Goal: Task Accomplishment & Management: Complete application form

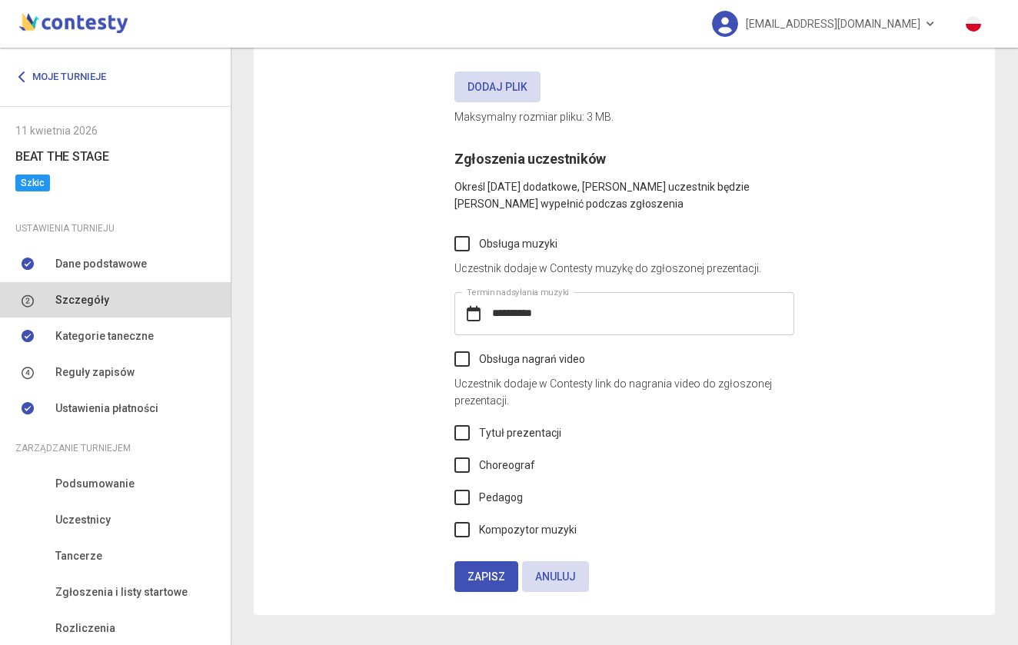
scroll to position [758, 0]
click at [106, 275] on link "Dane podstawowe" at bounding box center [115, 263] width 231 height 35
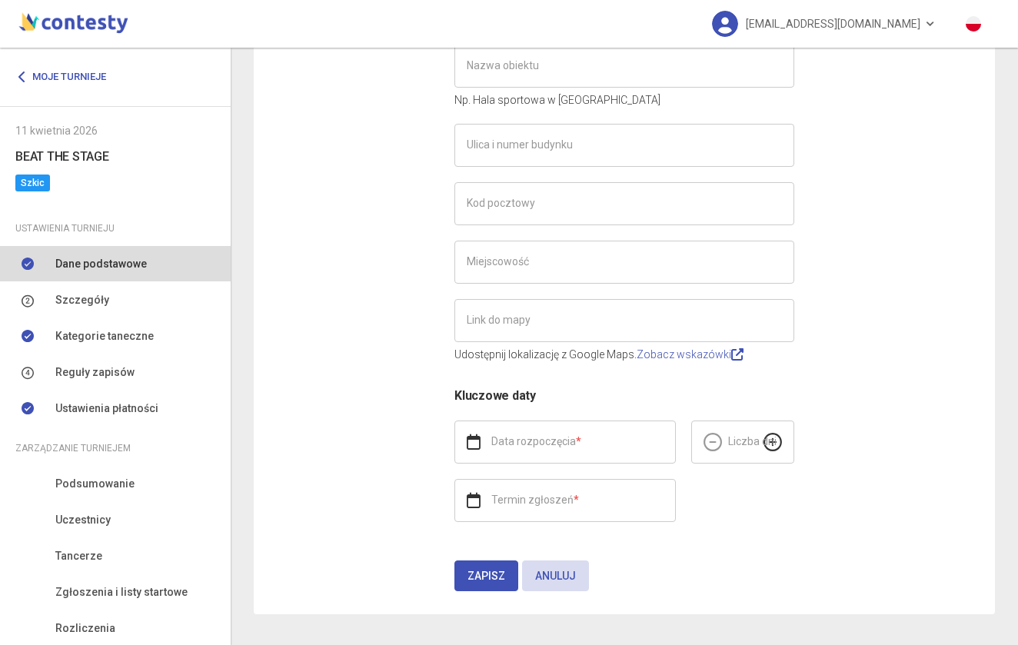
type input "**********"
type input "******"
type input "**********"
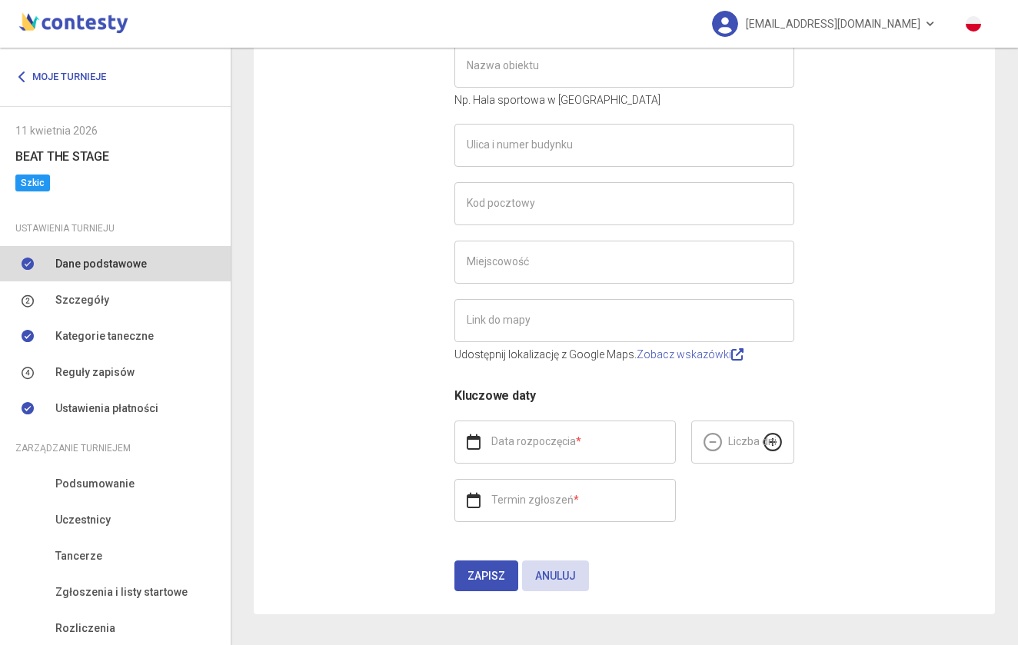
type input "**********"
type input "*"
type input "**********"
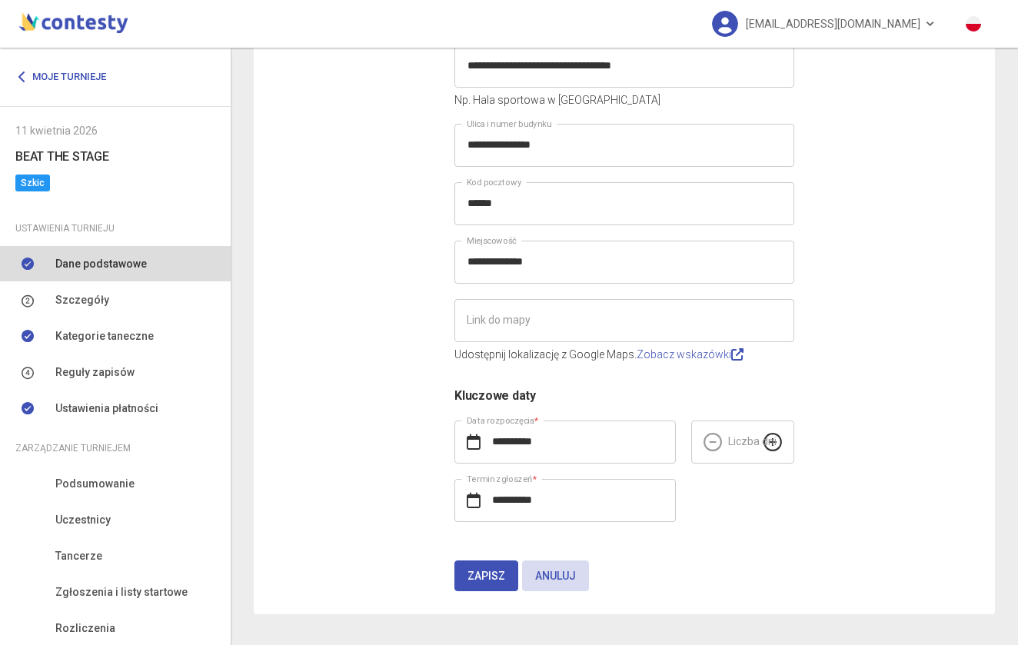
scroll to position [271, 0]
click at [153, 298] on link "Szczegóły" at bounding box center [115, 299] width 231 height 35
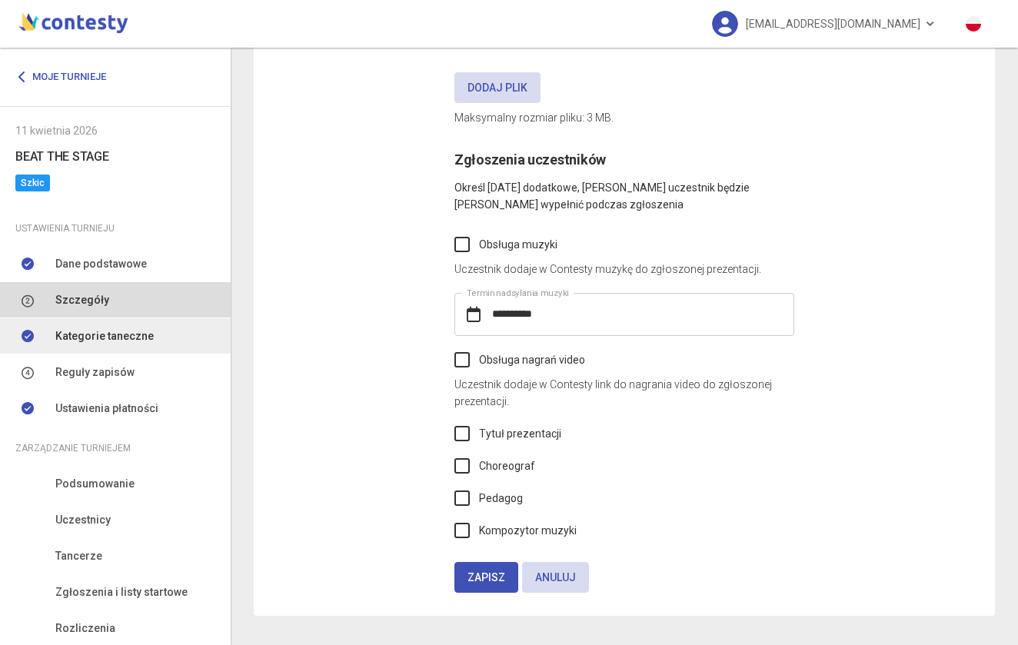
click at [154, 335] on link "Kategorie taneczne" at bounding box center [115, 335] width 231 height 35
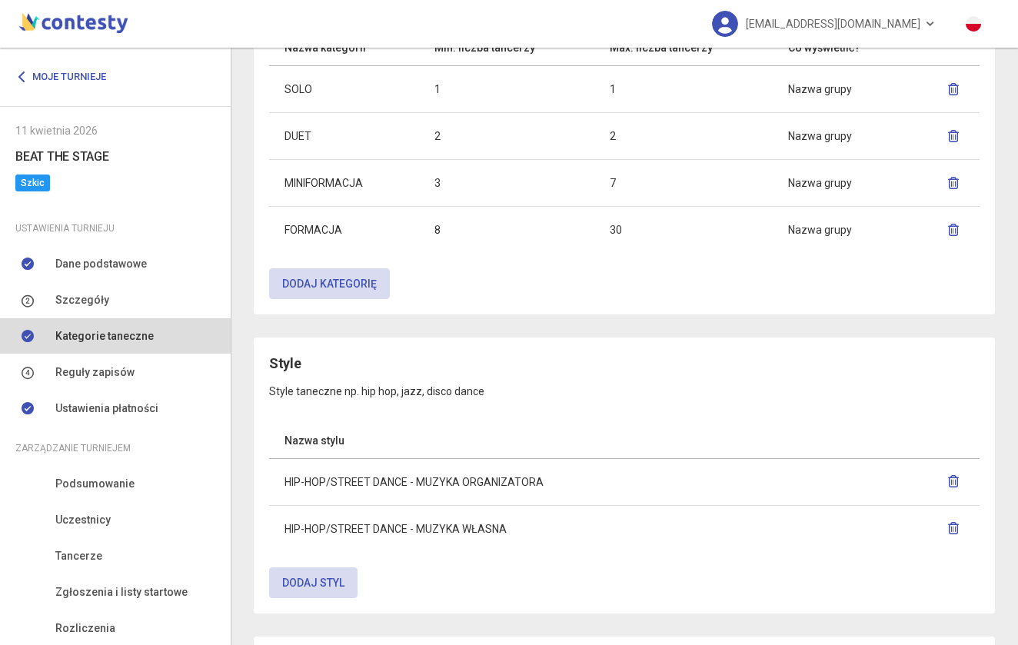
scroll to position [698, 0]
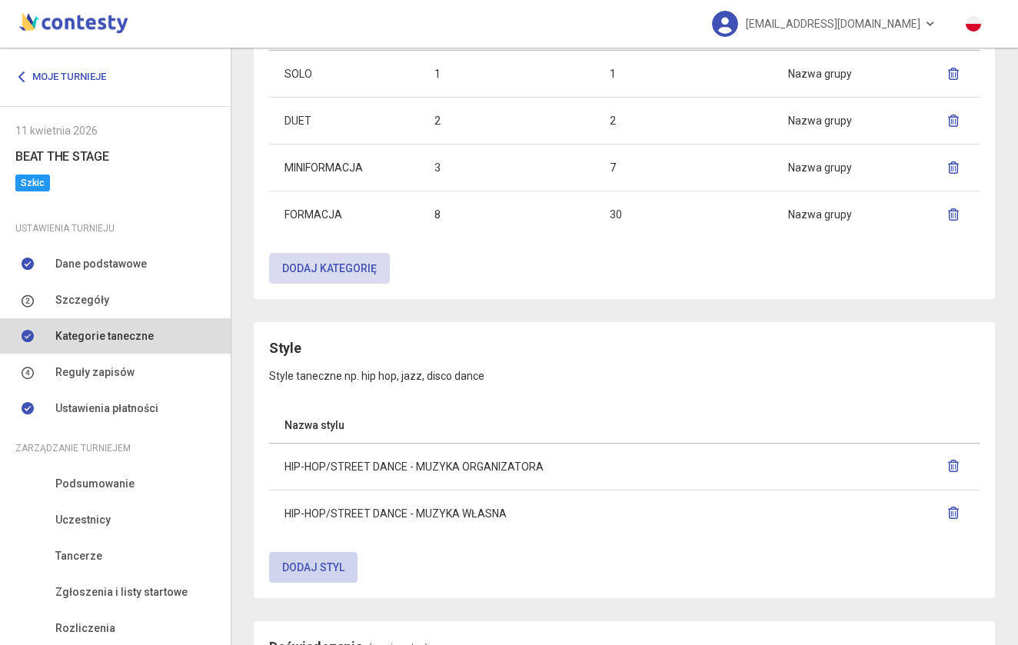
click at [330, 573] on button "Dodaj styl" at bounding box center [313, 567] width 88 height 31
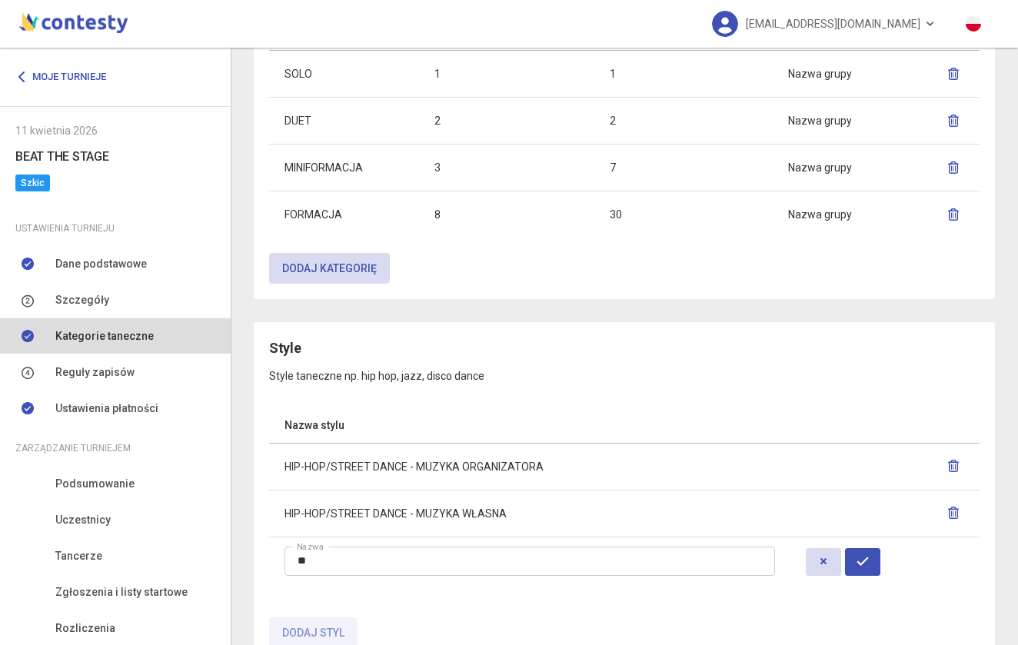
type input "*"
type input "**********"
click at [865, 561] on icon "button" at bounding box center [863, 561] width 12 height 12
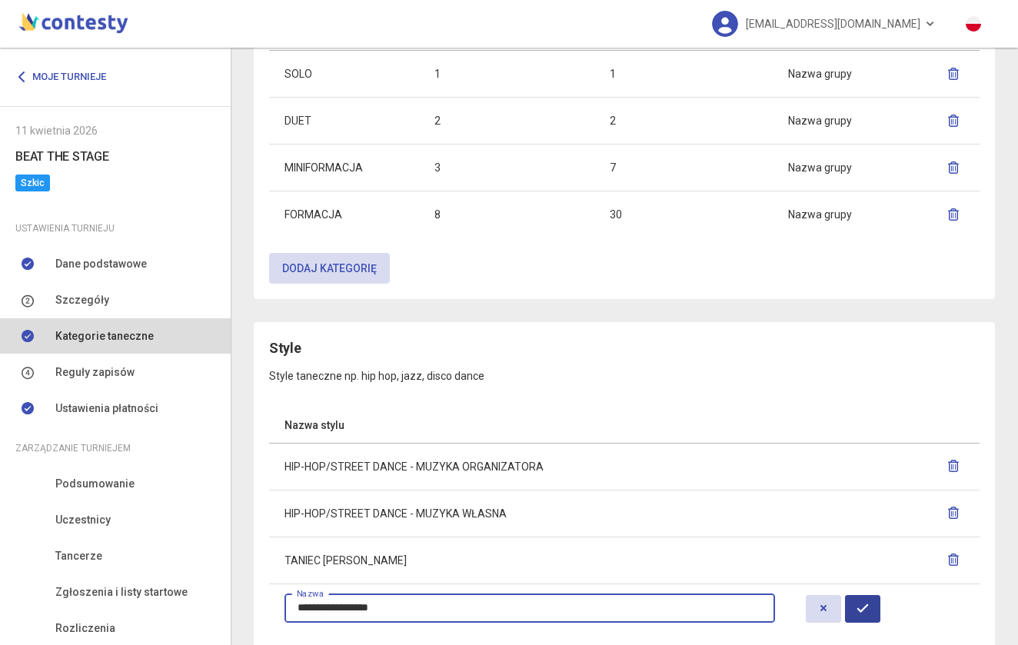
type input "**********"
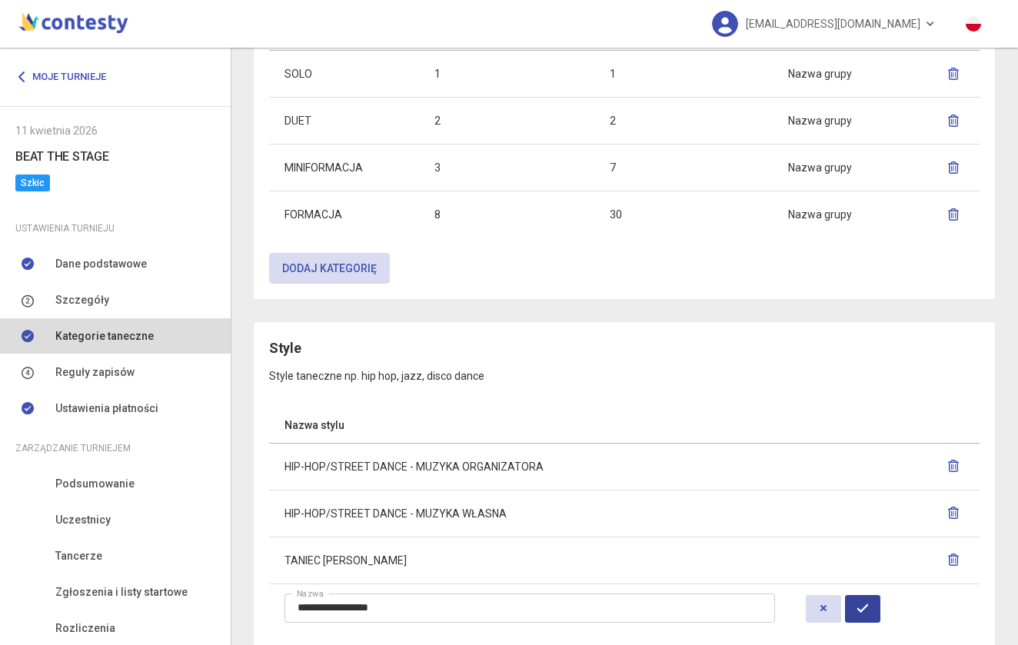
click at [865, 607] on icon "button" at bounding box center [863, 608] width 12 height 12
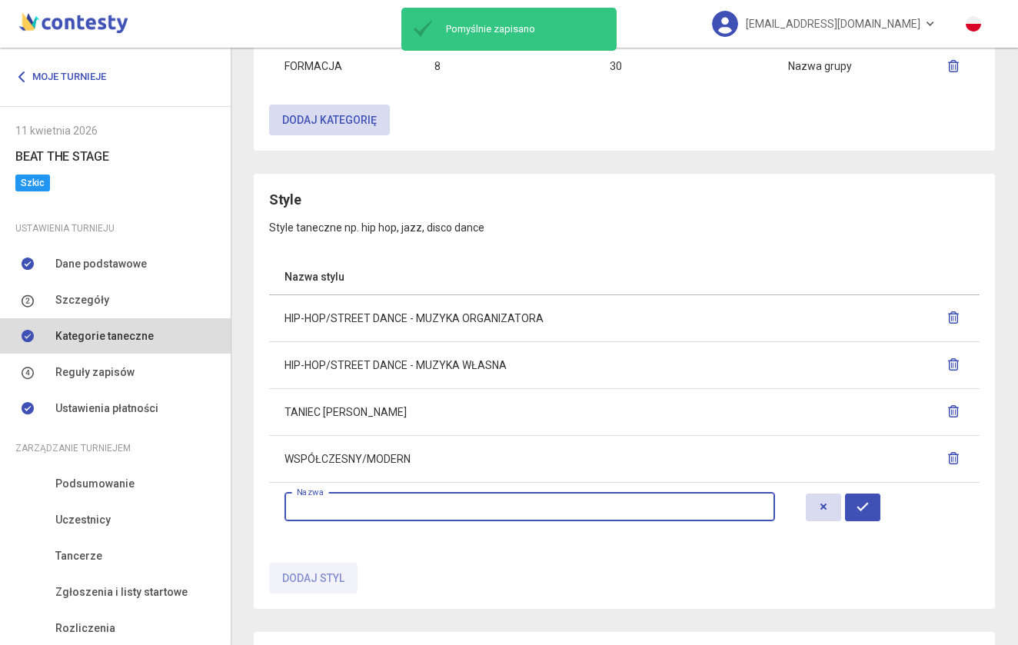
scroll to position [860, 0]
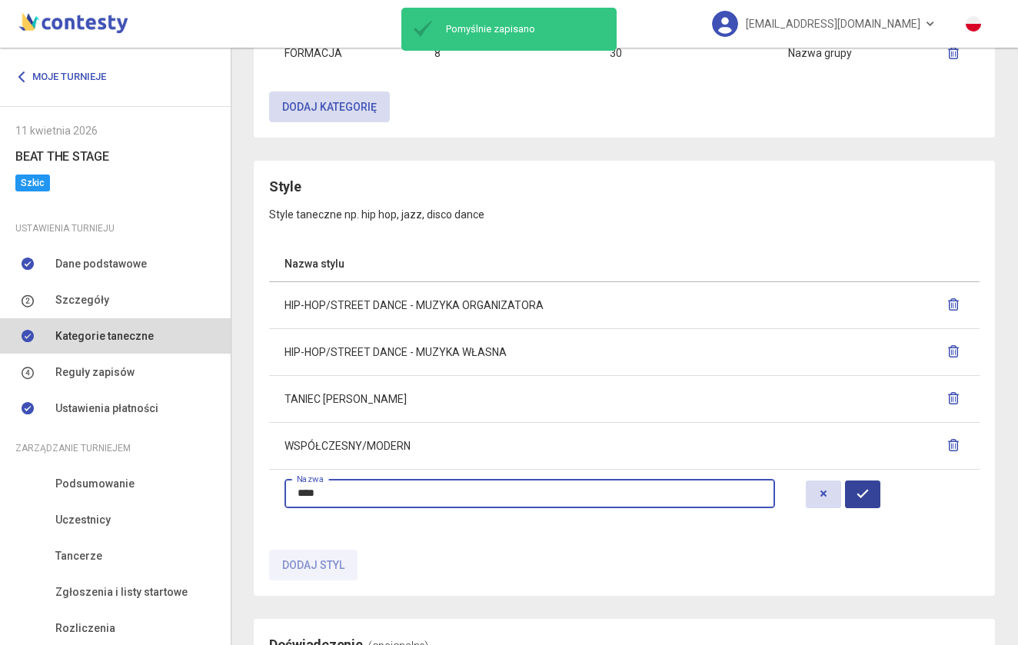
type input "****"
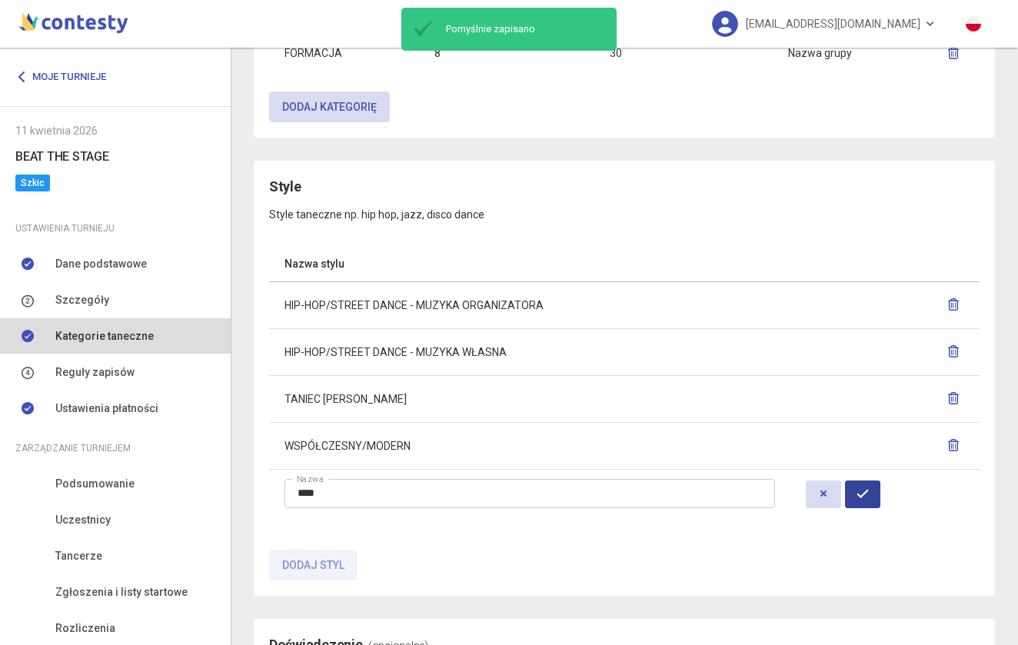
click at [872, 488] on button "button" at bounding box center [862, 495] width 35 height 28
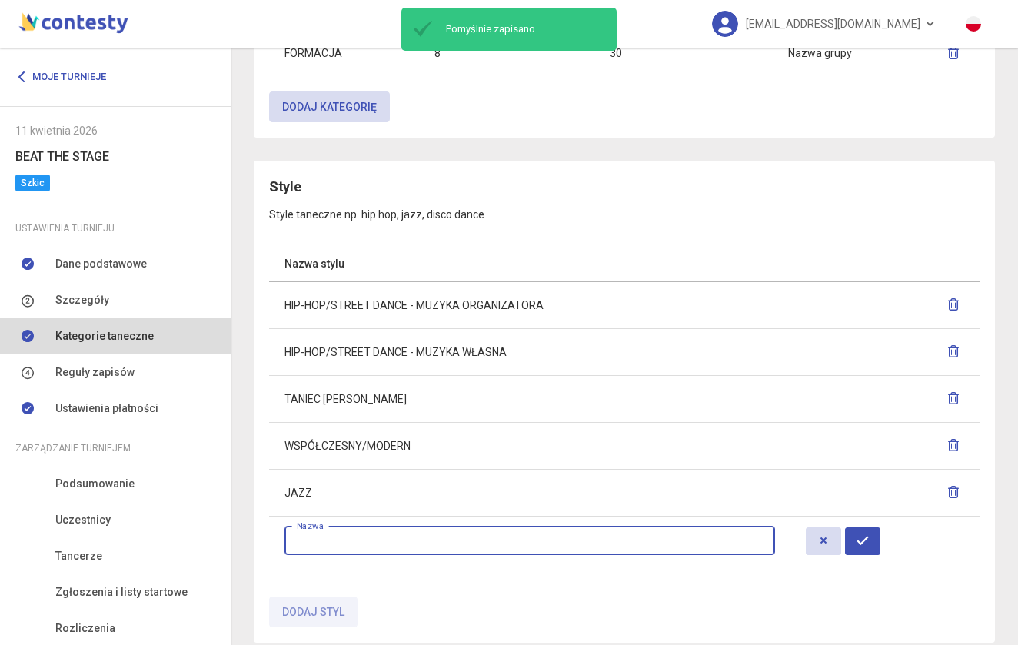
scroll to position [958, 0]
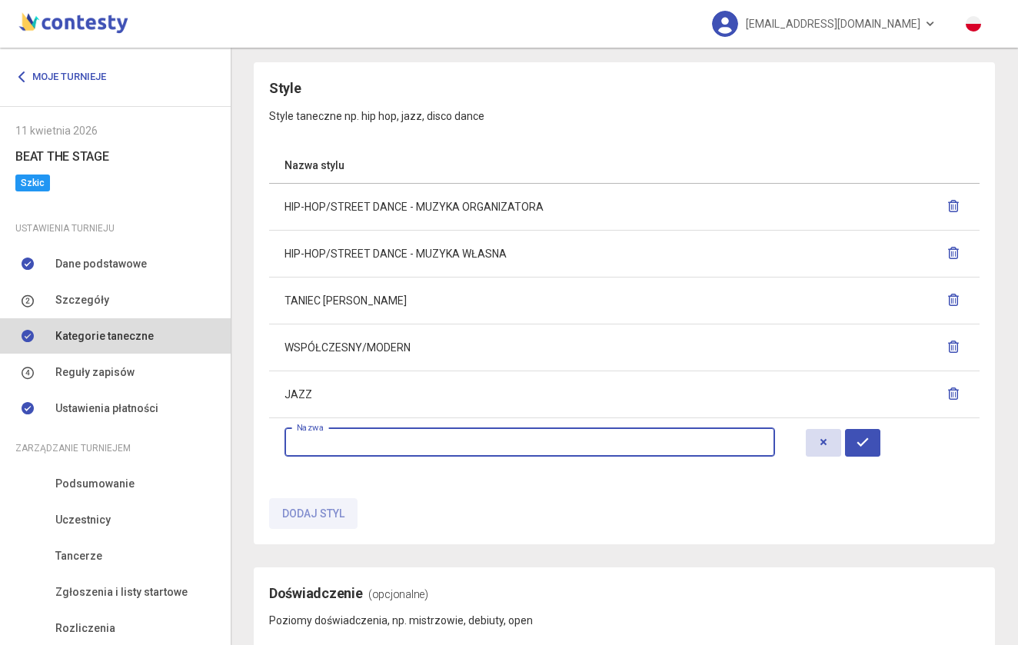
click at [303, 442] on input "text" at bounding box center [530, 442] width 491 height 29
type input "**********"
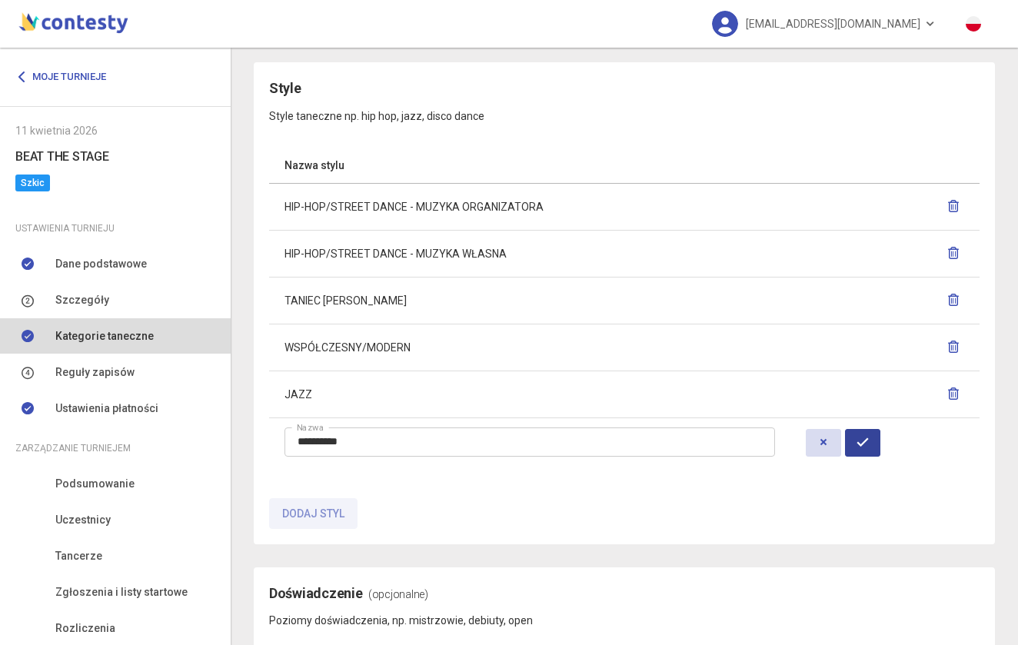
click at [863, 436] on icon "button" at bounding box center [863, 442] width 12 height 12
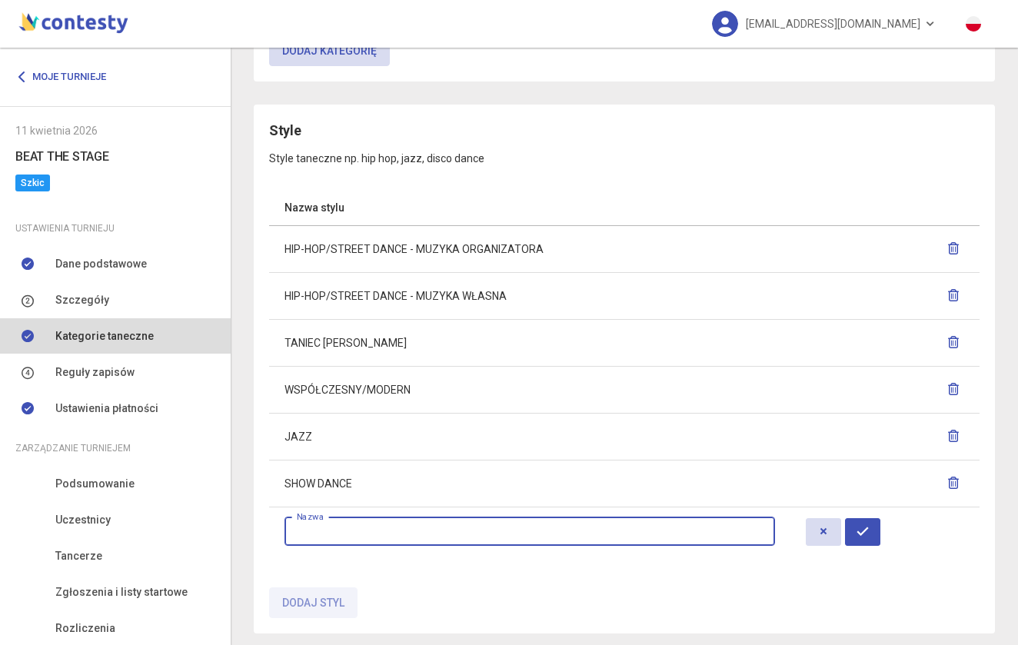
scroll to position [914, 0]
type input "**********"
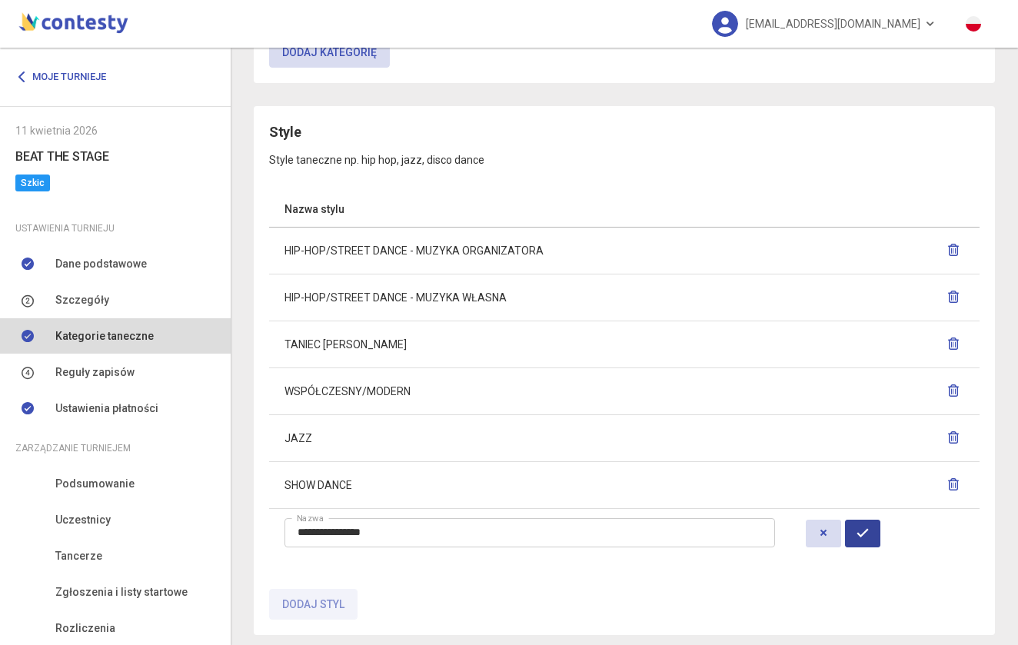
drag, startPoint x: 850, startPoint y: 571, endPoint x: 859, endPoint y: 528, distance: 44.0
click at [859, 528] on icon "button" at bounding box center [863, 533] width 12 height 12
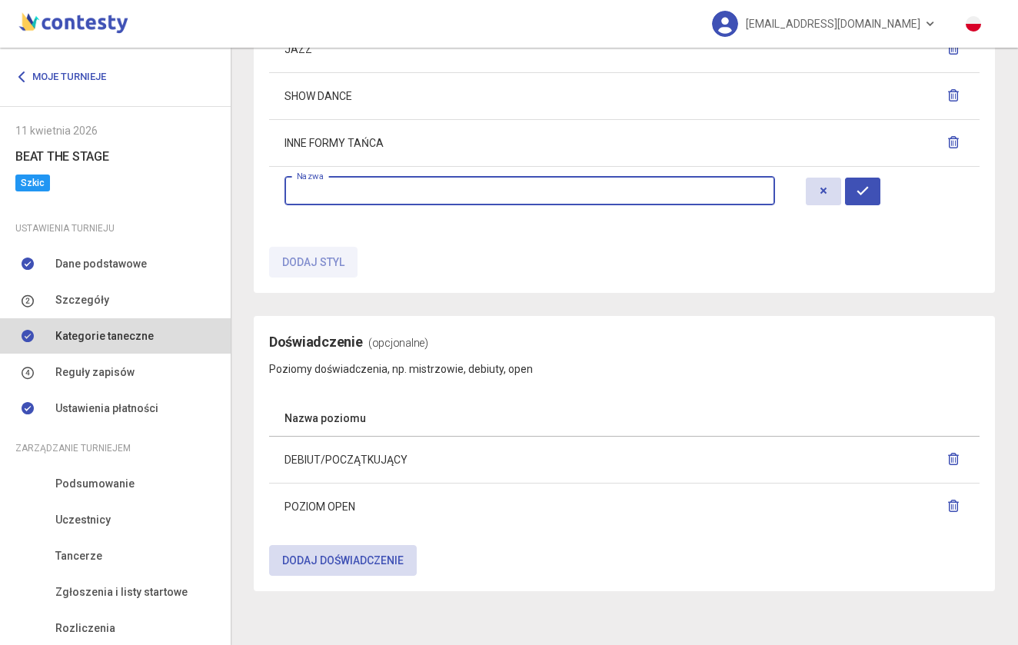
scroll to position [1302, 0]
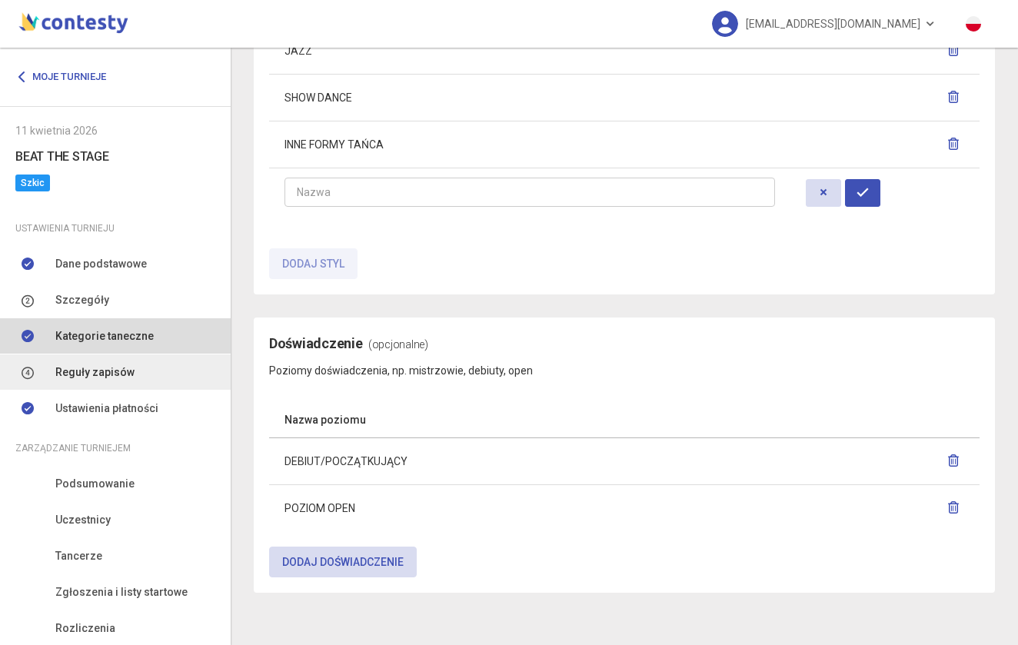
click at [96, 383] on link "Reguły zapisów" at bounding box center [115, 372] width 231 height 35
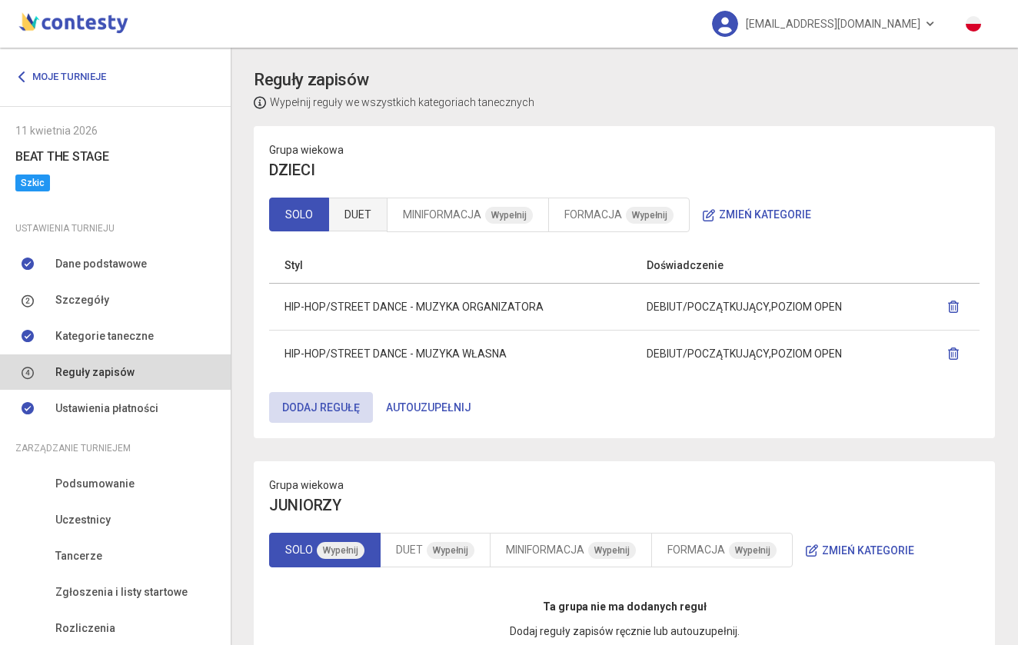
click at [355, 228] on link "DUET" at bounding box center [357, 215] width 59 height 34
click at [438, 215] on link "MINIFORMACJA Wypełnij" at bounding box center [468, 215] width 162 height 35
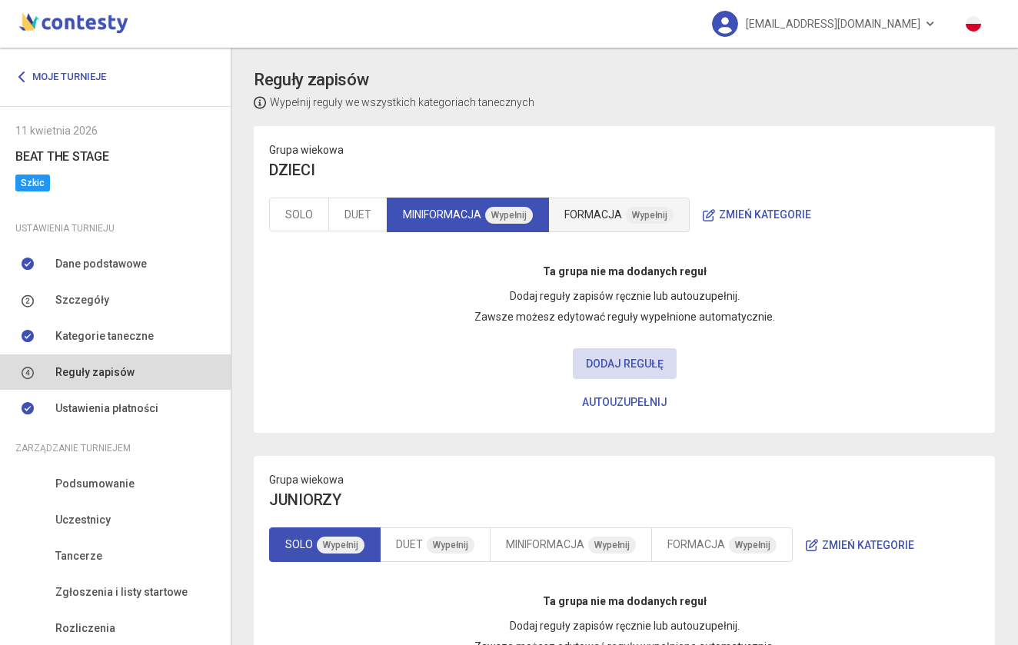
click at [617, 222] on link "FORMACJA Wypełnij" at bounding box center [619, 215] width 142 height 35
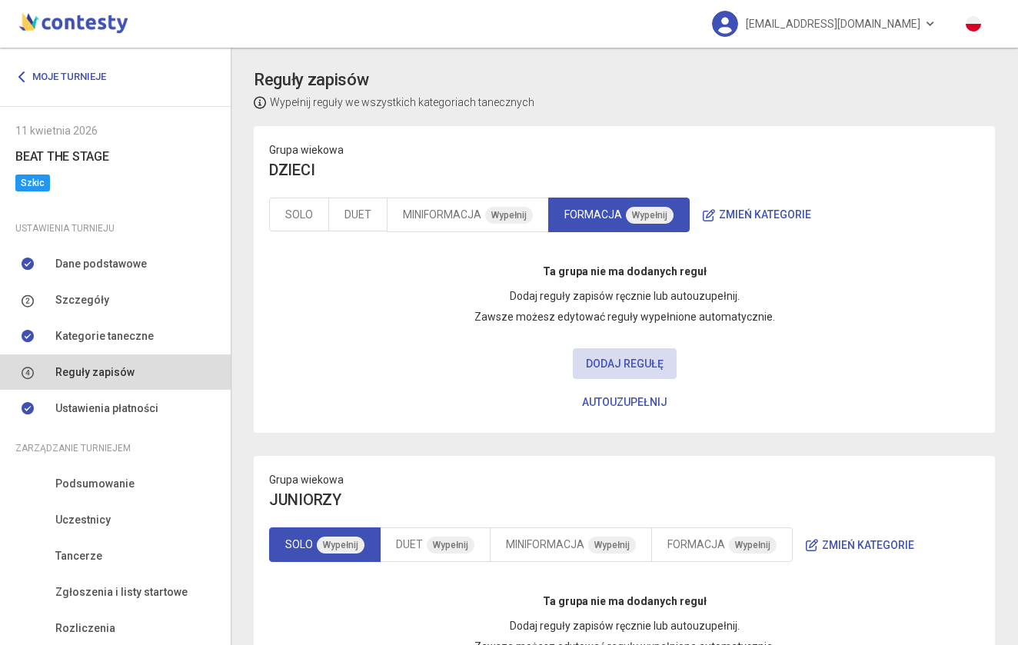
click at [603, 402] on button "Autouzupełnij" at bounding box center [625, 402] width 112 height 31
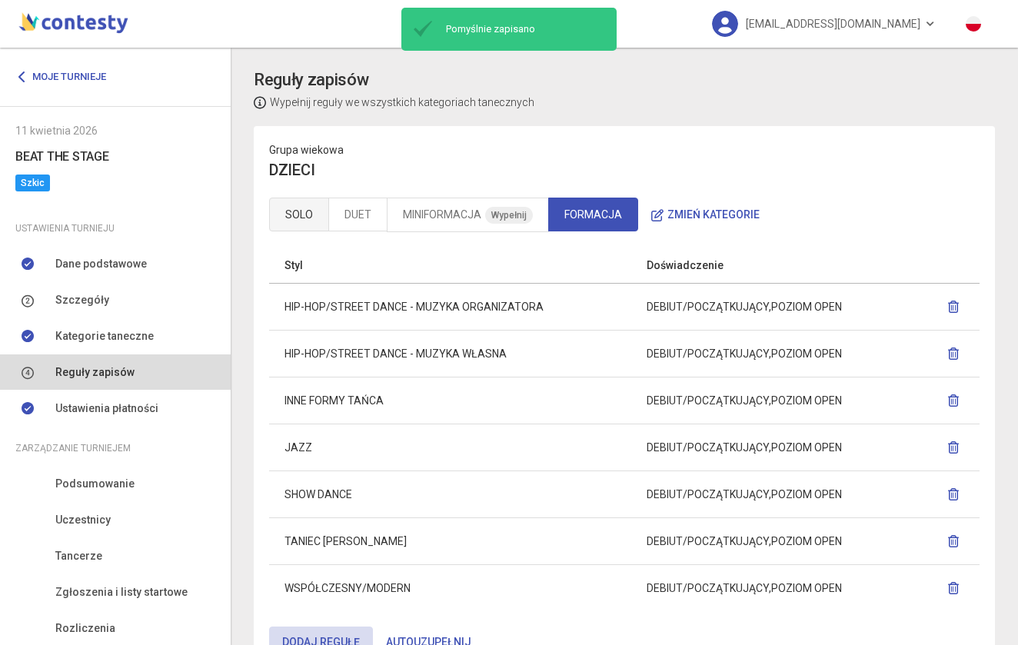
click at [311, 207] on link "SOLO" at bounding box center [299, 215] width 60 height 34
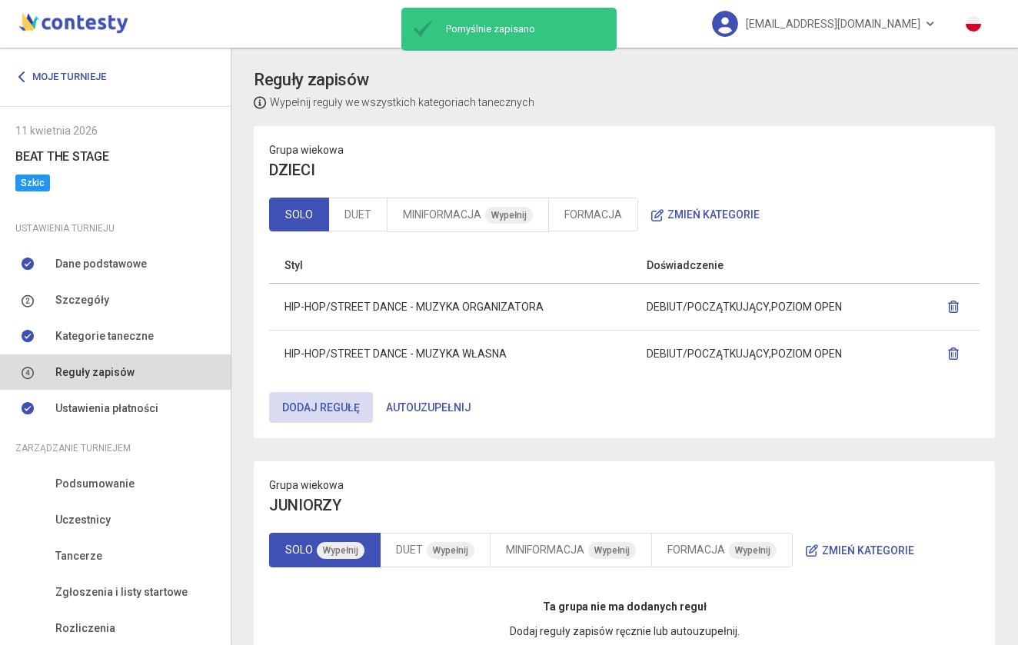
click at [451, 414] on button "Autouzupełnij" at bounding box center [429, 407] width 112 height 31
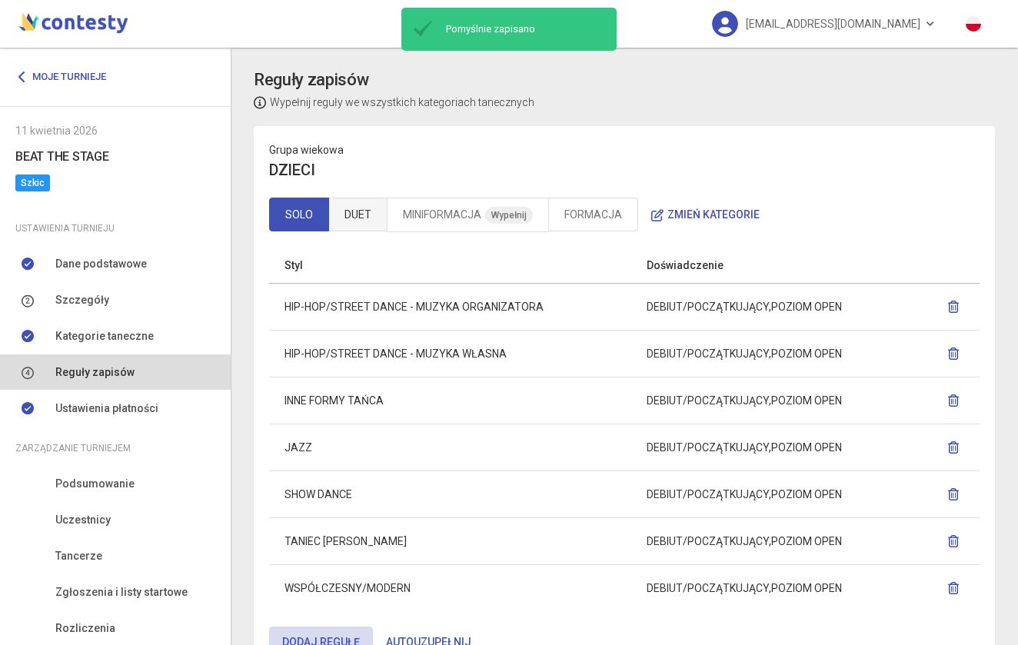
click at [358, 208] on link "DUET" at bounding box center [357, 215] width 59 height 34
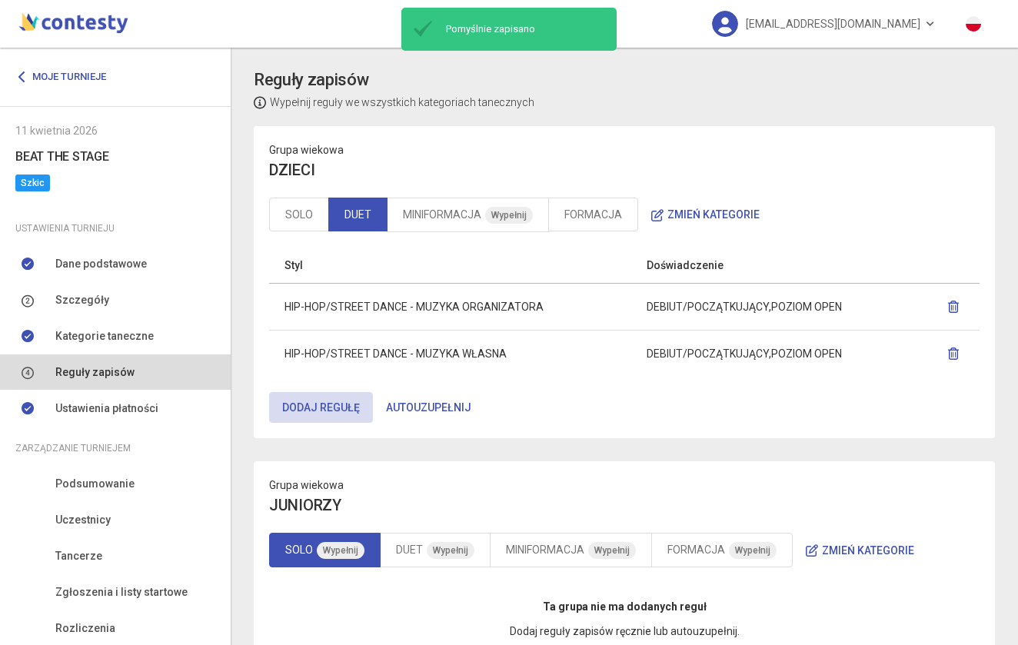
click at [410, 409] on button "Autouzupełnij" at bounding box center [429, 407] width 112 height 31
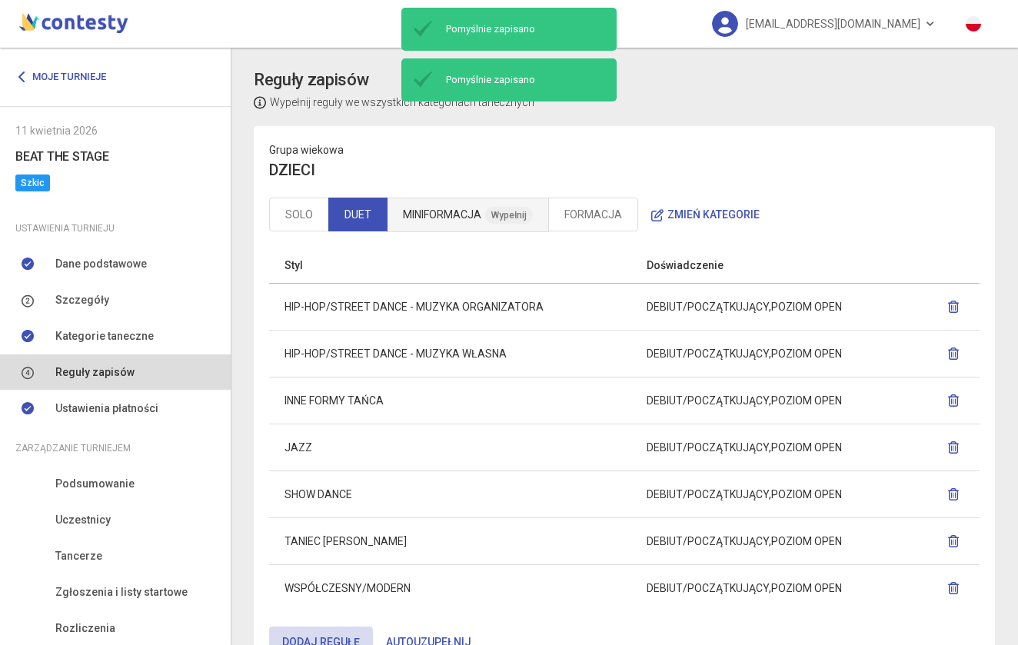
click at [432, 209] on link "MINIFORMACJA Wypełnij" at bounding box center [468, 215] width 162 height 35
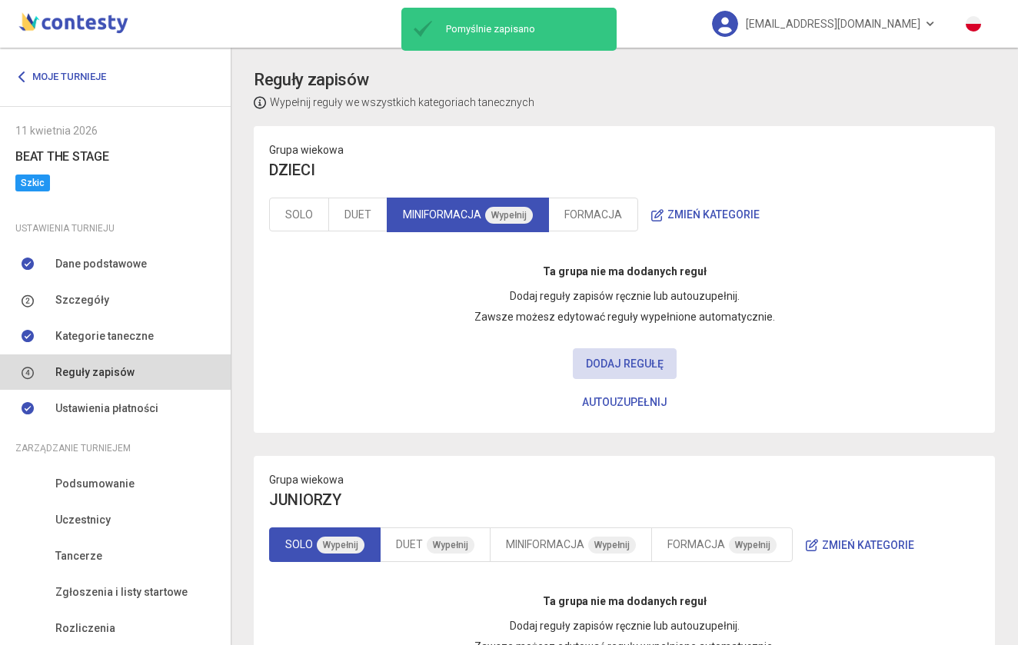
click at [618, 403] on button "Autouzupełnij" at bounding box center [625, 402] width 112 height 31
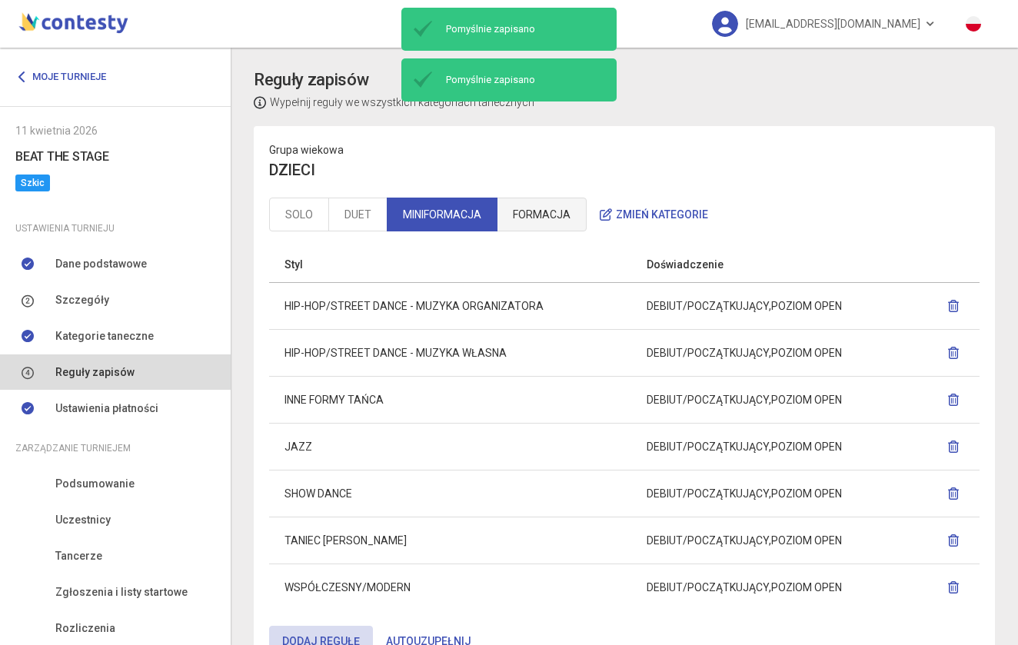
click at [528, 205] on link "FORMACJA" at bounding box center [542, 215] width 90 height 34
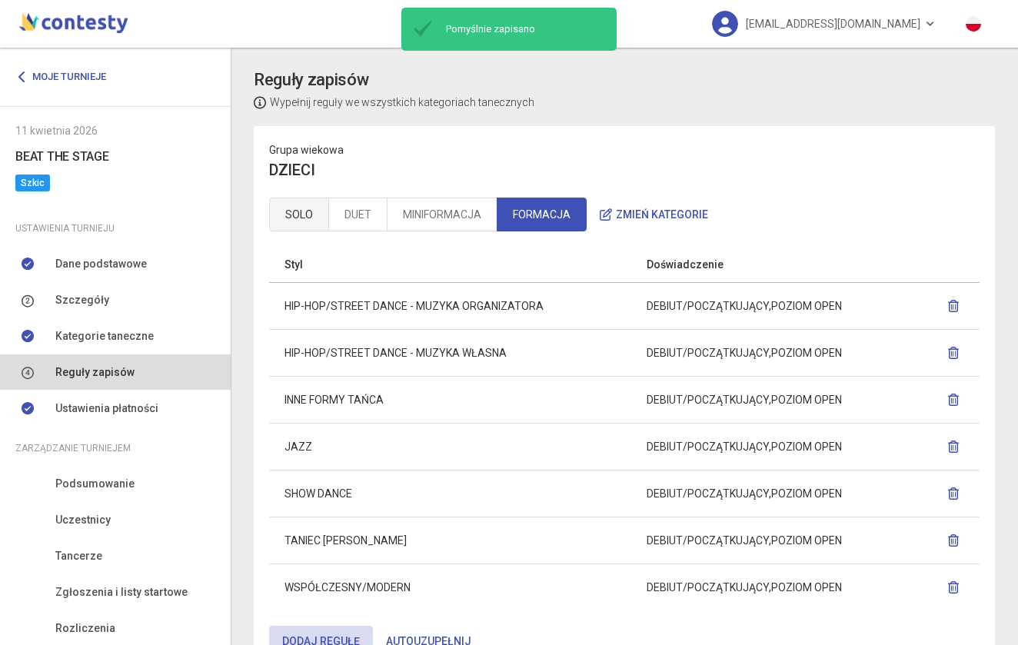
click at [309, 228] on link "SOLO" at bounding box center [299, 215] width 60 height 34
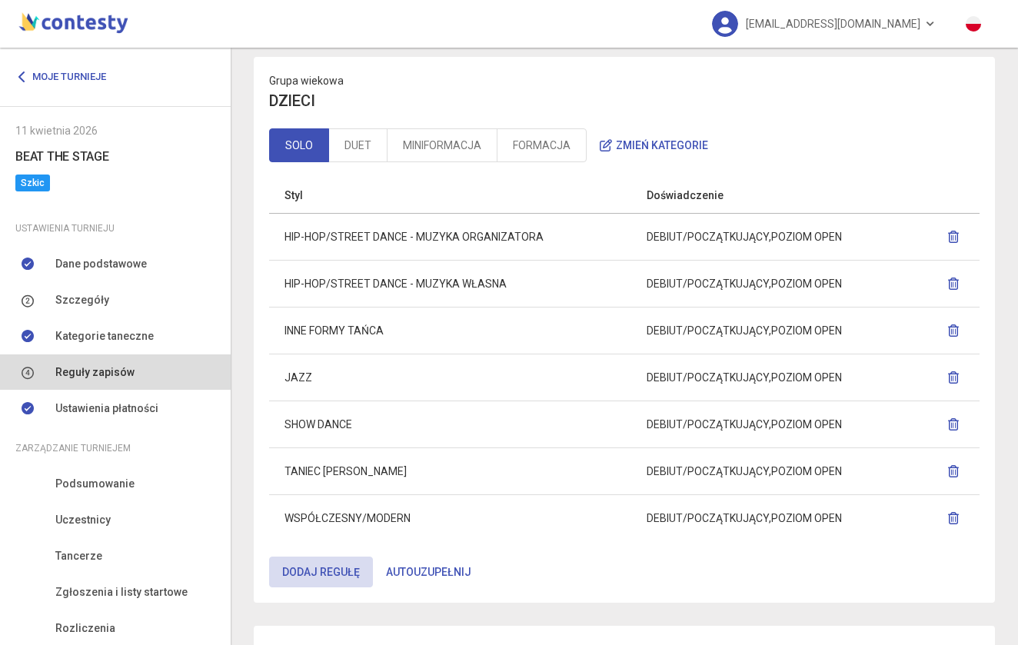
scroll to position [64, 0]
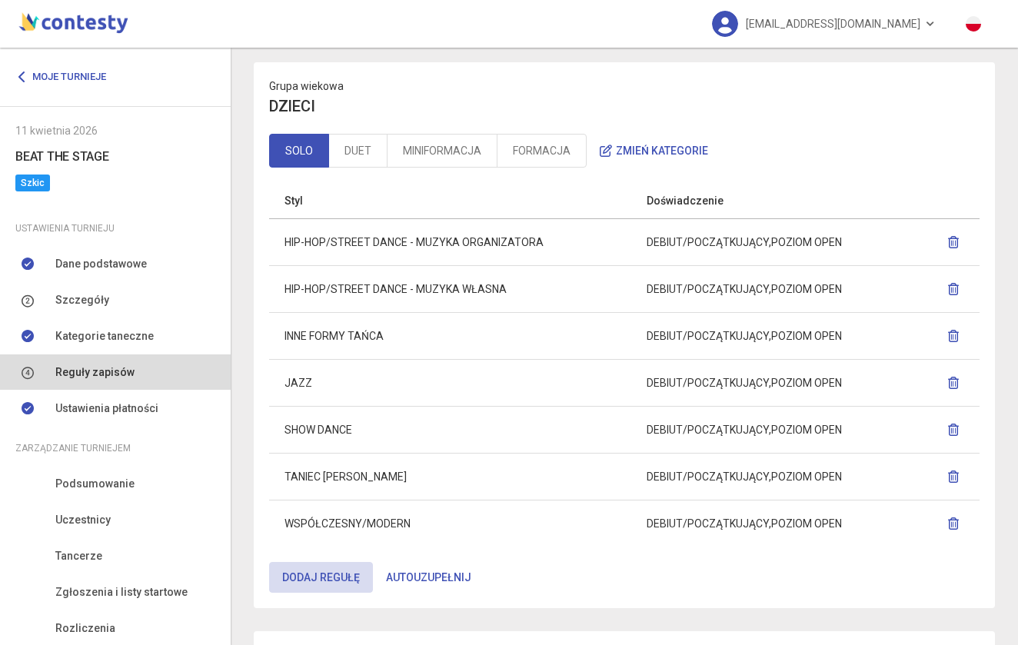
drag, startPoint x: 636, startPoint y: 331, endPoint x: 854, endPoint y: 328, distance: 218.4
click at [854, 328] on td "DEBIUT/POCZĄTKUJĄCY POZIOM OPEN" at bounding box center [772, 335] width 283 height 47
click at [959, 334] on icon "button" at bounding box center [953, 336] width 12 height 12
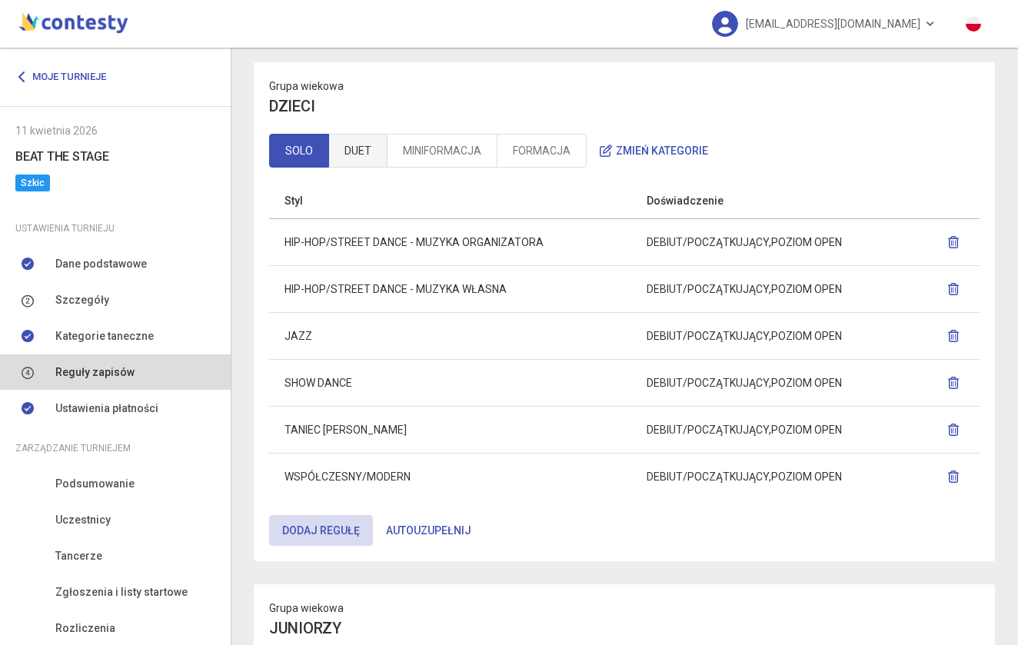
click at [341, 153] on link "DUET" at bounding box center [357, 151] width 59 height 34
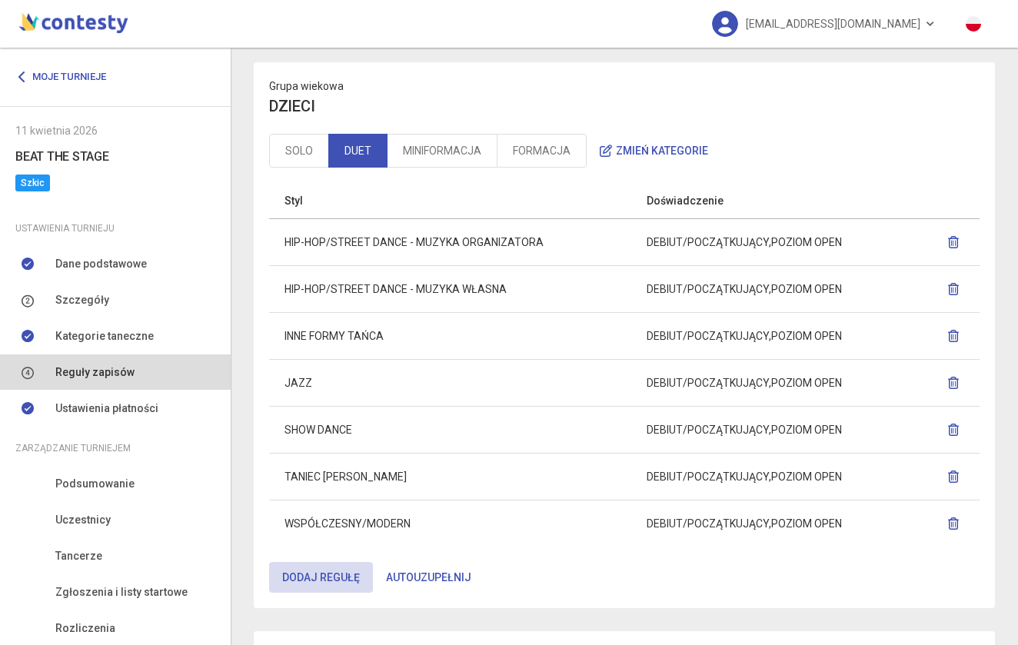
click at [958, 243] on icon "button" at bounding box center [953, 242] width 12 height 12
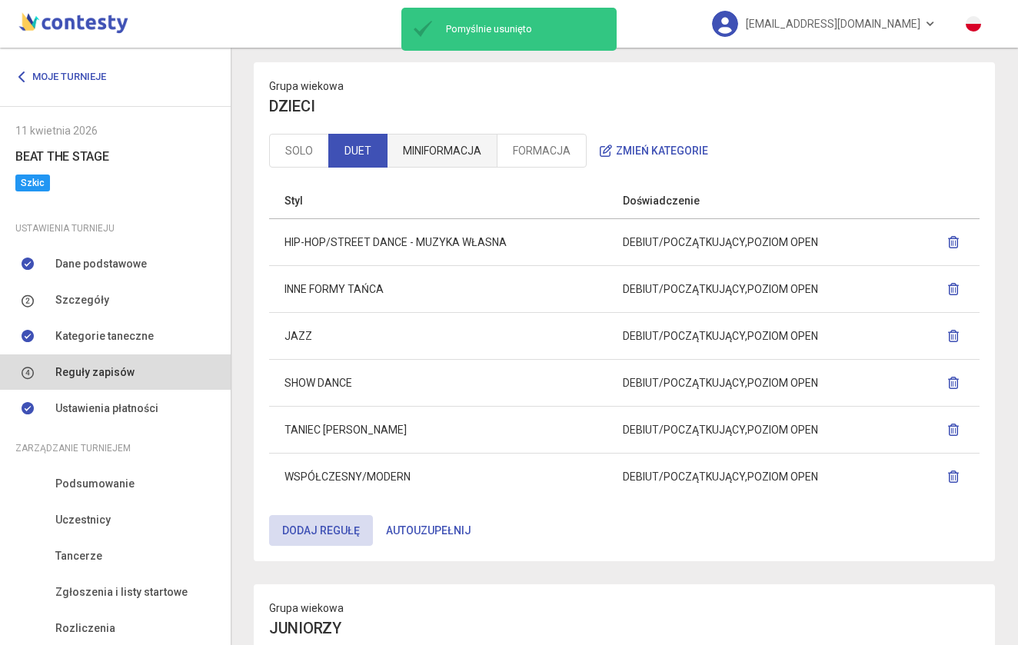
click at [443, 150] on link "MINIFORMACJA" at bounding box center [442, 151] width 111 height 34
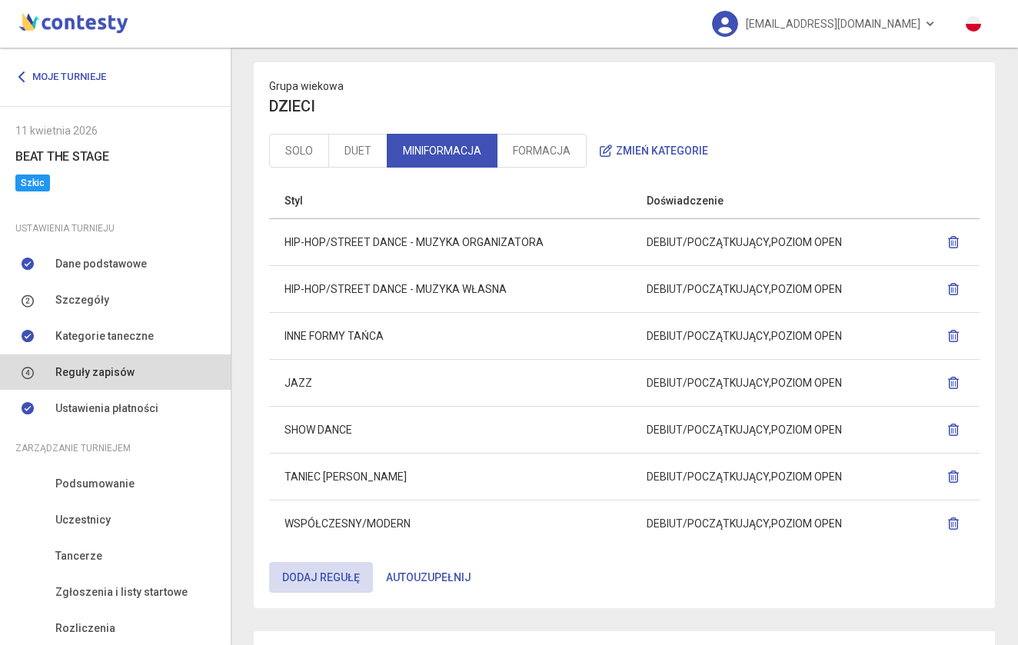
click at [954, 238] on icon "button" at bounding box center [953, 242] width 12 height 12
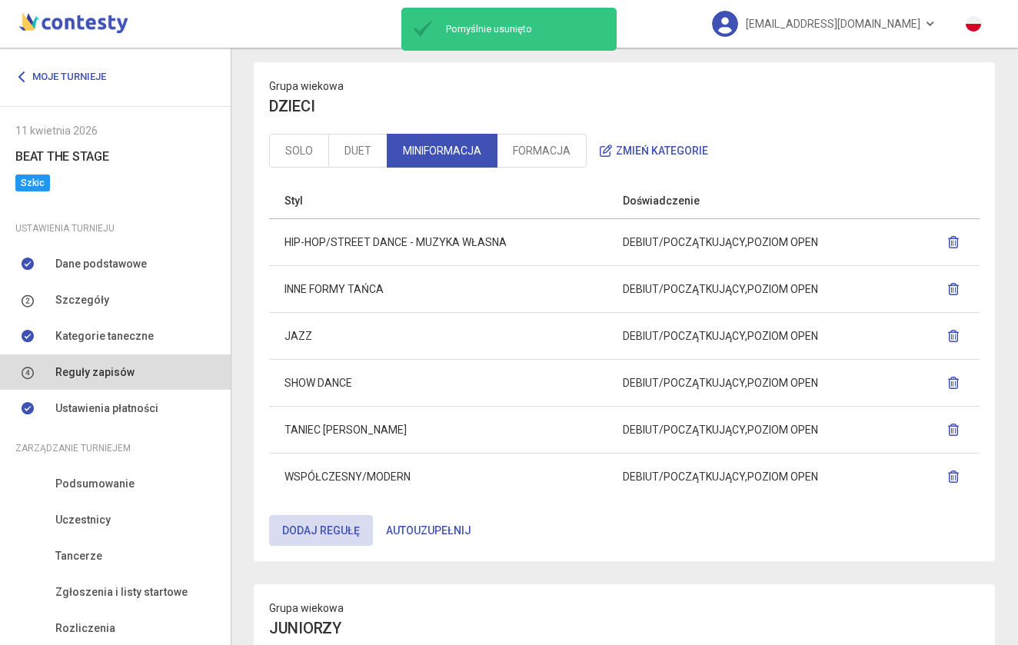
click at [960, 238] on icon "button" at bounding box center [953, 242] width 12 height 12
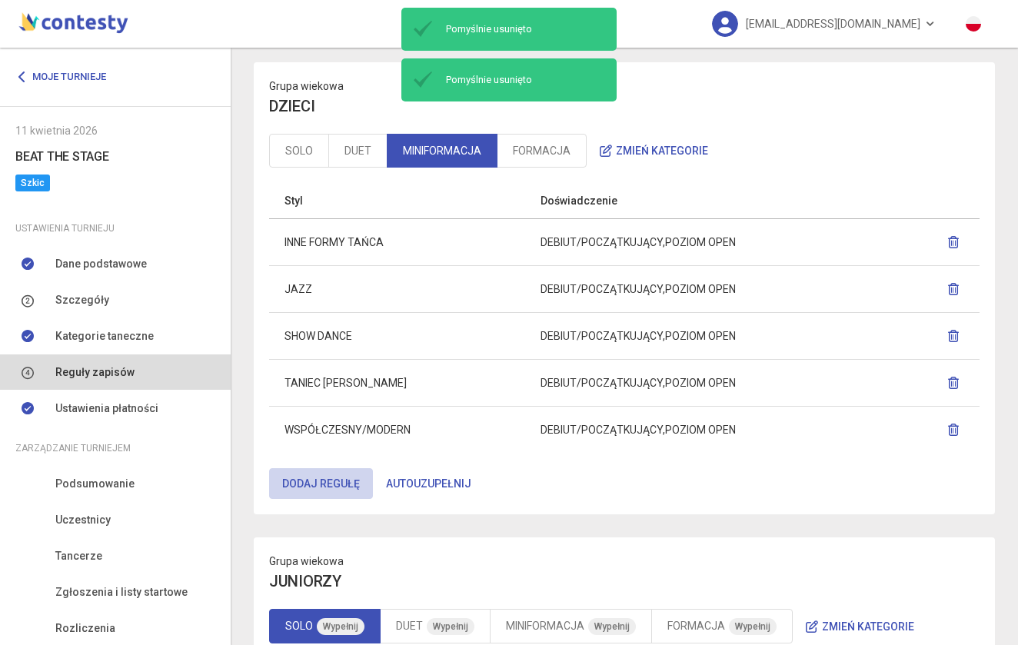
click at [341, 476] on button "Dodaj regułę" at bounding box center [321, 483] width 104 height 31
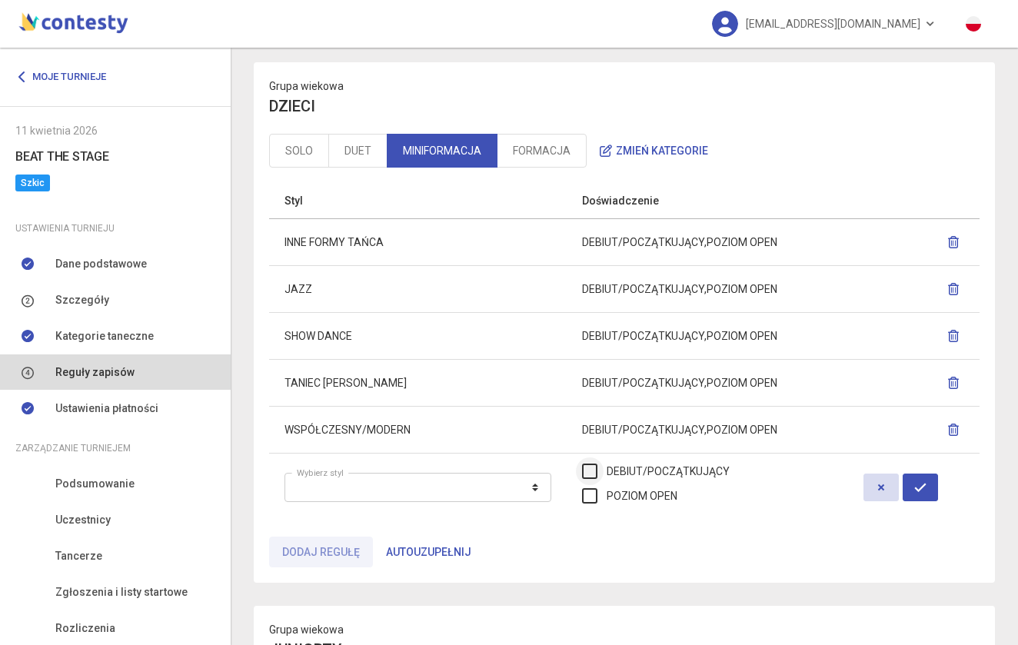
click at [647, 469] on label "DEBIUT/POCZĄTKUJĄCY" at bounding box center [656, 471] width 148 height 17
click at [648, 490] on label "POZIOM OPEN" at bounding box center [629, 496] width 95 height 17
click at [626, 150] on button "Zmień kategorie" at bounding box center [654, 150] width 135 height 31
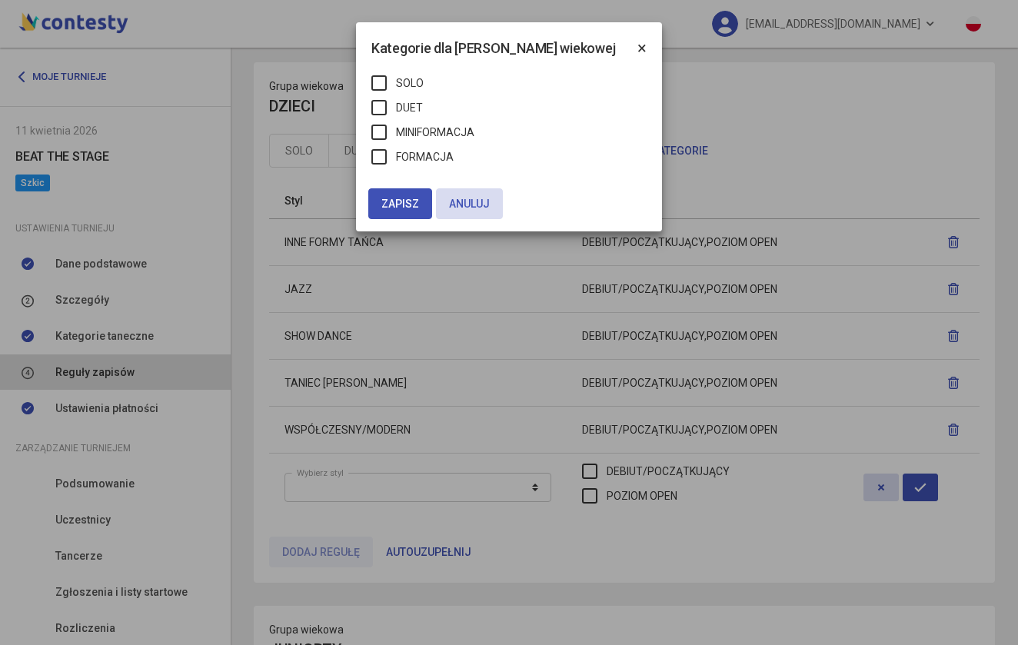
click at [652, 42] on button "×" at bounding box center [642, 48] width 40 height 52
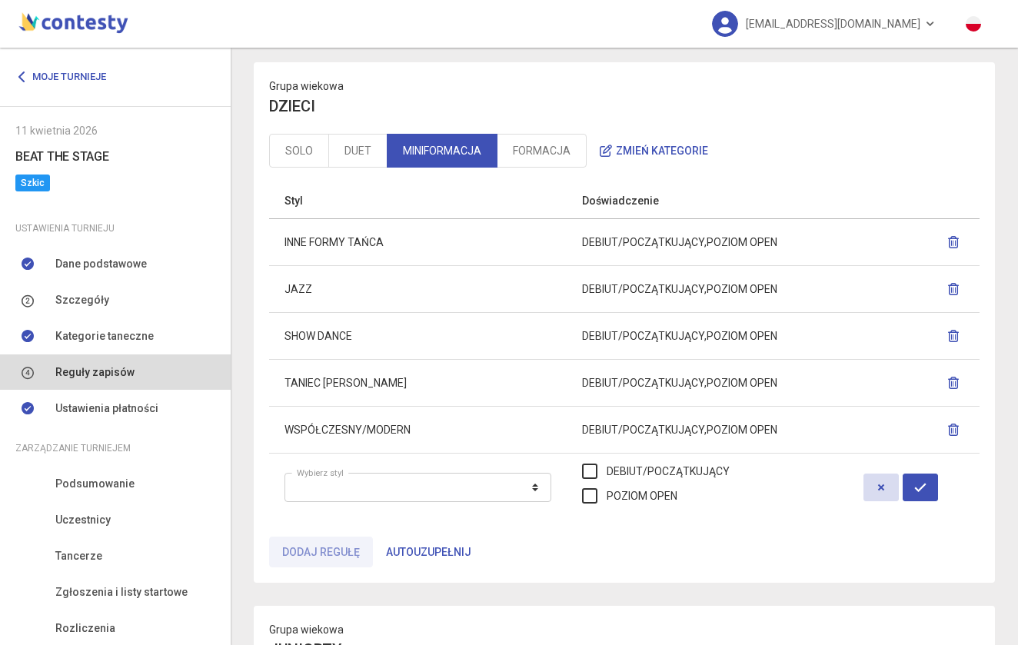
click at [415, 548] on button "Autouzupełnij" at bounding box center [429, 552] width 112 height 31
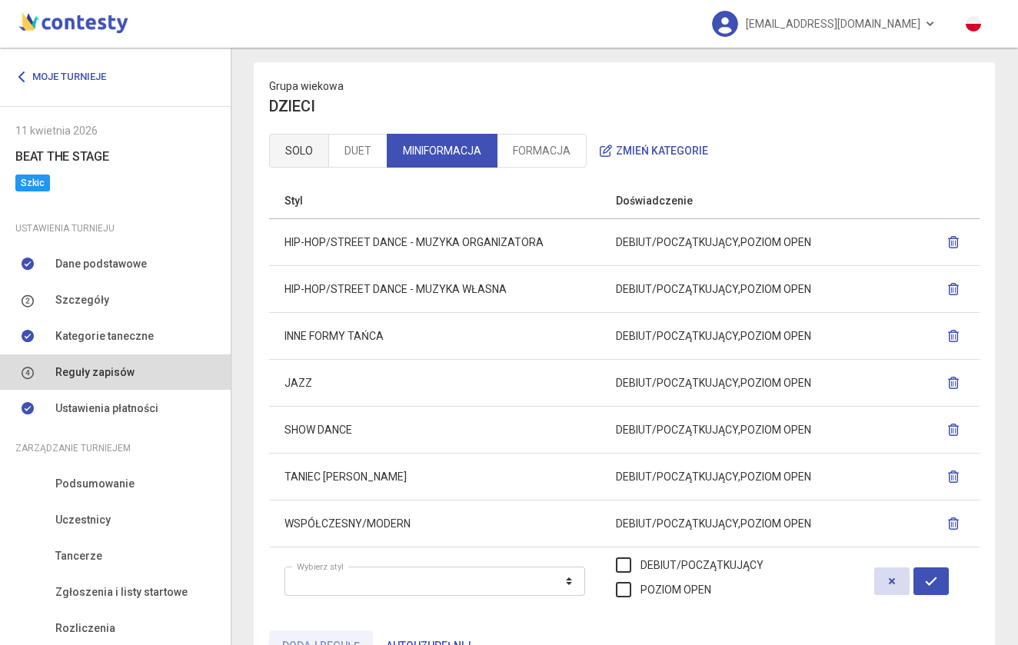
click at [310, 156] on link "SOLO" at bounding box center [299, 151] width 60 height 34
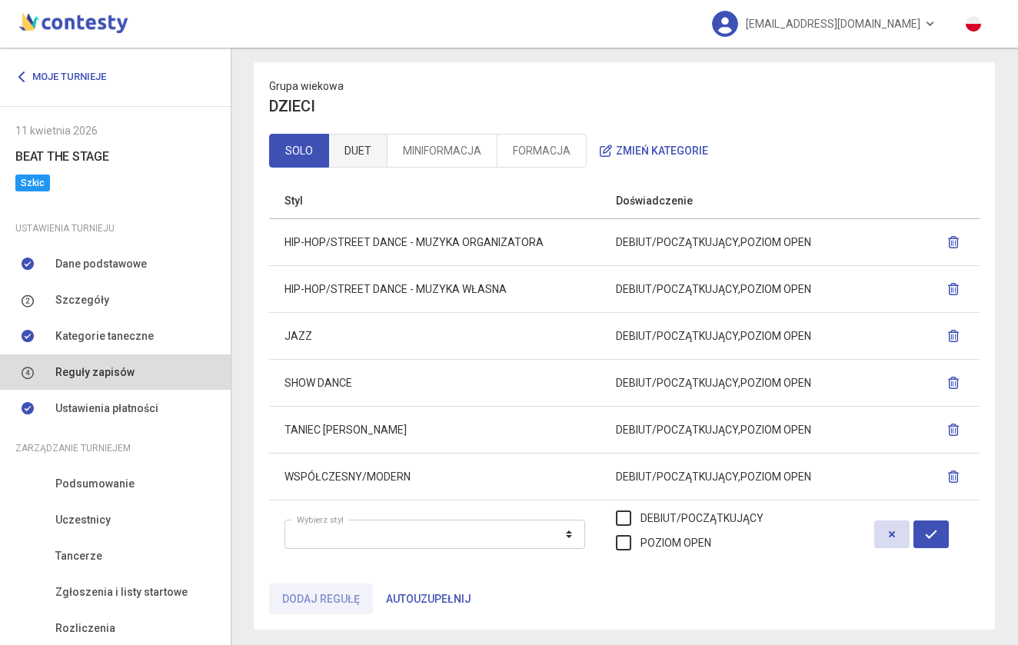
click at [350, 153] on link "DUET" at bounding box center [357, 151] width 59 height 34
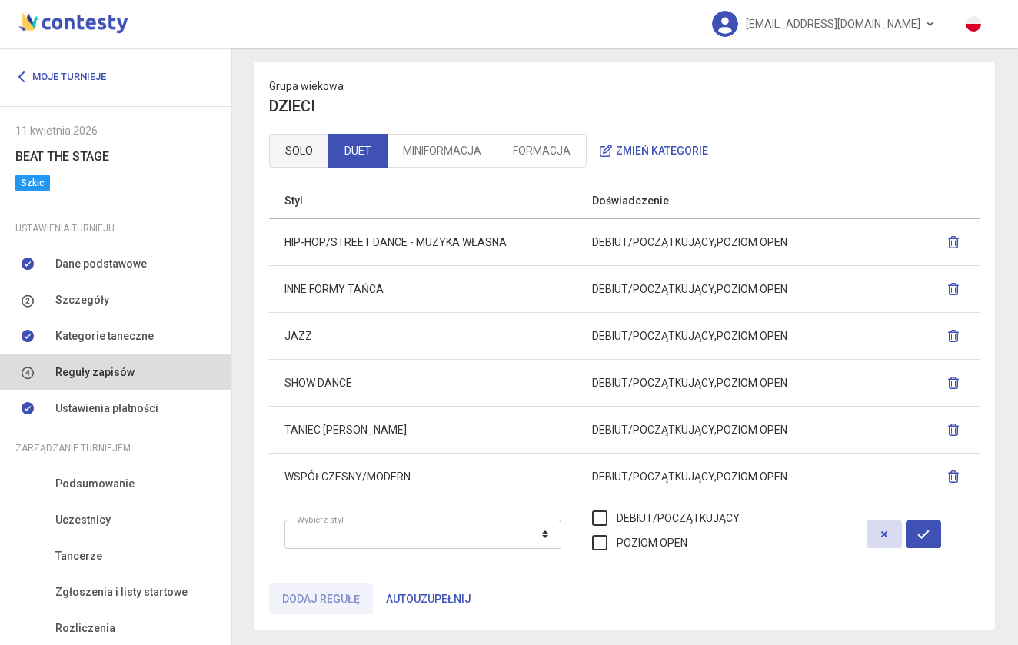
click at [301, 155] on link "SOLO" at bounding box center [299, 151] width 60 height 34
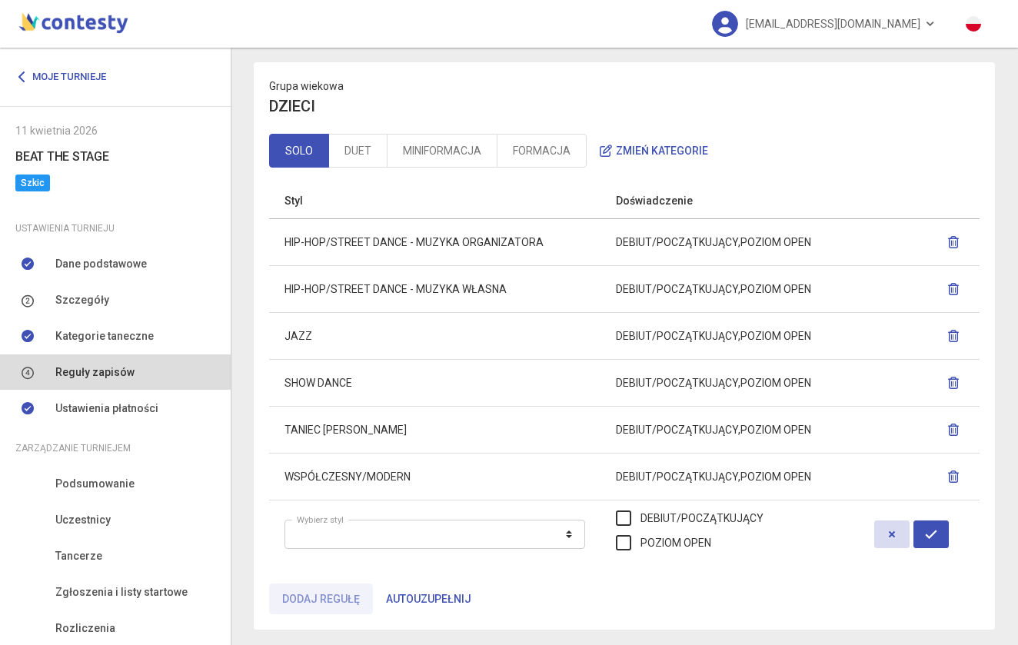
click at [463, 593] on button "Autouzupełnij" at bounding box center [429, 599] width 112 height 31
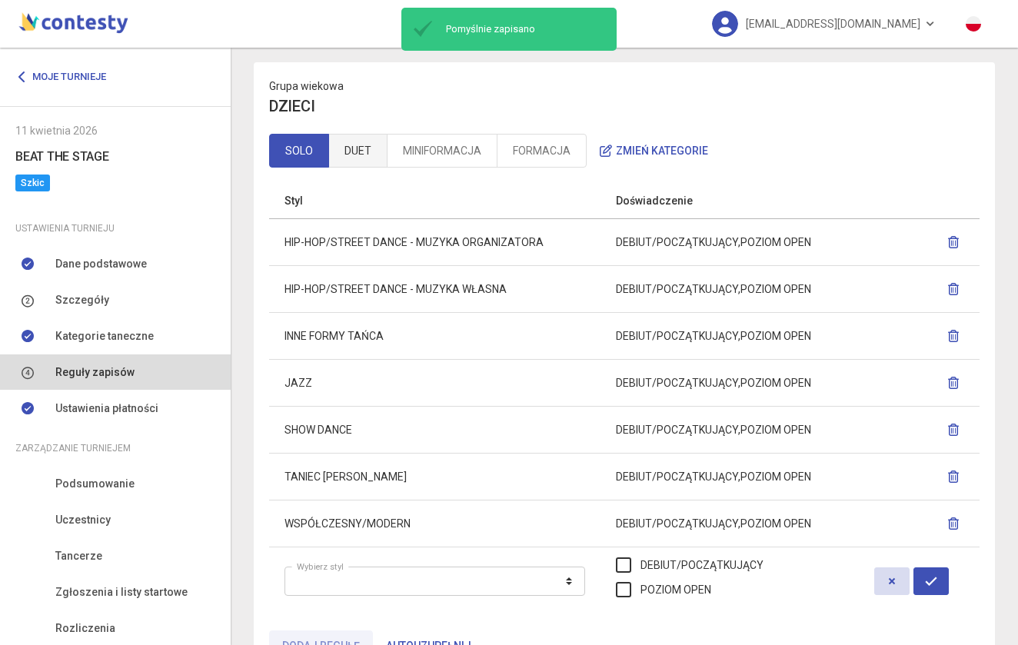
click at [365, 146] on link "DUET" at bounding box center [357, 151] width 59 height 34
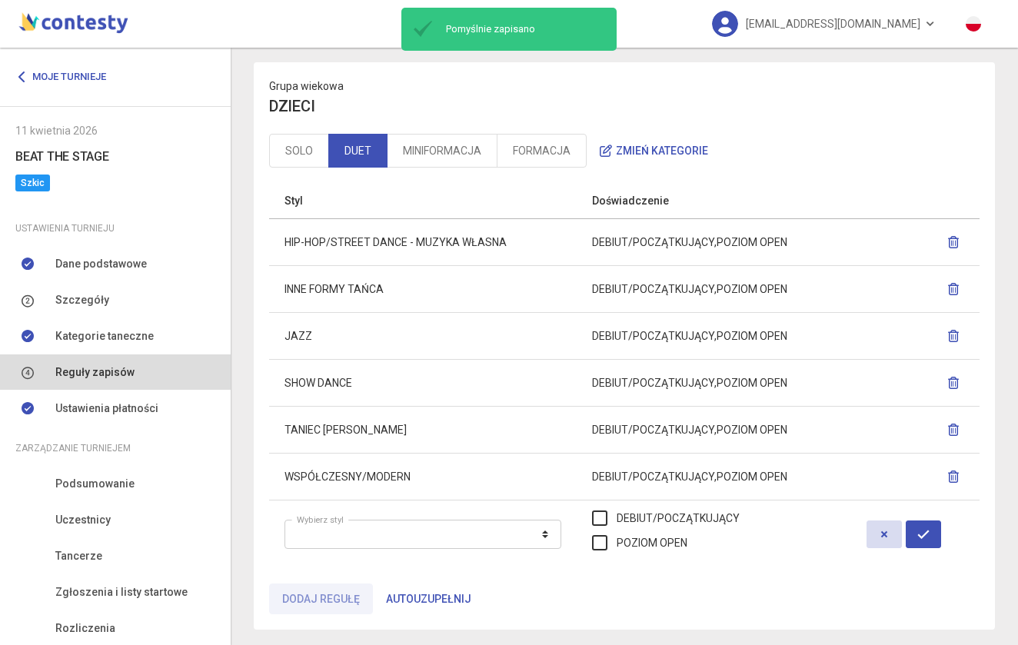
click at [426, 602] on button "Autouzupełnij" at bounding box center [429, 599] width 112 height 31
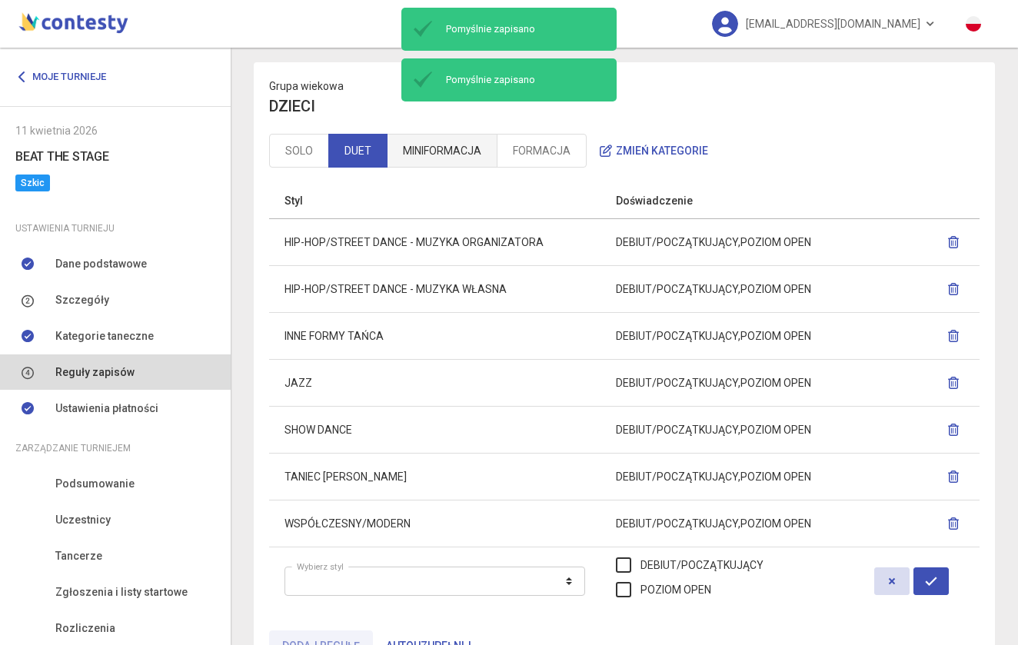
click at [422, 135] on link "MINIFORMACJA" at bounding box center [442, 151] width 111 height 34
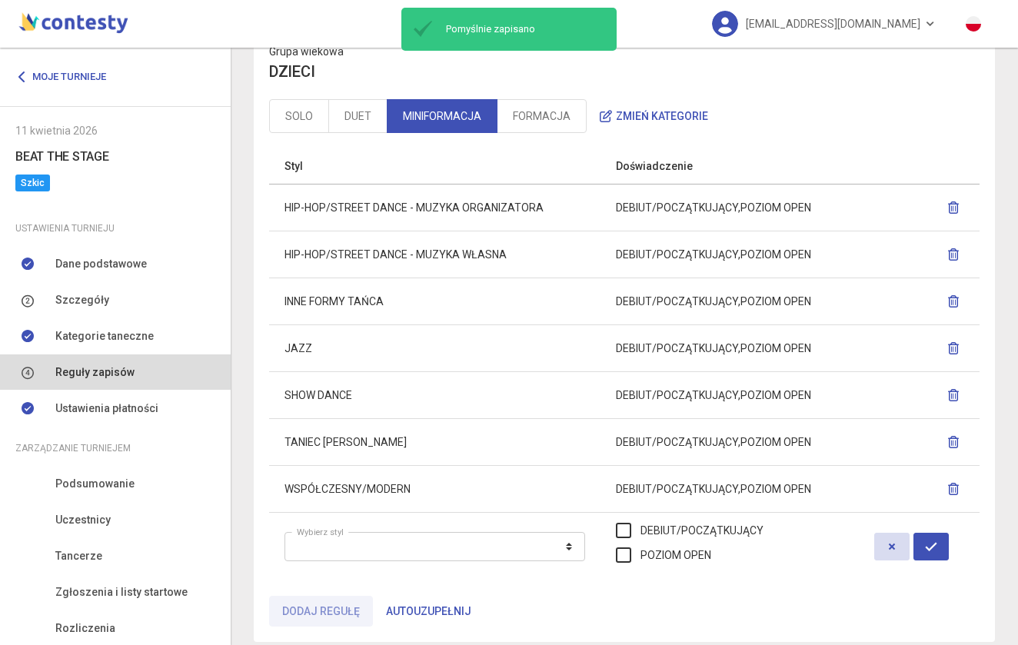
scroll to position [103, 0]
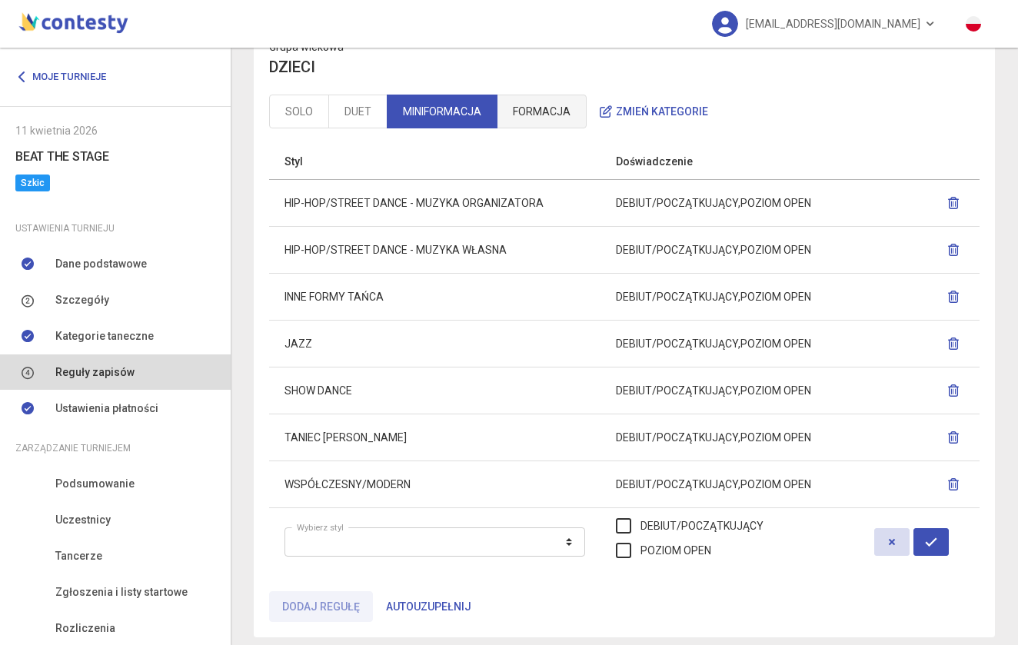
click at [554, 115] on link "FORMACJA" at bounding box center [542, 112] width 90 height 34
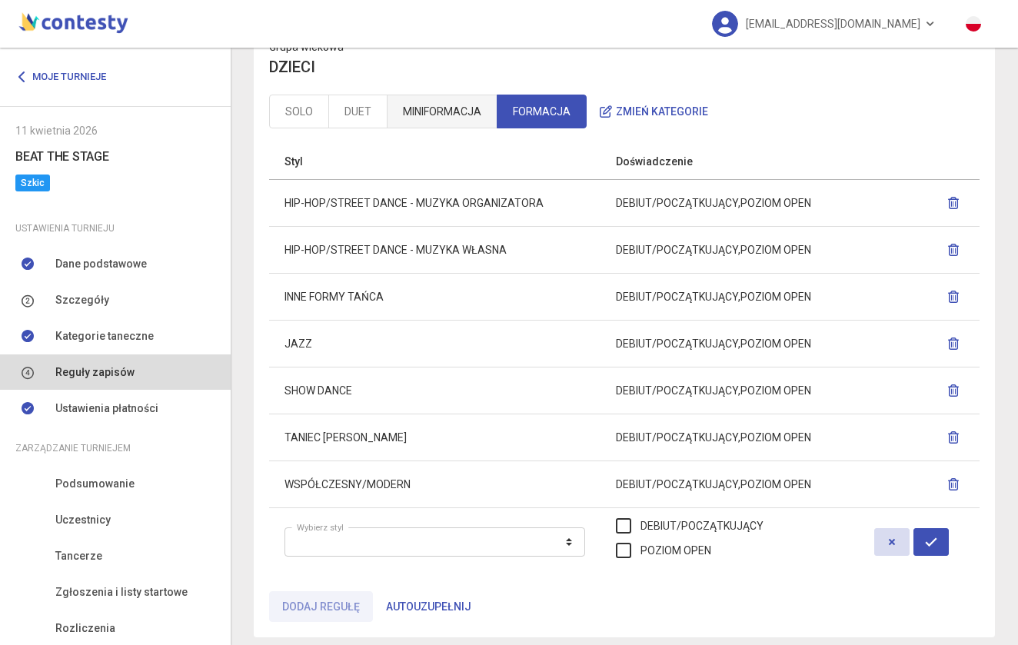
click at [468, 103] on link "MINIFORMACJA" at bounding box center [442, 112] width 111 height 34
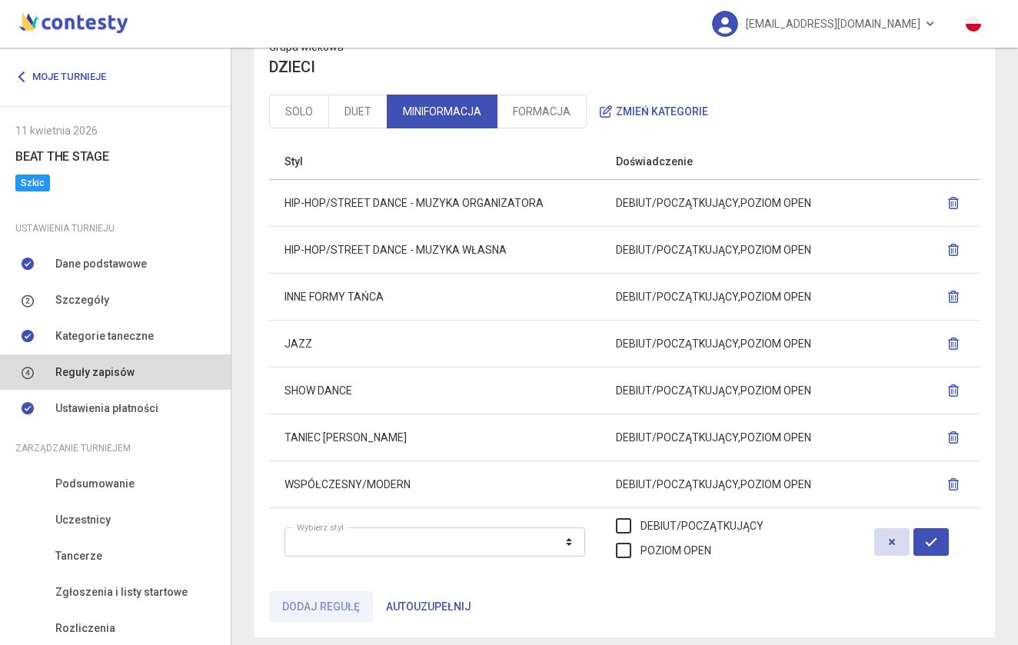
click at [433, 608] on button "Autouzupełnij" at bounding box center [429, 606] width 112 height 31
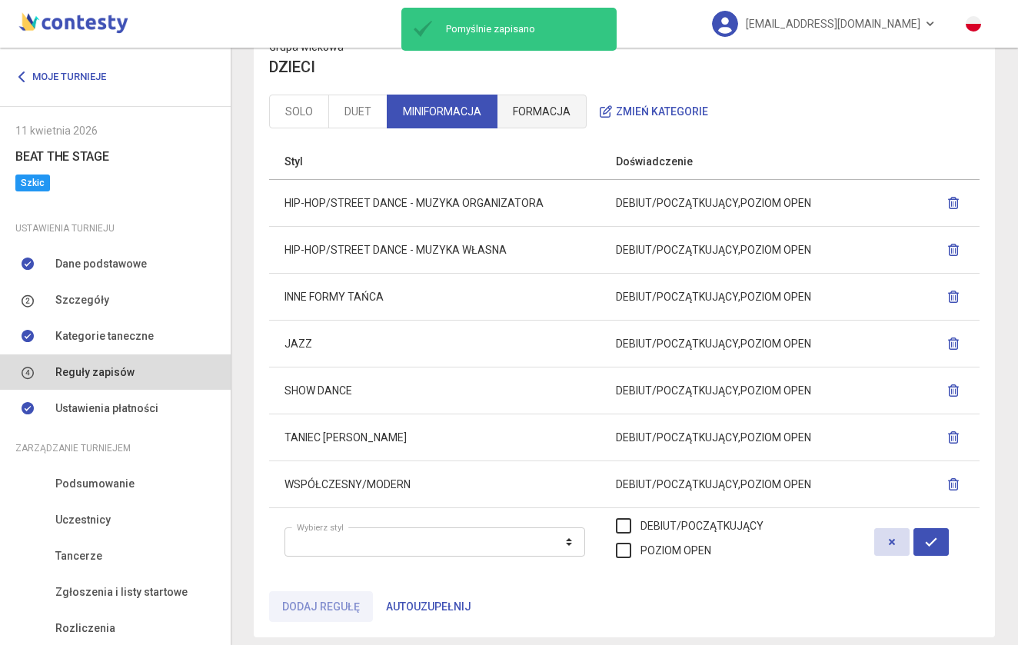
click at [544, 99] on link "FORMACJA" at bounding box center [542, 112] width 90 height 34
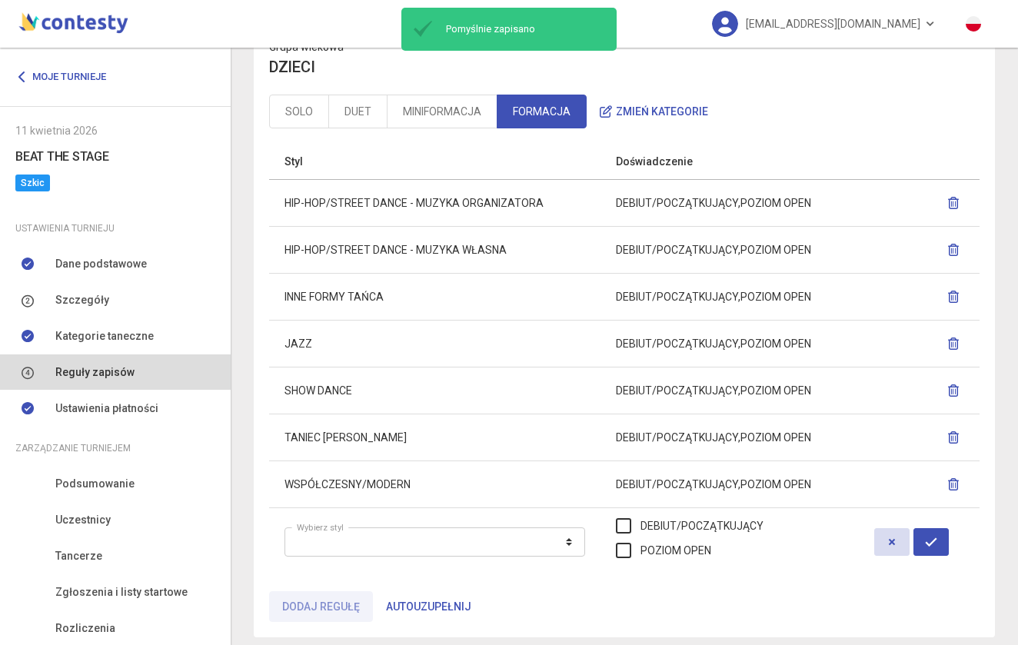
click at [408, 614] on button "Autouzupełnij" at bounding box center [429, 606] width 112 height 31
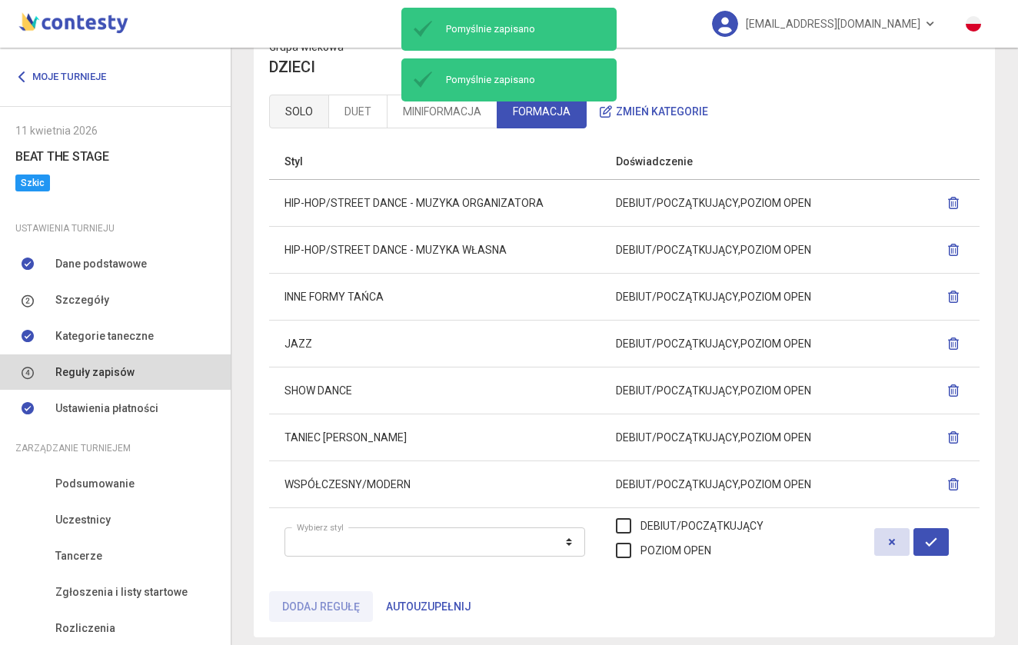
click at [308, 111] on link "SOLO" at bounding box center [299, 112] width 60 height 34
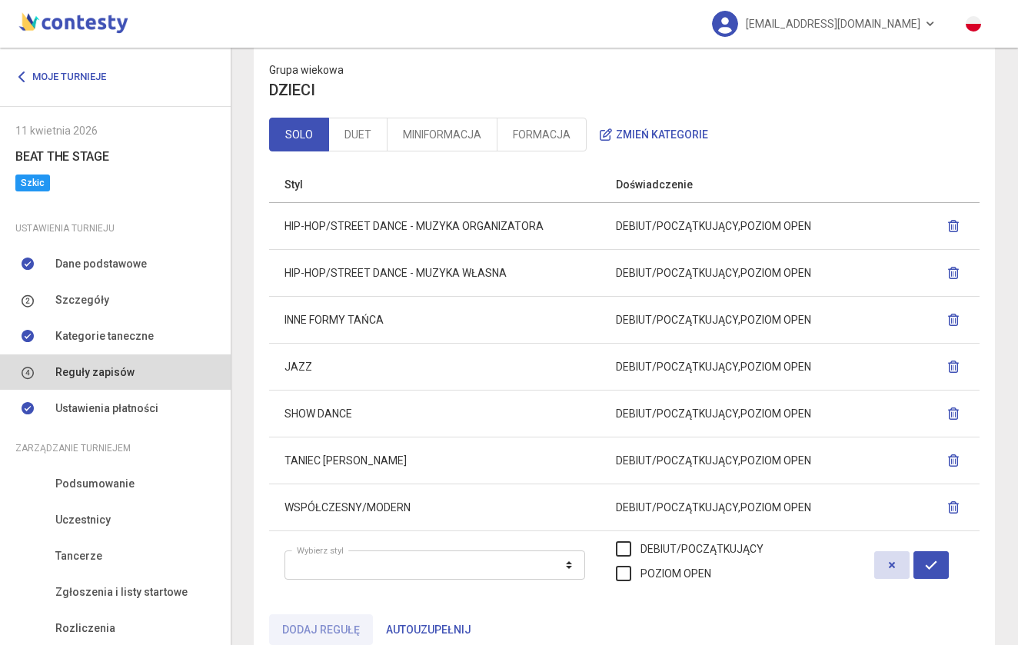
scroll to position [77, 0]
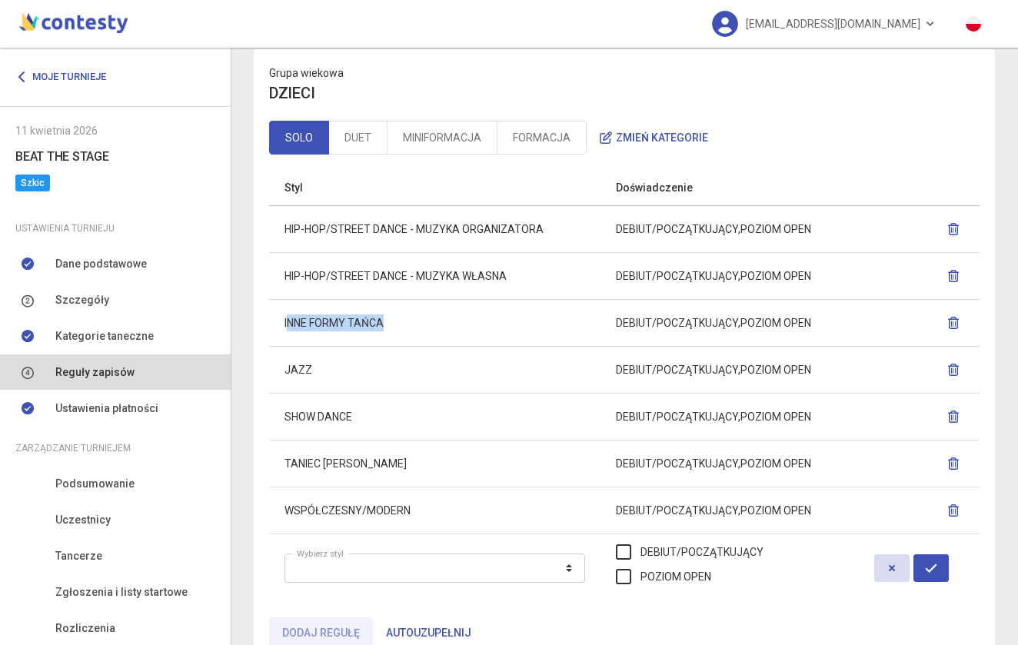
drag, startPoint x: 288, startPoint y: 322, endPoint x: 480, endPoint y: 322, distance: 191.5
click at [480, 322] on td "INNE FORMY TAŃCA" at bounding box center [434, 322] width 331 height 47
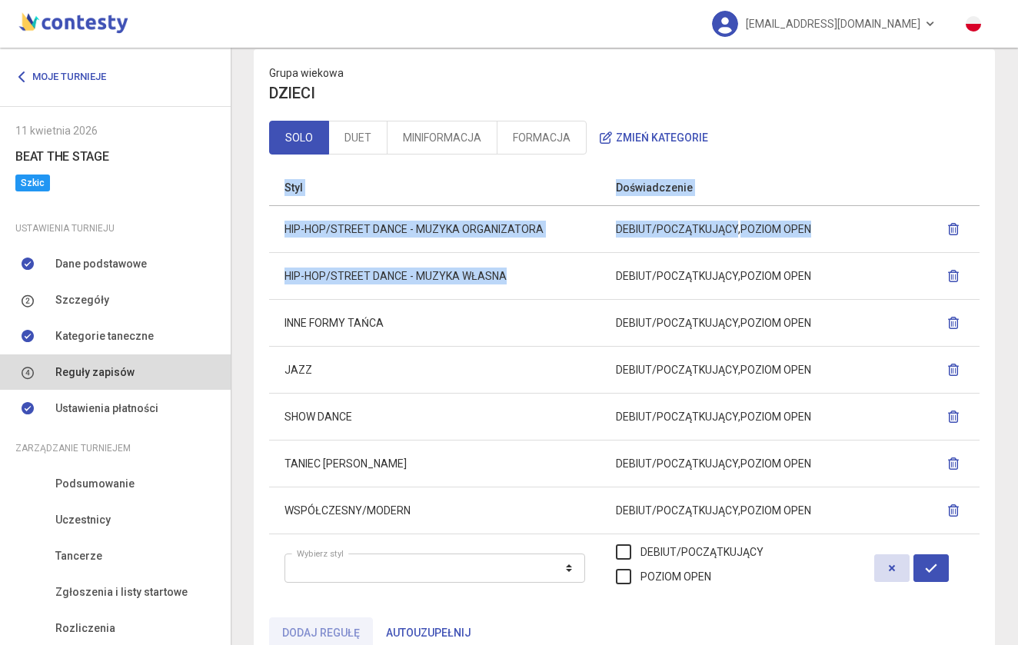
drag, startPoint x: 514, startPoint y: 268, endPoint x: 248, endPoint y: 295, distance: 267.4
click at [358, 272] on td "HIP-HOP/STREET DANCE - MUZYKA WŁASNA" at bounding box center [434, 275] width 331 height 47
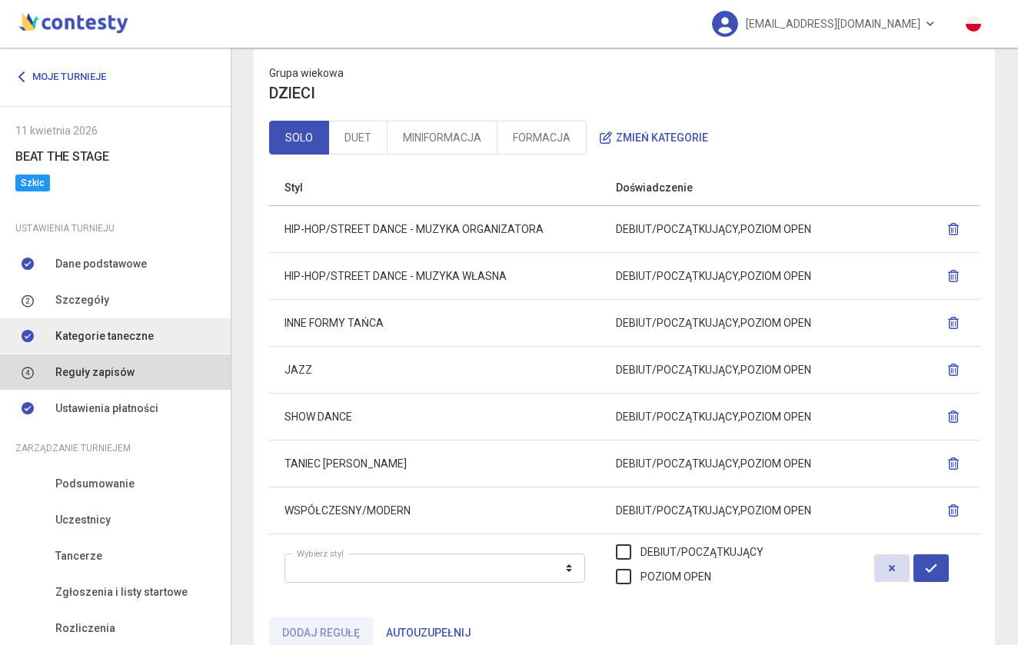
click at [144, 333] on span "Kategorie taneczne" at bounding box center [104, 336] width 98 height 17
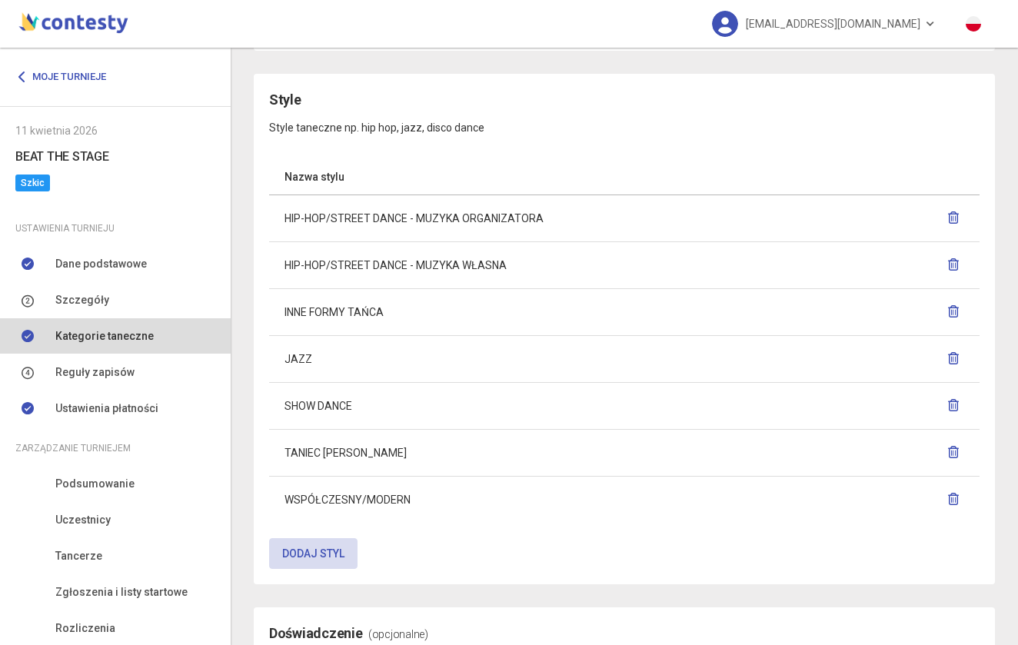
scroll to position [957, 0]
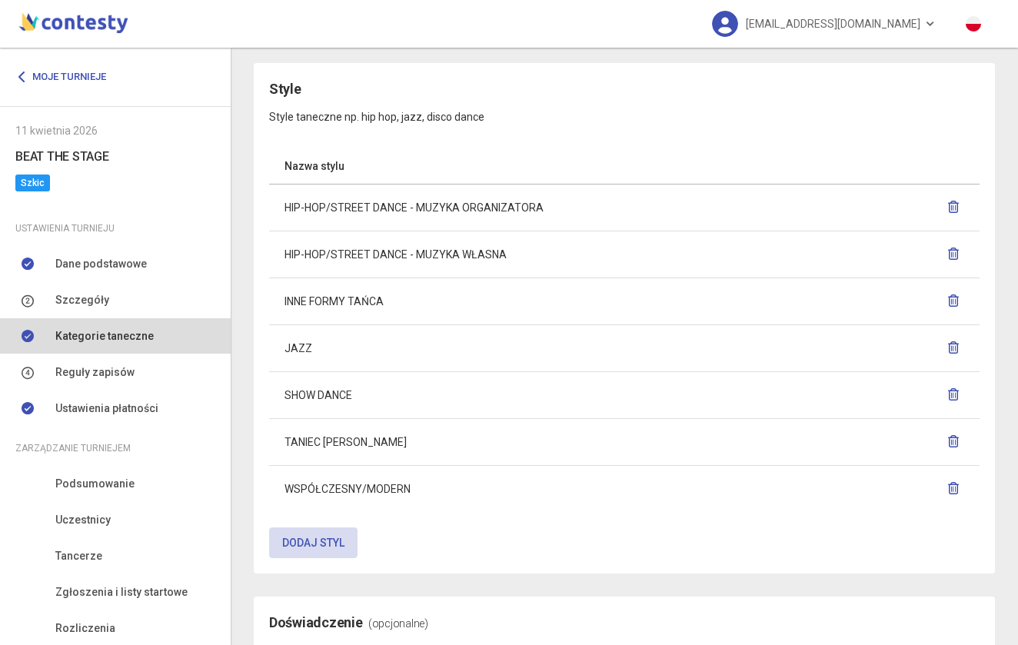
click at [954, 204] on icon "button" at bounding box center [953, 207] width 12 height 12
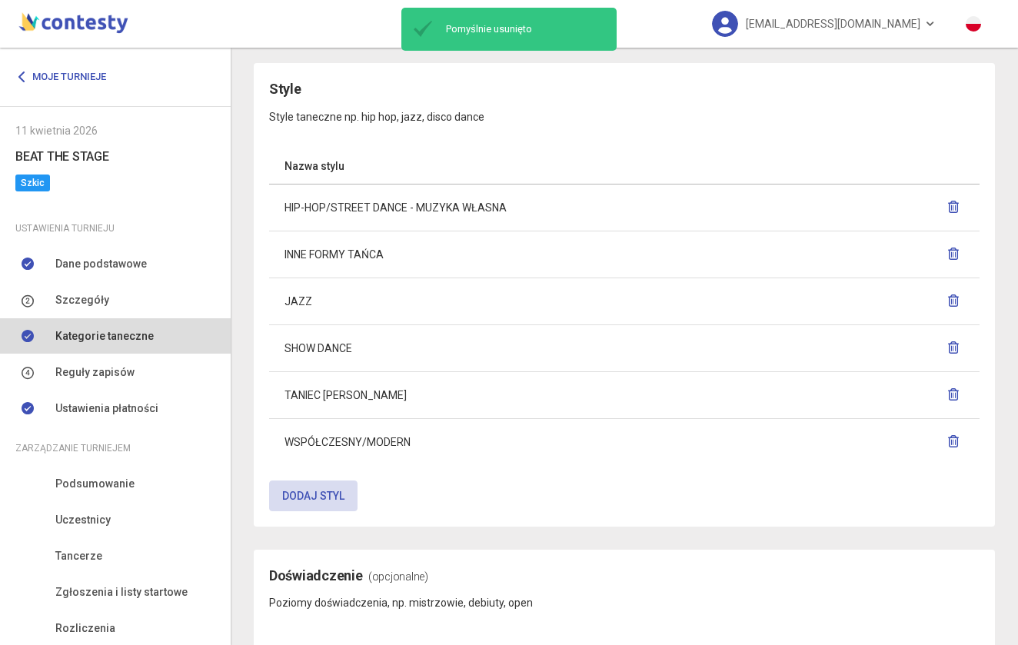
click at [957, 201] on icon "button" at bounding box center [953, 207] width 12 height 12
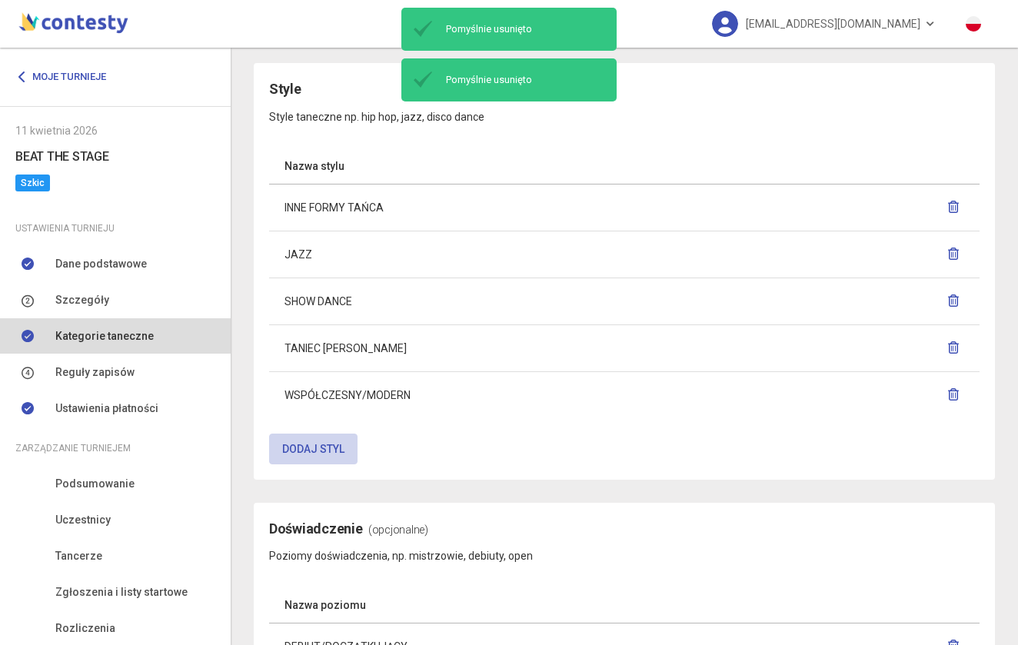
click at [317, 448] on button "Dodaj styl" at bounding box center [313, 449] width 88 height 31
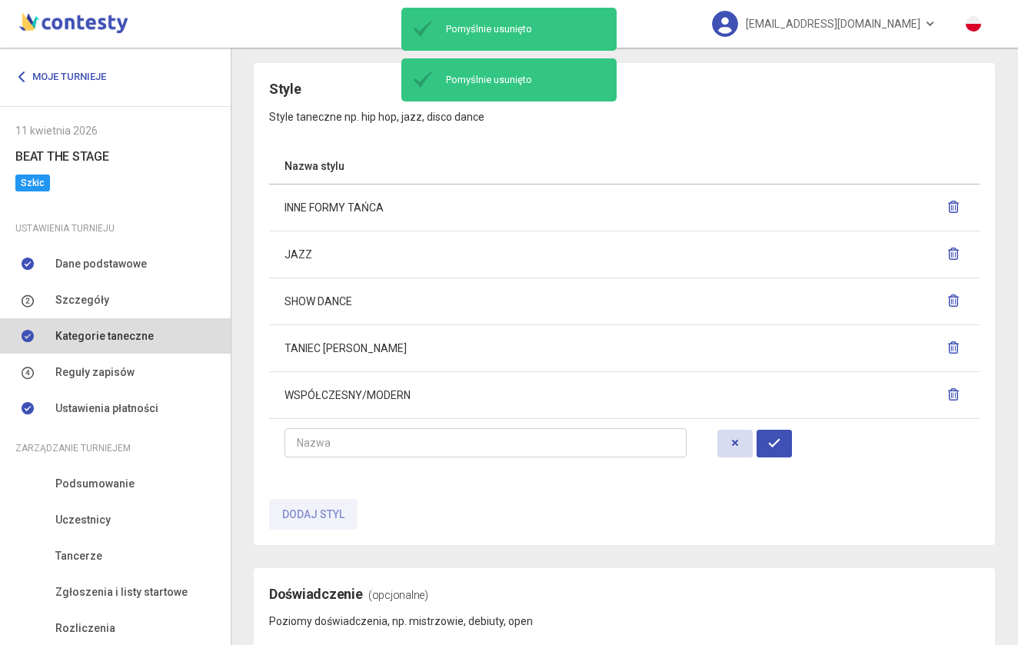
click at [363, 439] on input "text" at bounding box center [486, 442] width 402 height 29
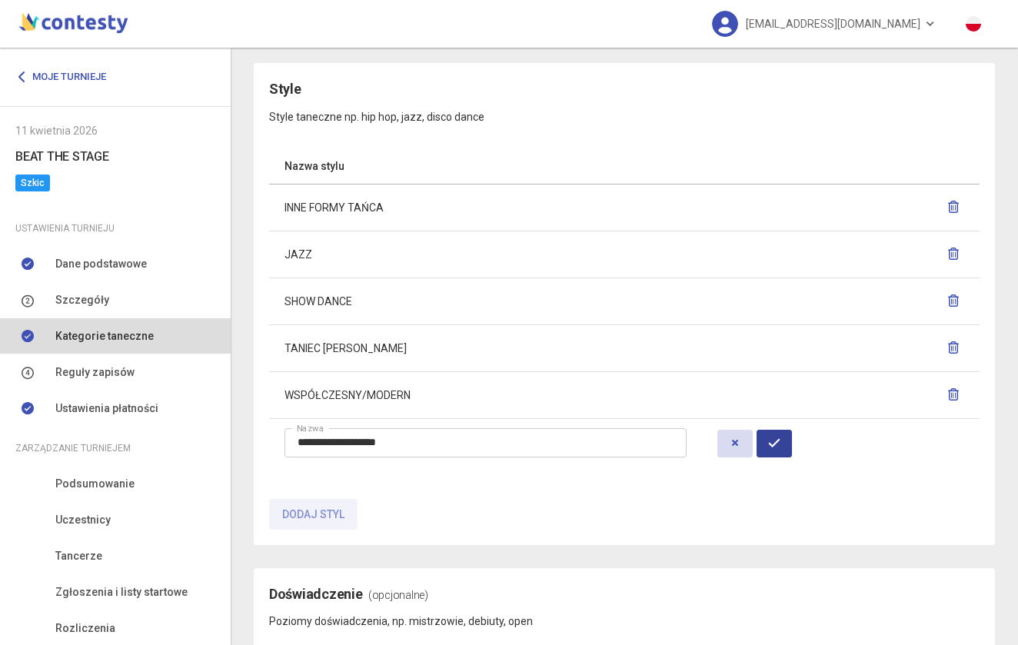
type input "**********"
click at [785, 449] on button "button" at bounding box center [774, 444] width 35 height 28
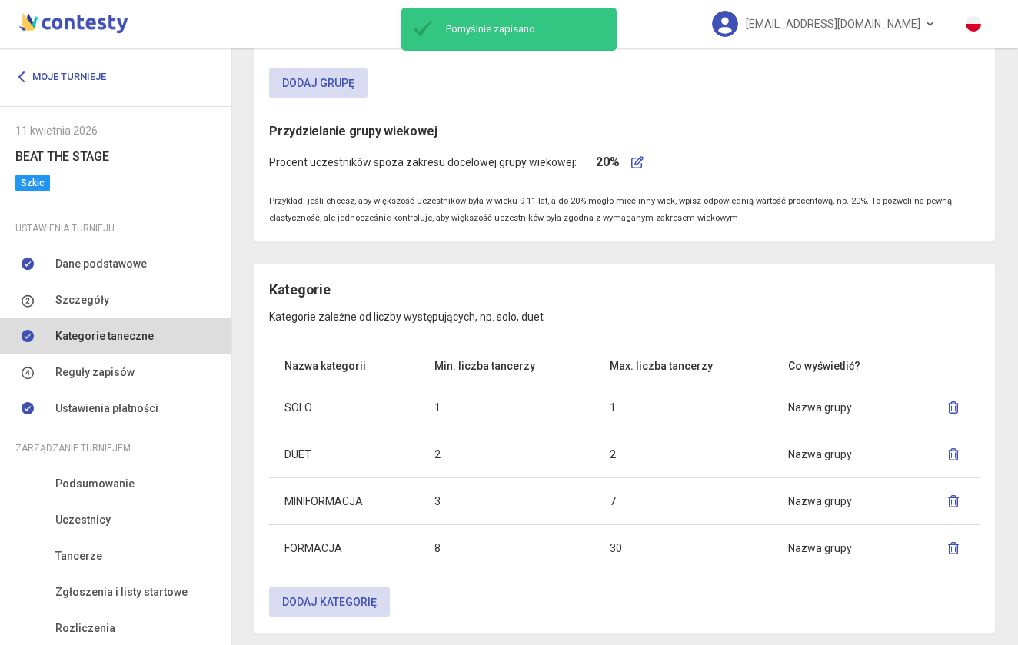
scroll to position [356, 0]
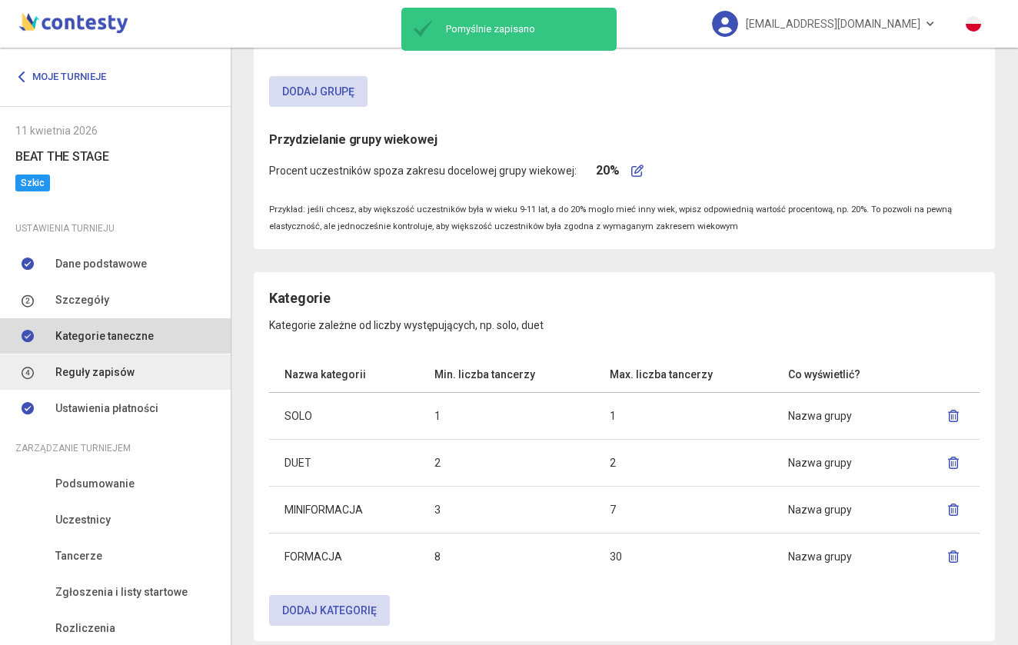
click at [95, 375] on span "Reguły zapisów" at bounding box center [94, 372] width 79 height 17
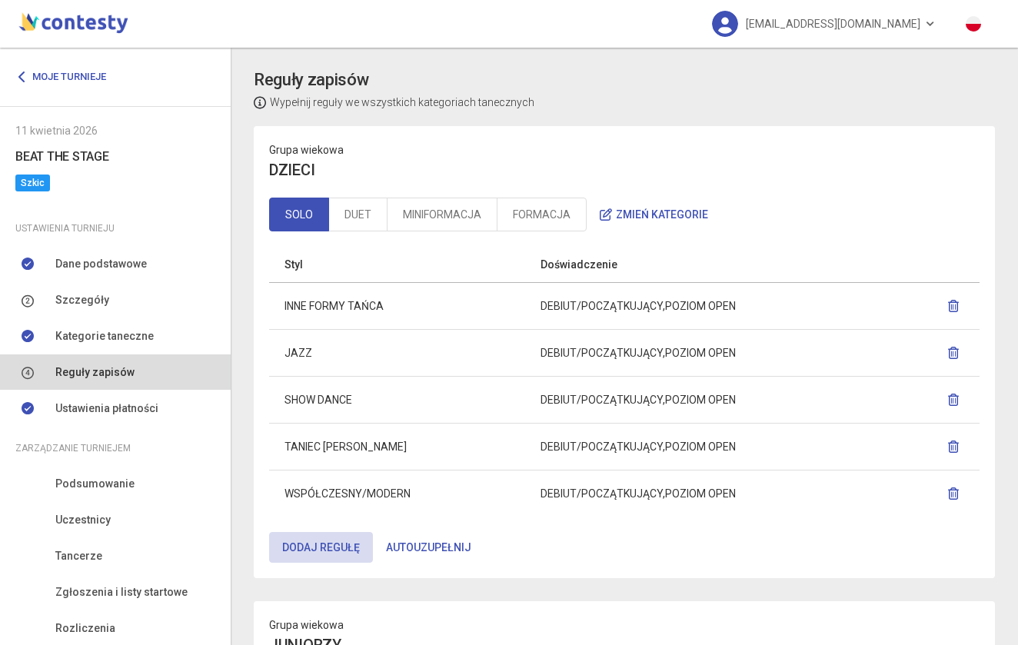
click at [417, 549] on button "Autouzupełnij" at bounding box center [429, 547] width 112 height 31
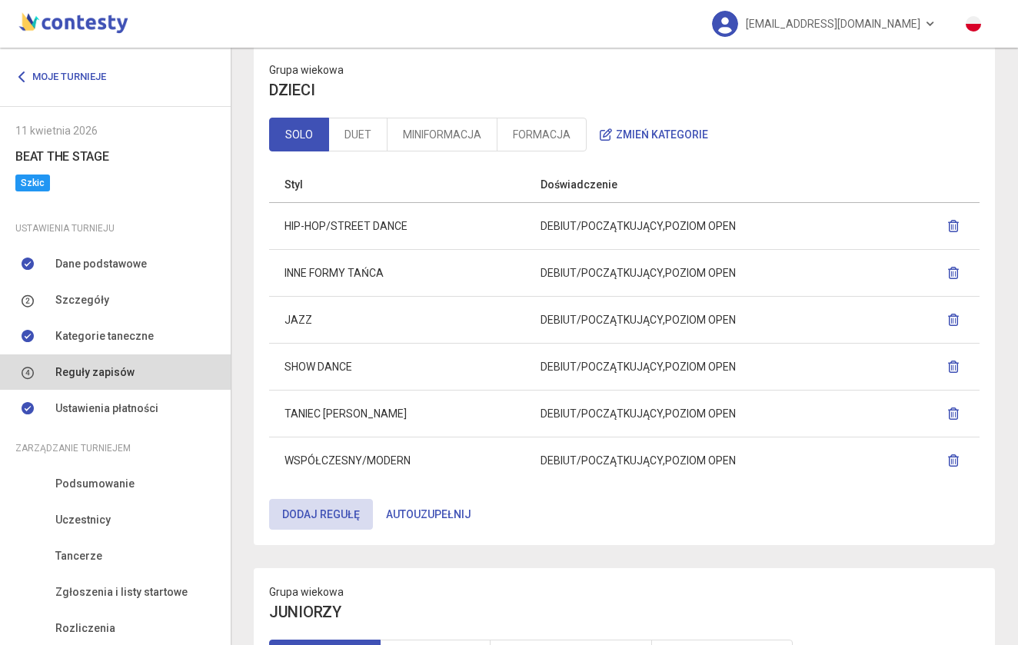
scroll to position [88, 0]
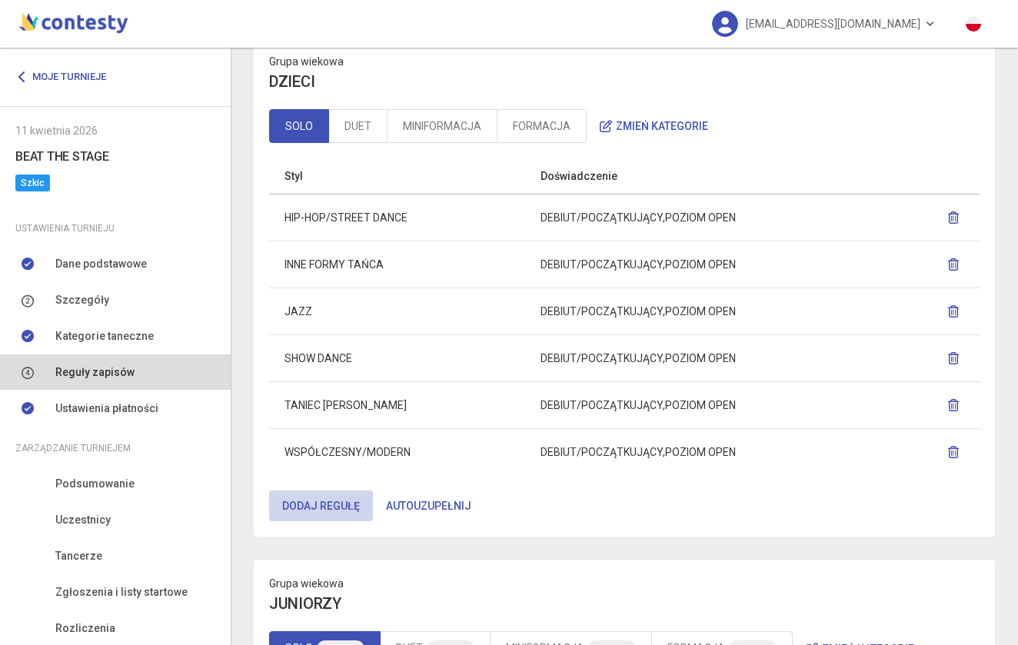
click at [323, 504] on button "Dodaj regułę" at bounding box center [321, 506] width 104 height 31
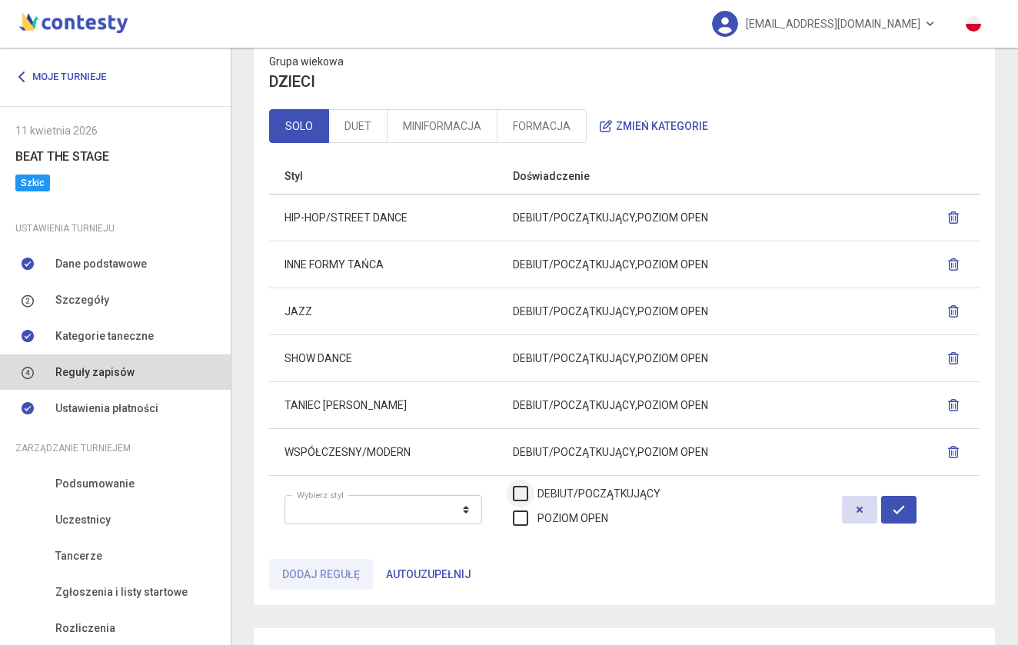
click at [518, 492] on label "DEBIUT/POCZĄTKUJĄCY" at bounding box center [587, 493] width 148 height 17
click at [521, 521] on label "POZIOM OPEN" at bounding box center [560, 518] width 95 height 17
click at [531, 202] on td "DEBIUT/POCZĄTKUJĄCY POZIOM OPEN" at bounding box center [662, 217] width 329 height 47
click at [581, 205] on td "DEBIUT/POCZĄTKUJĄCY POZIOM OPEN" at bounding box center [662, 217] width 329 height 47
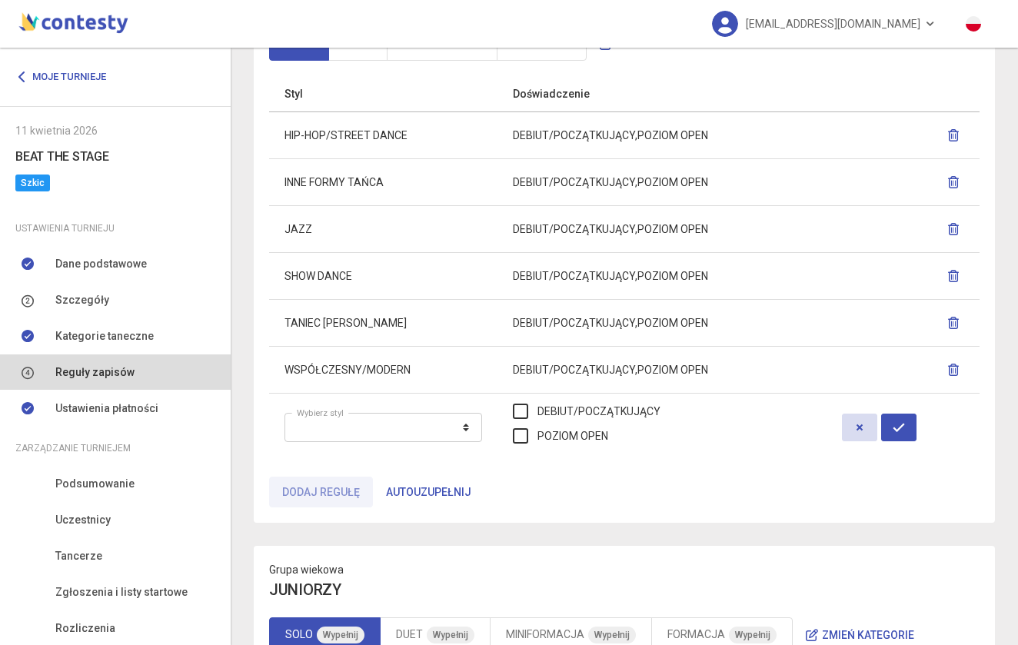
scroll to position [227, 0]
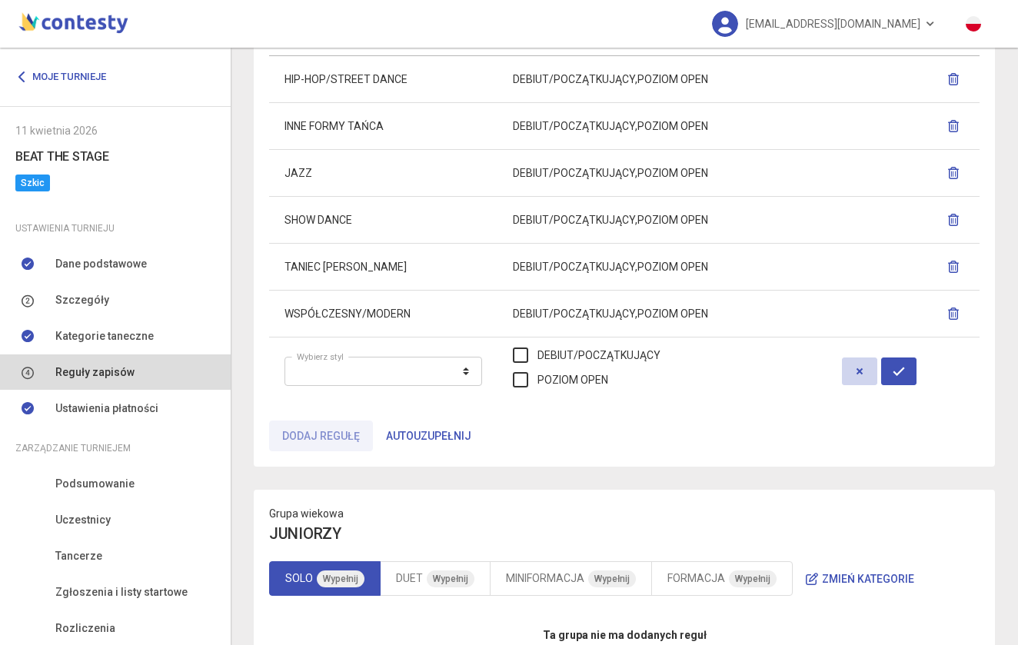
click at [864, 361] on button "button" at bounding box center [859, 372] width 35 height 28
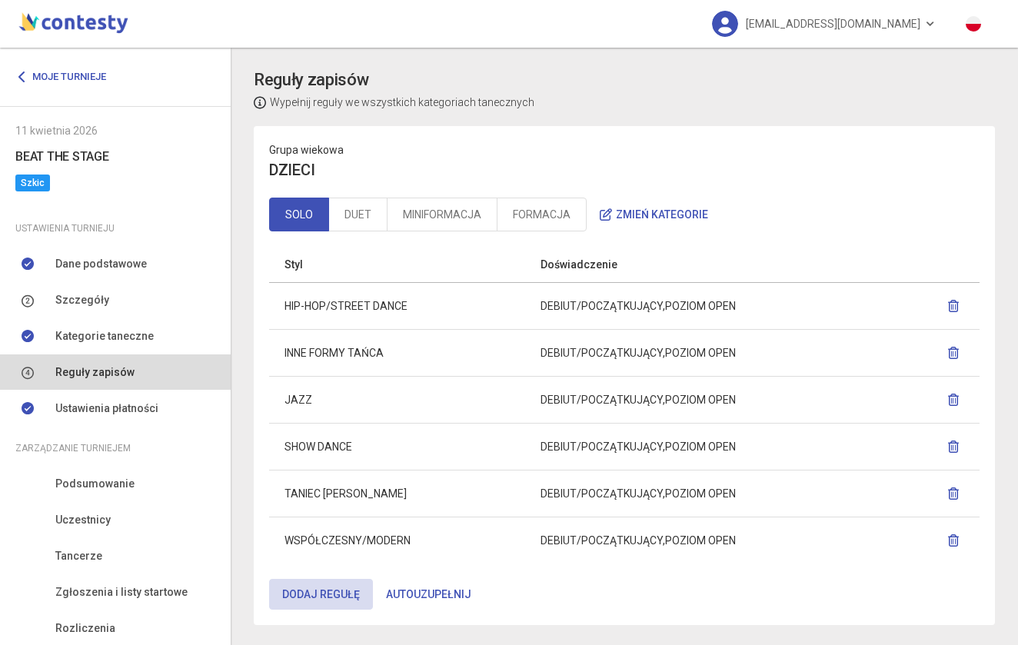
scroll to position [0, 0]
click at [104, 316] on link "Szczegóły" at bounding box center [115, 299] width 231 height 35
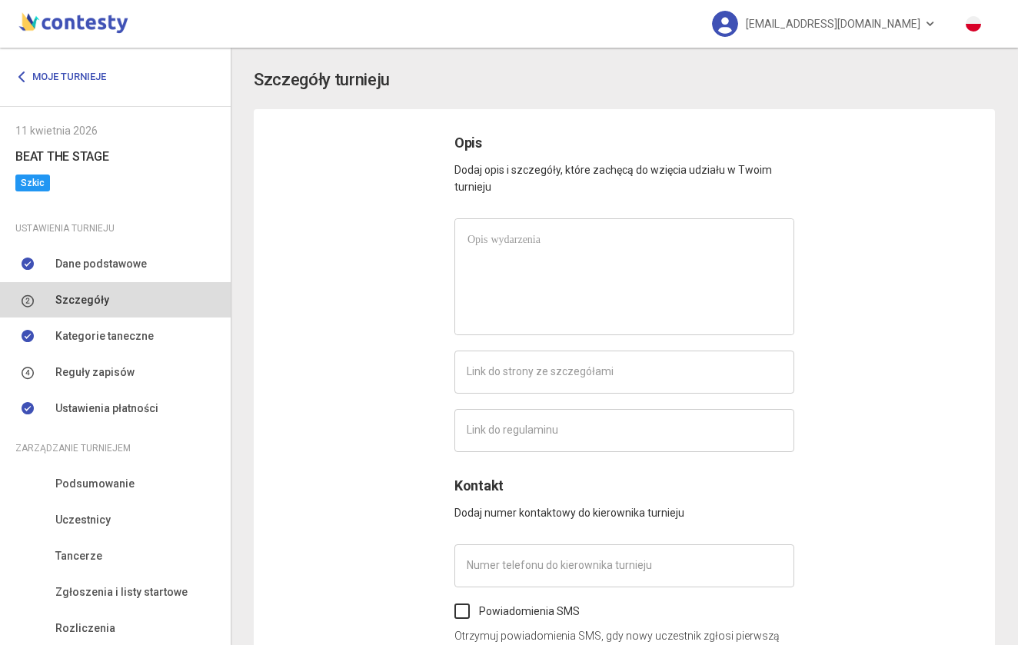
type input "**********"
type input "*********"
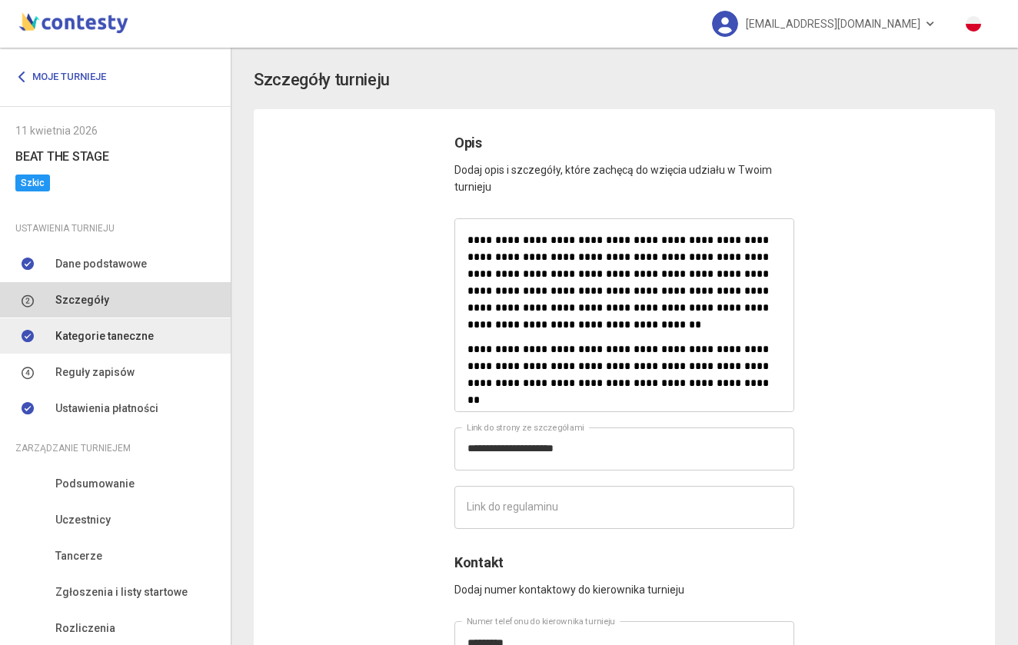
click at [115, 337] on span "Kategorie taneczne" at bounding box center [104, 336] width 98 height 17
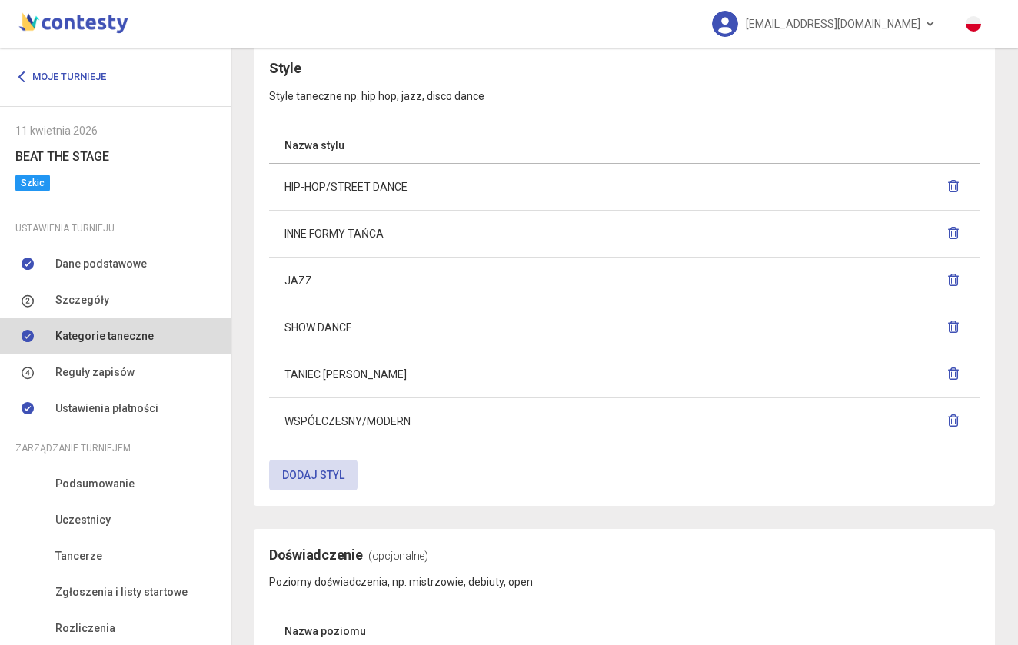
scroll to position [984, 0]
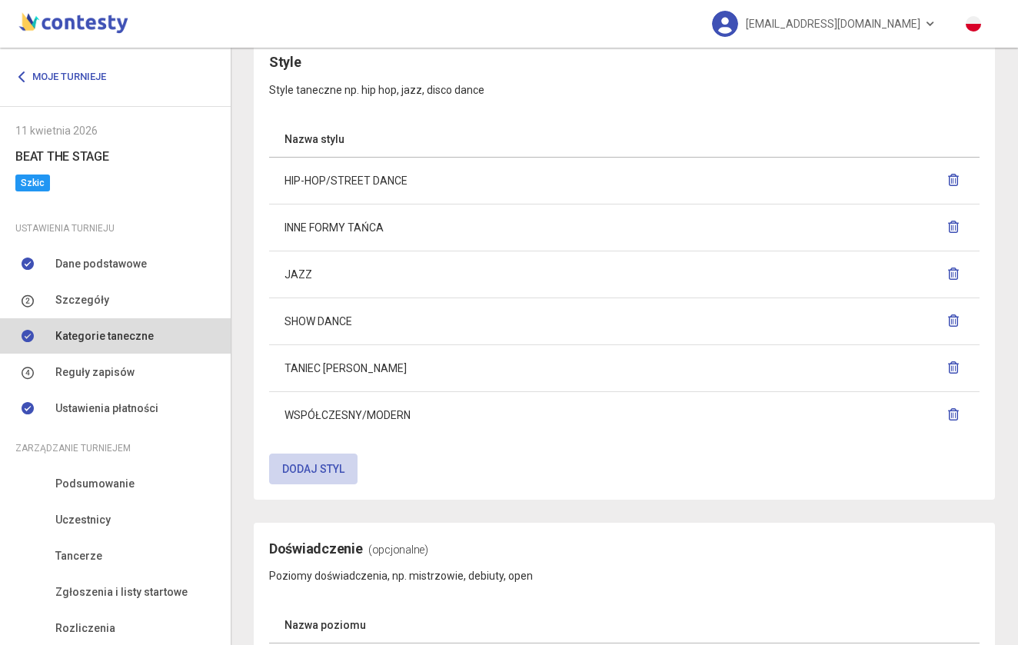
click at [324, 462] on button "Dodaj styl" at bounding box center [313, 469] width 88 height 31
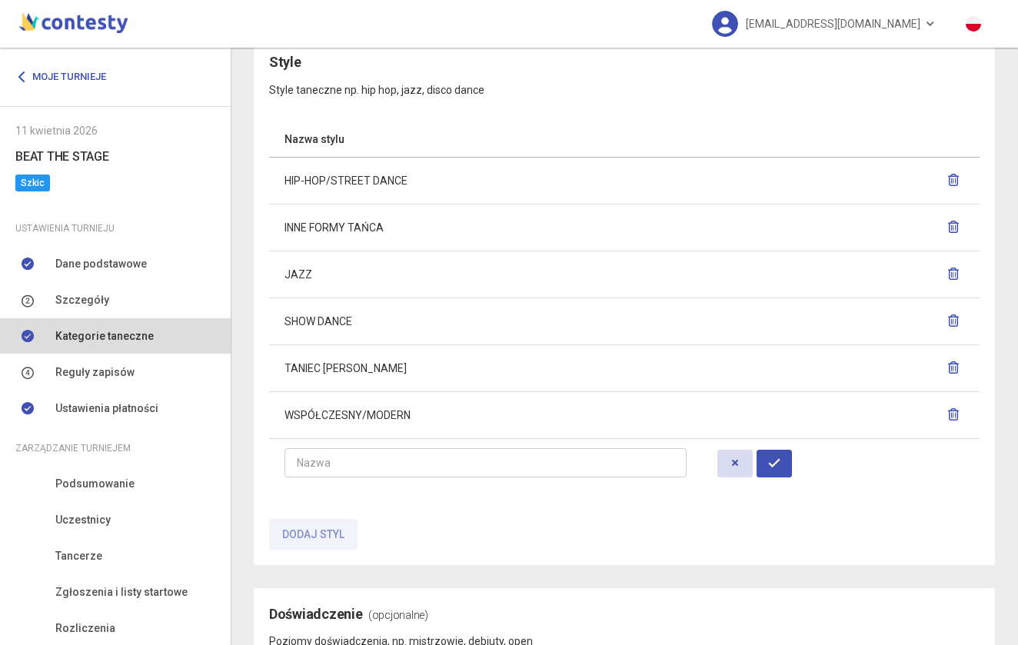
click at [324, 462] on input "text" at bounding box center [486, 462] width 402 height 29
type input "**********"
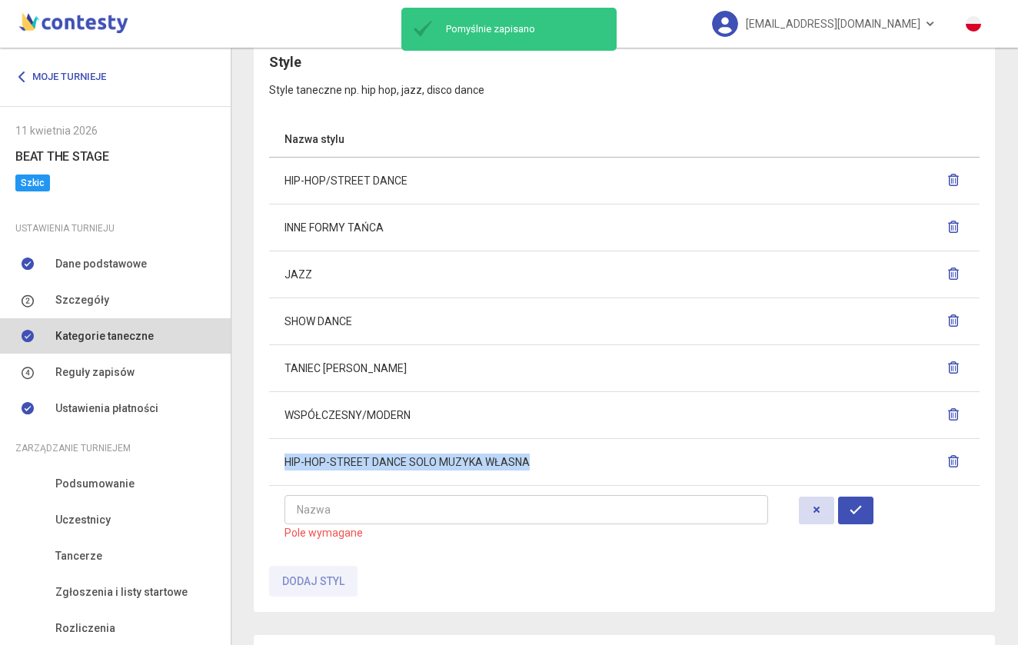
drag, startPoint x: 532, startPoint y: 459, endPoint x: 285, endPoint y: 466, distance: 247.0
click at [285, 466] on td "HIP-HOP-STREET DANCE SOLO MUZYKA WŁASNA" at bounding box center [526, 461] width 514 height 47
copy td "HIP-HOP-STREET DANCE SOLO MUZYKA WŁASNA"
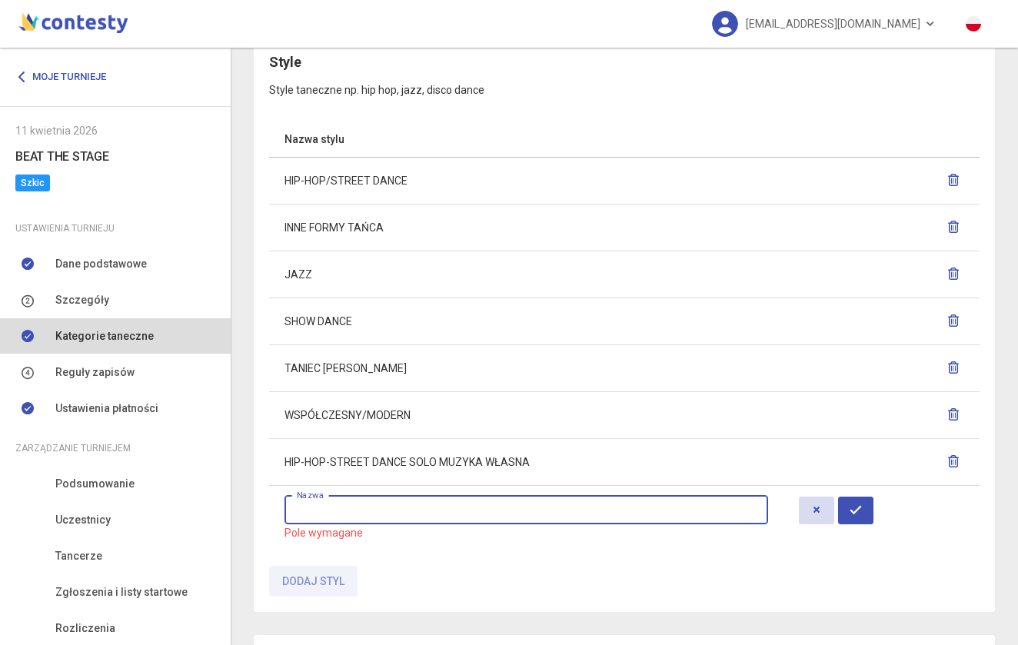
click at [314, 511] on input "text" at bounding box center [527, 509] width 484 height 29
paste input "**********"
click at [504, 512] on input "**********" at bounding box center [527, 509] width 484 height 29
type input "**********"
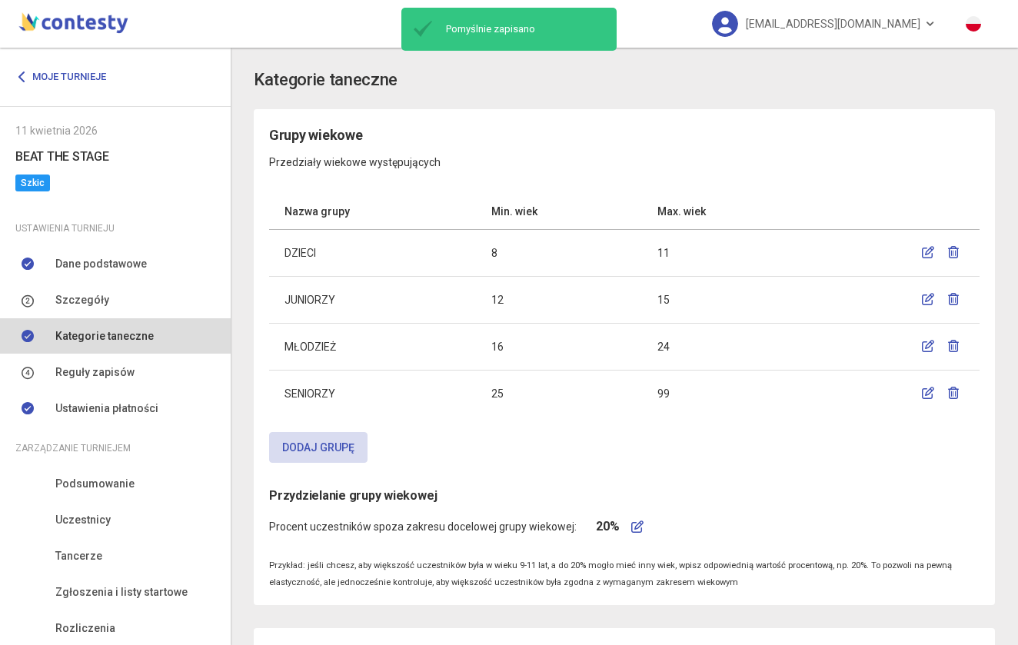
scroll to position [0, 0]
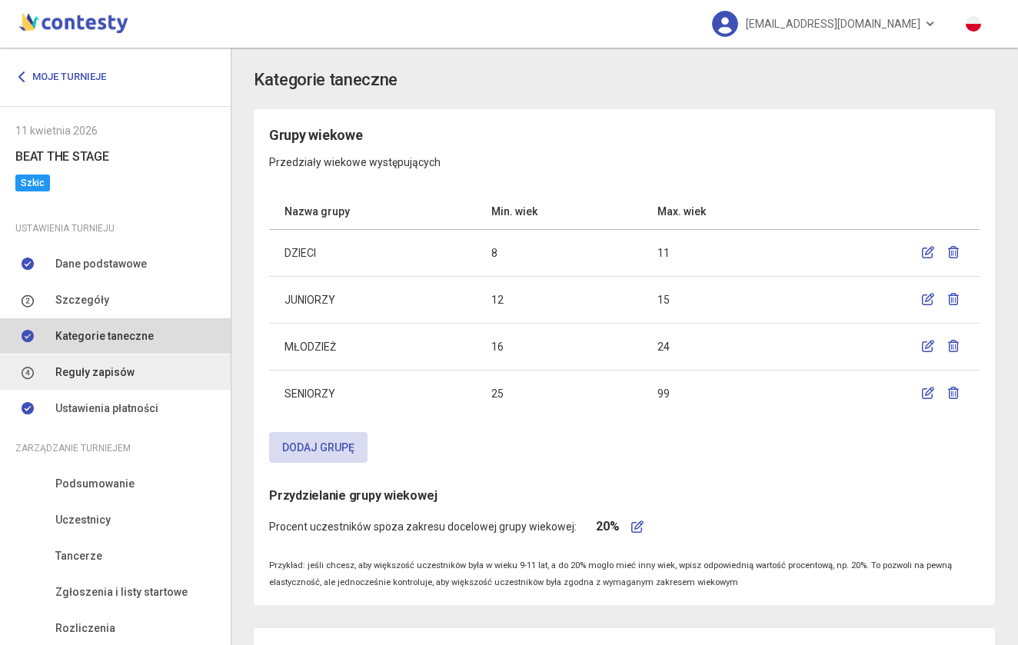
click at [134, 377] on link "Reguły zapisów" at bounding box center [115, 372] width 231 height 35
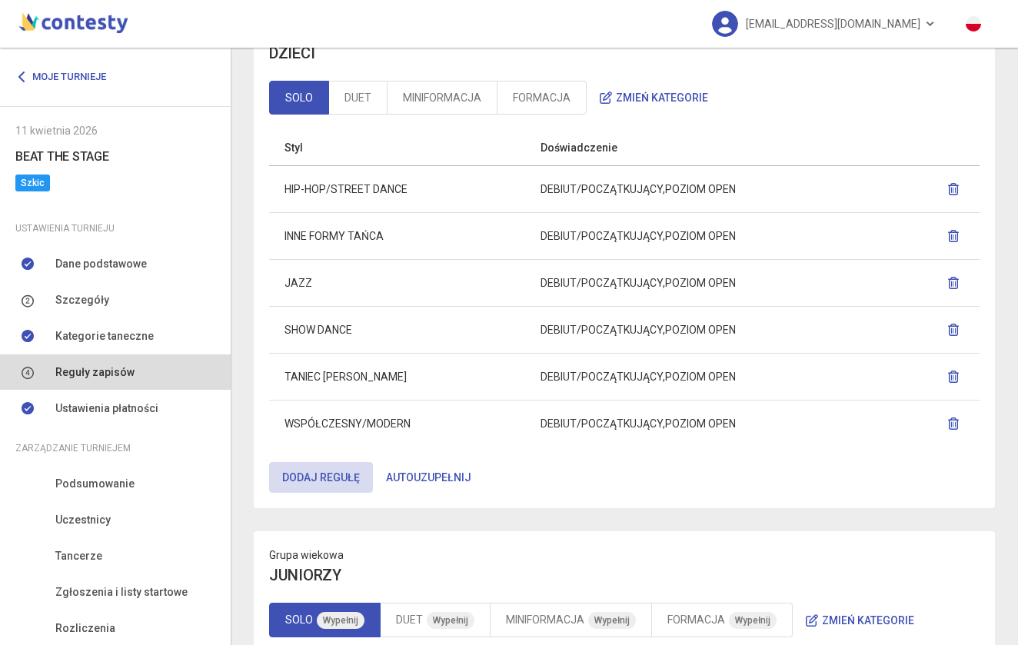
scroll to position [122, 0]
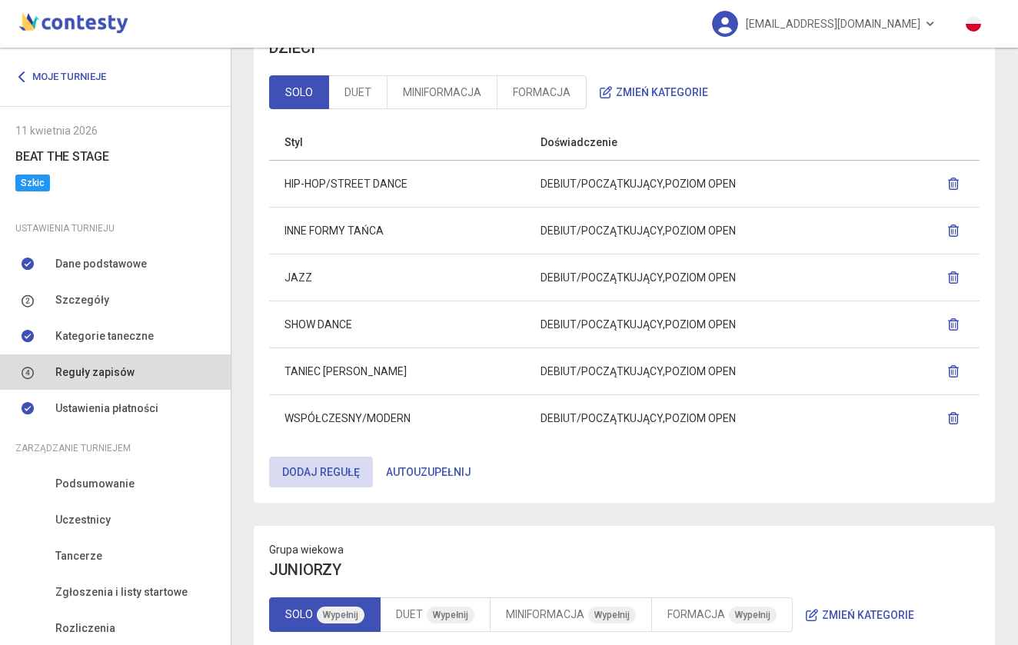
click at [400, 461] on button "Autouzupełnij" at bounding box center [429, 472] width 112 height 31
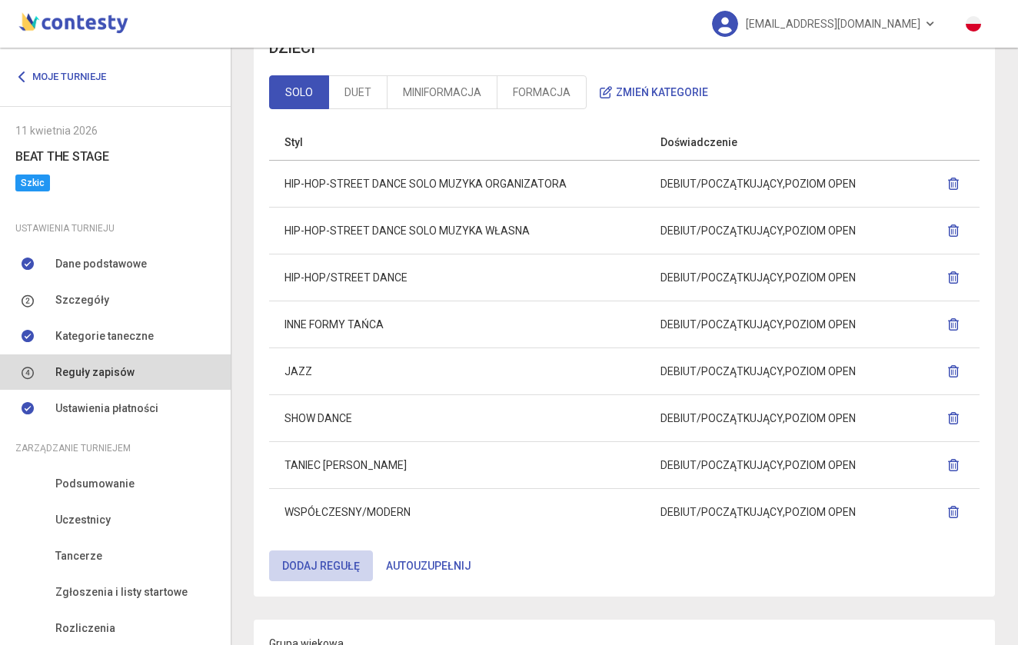
click at [312, 558] on button "Dodaj regułę" at bounding box center [321, 566] width 104 height 31
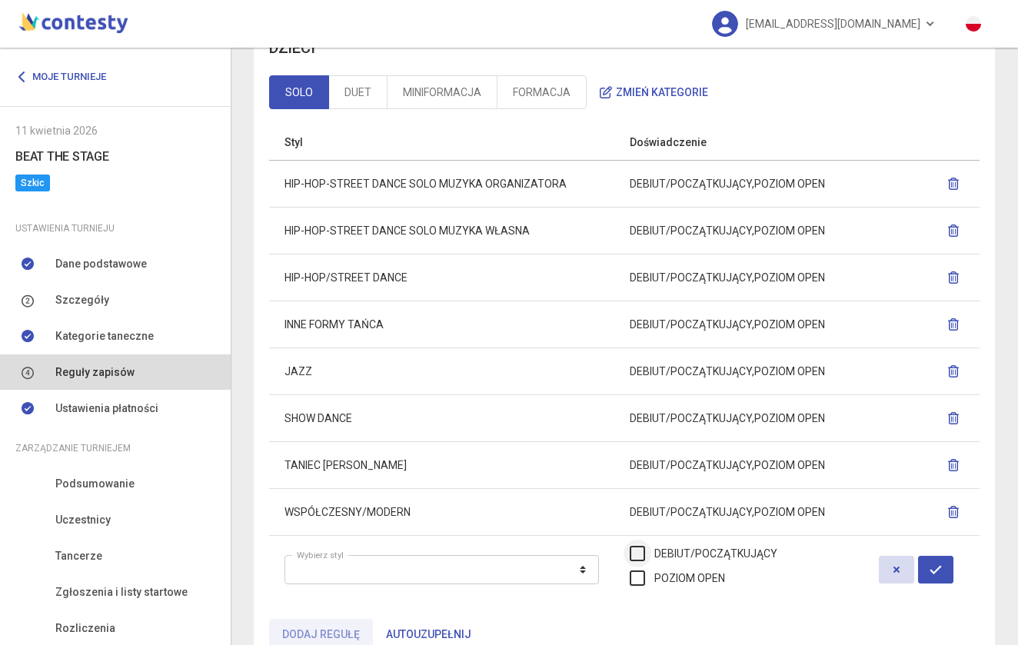
click at [632, 551] on label "DEBIUT/POCZĄTKUJĄCY" at bounding box center [704, 553] width 148 height 17
click at [630, 571] on label "POZIOM OPEN" at bounding box center [677, 578] width 95 height 17
click at [630, 551] on label "DEBIUT/POCZĄTKUJĄCY" at bounding box center [704, 553] width 148 height 17
click at [632, 576] on label "POZIOM OPEN" at bounding box center [677, 578] width 95 height 17
click at [893, 564] on icon "button" at bounding box center [897, 570] width 12 height 12
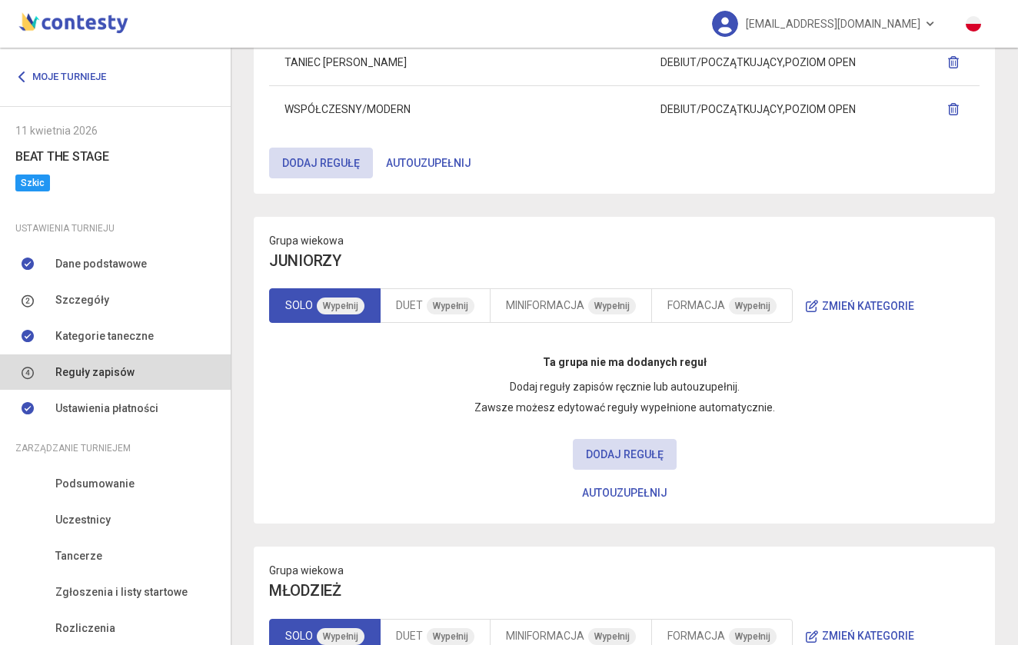
scroll to position [531, 0]
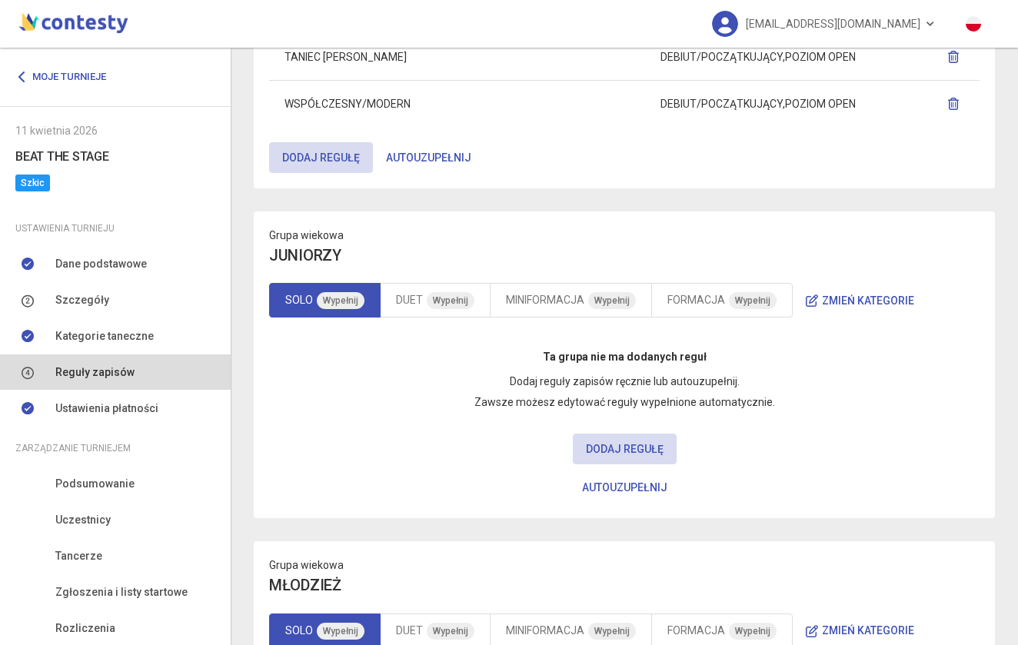
click at [618, 489] on button "Autouzupełnij" at bounding box center [625, 487] width 112 height 31
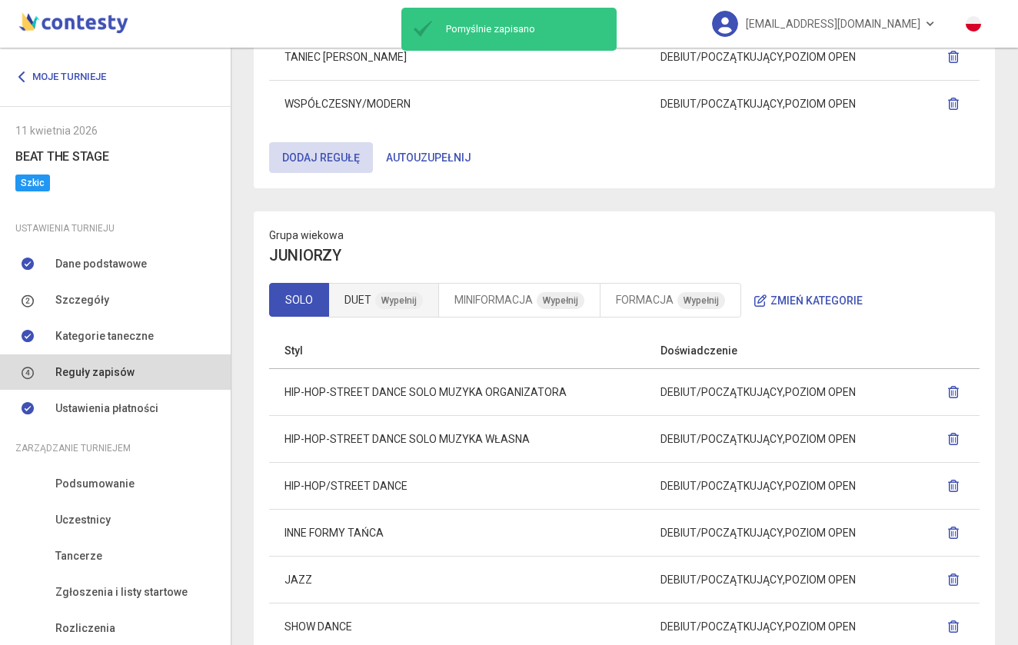
click at [364, 288] on link "DUET Wypełnij" at bounding box center [383, 300] width 111 height 35
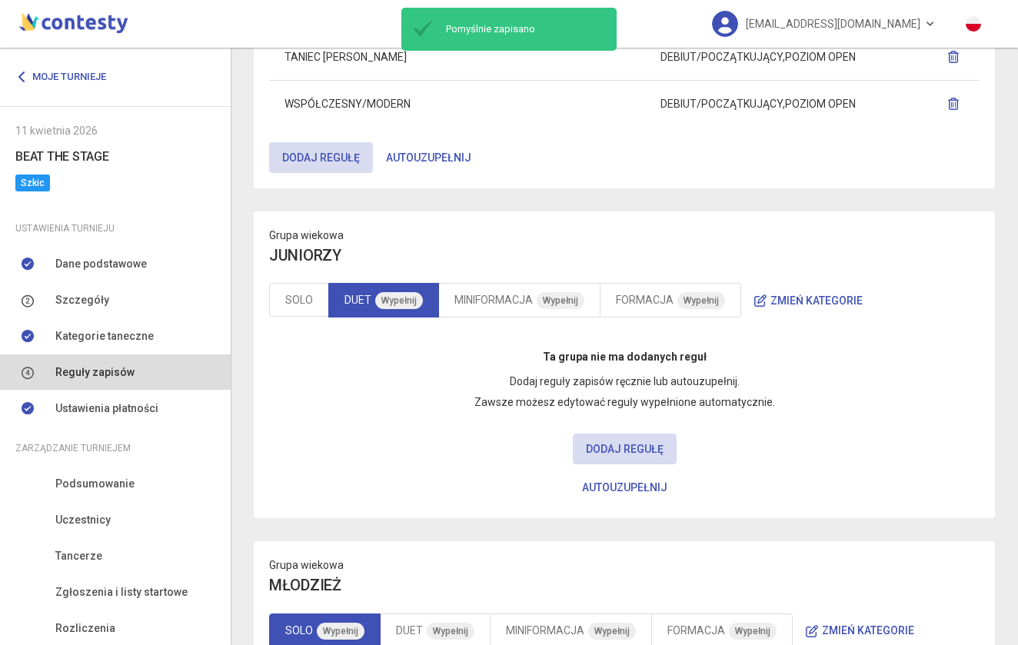
click at [607, 487] on button "Autouzupełnij" at bounding box center [625, 487] width 112 height 31
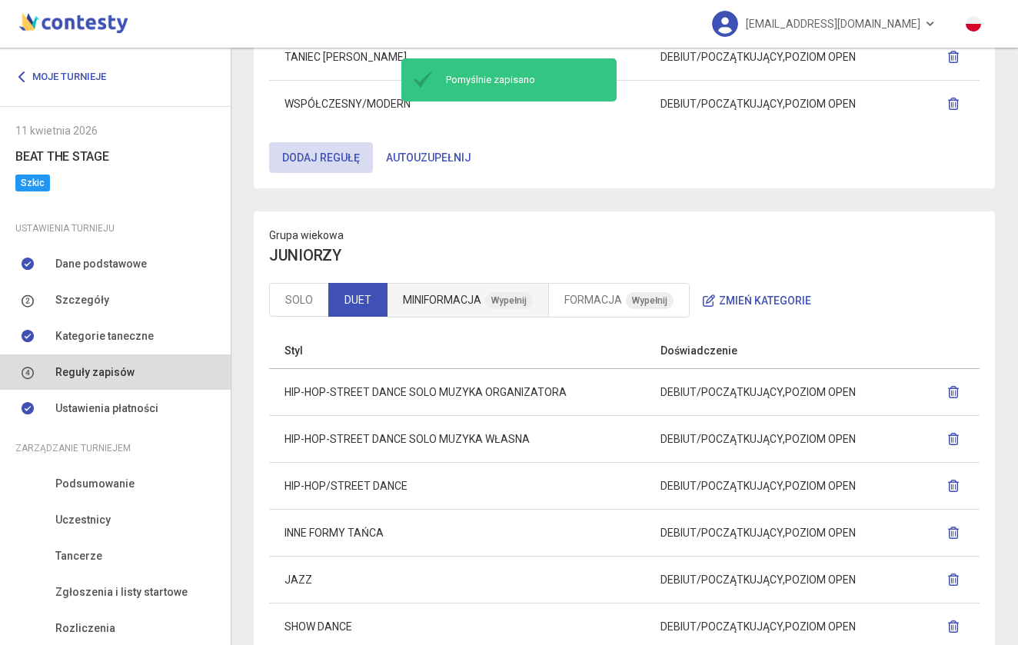
click at [448, 298] on link "MINIFORMACJA Wypełnij" at bounding box center [468, 300] width 162 height 35
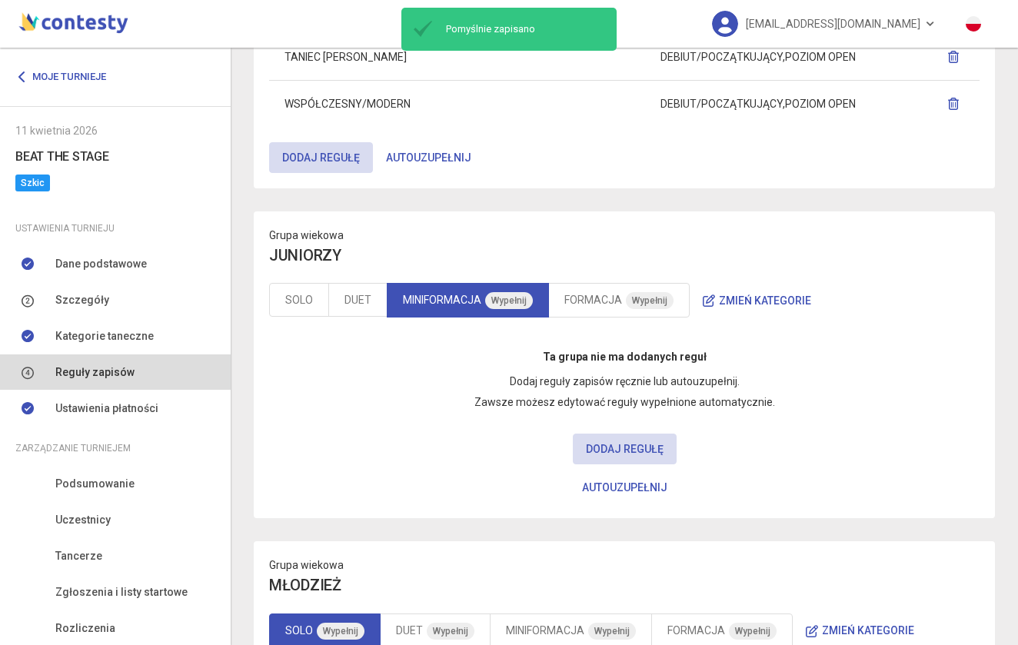
click at [604, 486] on button "Autouzupełnij" at bounding box center [625, 487] width 112 height 31
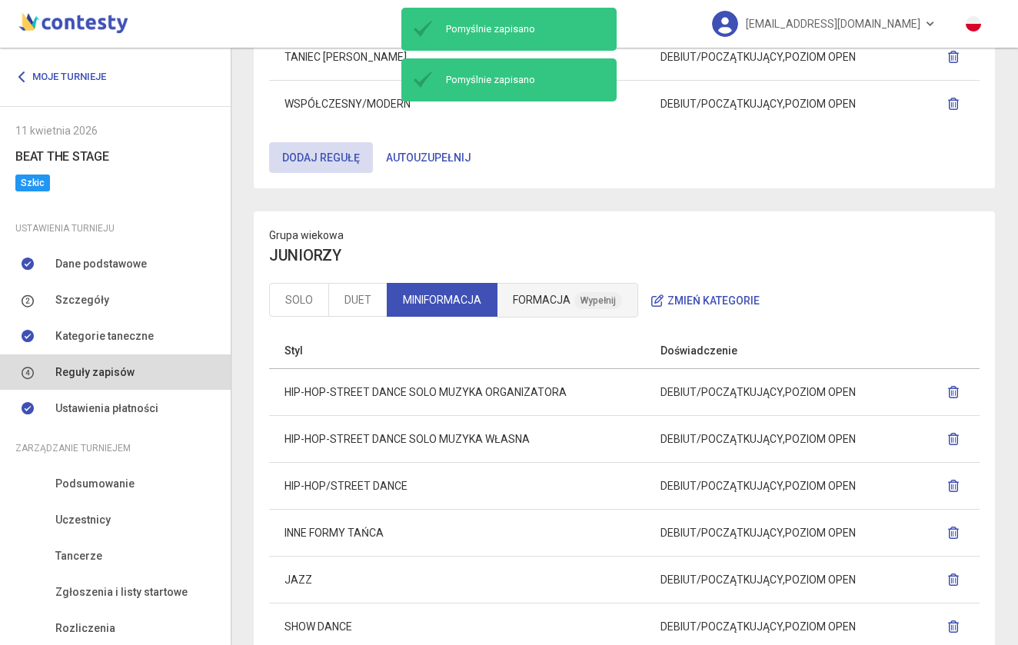
click at [574, 295] on link "FORMACJA Wypełnij" at bounding box center [568, 300] width 142 height 35
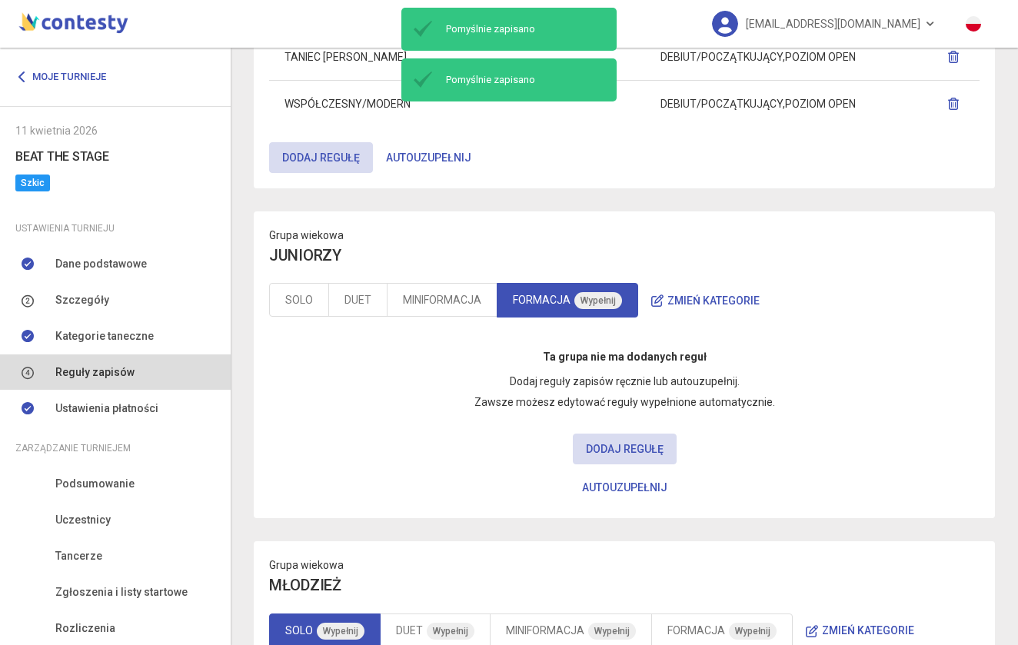
click at [629, 494] on button "Autouzupełnij" at bounding box center [625, 487] width 112 height 31
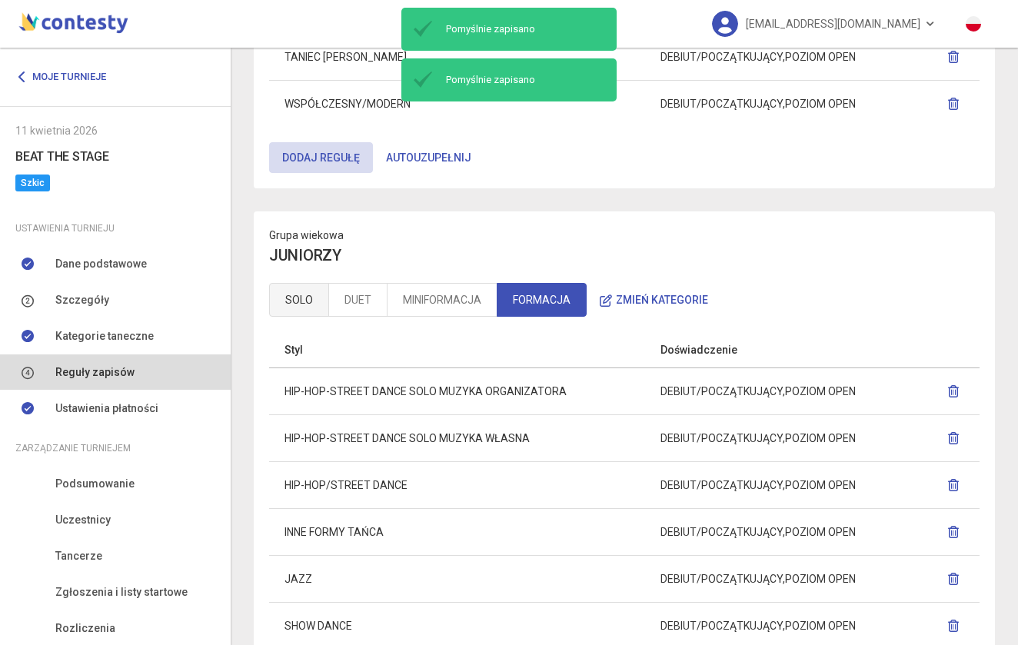
click at [297, 309] on link "SOLO" at bounding box center [299, 300] width 60 height 34
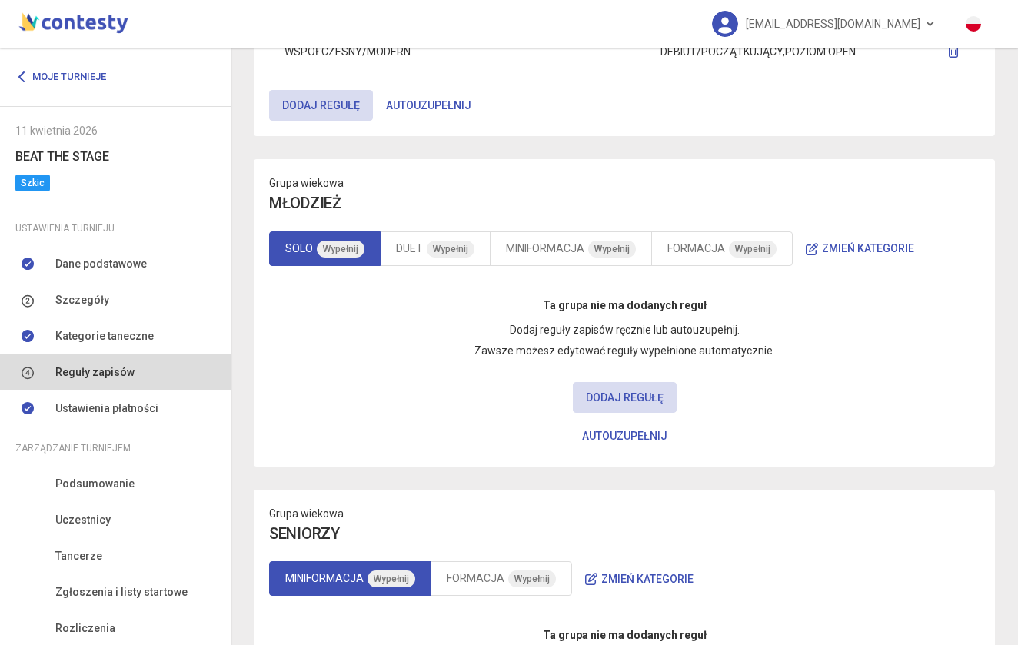
scroll to position [1202, 0]
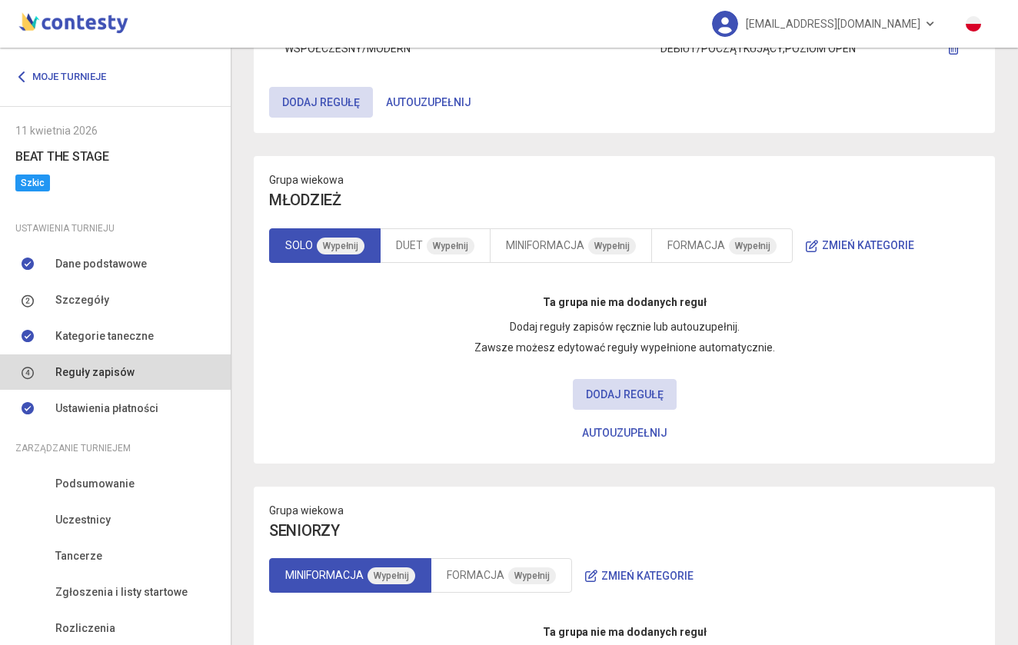
click at [626, 428] on button "Autouzupełnij" at bounding box center [625, 433] width 112 height 31
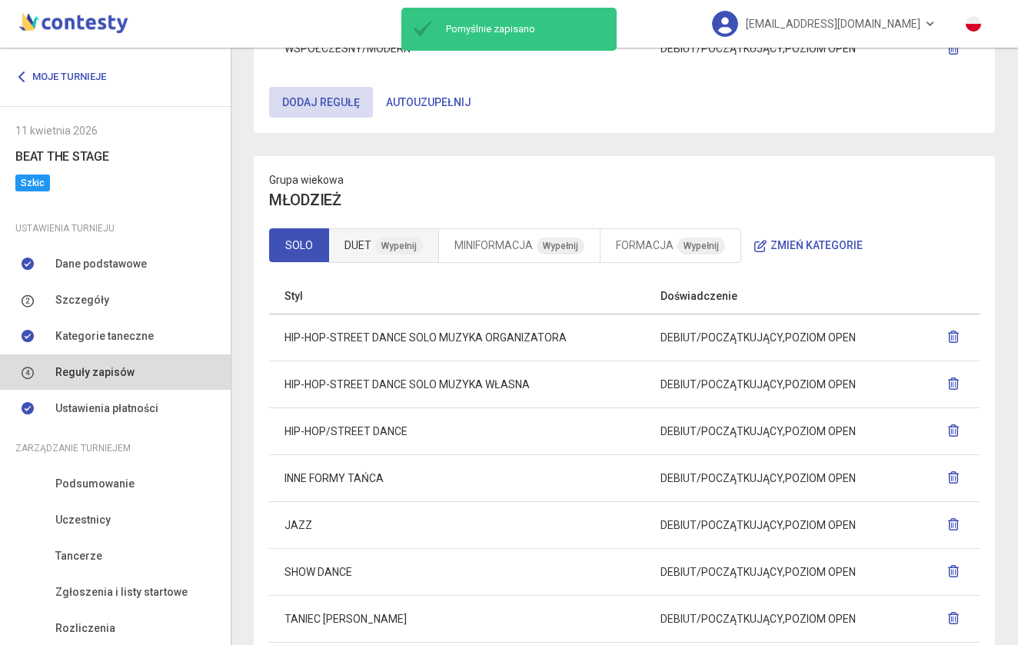
click at [391, 253] on link "DUET Wypełnij" at bounding box center [383, 245] width 111 height 35
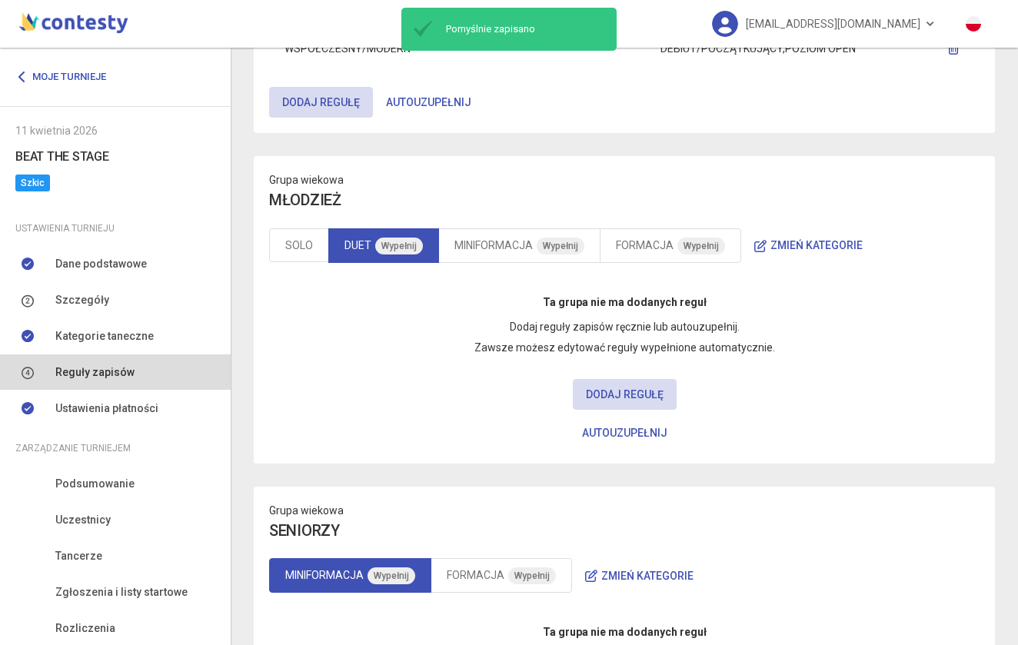
click at [634, 438] on button "Autouzupełnij" at bounding box center [625, 433] width 112 height 31
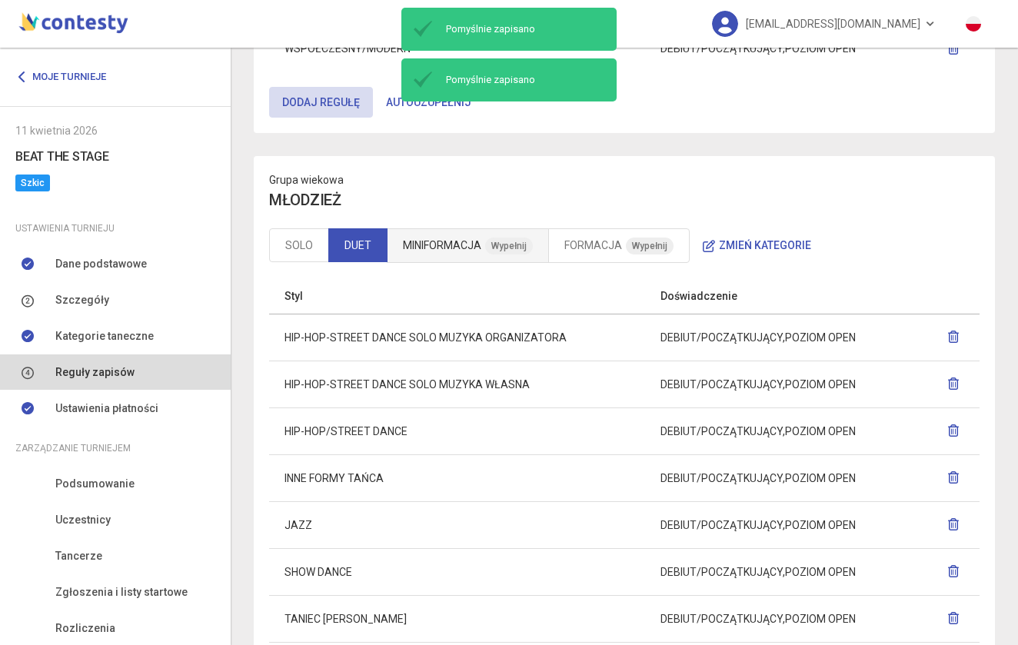
click at [461, 241] on link "MINIFORMACJA Wypełnij" at bounding box center [468, 245] width 162 height 35
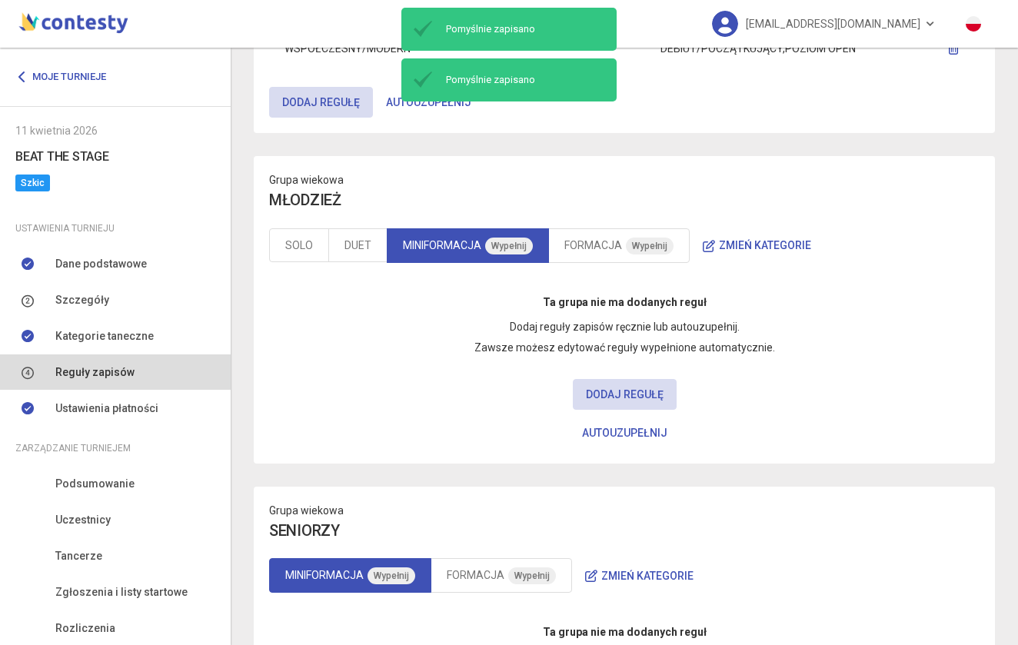
click at [632, 428] on button "Autouzupełnij" at bounding box center [625, 433] width 112 height 31
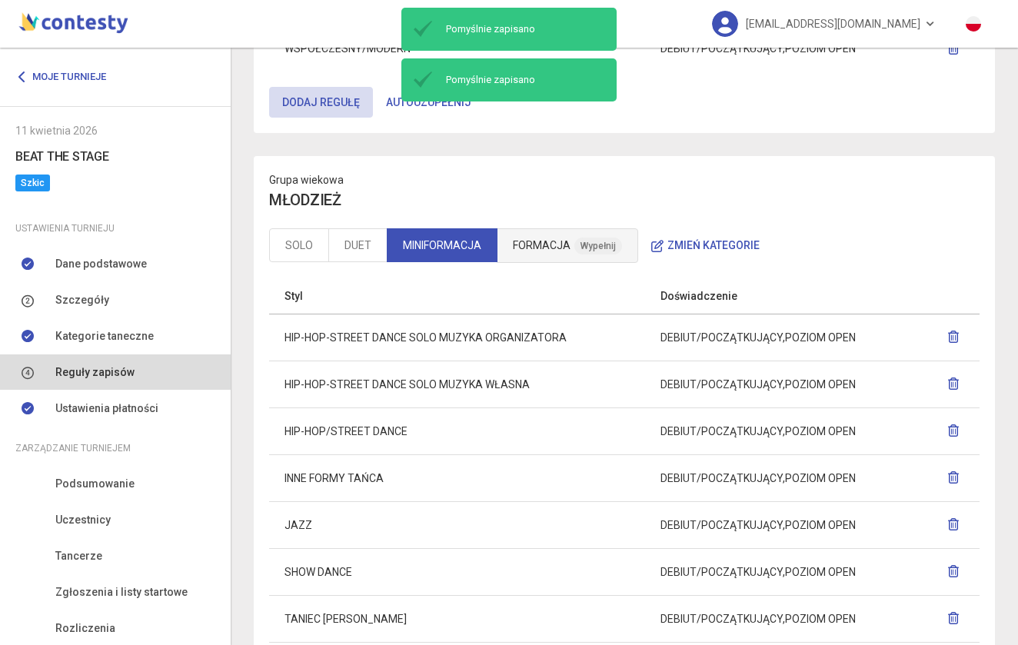
click at [553, 249] on link "FORMACJA Wypełnij" at bounding box center [568, 245] width 142 height 35
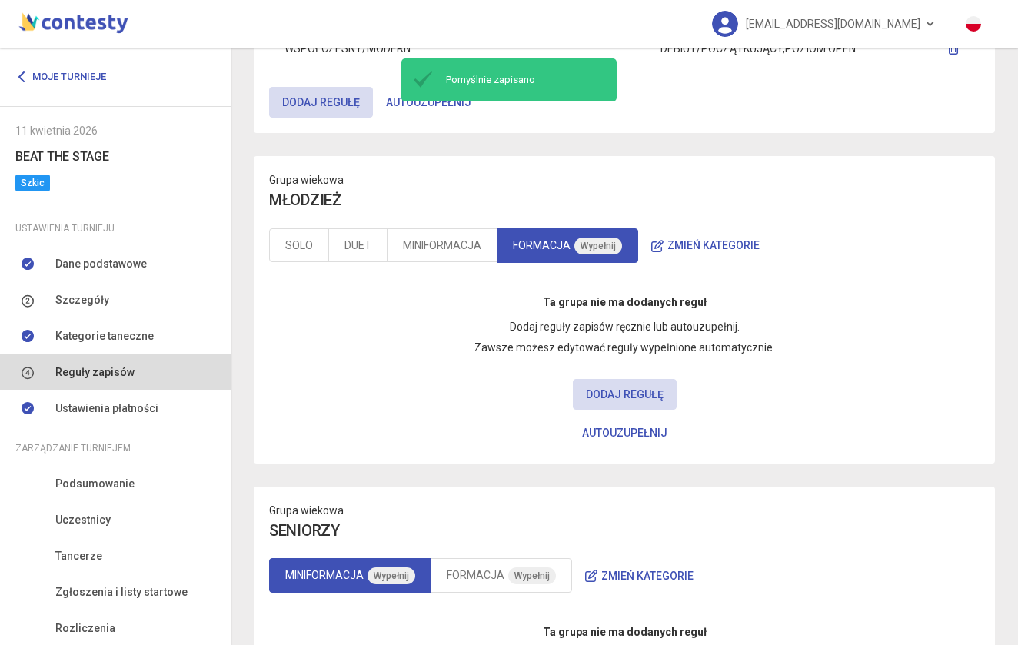
click at [624, 426] on button "Autouzupełnij" at bounding box center [625, 433] width 112 height 31
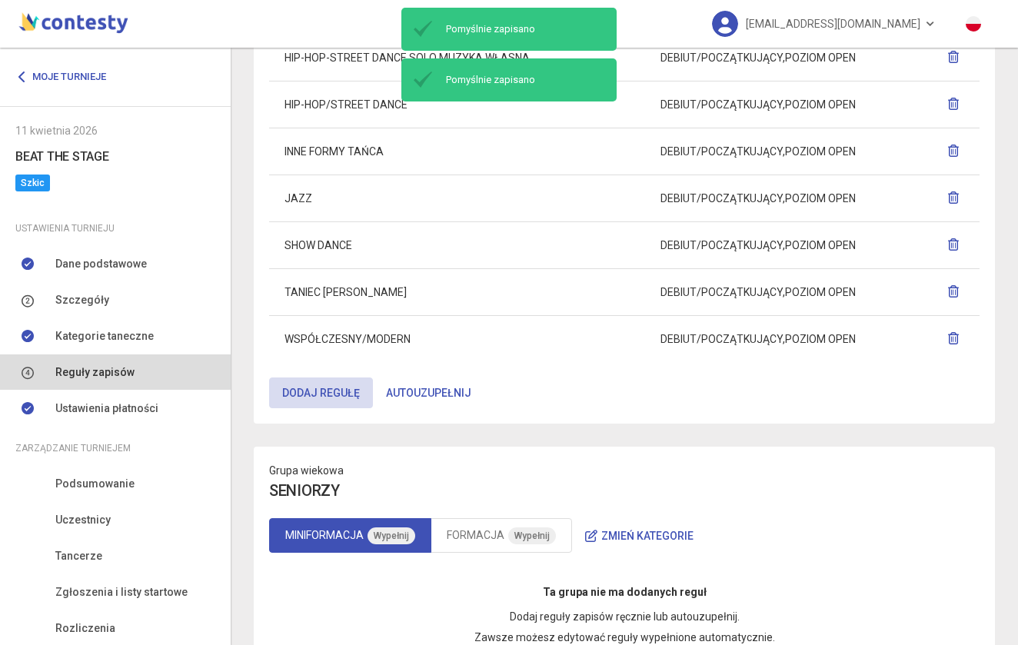
scroll to position [1529, 0]
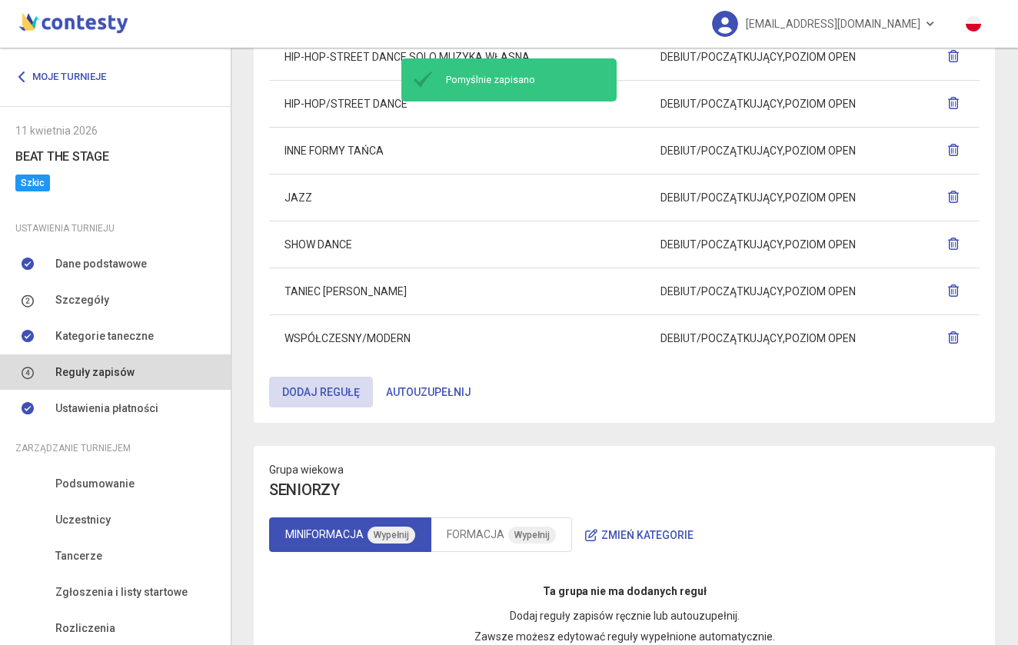
click at [396, 531] on span "Wypełnij" at bounding box center [392, 535] width 48 height 17
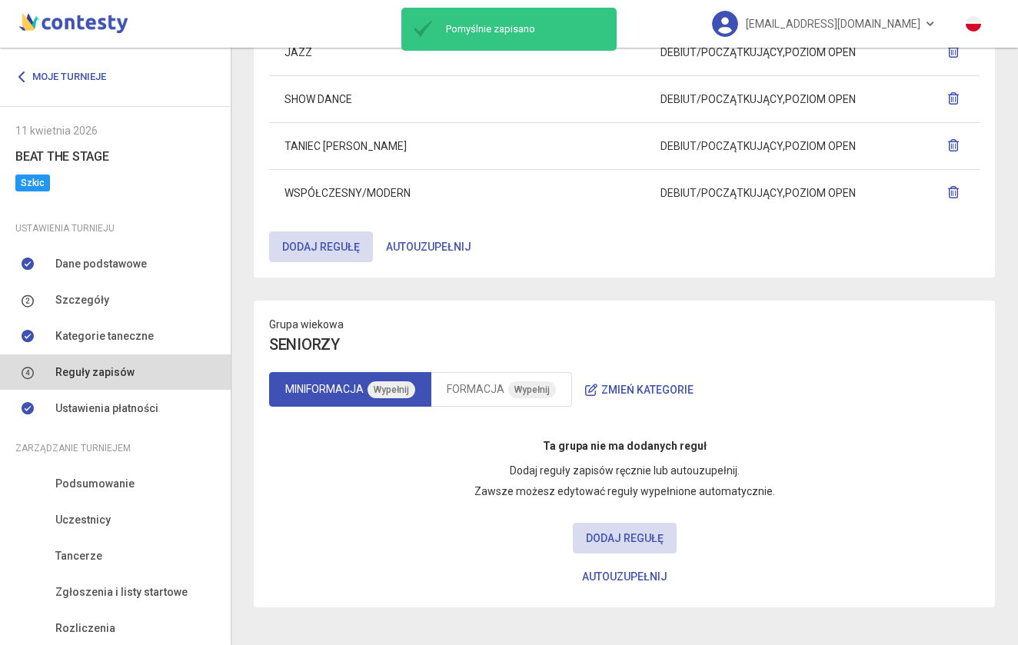
scroll to position [1673, 0]
click at [664, 567] on button "Autouzupełnij" at bounding box center [625, 577] width 112 height 31
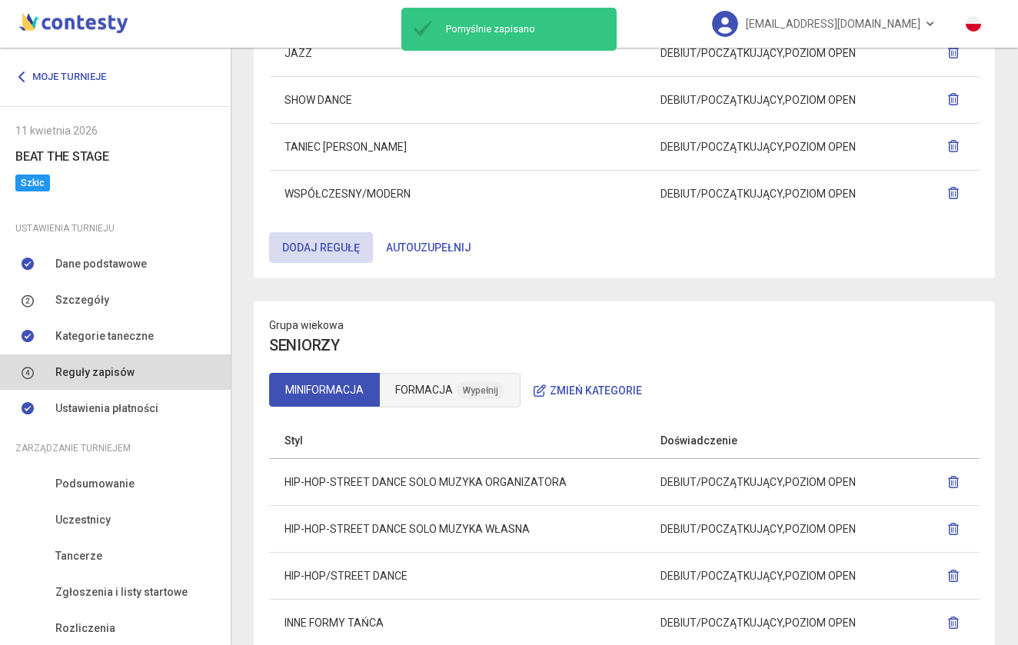
click at [451, 389] on link "FORMACJA Wypełnij" at bounding box center [450, 390] width 142 height 35
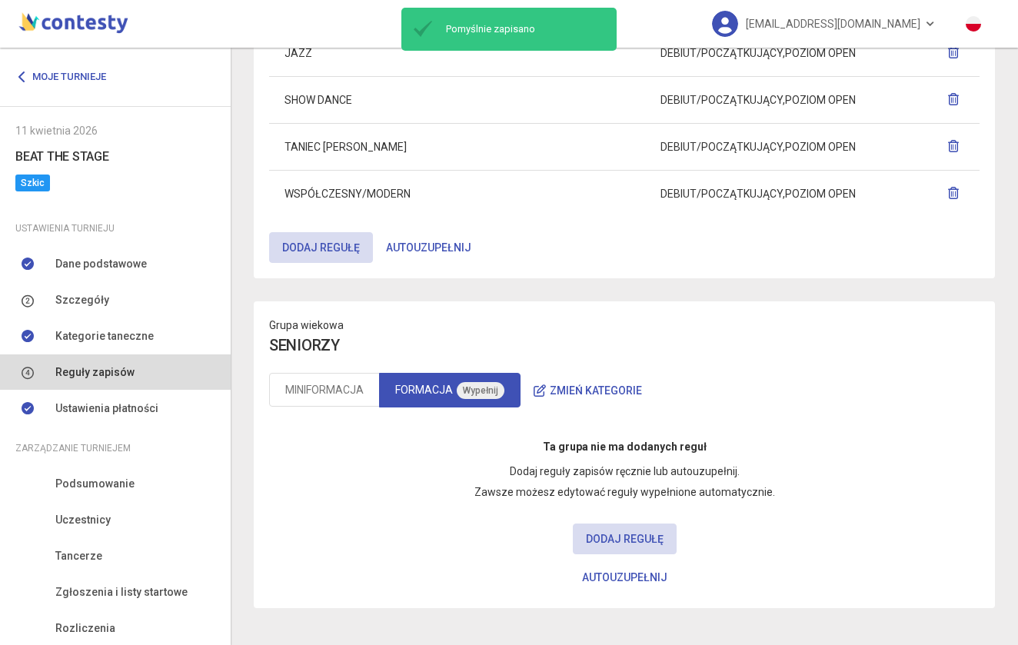
click at [606, 576] on button "Autouzupełnij" at bounding box center [625, 577] width 112 height 31
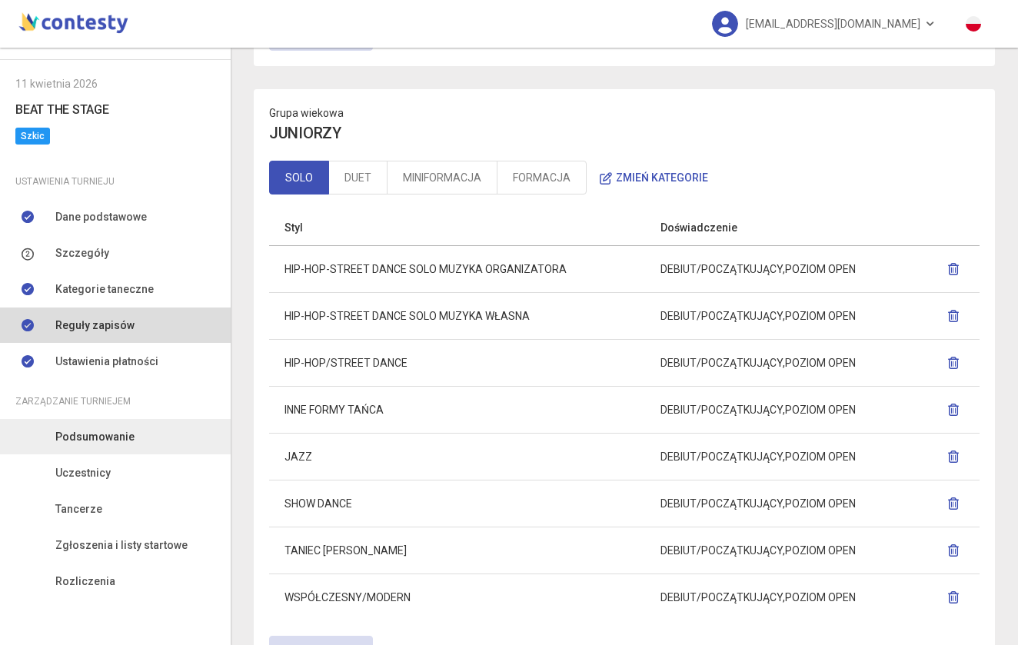
scroll to position [47, 0]
click at [117, 428] on span "Podsumowanie" at bounding box center [94, 436] width 79 height 17
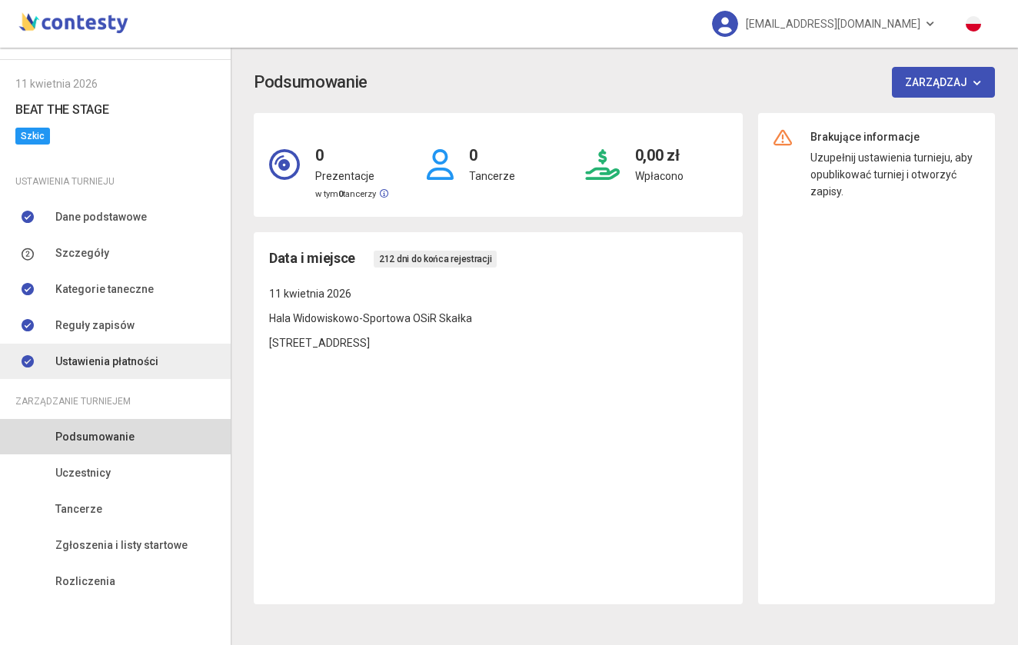
click at [112, 358] on span "Ustawienia płatności" at bounding box center [106, 361] width 103 height 17
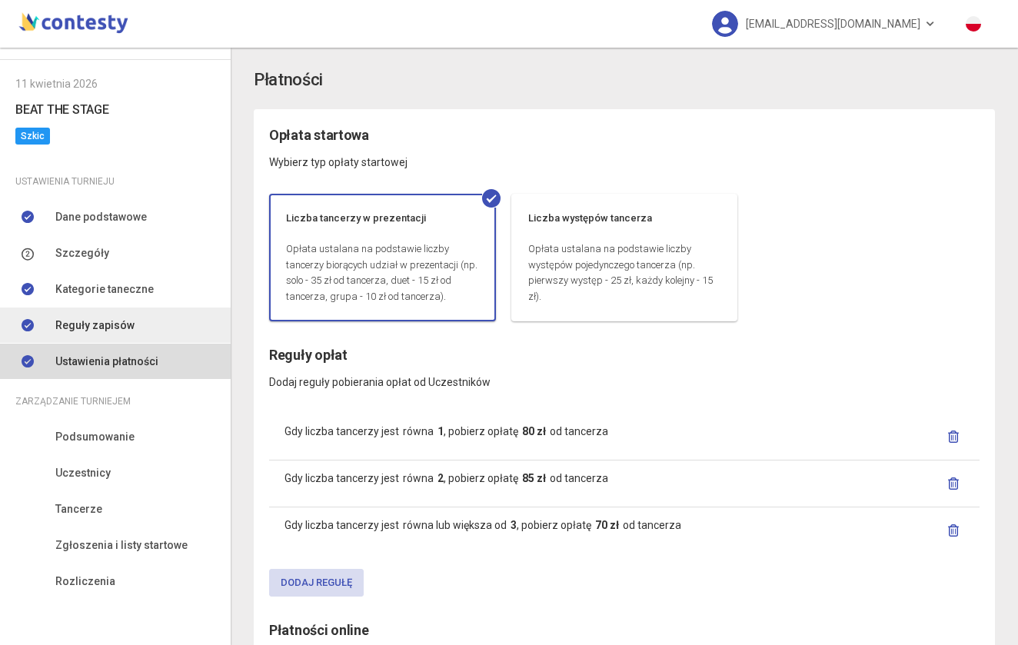
click at [104, 321] on span "Reguły zapisów" at bounding box center [94, 325] width 79 height 17
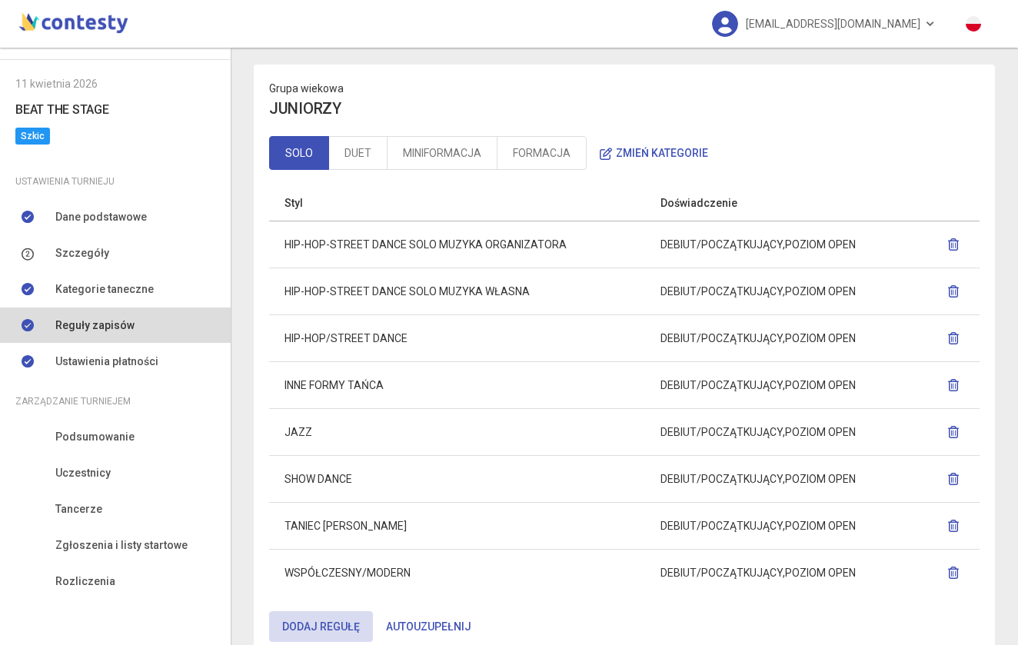
scroll to position [758, 0]
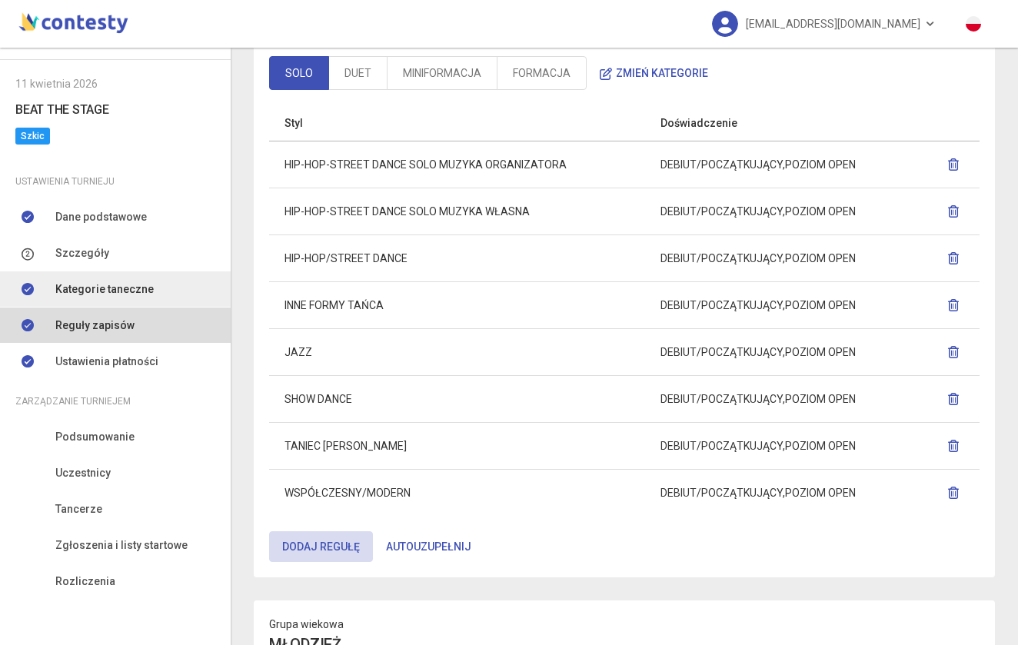
click at [106, 277] on link "Kategorie taneczne" at bounding box center [115, 288] width 231 height 35
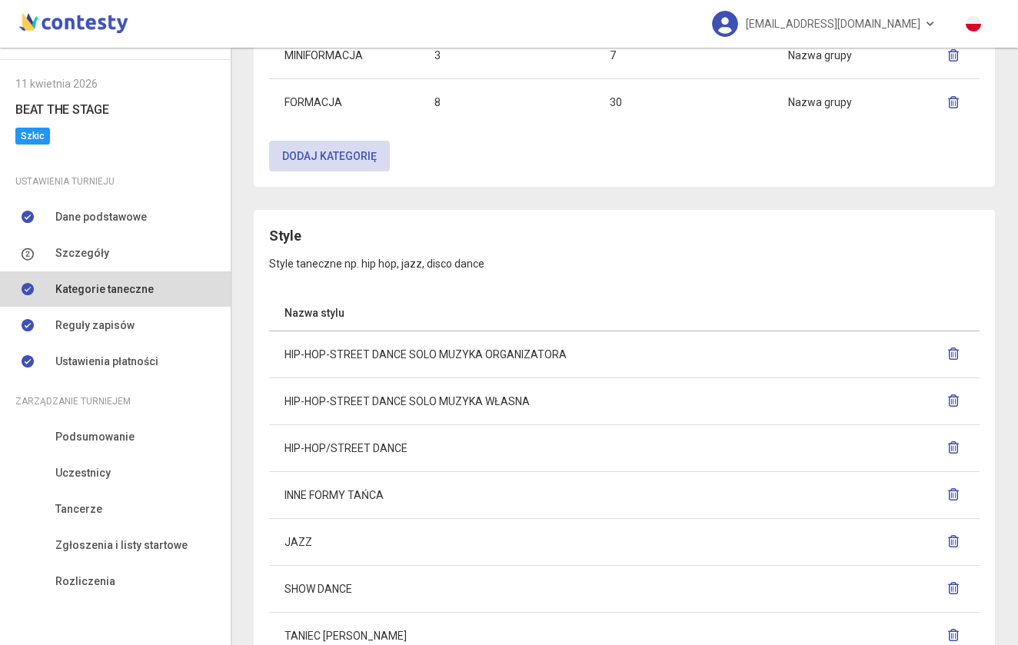
scroll to position [817, 0]
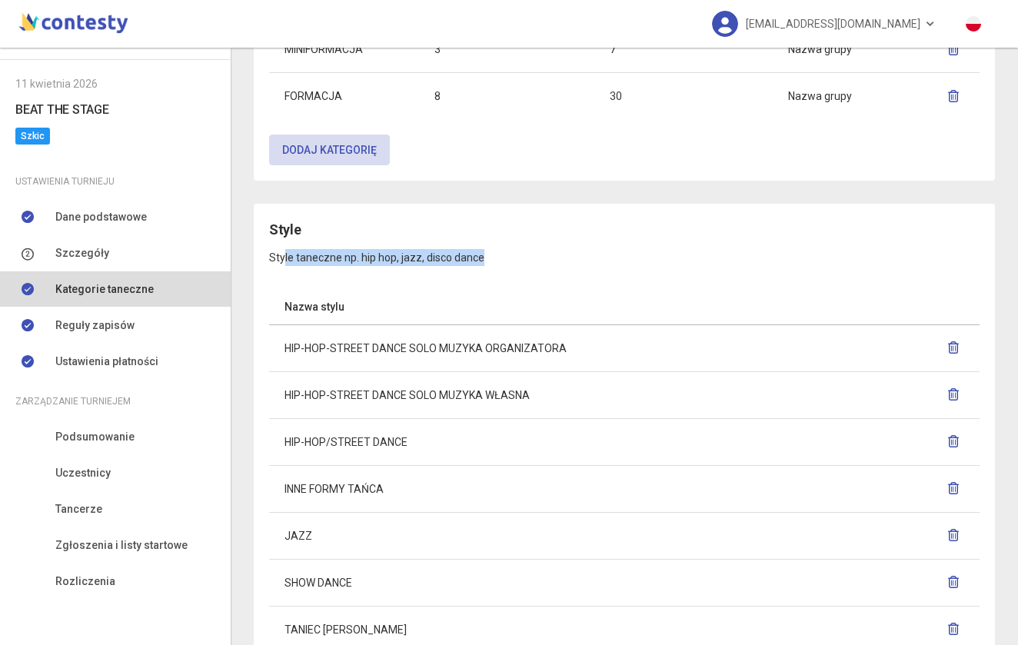
drag, startPoint x: 284, startPoint y: 254, endPoint x: 479, endPoint y: 275, distance: 196.5
click at [479, 275] on div "Style Style taneczne np. hip hop, jazz, disco dance Nazwa stylu HIP-HOP-STREET …" at bounding box center [624, 482] width 711 height 526
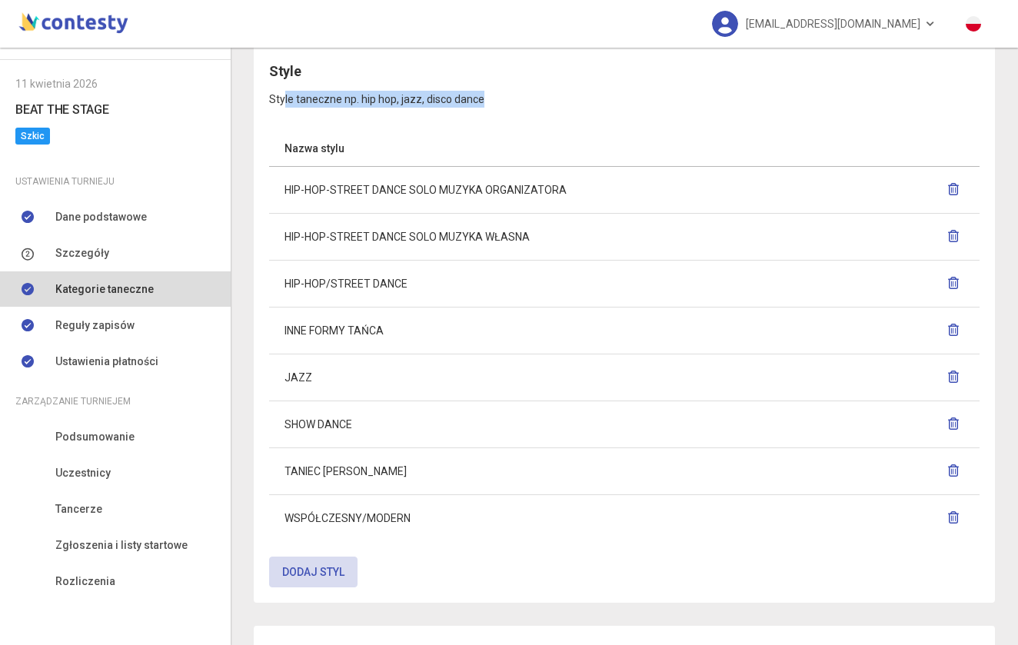
scroll to position [977, 0]
click at [308, 573] on button "Dodaj styl" at bounding box center [313, 570] width 88 height 31
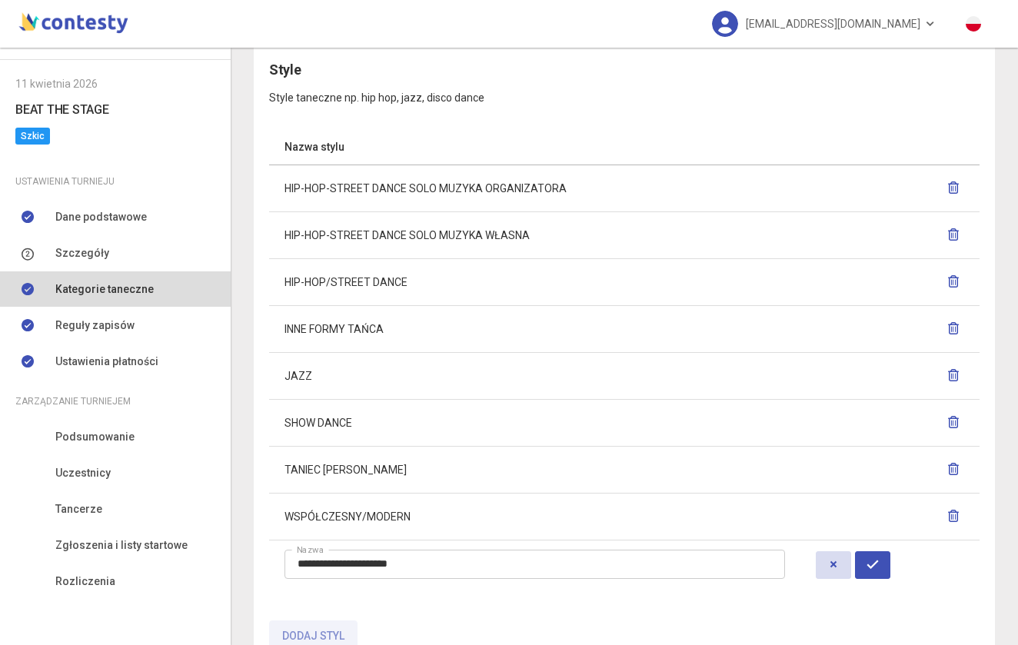
drag, startPoint x: 461, startPoint y: 563, endPoint x: 237, endPoint y: 563, distance: 224.6
click at [237, 563] on div "Kategorie taneczne Grupy wiekowe Przedziały wiekowe występujących Nazwa grupy M…" at bounding box center [624, 45] width 787 height 1948
type input "**********"
click at [865, 574] on button "button" at bounding box center [872, 565] width 35 height 28
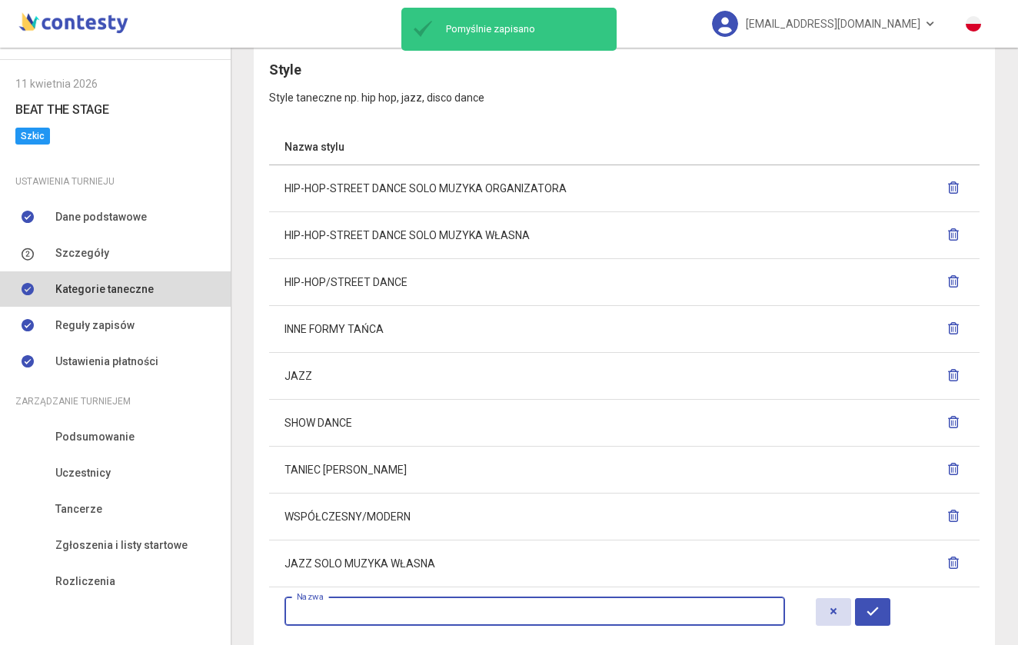
paste input "**********"
click at [428, 613] on input "**********" at bounding box center [535, 611] width 501 height 29
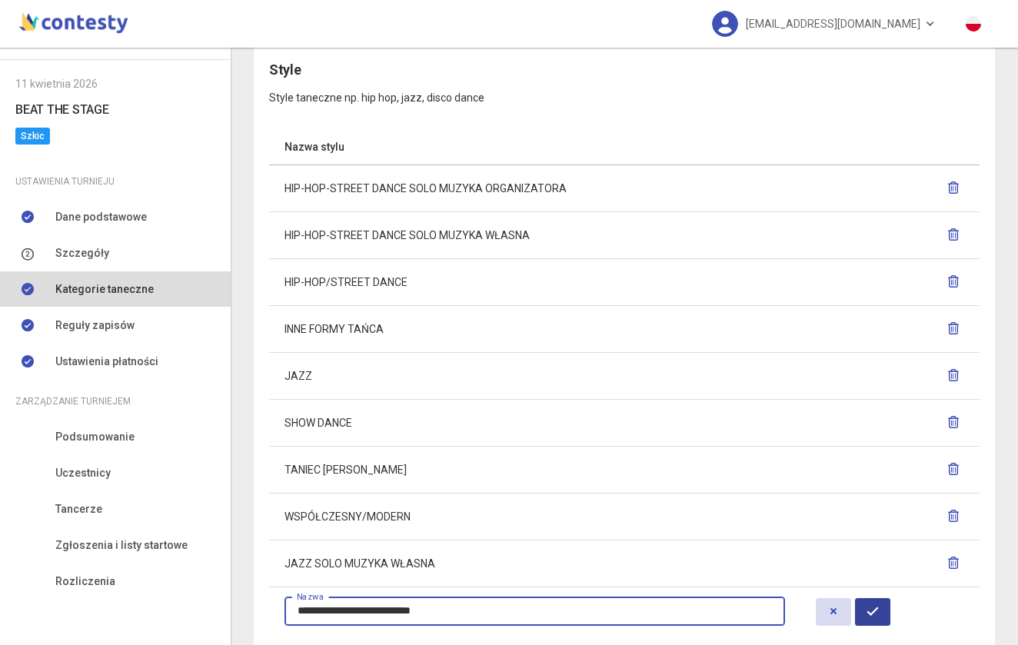
type input "**********"
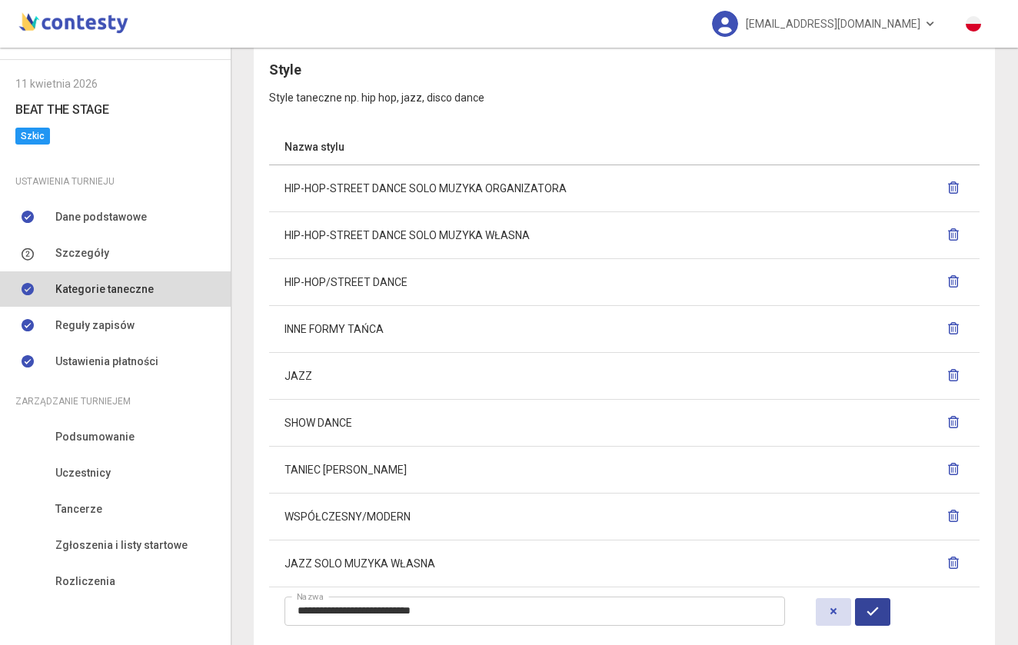
click at [871, 614] on icon "button" at bounding box center [873, 611] width 12 height 12
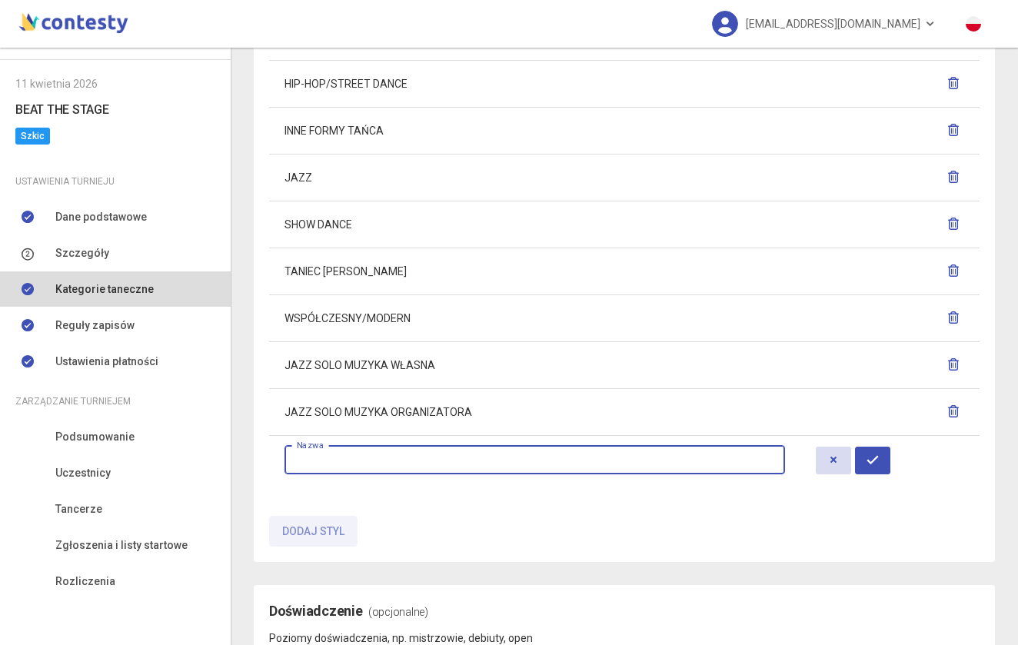
scroll to position [1178, 0]
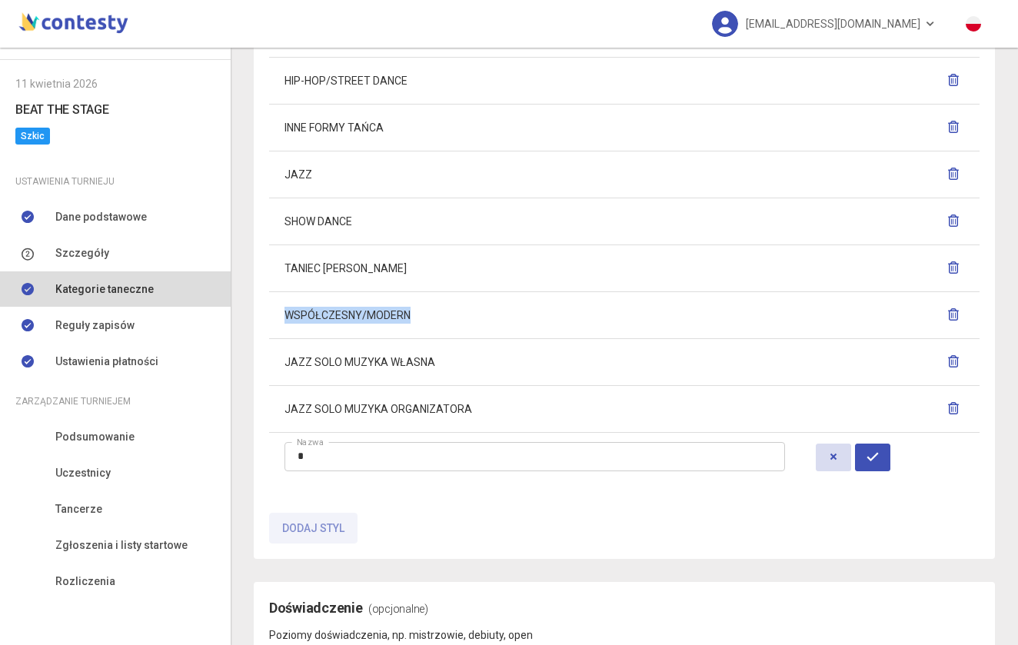
drag, startPoint x: 424, startPoint y: 311, endPoint x: 281, endPoint y: 314, distance: 142.3
click at [281, 314] on td "WSPÓŁCZESNY/MODERN" at bounding box center [534, 314] width 531 height 47
copy td "WSPÓŁCZESNY/MODERN"
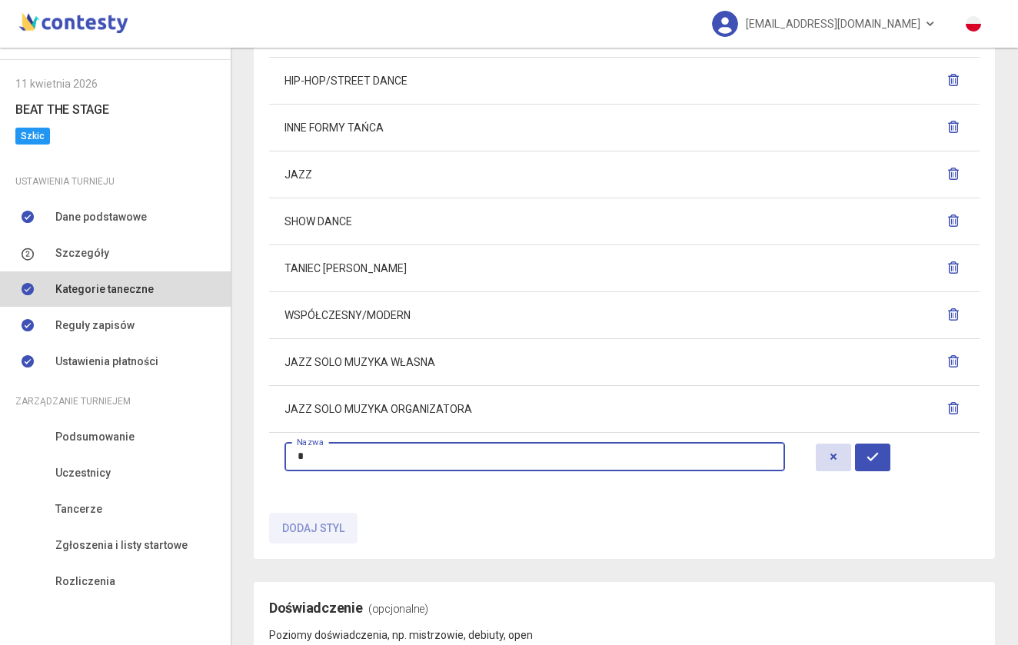
drag, startPoint x: 331, startPoint y: 456, endPoint x: 261, endPoint y: 456, distance: 69.2
click at [261, 456] on div "Style Style taneczne np. hip hop, jazz, disco dance Nazwa stylu HIP-HOP-STREET …" at bounding box center [624, 200] width 741 height 716
paste input "**********"
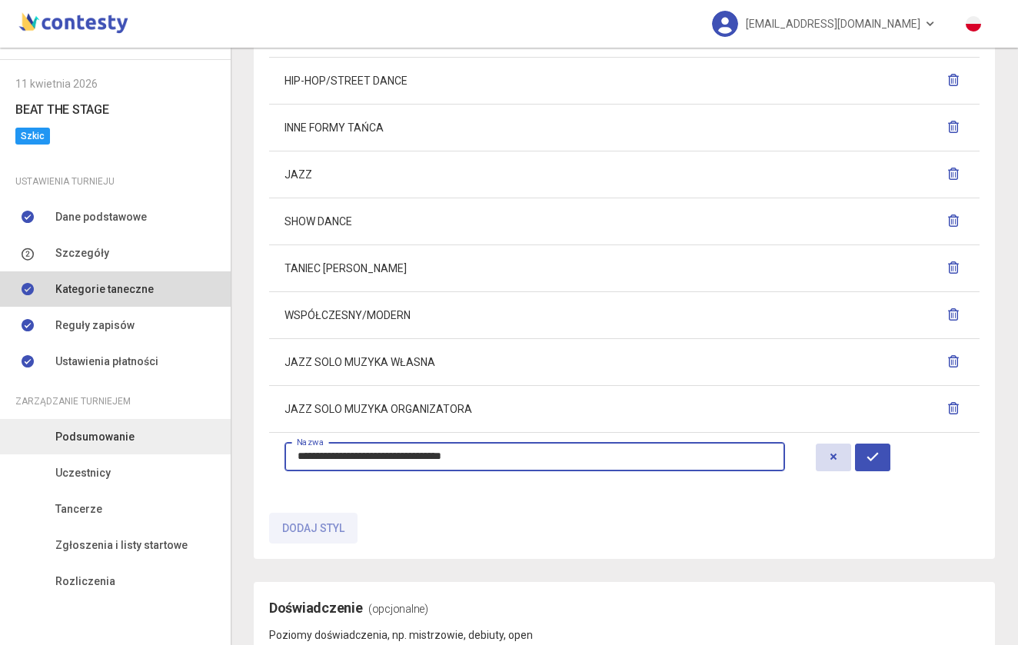
drag, startPoint x: 474, startPoint y: 451, endPoint x: 217, endPoint y: 446, distance: 256.9
click at [217, 446] on div "Moje turnieje 11 kwietnia 2026 BEAT THE STAGE Szkic Ustawienia turnieju Dane po…" at bounding box center [509, 347] width 1018 height 598
type input "**********"
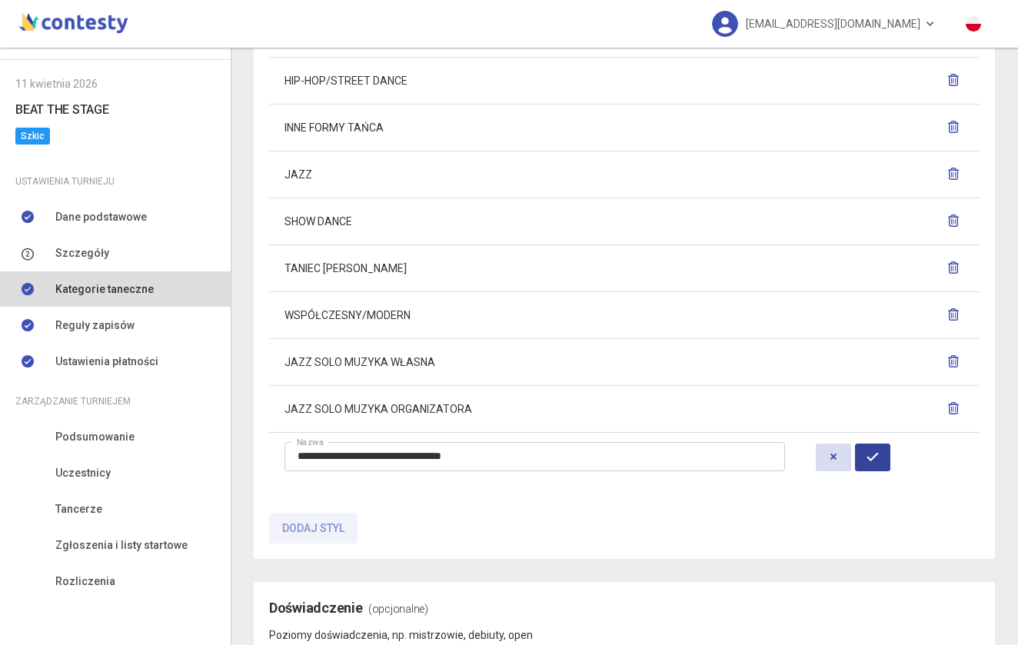
click at [871, 453] on icon "button" at bounding box center [873, 457] width 12 height 12
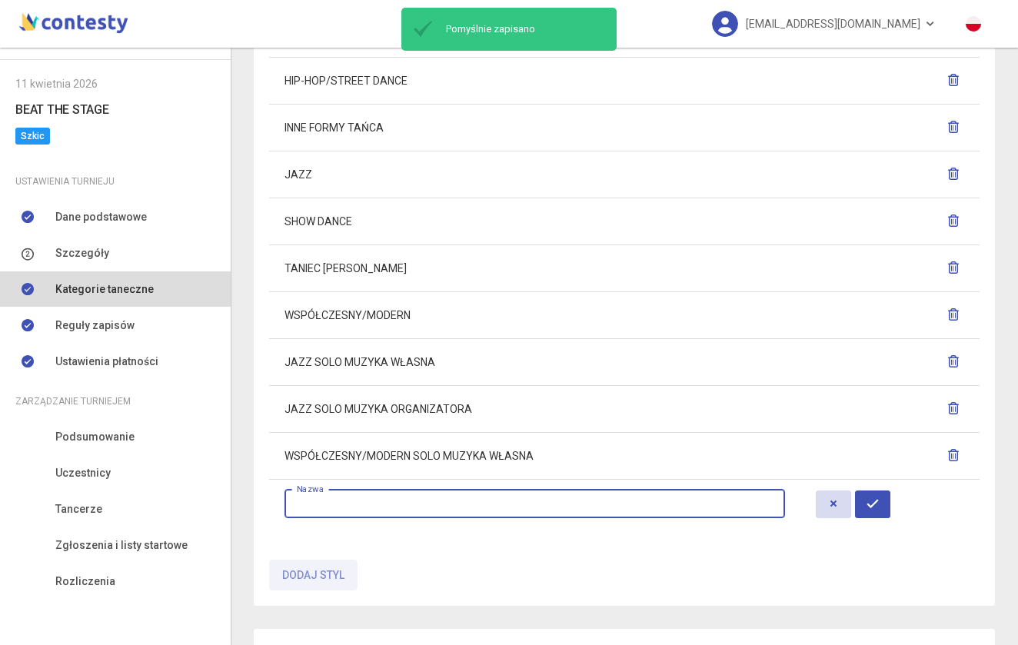
paste input "**********"
click at [513, 506] on input "**********" at bounding box center [535, 503] width 501 height 29
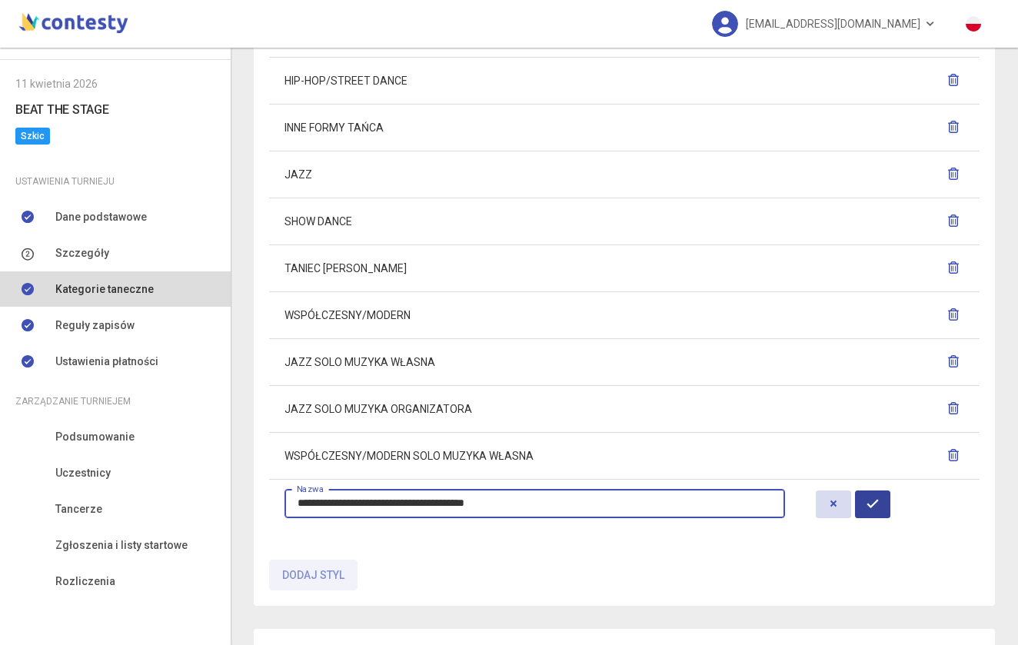
type input "**********"
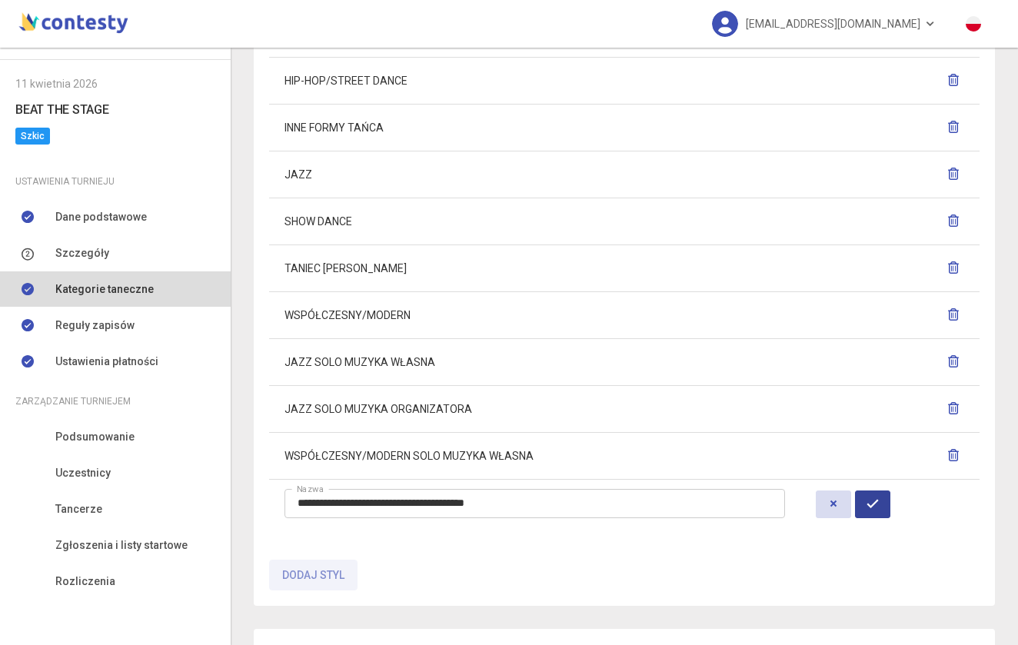
click at [883, 506] on button "button" at bounding box center [872, 505] width 35 height 28
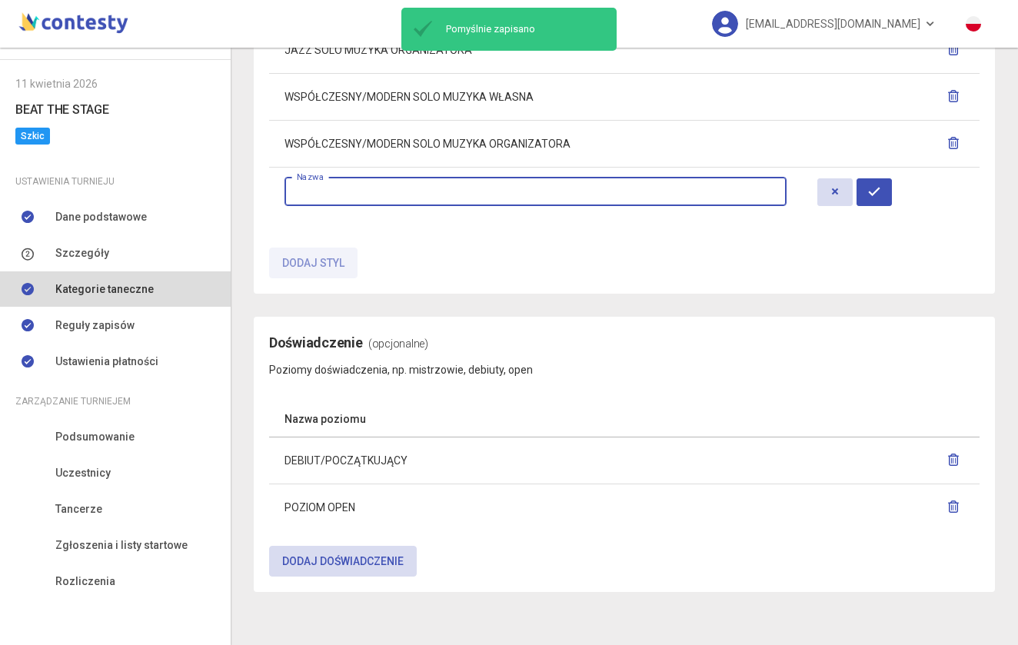
scroll to position [1537, 0]
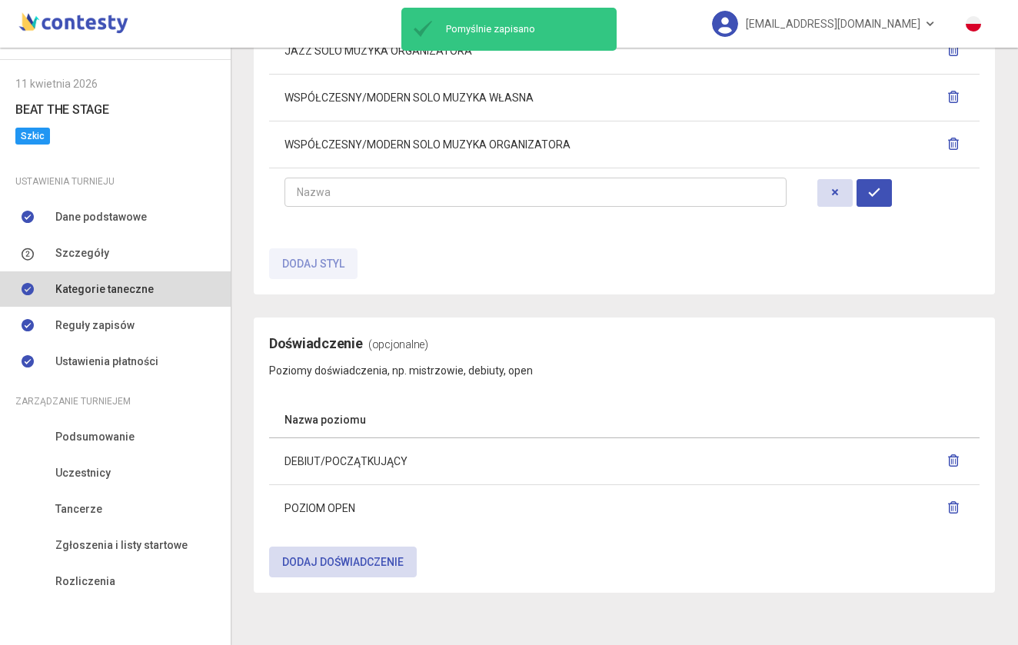
click at [334, 214] on div at bounding box center [536, 215] width 502 height 17
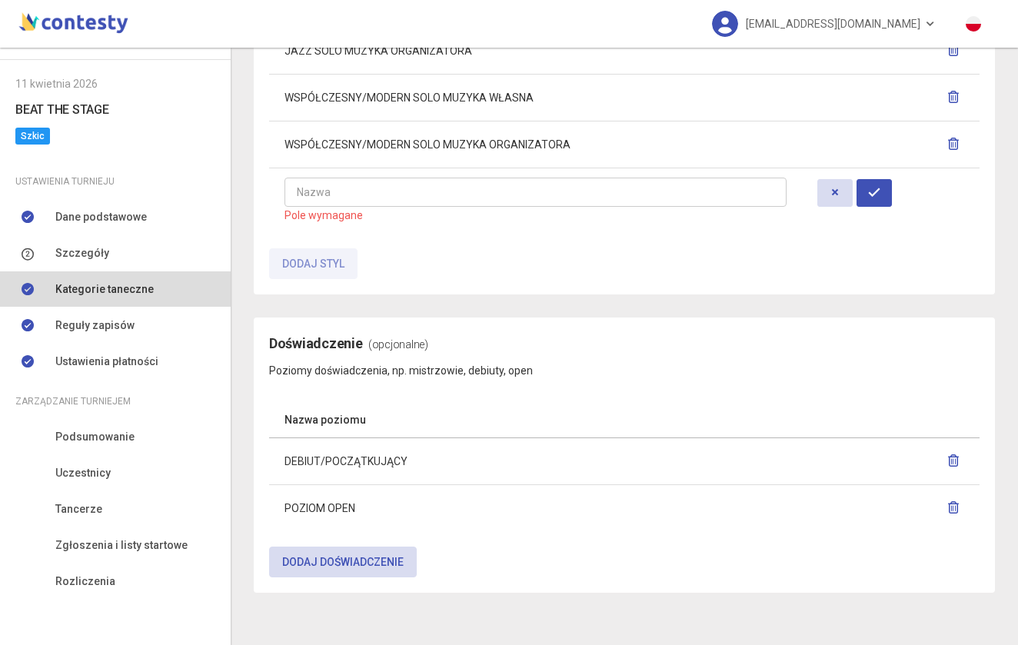
click at [148, 318] on link "Reguły zapisów" at bounding box center [115, 325] width 231 height 35
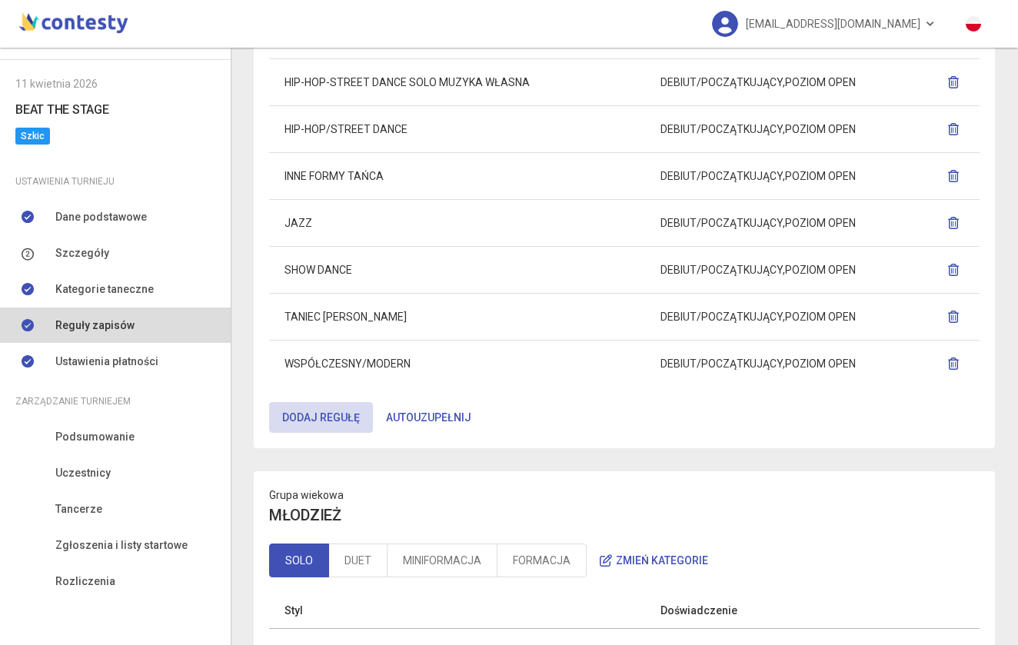
scroll to position [881, 0]
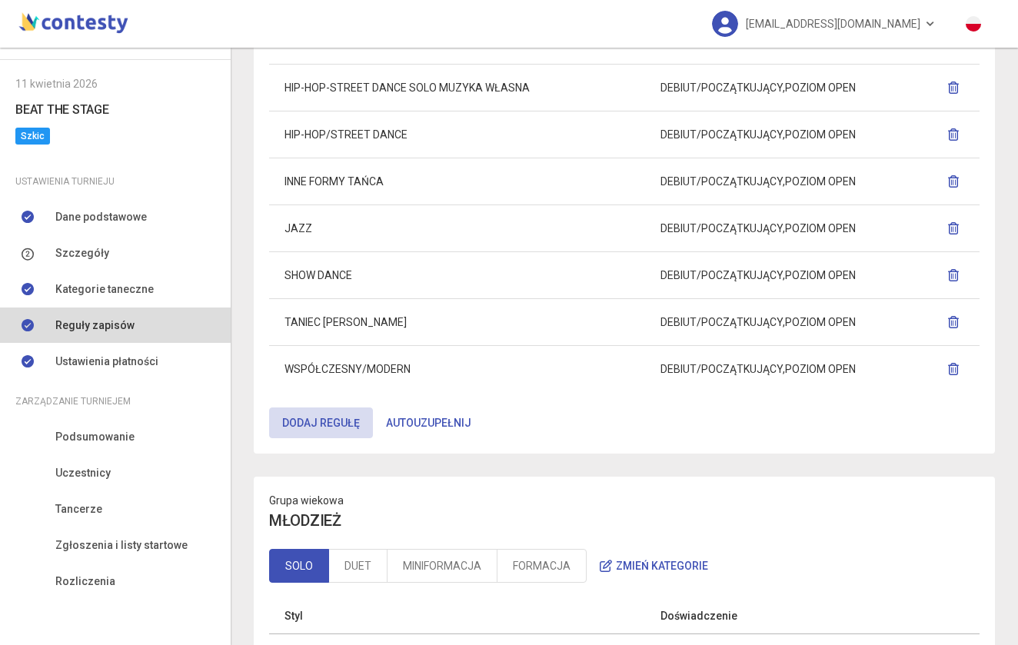
click at [408, 429] on button "Autouzupełnij" at bounding box center [429, 423] width 112 height 31
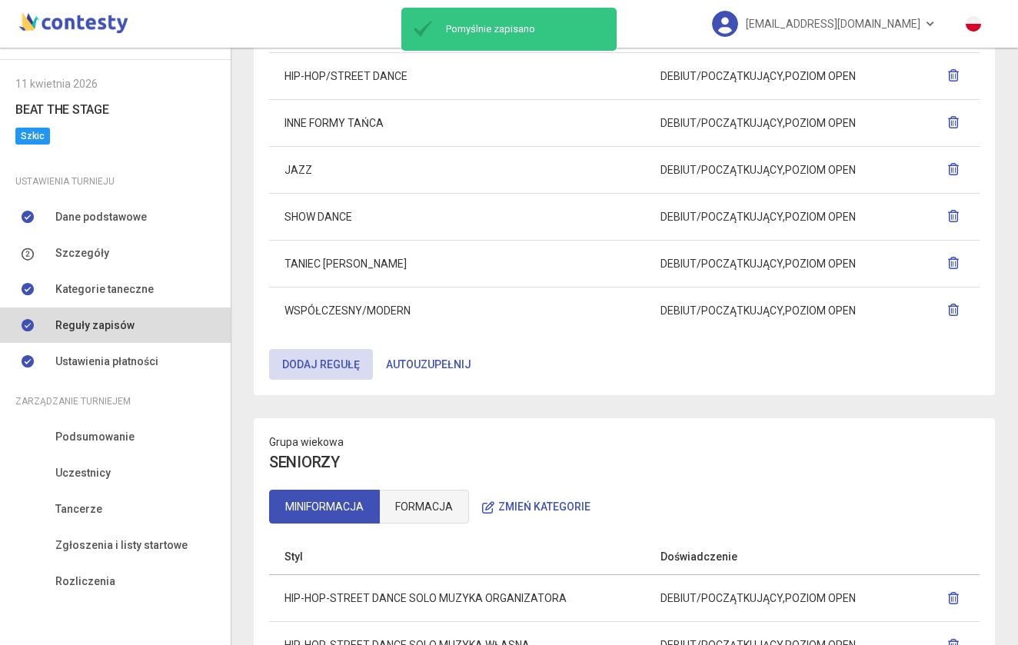
scroll to position [1716, 0]
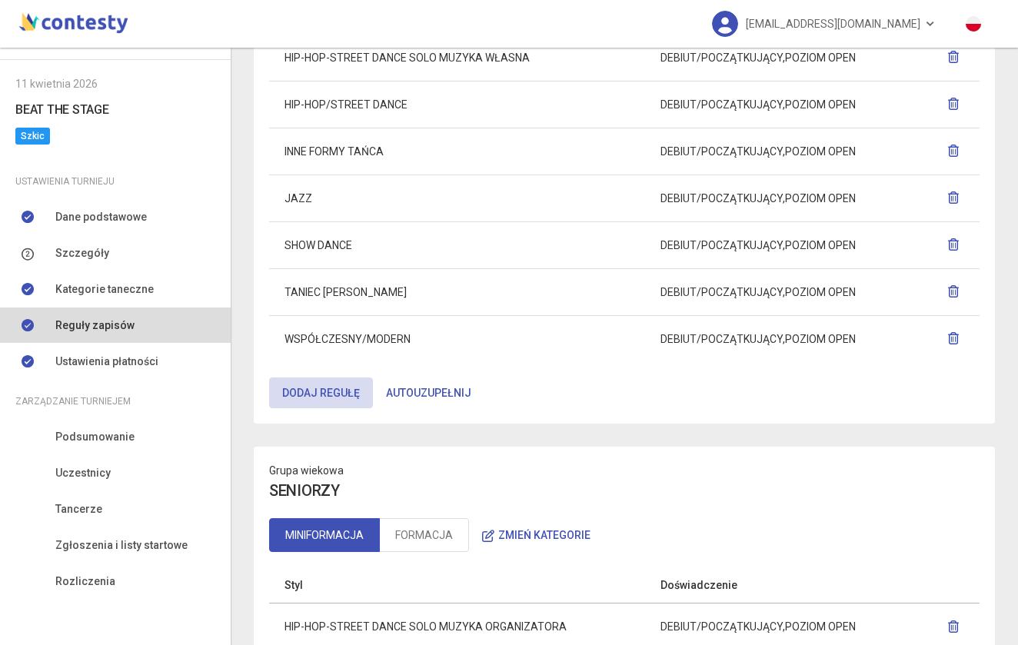
click at [425, 391] on button "Autouzupełnij" at bounding box center [429, 393] width 112 height 31
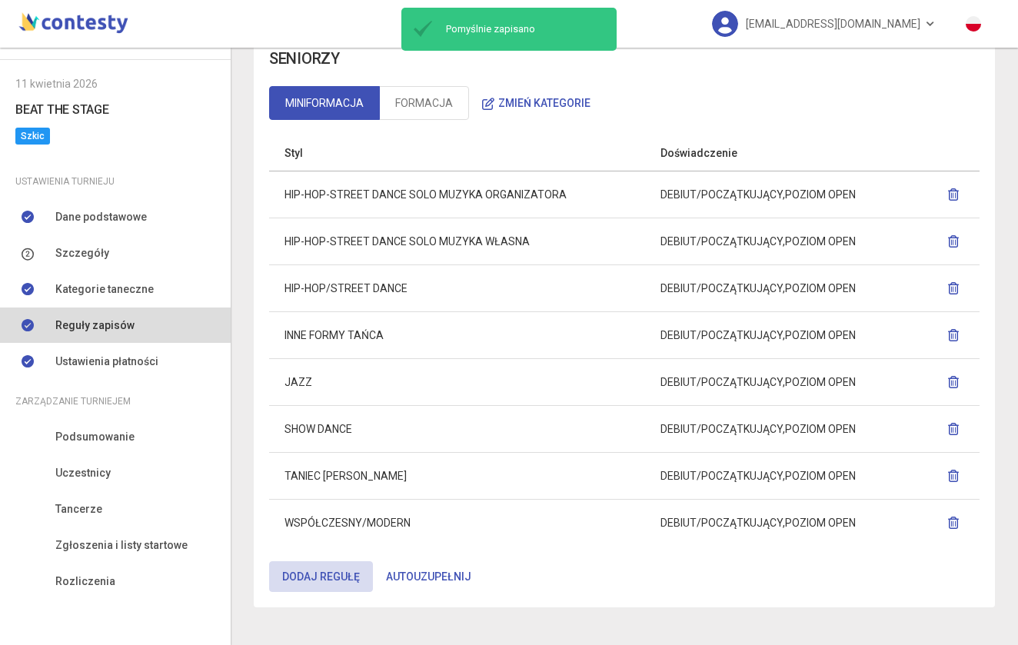
scroll to position [2335, 0]
click at [414, 571] on button "Autouzupełnij" at bounding box center [429, 577] width 112 height 31
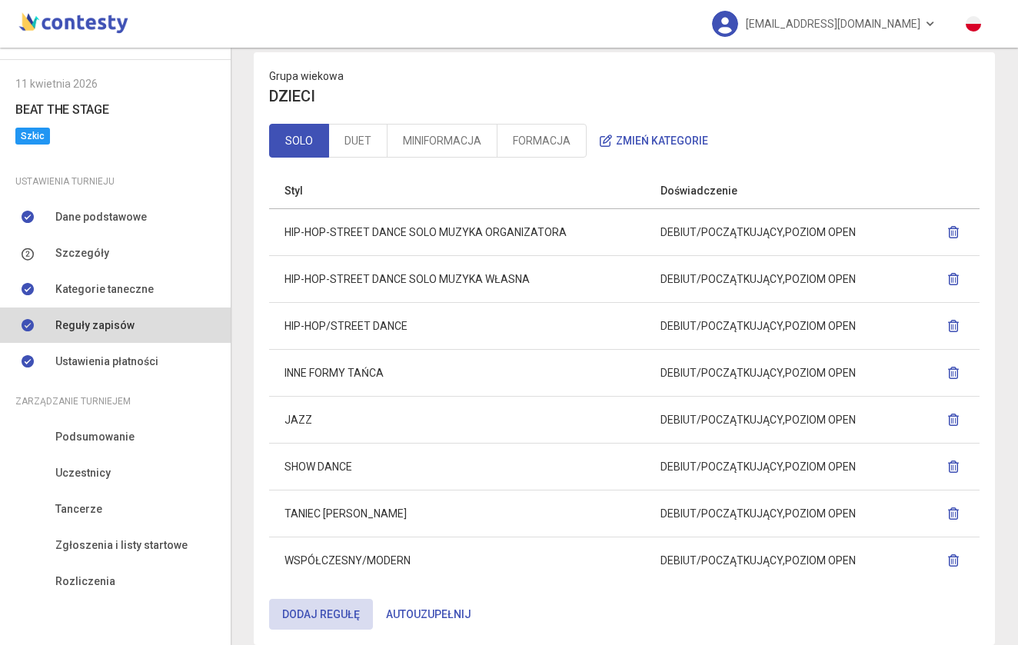
scroll to position [75, 0]
click at [957, 322] on icon "button" at bounding box center [953, 325] width 12 height 12
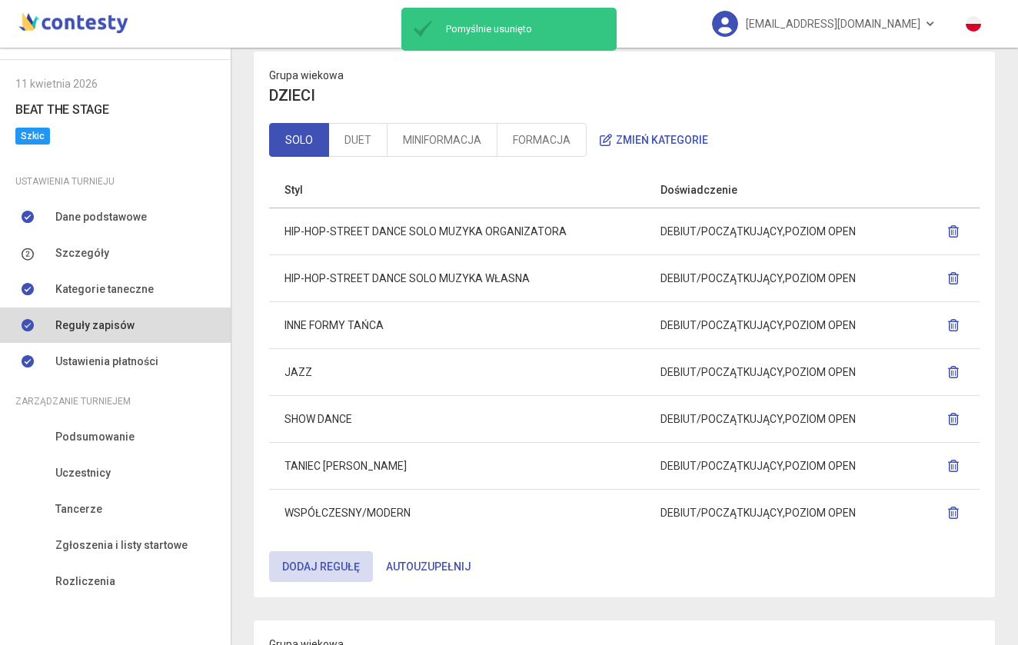
click at [953, 325] on icon "button" at bounding box center [953, 325] width 12 height 12
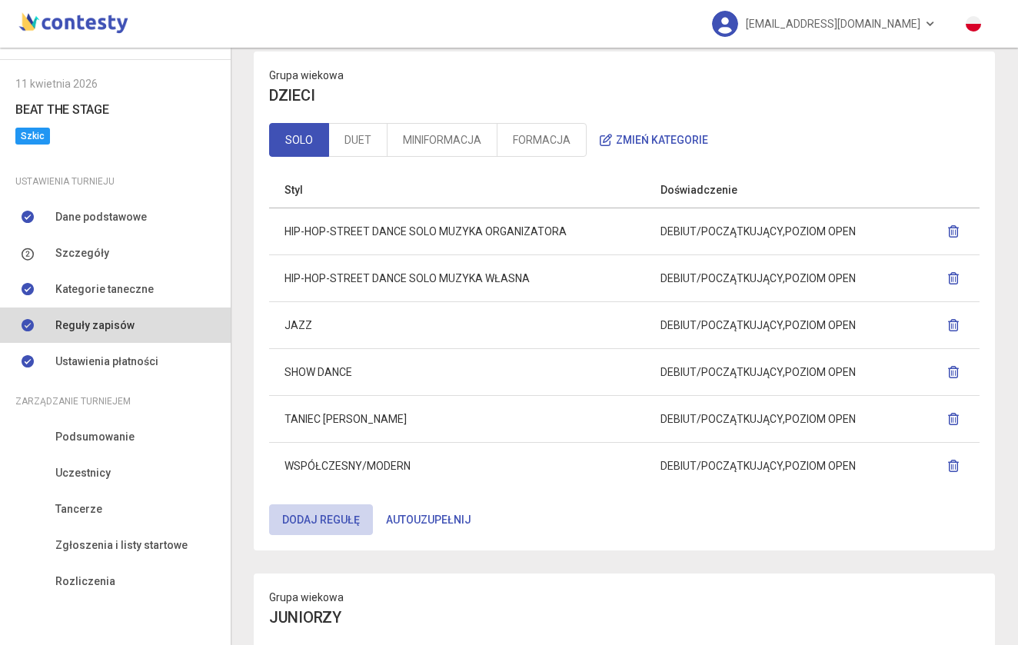
click at [338, 527] on button "Dodaj regułę" at bounding box center [321, 519] width 104 height 31
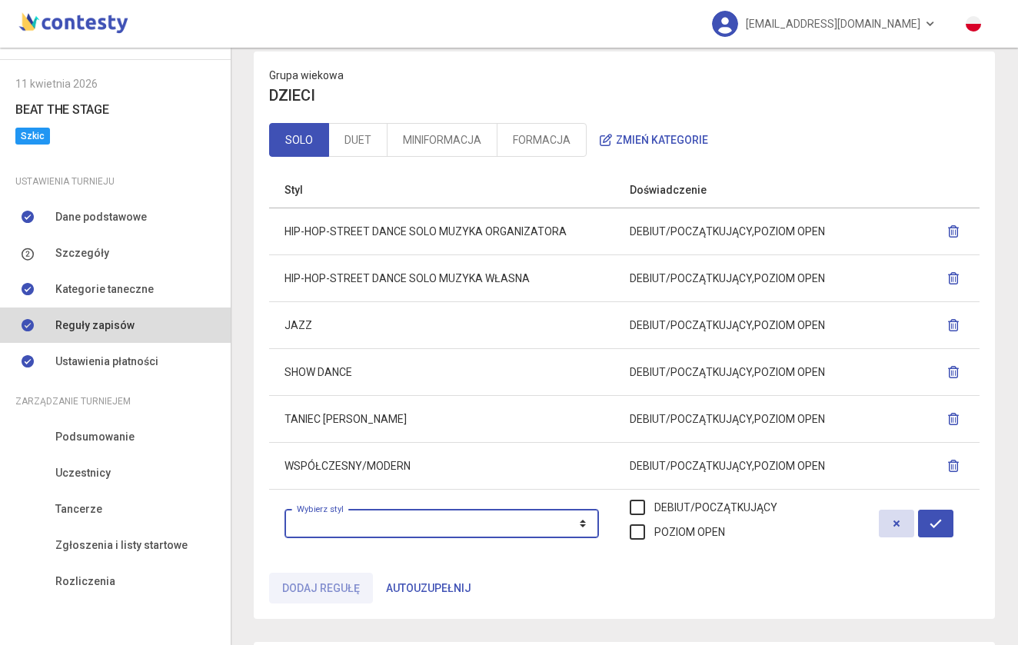
select select "**********"
click at [411, 586] on button "Autouzupełnij" at bounding box center [429, 588] width 112 height 31
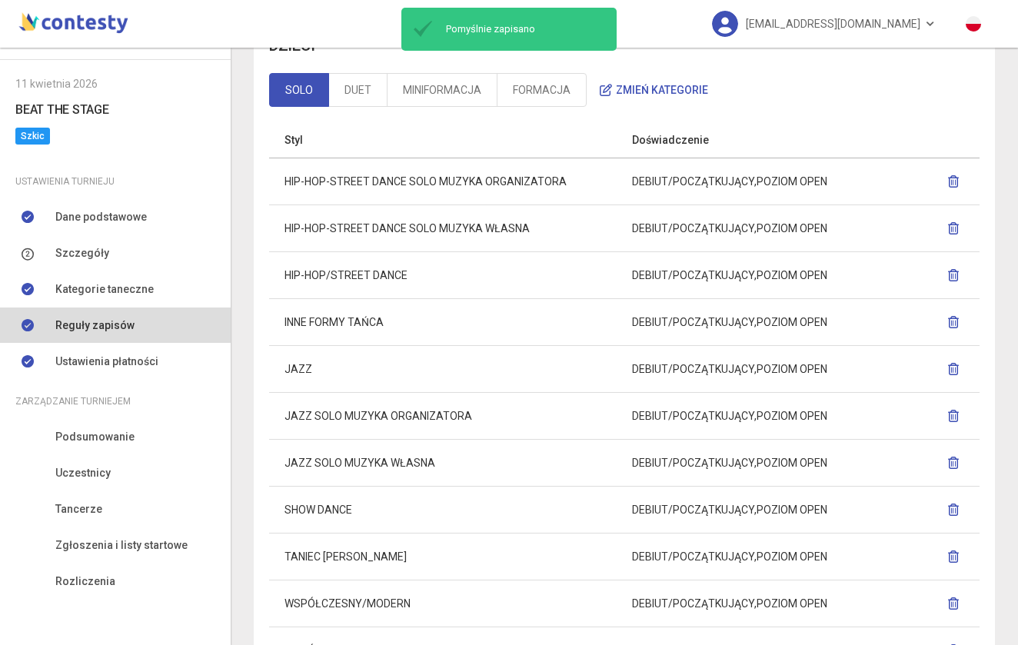
scroll to position [136, 0]
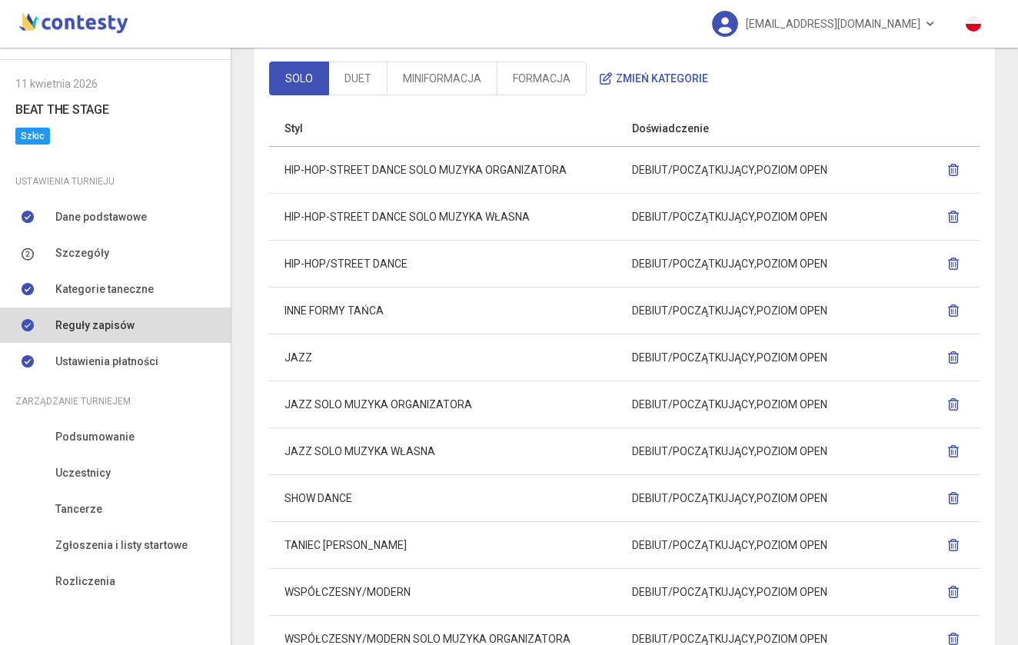
click at [953, 260] on icon "button" at bounding box center [953, 264] width 12 height 12
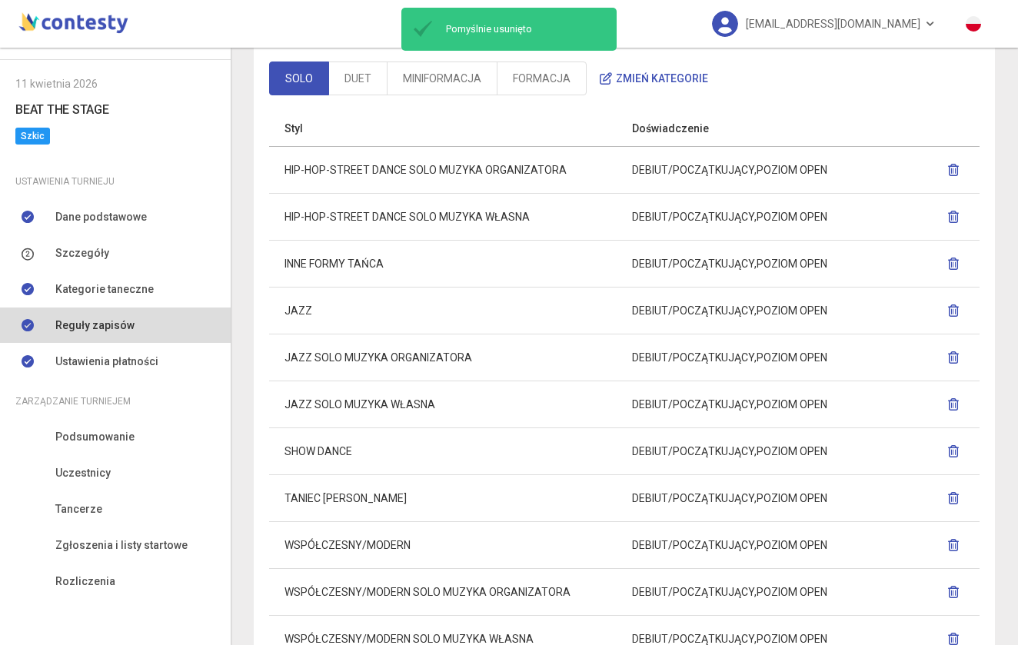
click at [959, 258] on icon "button" at bounding box center [953, 264] width 12 height 12
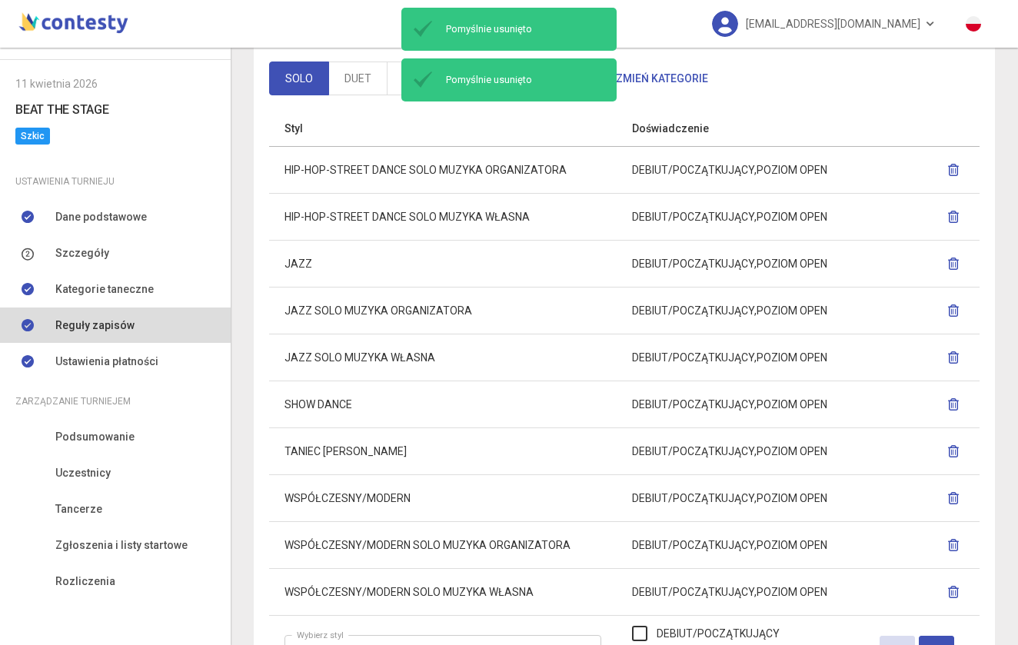
click at [957, 261] on icon "button" at bounding box center [953, 264] width 12 height 12
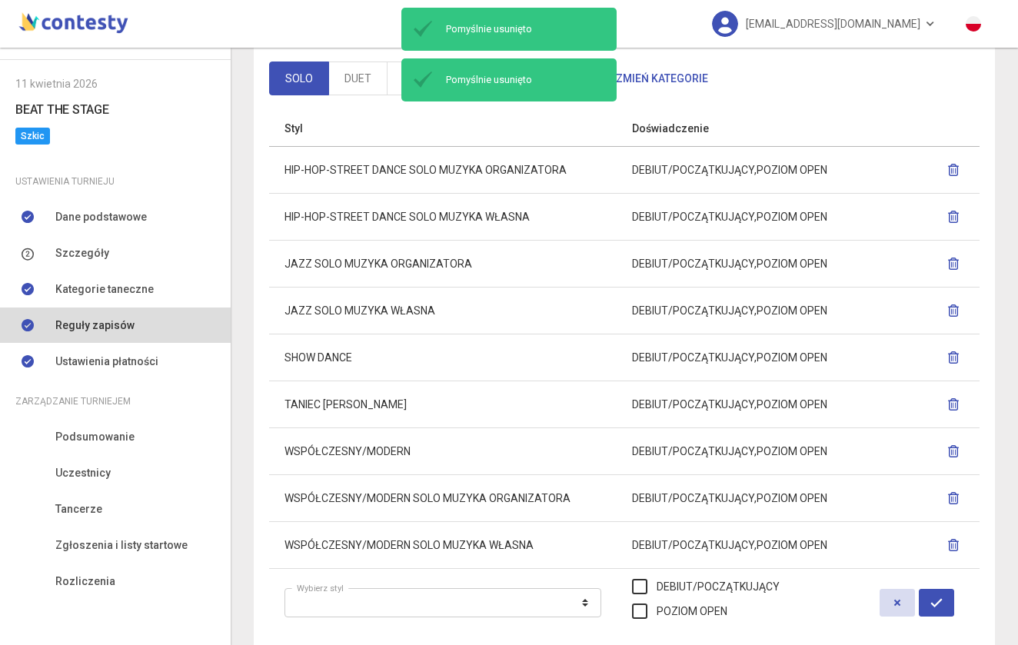
click at [952, 359] on icon "button" at bounding box center [953, 357] width 12 height 12
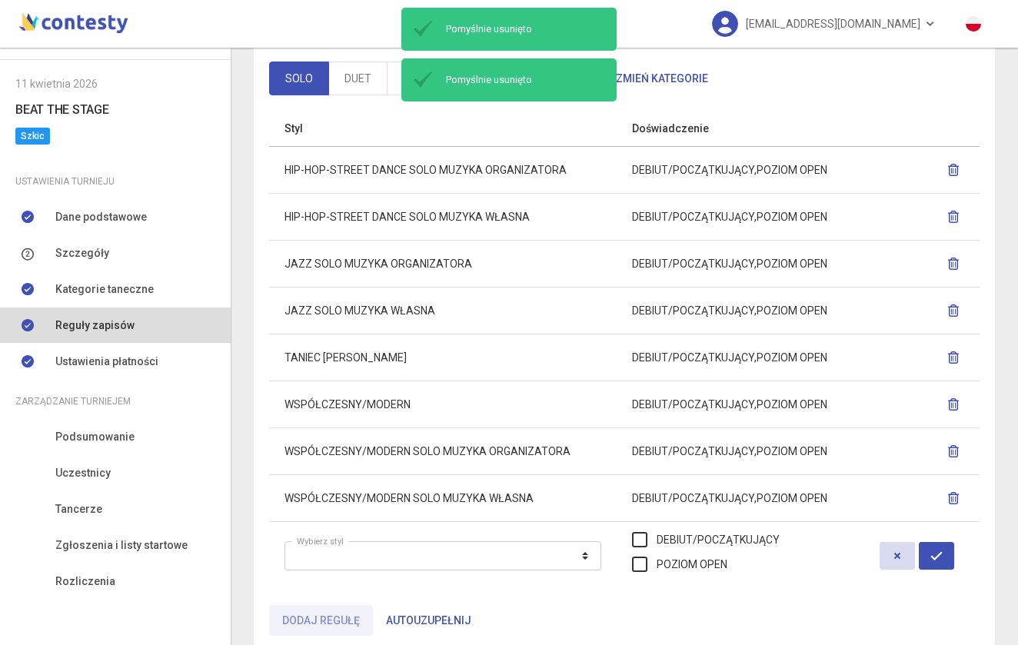
click at [948, 353] on icon "button" at bounding box center [953, 357] width 12 height 12
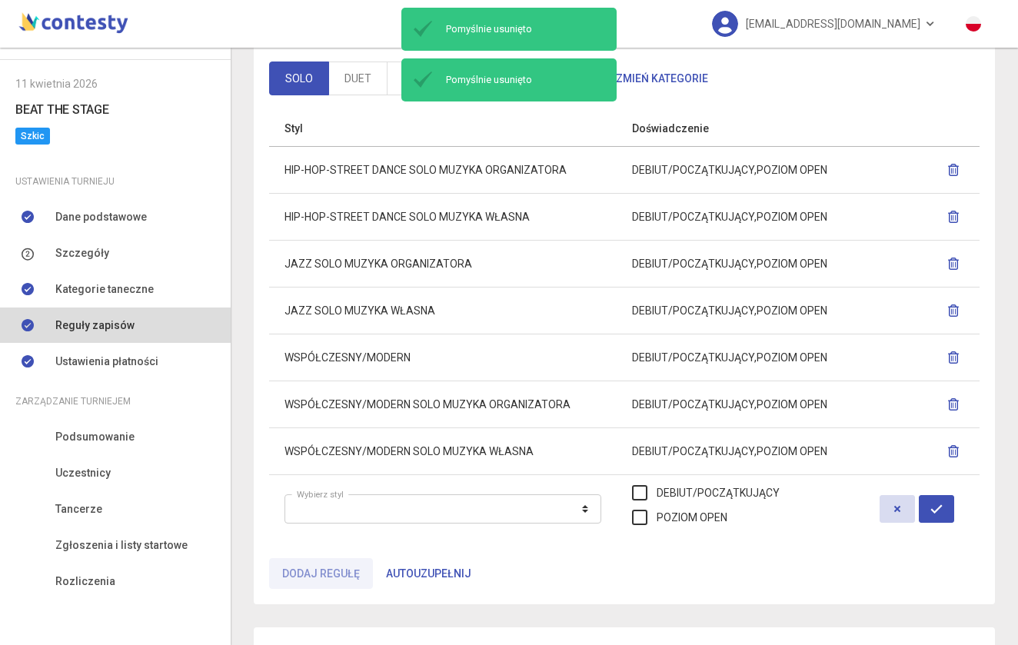
click at [954, 361] on icon "button" at bounding box center [953, 357] width 12 height 12
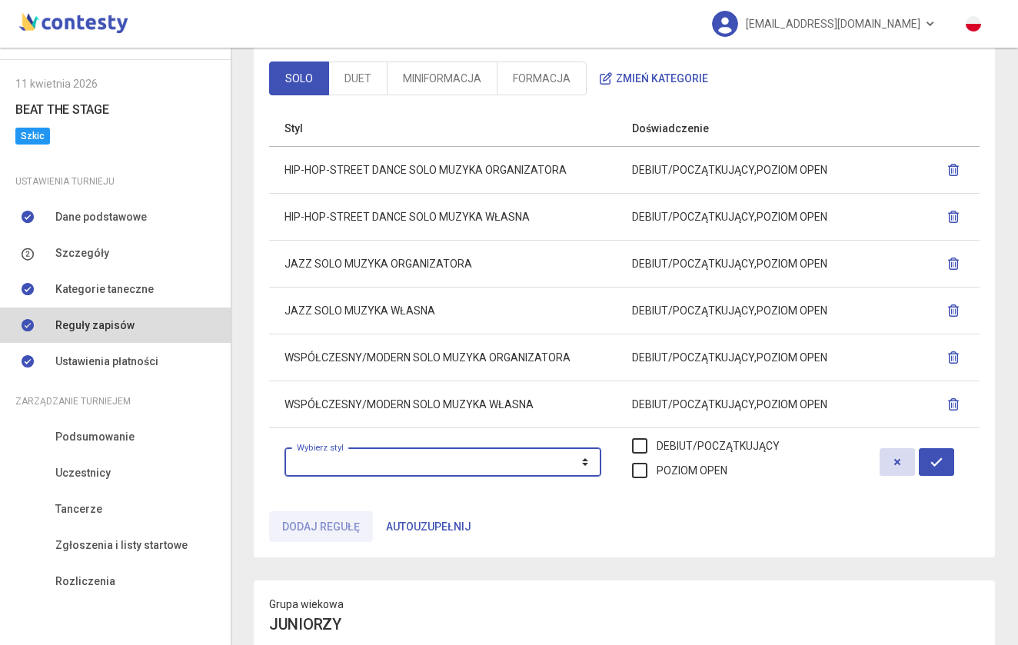
select select "**********"
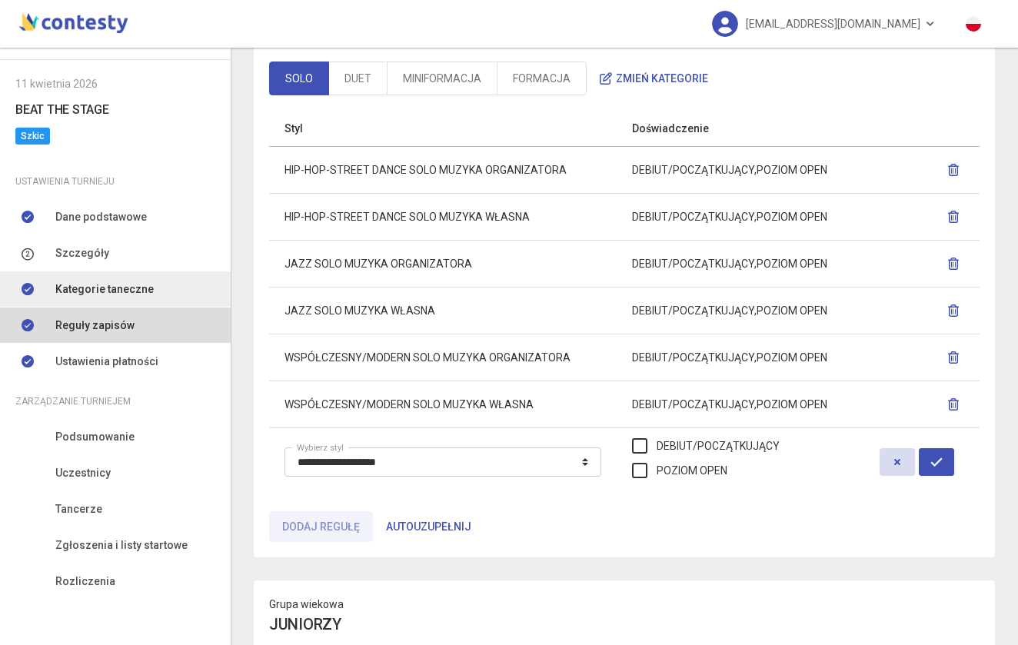
click at [120, 284] on span "Kategorie taneczne" at bounding box center [104, 289] width 98 height 17
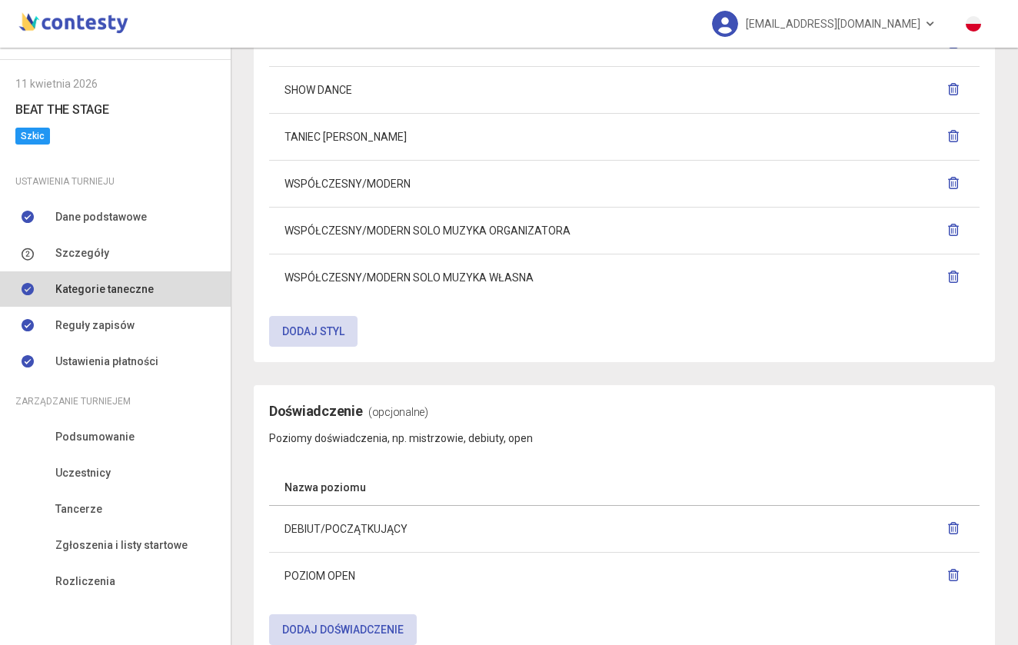
scroll to position [1407, 0]
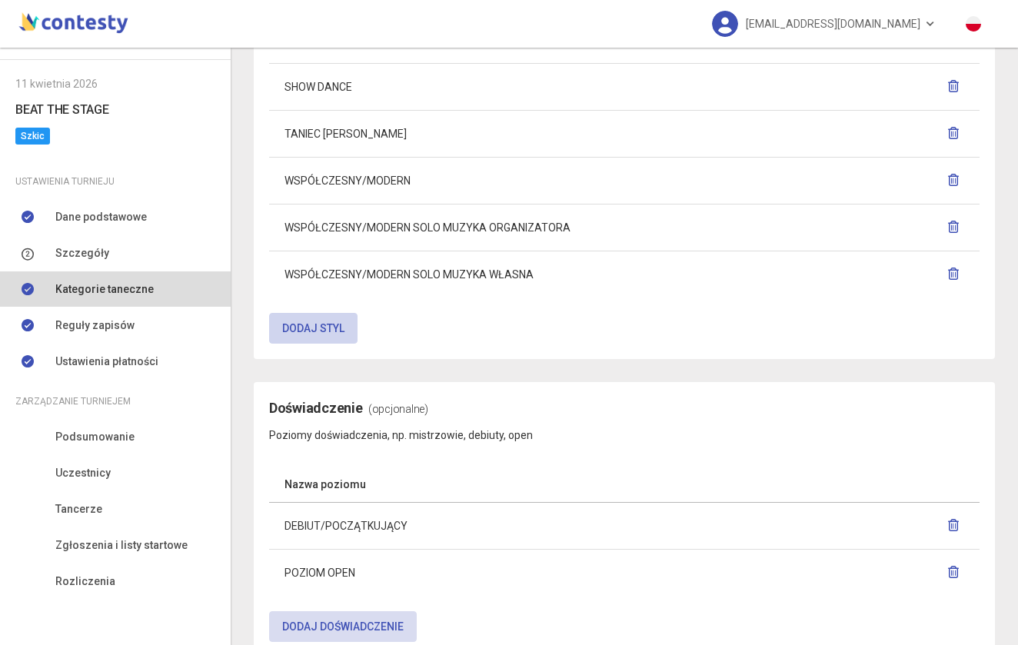
click at [328, 319] on button "Dodaj styl" at bounding box center [313, 328] width 88 height 31
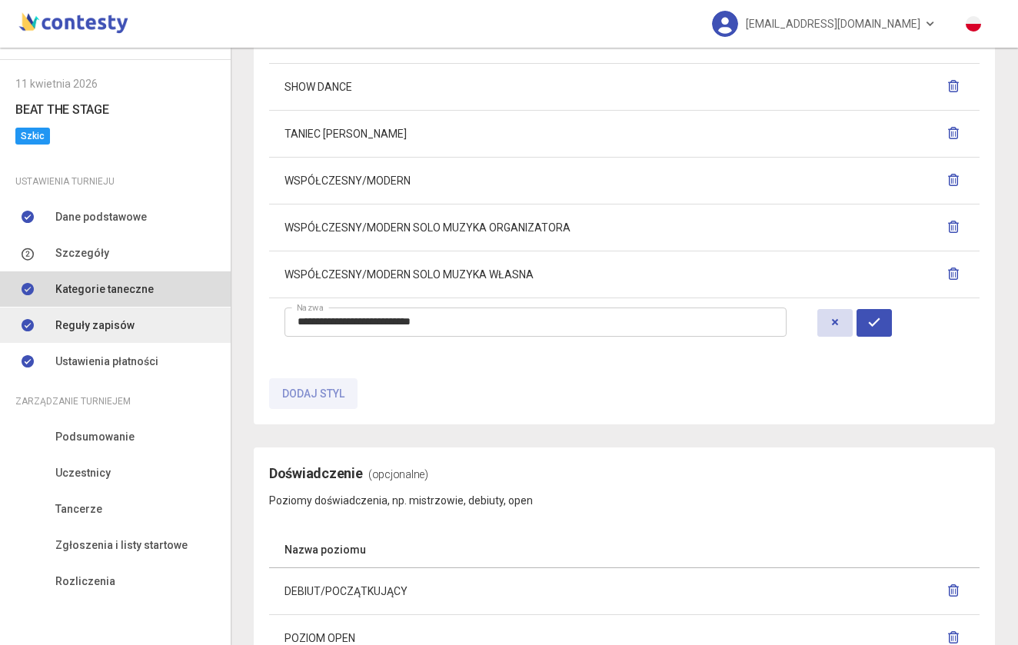
drag, startPoint x: 494, startPoint y: 321, endPoint x: 195, endPoint y: 321, distance: 299.2
click at [195, 321] on div "Moje turnieje 11 kwietnia 2026 BEAT THE STAGE Szkic Ustawienia turnieju Dane po…" at bounding box center [509, 347] width 1018 height 598
type input "**********"
click at [874, 318] on icon "button" at bounding box center [874, 322] width 12 height 12
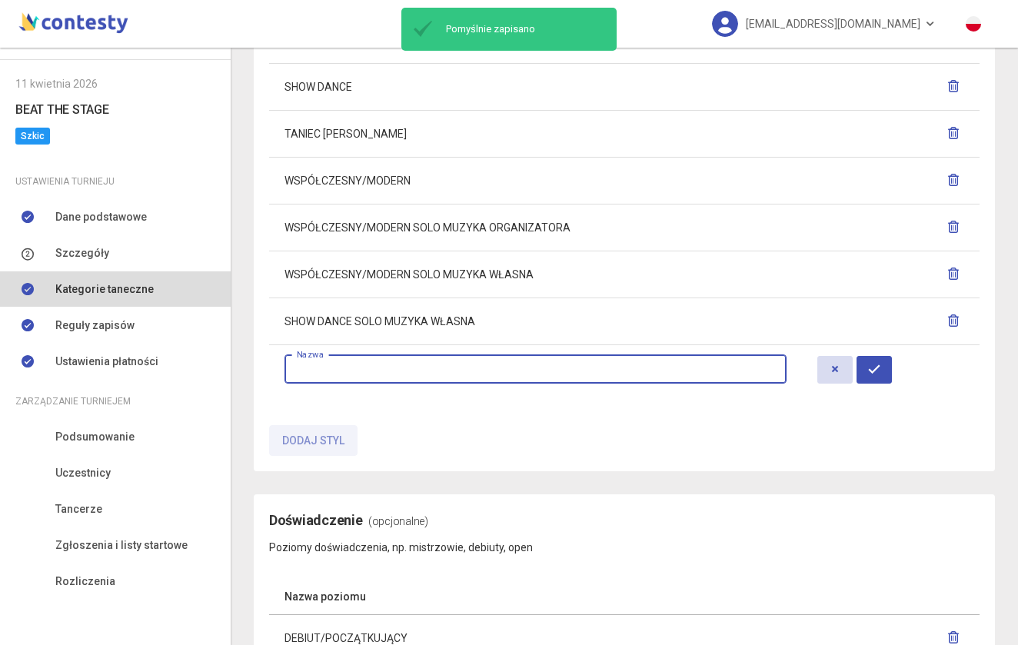
click at [492, 371] on input "text" at bounding box center [536, 369] width 502 height 29
paste input "**********"
click at [459, 367] on input "**********" at bounding box center [536, 369] width 502 height 29
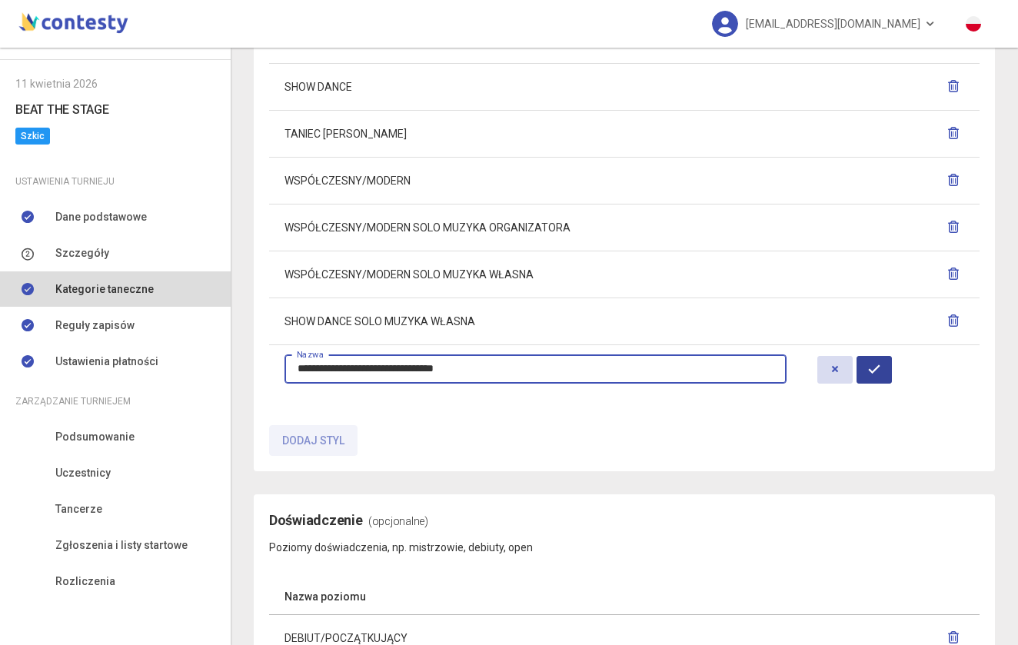
type input "**********"
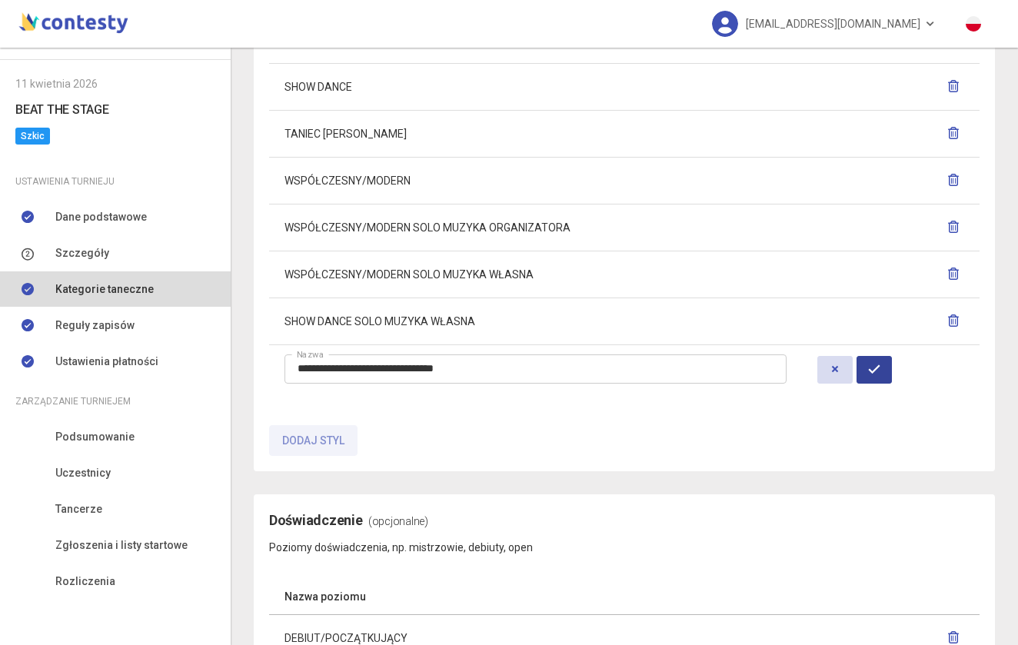
click at [871, 365] on icon "button" at bounding box center [874, 369] width 12 height 12
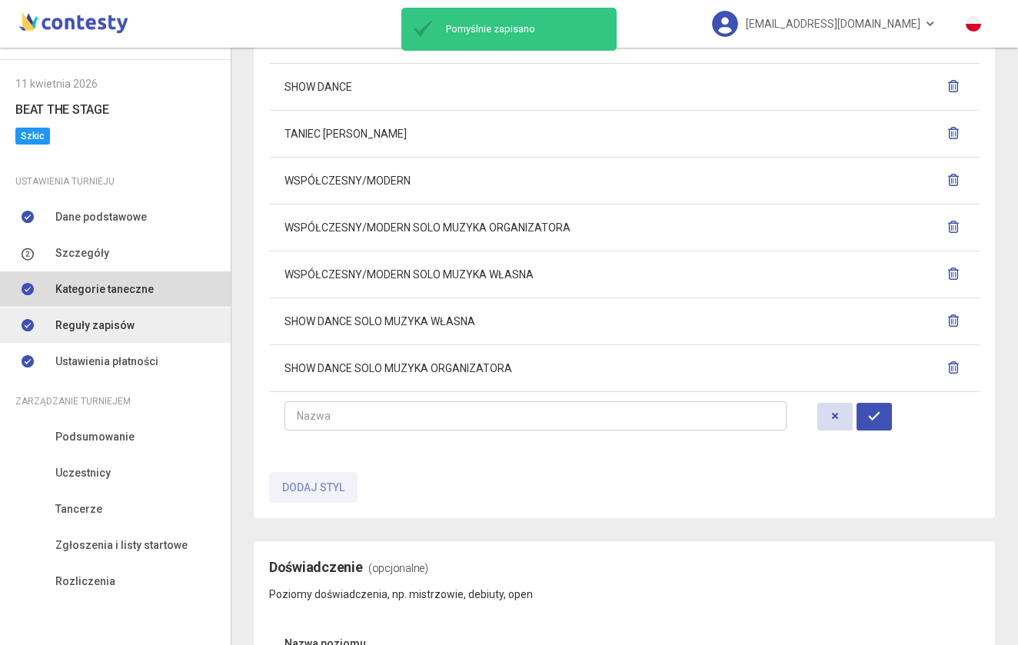
click at [98, 328] on span "Reguły zapisów" at bounding box center [94, 325] width 79 height 17
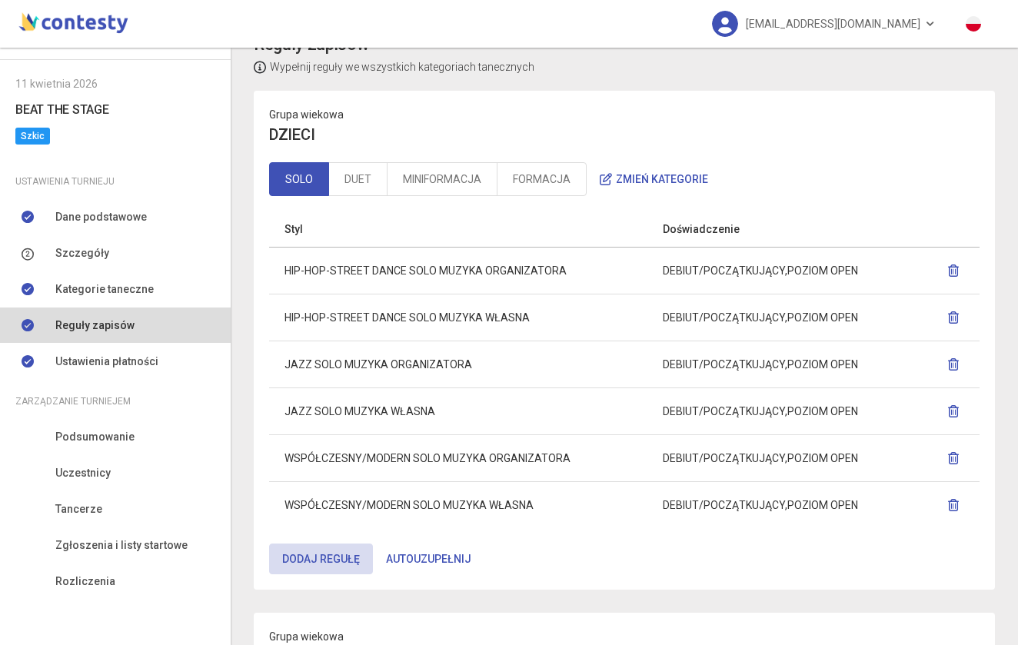
scroll to position [45, 0]
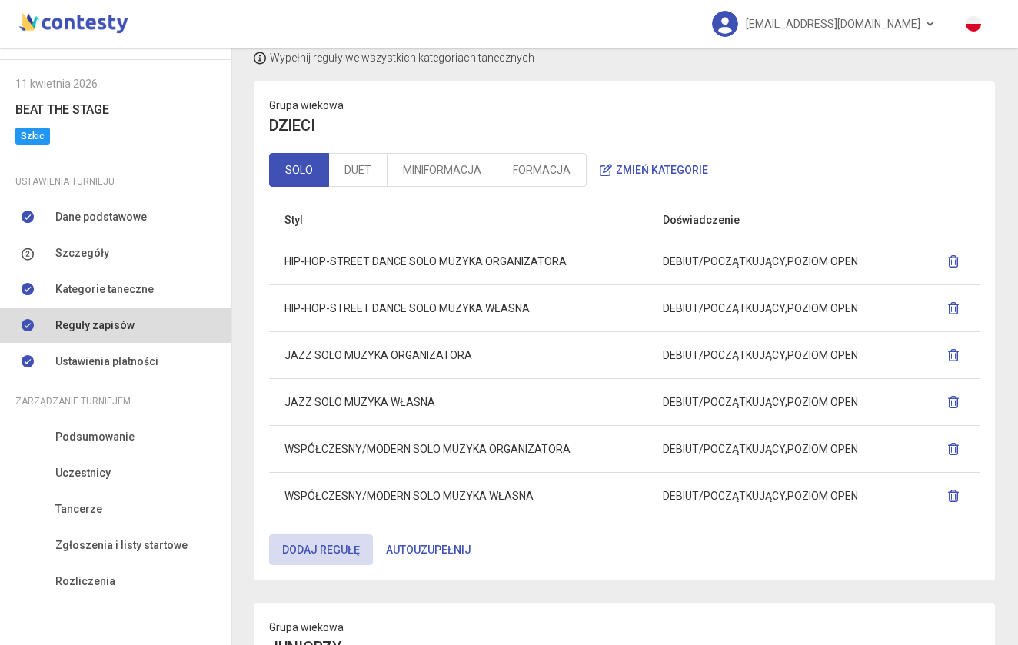
click at [404, 557] on button "Autouzupełnij" at bounding box center [429, 549] width 112 height 31
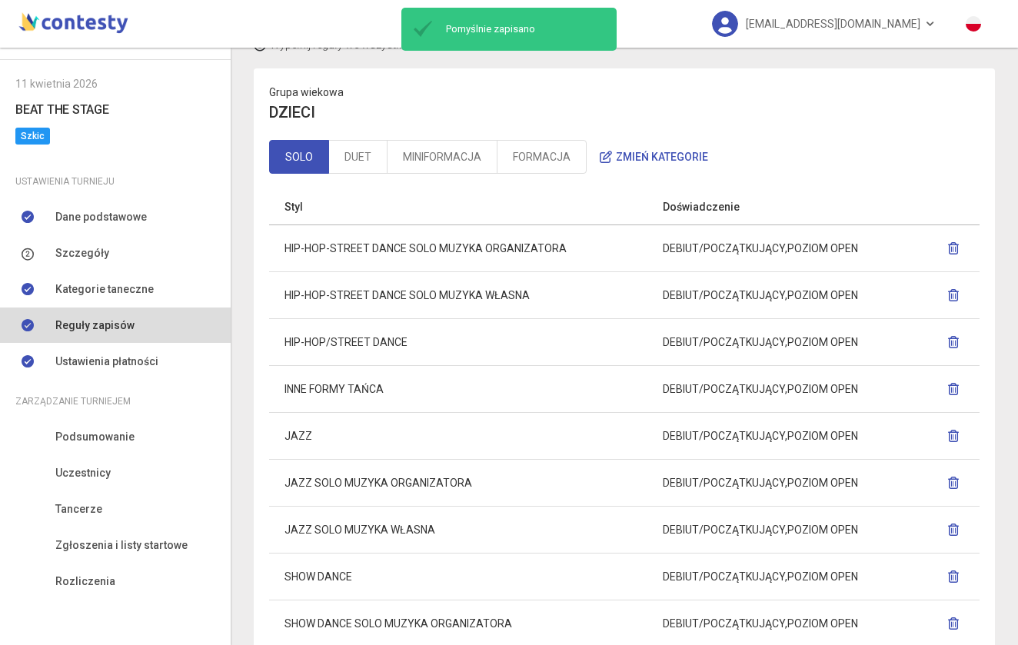
scroll to position [62, 0]
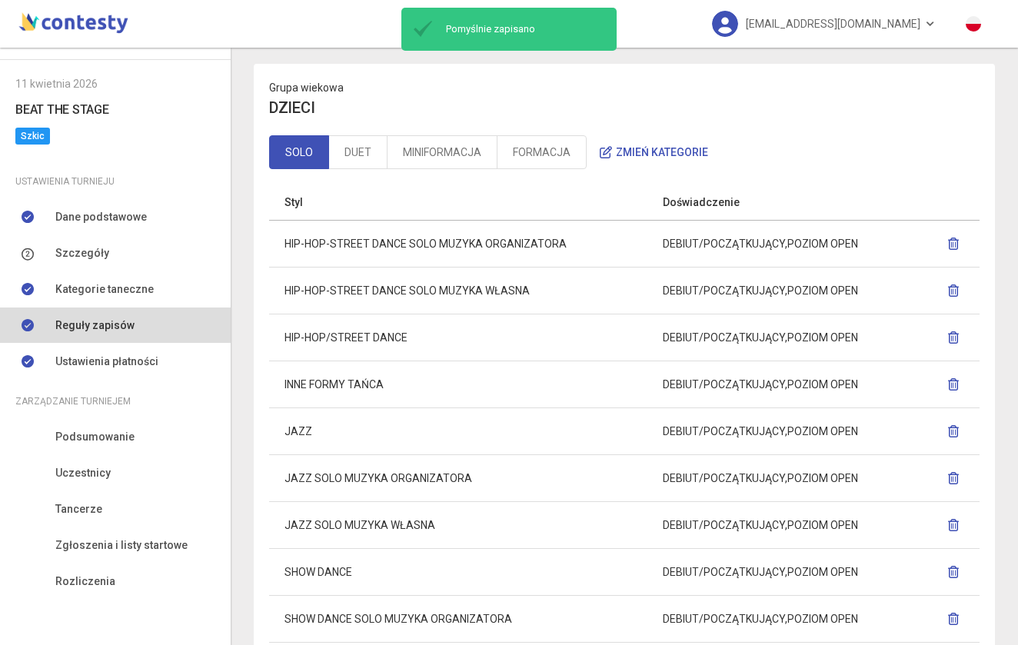
click at [954, 340] on icon "button" at bounding box center [953, 337] width 12 height 12
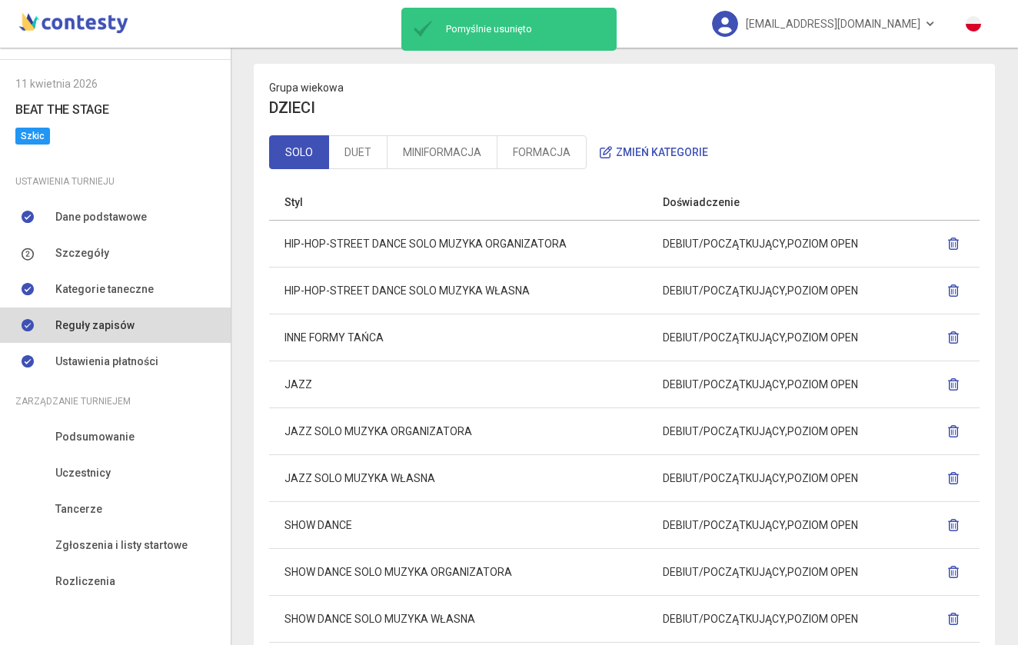
click at [956, 339] on icon "button" at bounding box center [953, 337] width 12 height 12
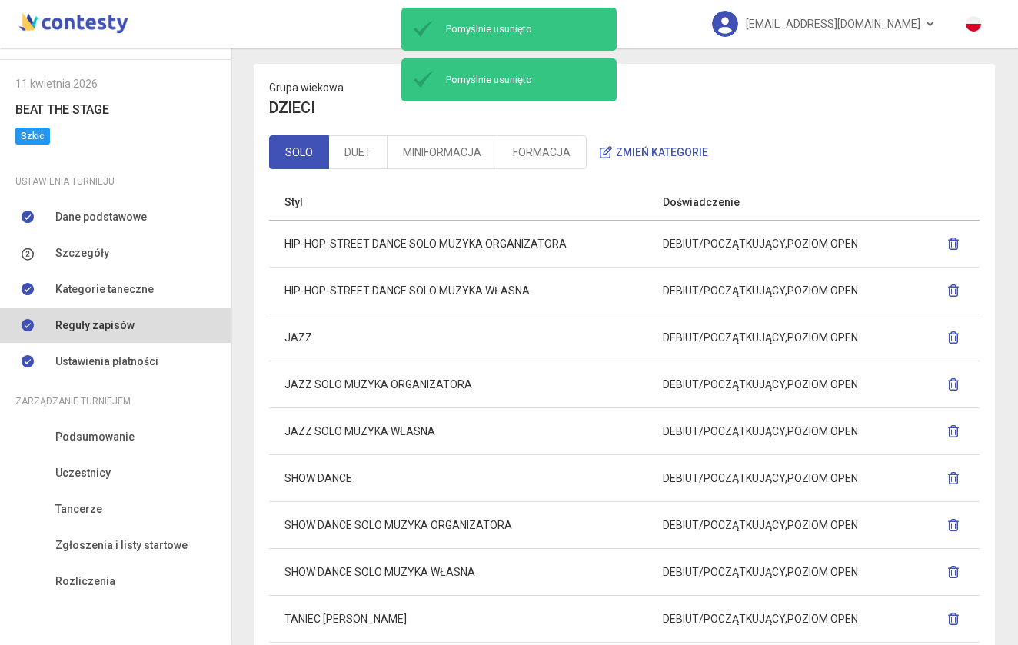
click at [954, 338] on icon "button" at bounding box center [953, 337] width 12 height 12
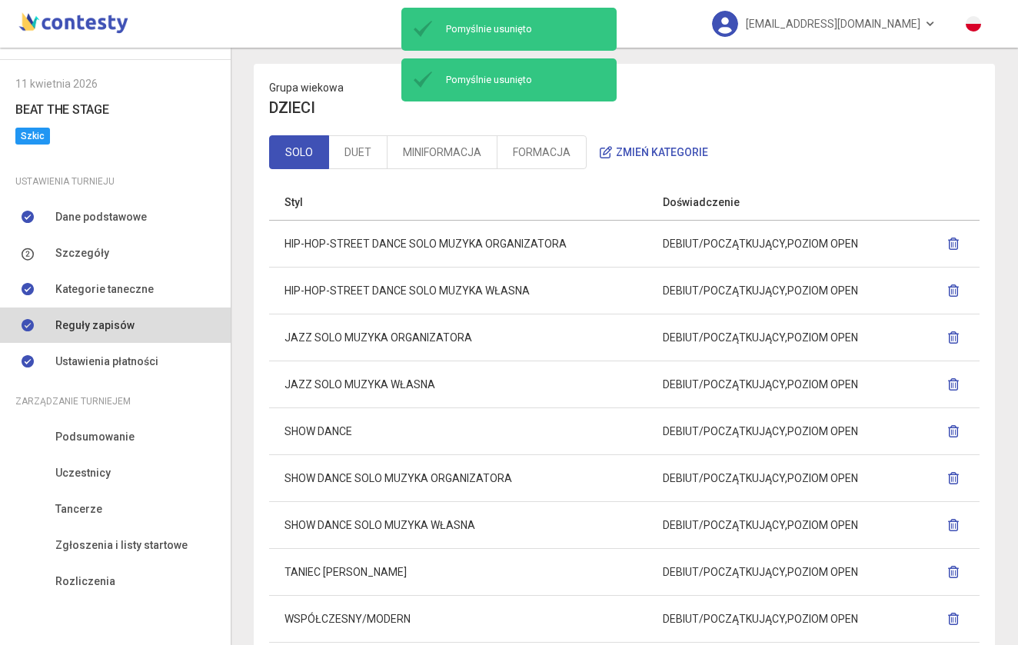
click at [957, 433] on icon "button" at bounding box center [953, 431] width 12 height 12
click at [952, 530] on icon "button" at bounding box center [953, 525] width 12 height 12
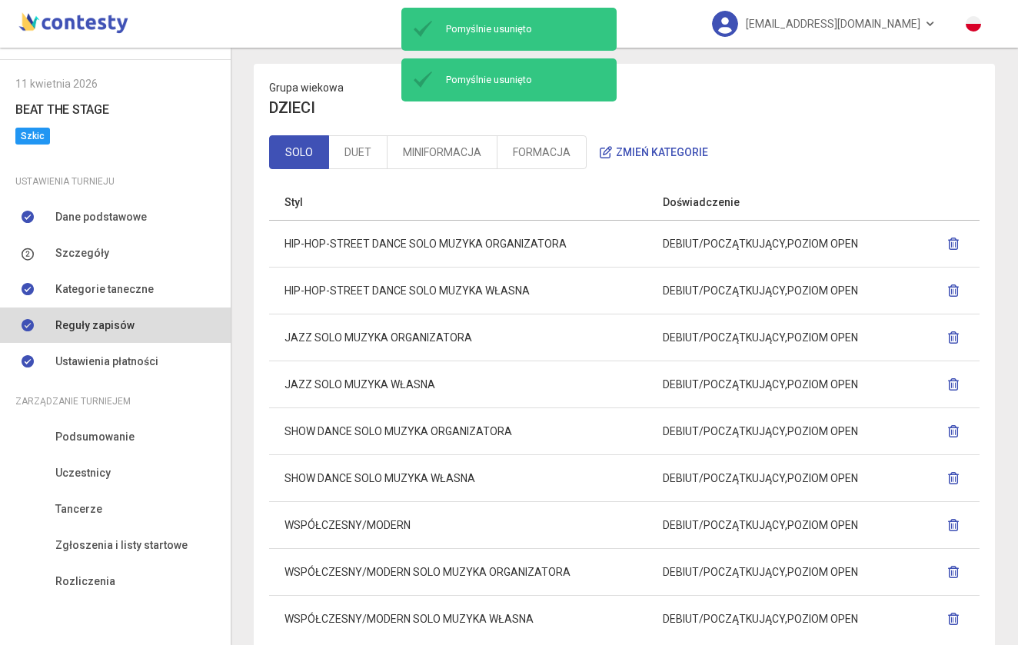
click at [955, 528] on icon "button" at bounding box center [953, 525] width 12 height 12
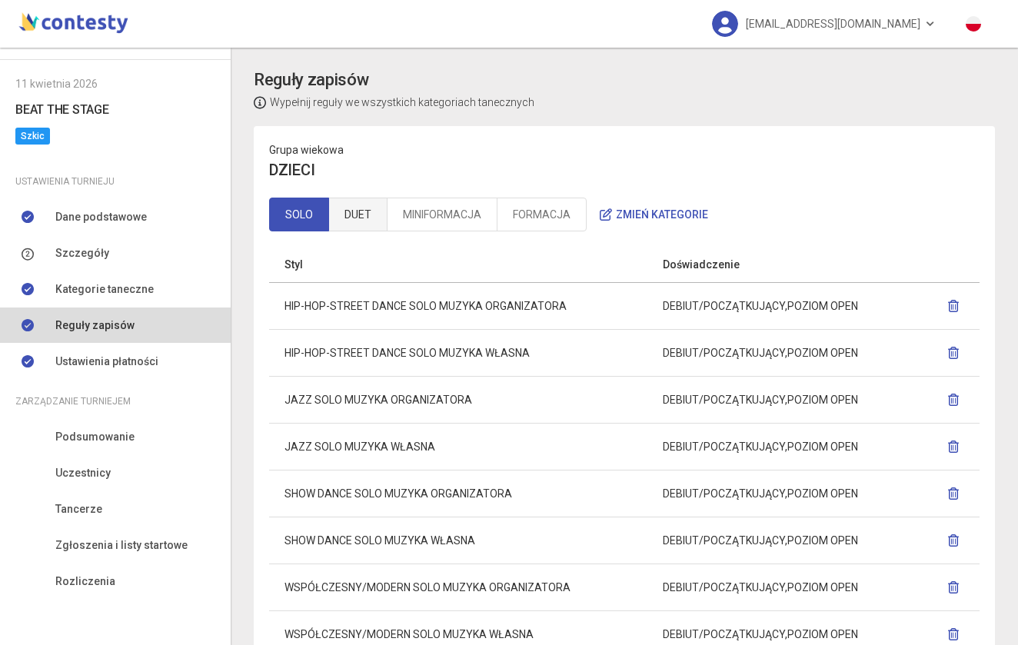
scroll to position [0, 0]
click at [359, 211] on link "DUET" at bounding box center [357, 215] width 59 height 34
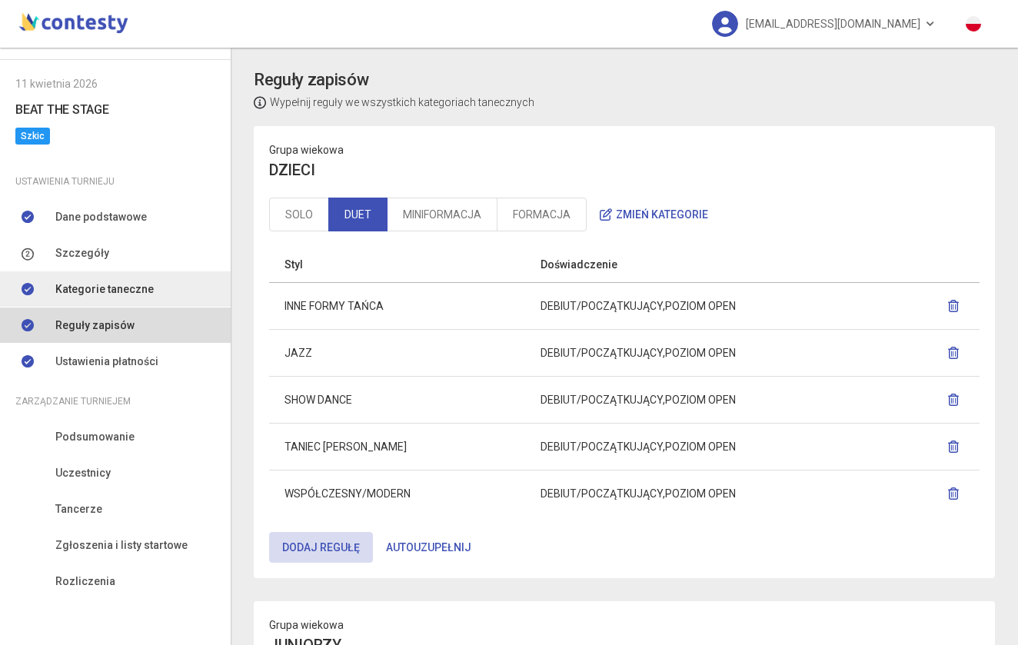
click at [102, 292] on span "Kategorie taneczne" at bounding box center [104, 289] width 98 height 17
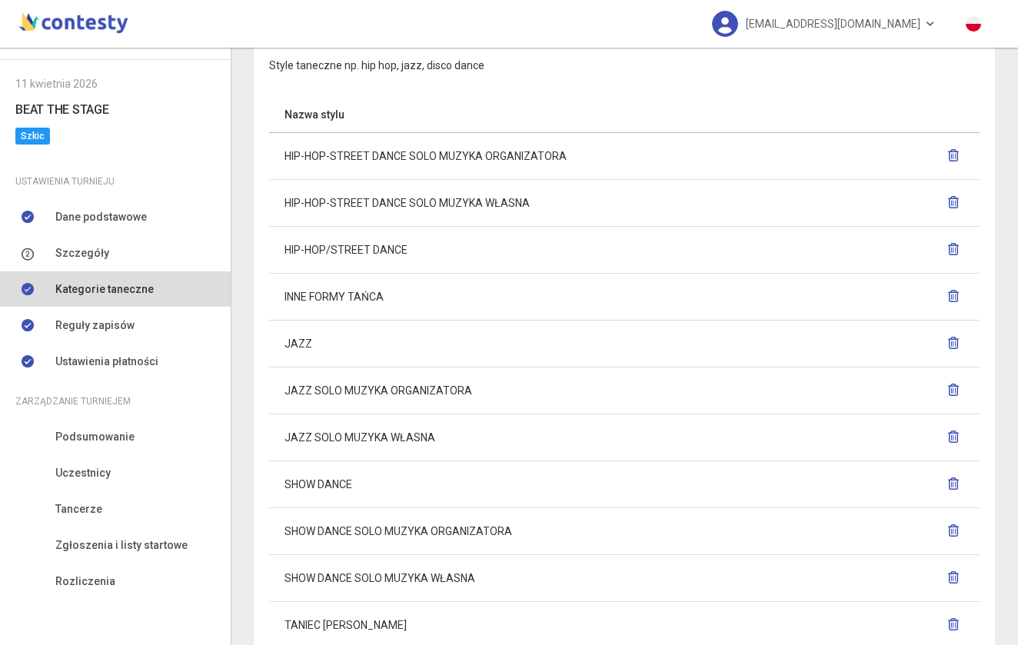
scroll to position [984, 0]
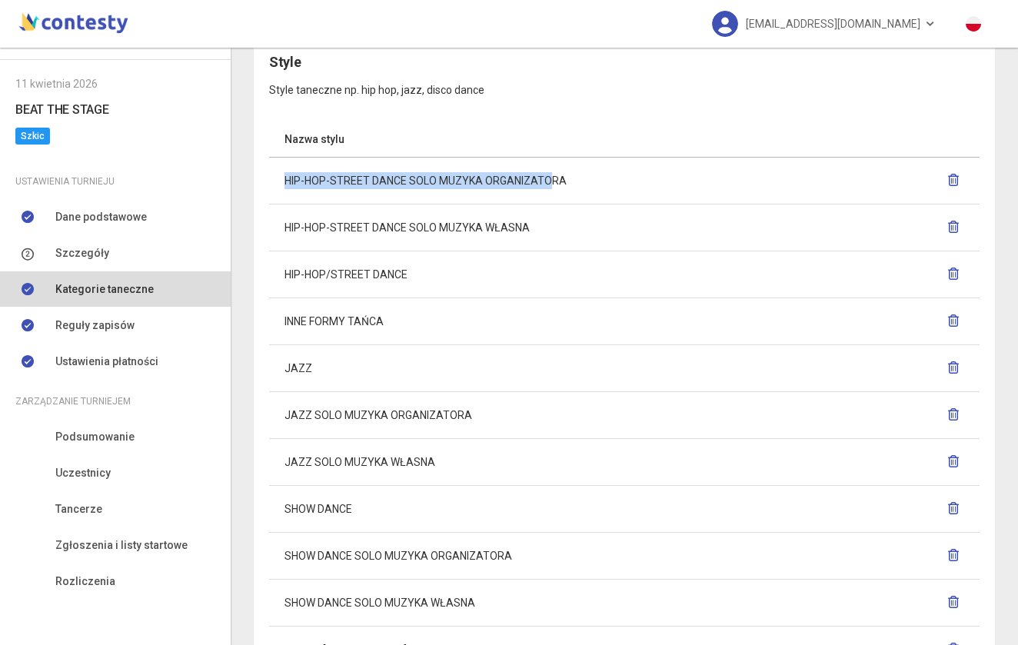
drag, startPoint x: 285, startPoint y: 179, endPoint x: 549, endPoint y: 179, distance: 263.8
click at [549, 179] on td "HIP-HOP-STREET DANCE SOLO MUZYKA ORGANIZATORA" at bounding box center [574, 180] width 610 height 47
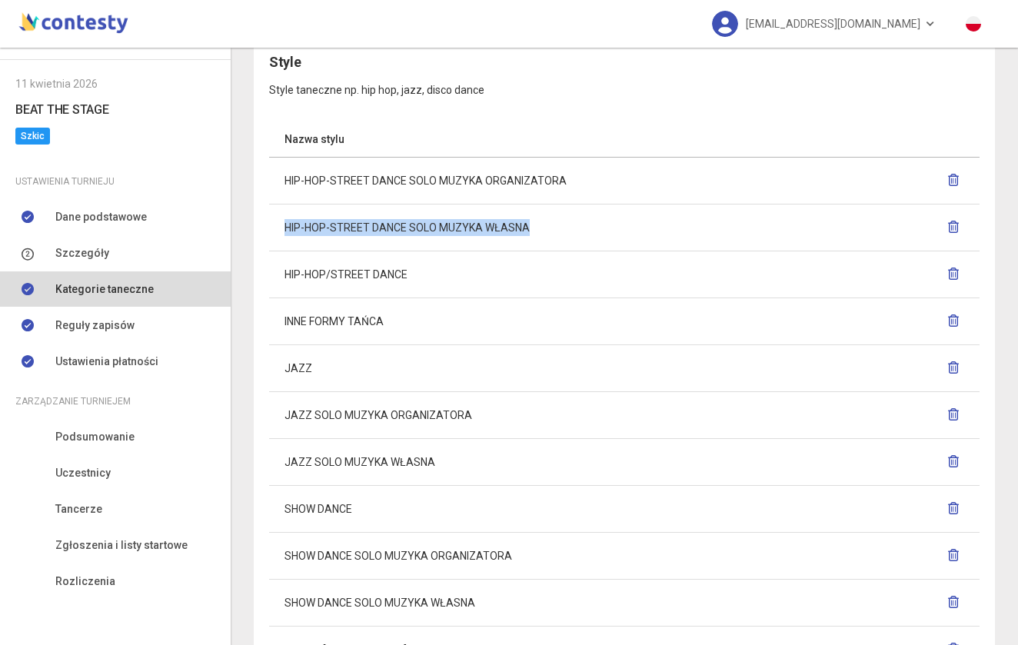
drag, startPoint x: 532, startPoint y: 225, endPoint x: 285, endPoint y: 221, distance: 247.7
click at [285, 221] on td "HIP-HOP-STREET DANCE SOLO MUZYKA WŁASNA" at bounding box center [574, 227] width 610 height 47
copy td "HIP-HOP-STREET DANCE SOLO MUZYKA WŁASNA"
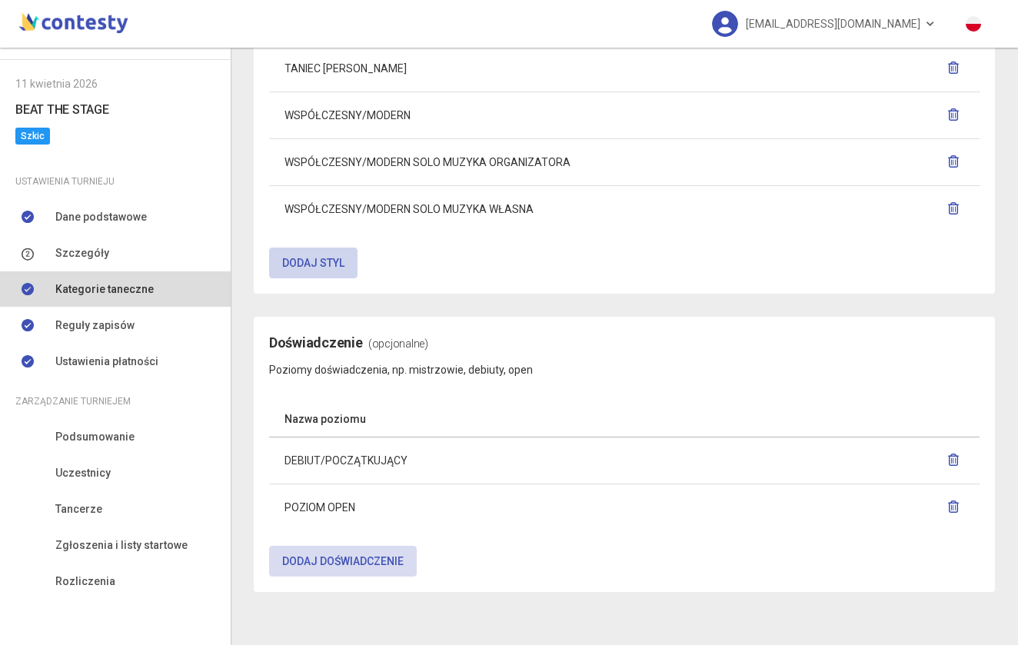
scroll to position [1565, 0]
click at [327, 251] on button "Dodaj styl" at bounding box center [313, 263] width 88 height 31
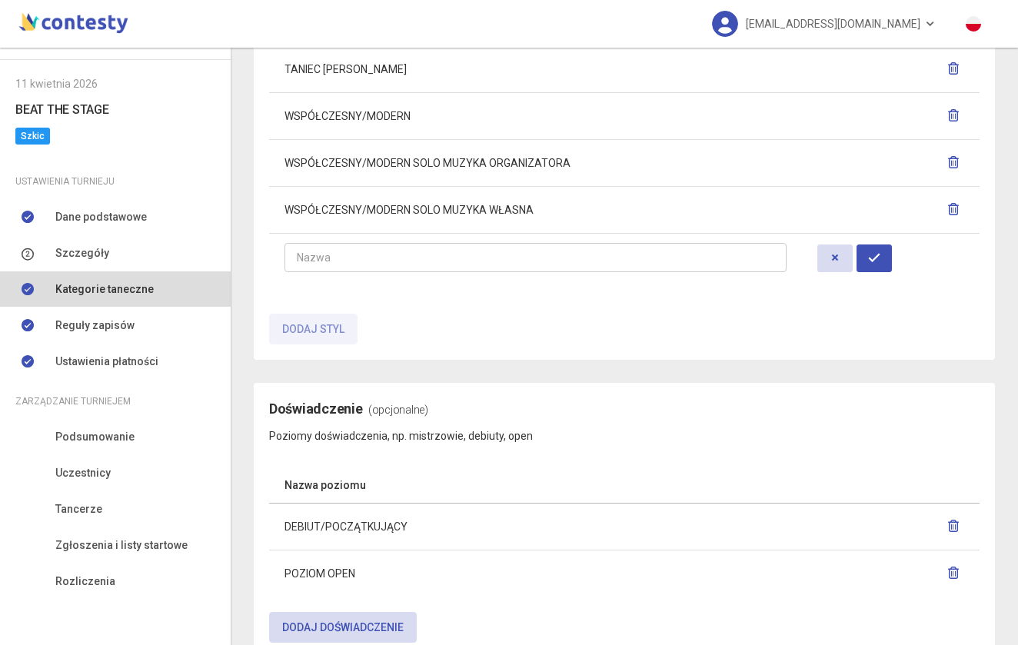
click at [329, 257] on input "text" at bounding box center [536, 257] width 502 height 29
type input "**********"
click at [864, 259] on button "button" at bounding box center [874, 259] width 35 height 28
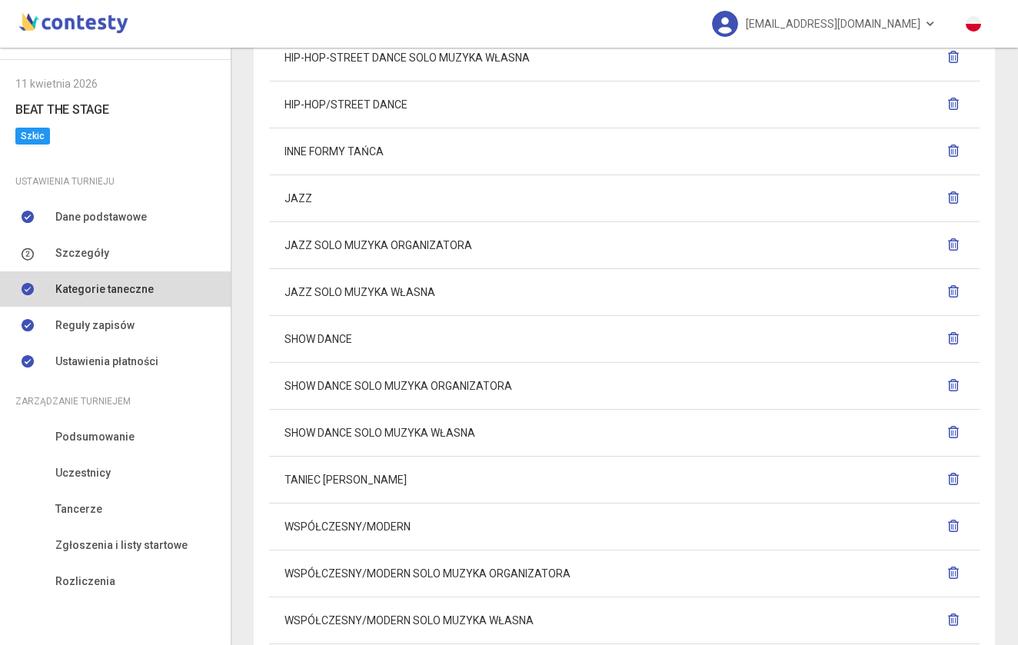
scroll to position [1165, 0]
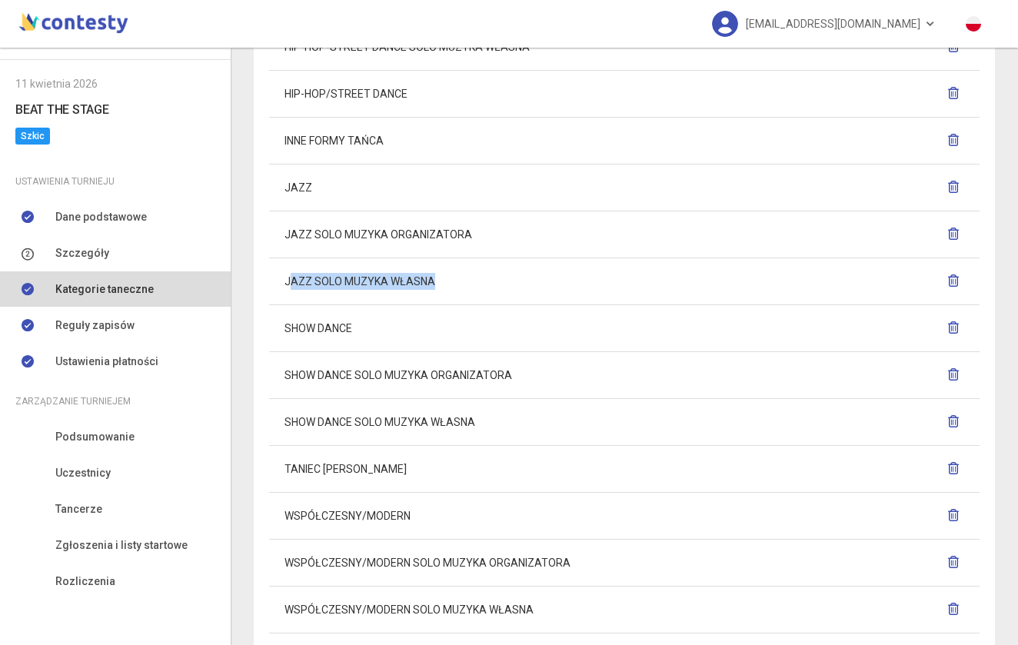
drag, startPoint x: 442, startPoint y: 275, endPoint x: 291, endPoint y: 277, distance: 151.5
click at [291, 277] on td "JAZZ SOLO MUZYKA WŁASNA" at bounding box center [535, 281] width 533 height 47
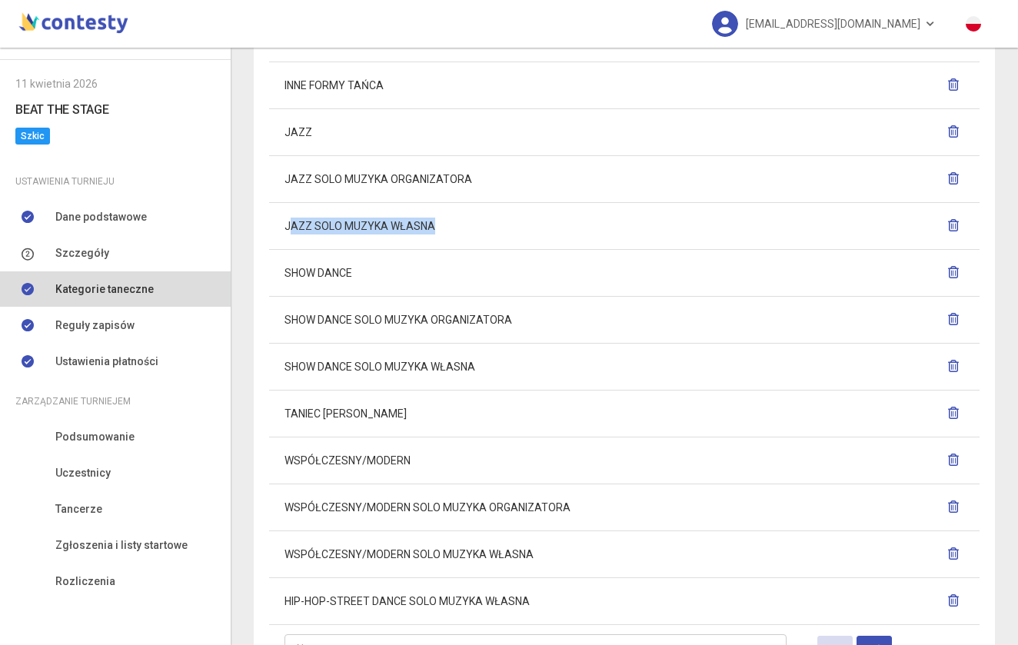
scroll to position [1214, 0]
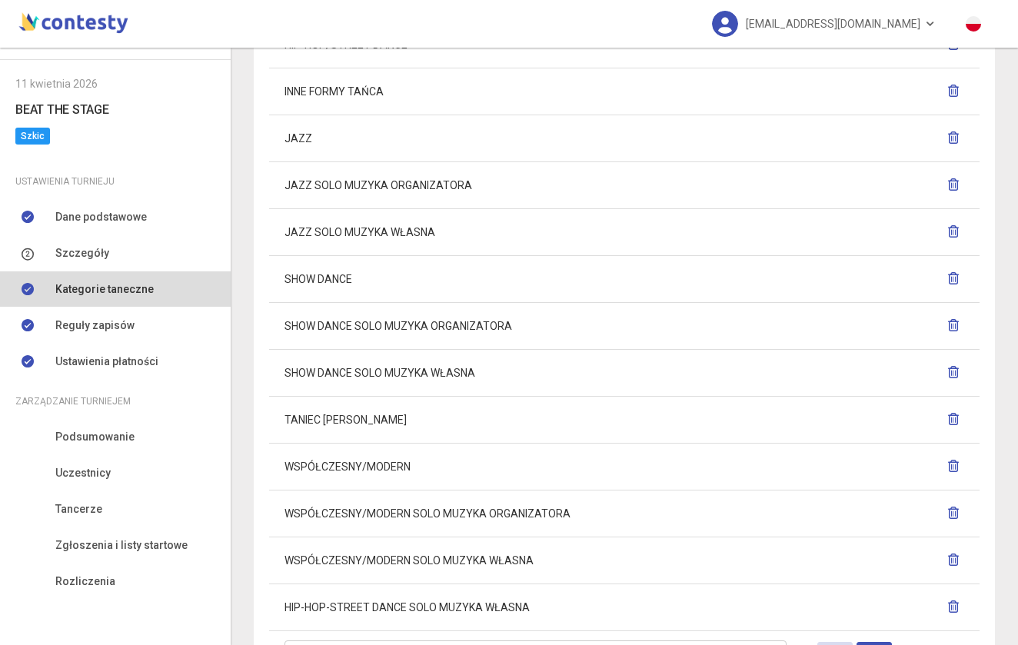
click at [453, 212] on td "JAZZ SOLO MUZYKA WŁASNA" at bounding box center [535, 231] width 533 height 47
click at [441, 239] on td "JAZZ SOLO MUZYKA WŁASNA" at bounding box center [535, 231] width 533 height 47
drag, startPoint x: 445, startPoint y: 228, endPoint x: 283, endPoint y: 228, distance: 161.5
click at [283, 228] on td "JAZZ SOLO MUZYKA WŁASNA" at bounding box center [535, 231] width 533 height 47
copy td "JAZZ SOLO MUZYKA WŁASNA"
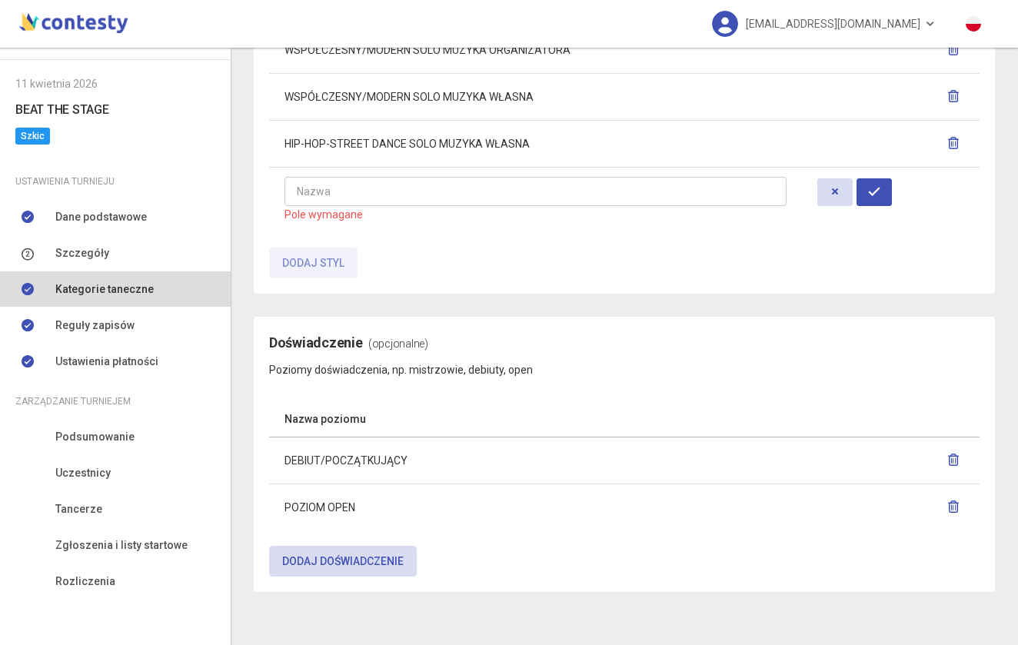
scroll to position [1677, 0]
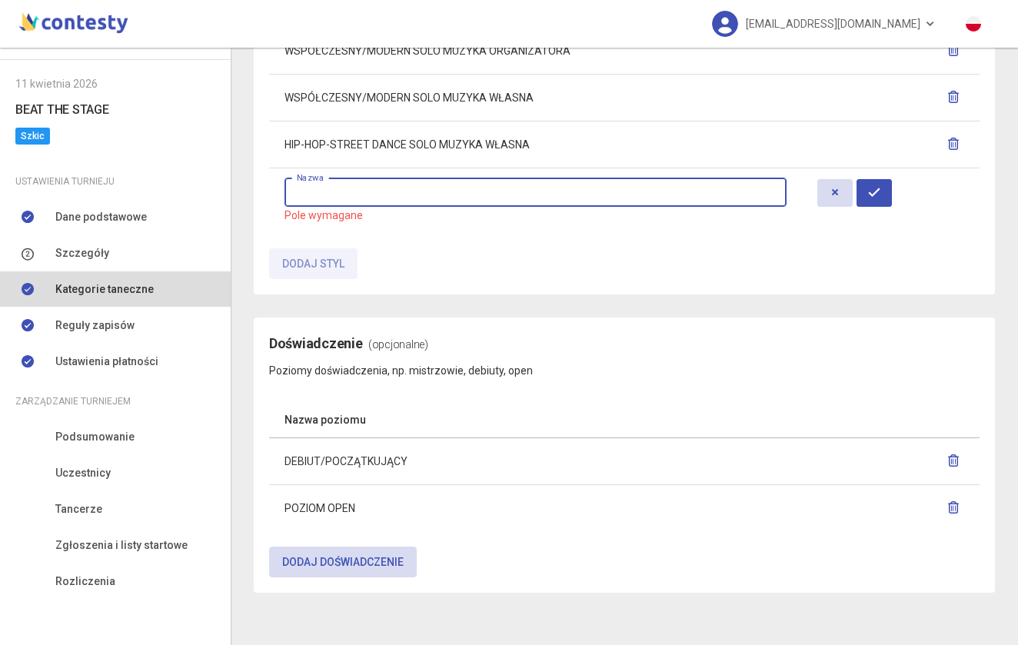
click at [368, 195] on input "text" at bounding box center [536, 192] width 502 height 29
paste input "**********"
click at [350, 193] on input "**********" at bounding box center [536, 192] width 502 height 29
click at [340, 191] on input "**********" at bounding box center [536, 192] width 502 height 29
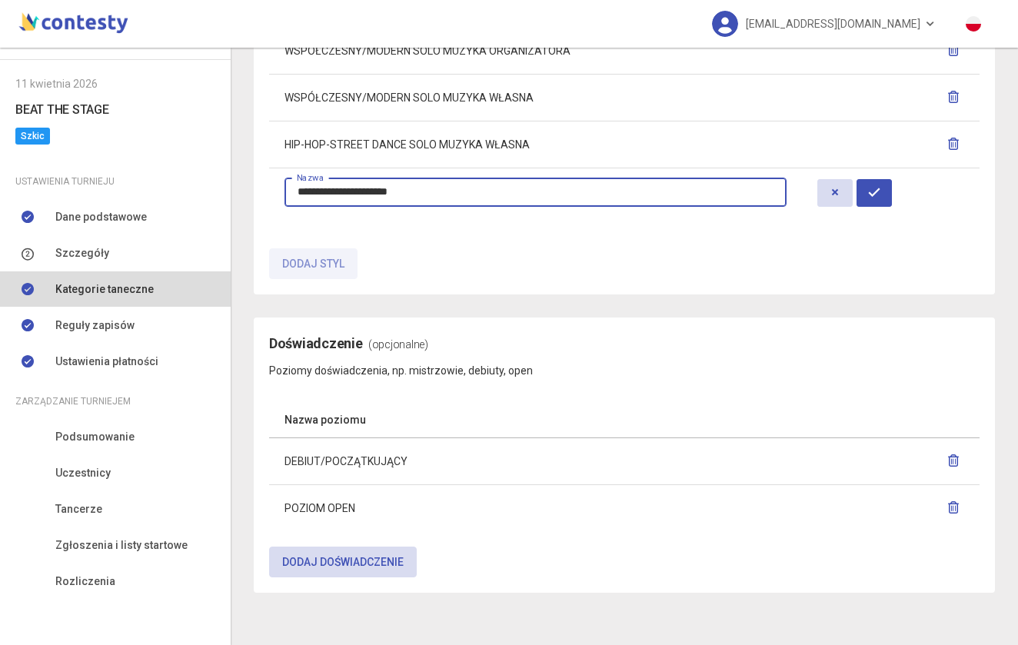
click at [340, 191] on input "**********" at bounding box center [536, 192] width 502 height 29
type input "**********"
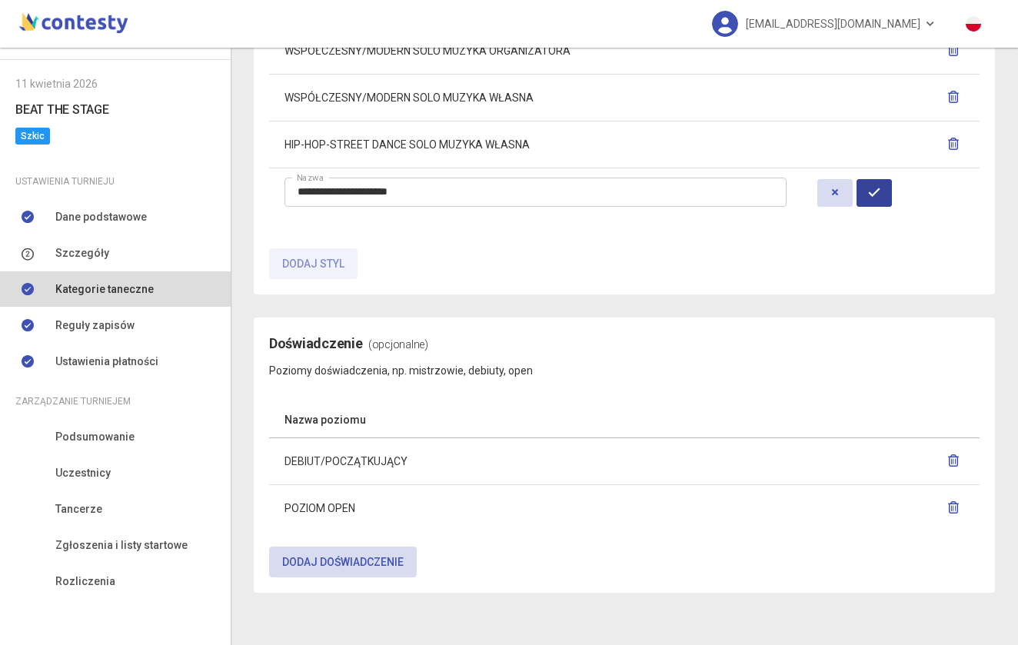
click at [868, 191] on icon "button" at bounding box center [874, 192] width 12 height 12
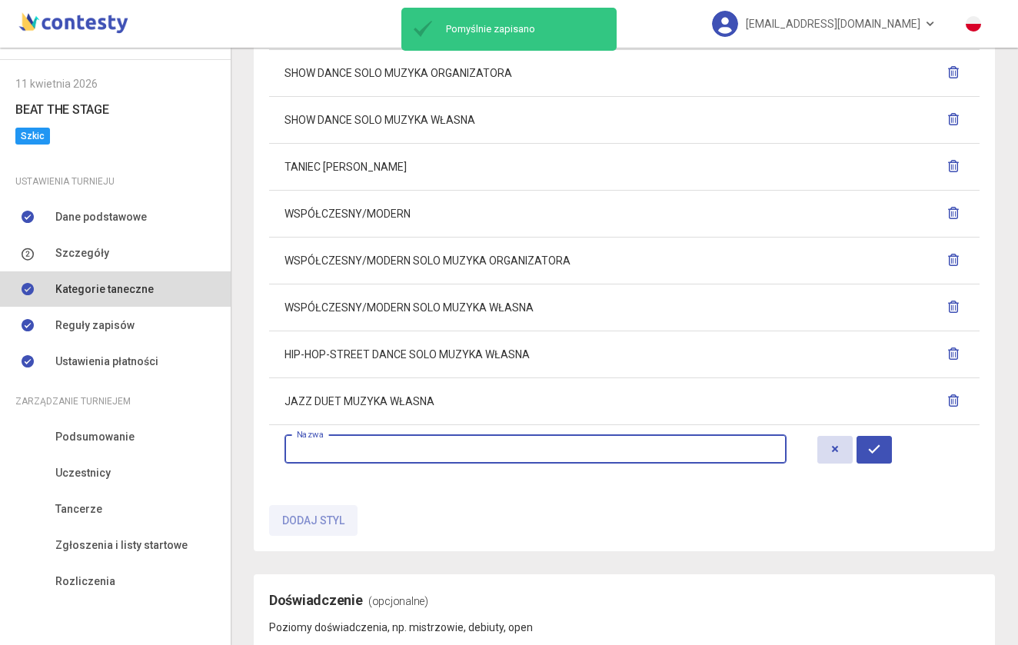
scroll to position [1466, 0]
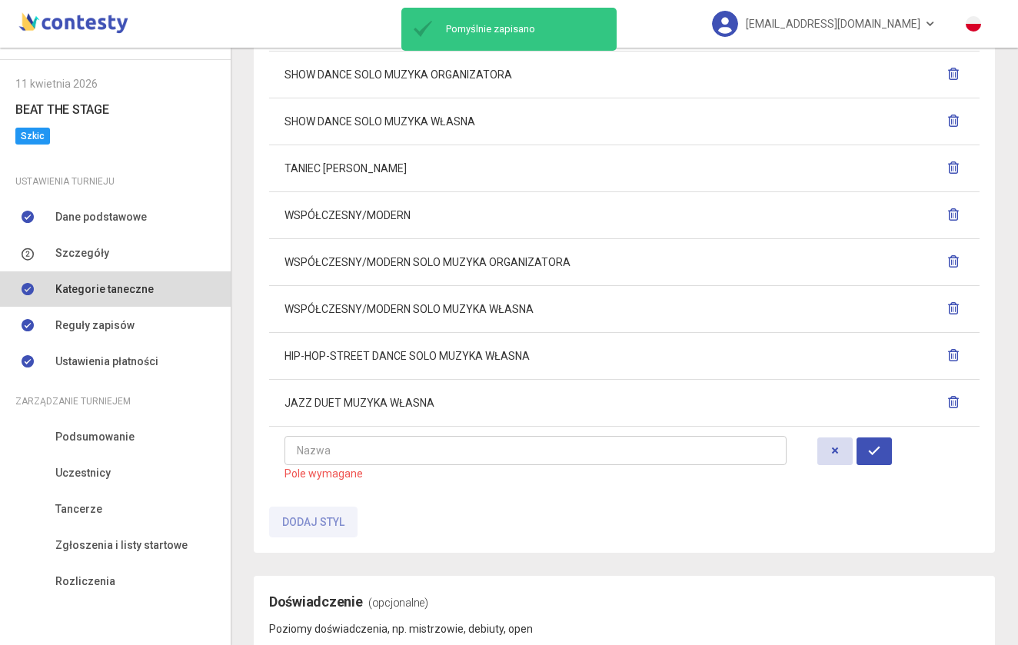
click at [957, 354] on icon "button" at bounding box center [953, 355] width 12 height 12
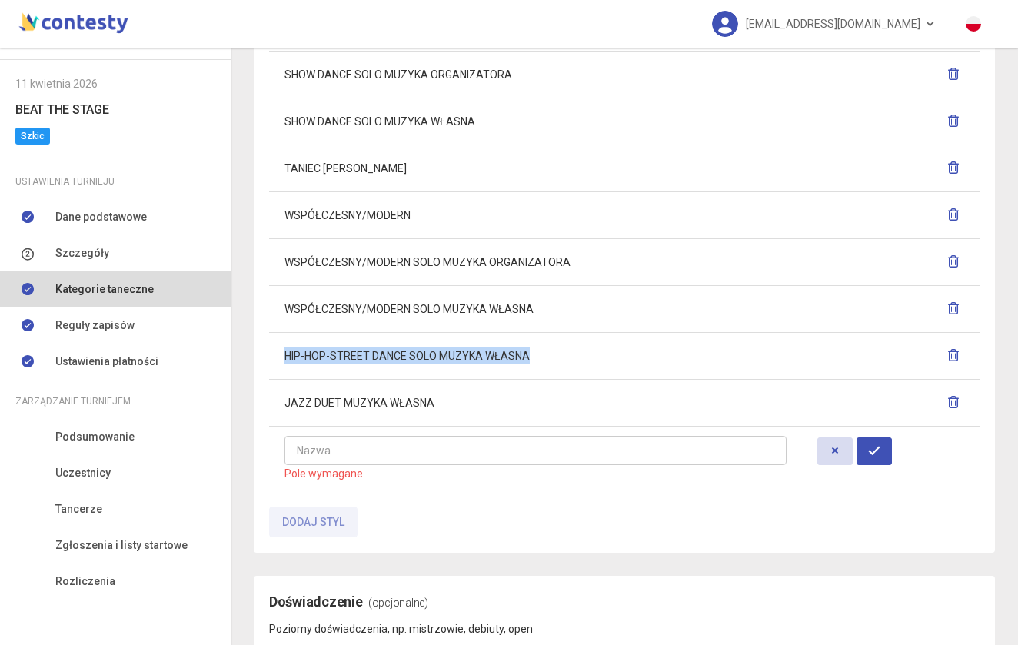
drag, startPoint x: 485, startPoint y: 351, endPoint x: 278, endPoint y: 351, distance: 206.9
click at [278, 351] on td "HIP-HOP-STREET DANCE SOLO MUZYKA WŁASNA" at bounding box center [535, 355] width 533 height 47
copy td "HIP-HOP-STREET DANCE SOLO MUZYKA WŁASNA"
click at [951, 355] on icon "button" at bounding box center [953, 355] width 12 height 12
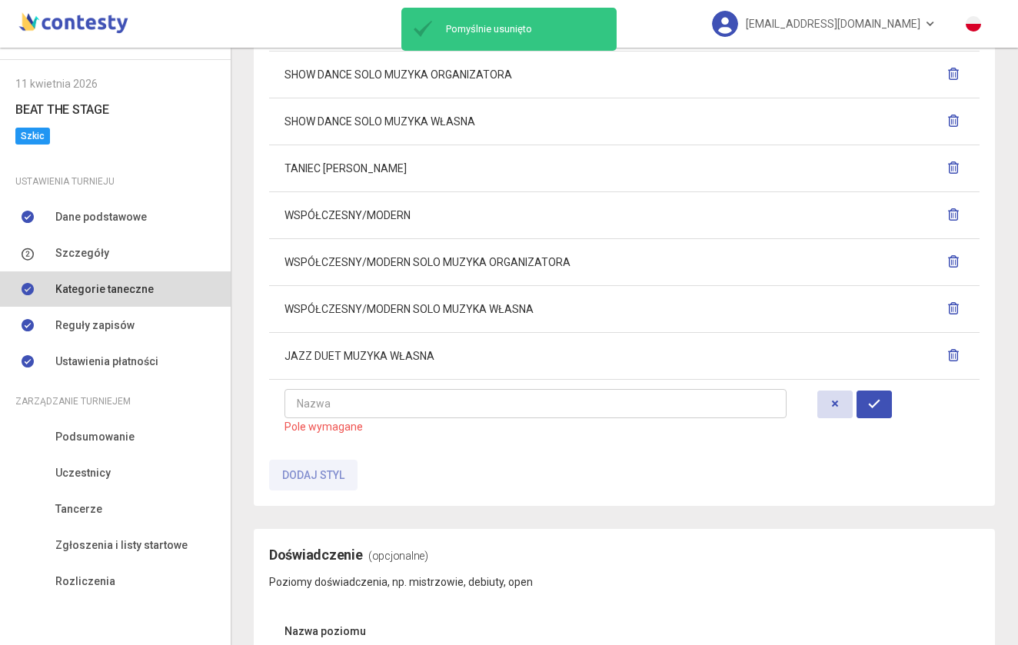
click at [369, 458] on div "Style Style taneczne np. hip hop, jazz, disco dance Nazwa stylu HIP-HOP-STREET …" at bounding box center [624, 30] width 711 height 920
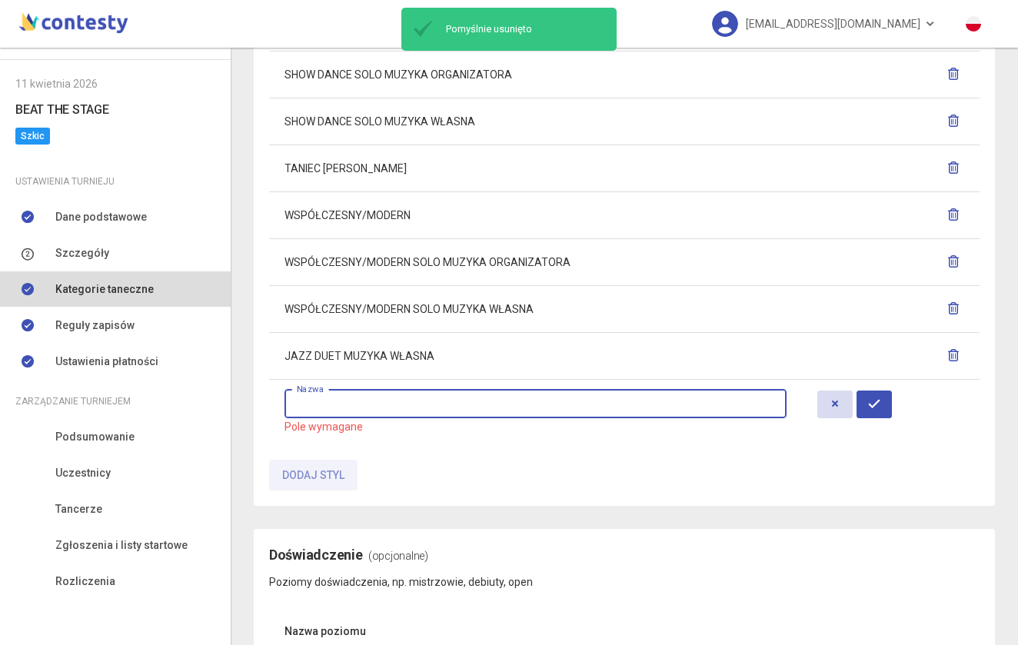
click at [363, 399] on input "text" at bounding box center [536, 403] width 502 height 29
paste input "**********"
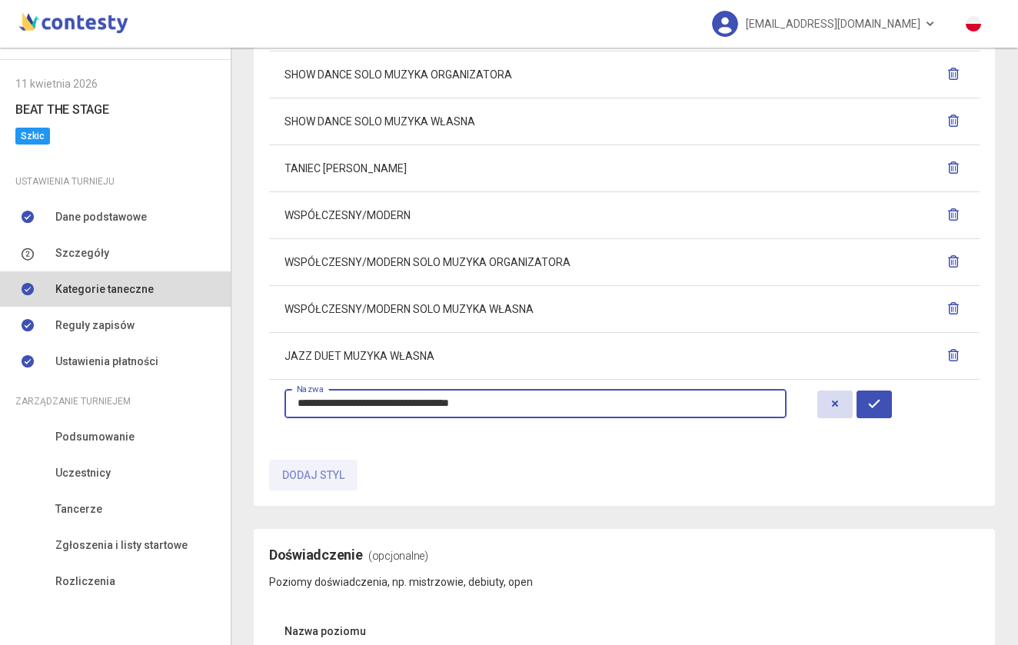
click at [432, 401] on input "**********" at bounding box center [536, 403] width 502 height 29
type input "**********"
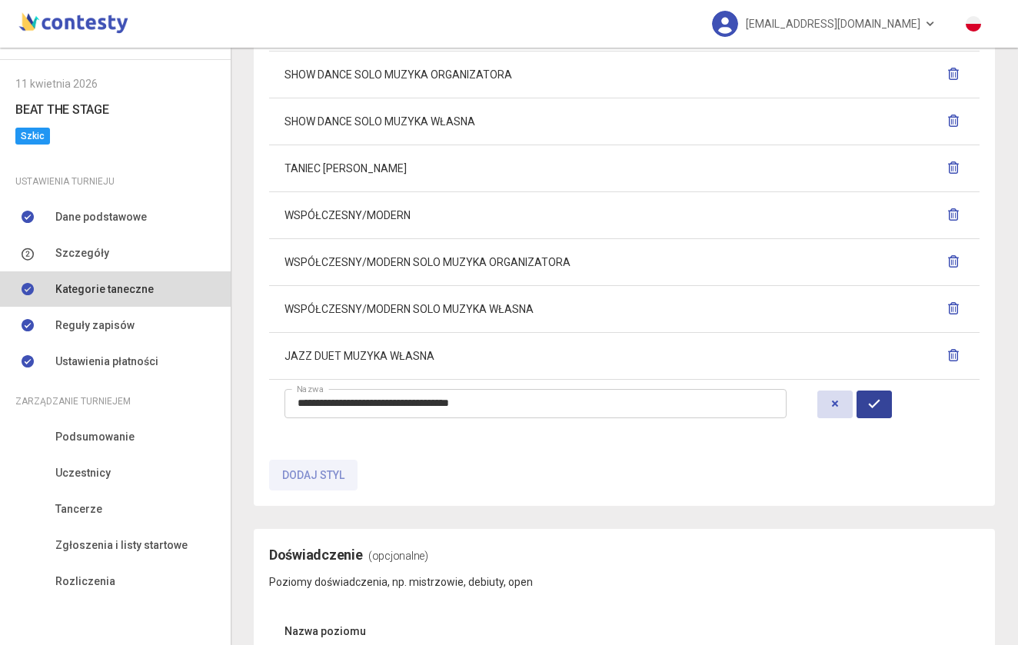
click at [875, 407] on icon "button" at bounding box center [874, 404] width 12 height 12
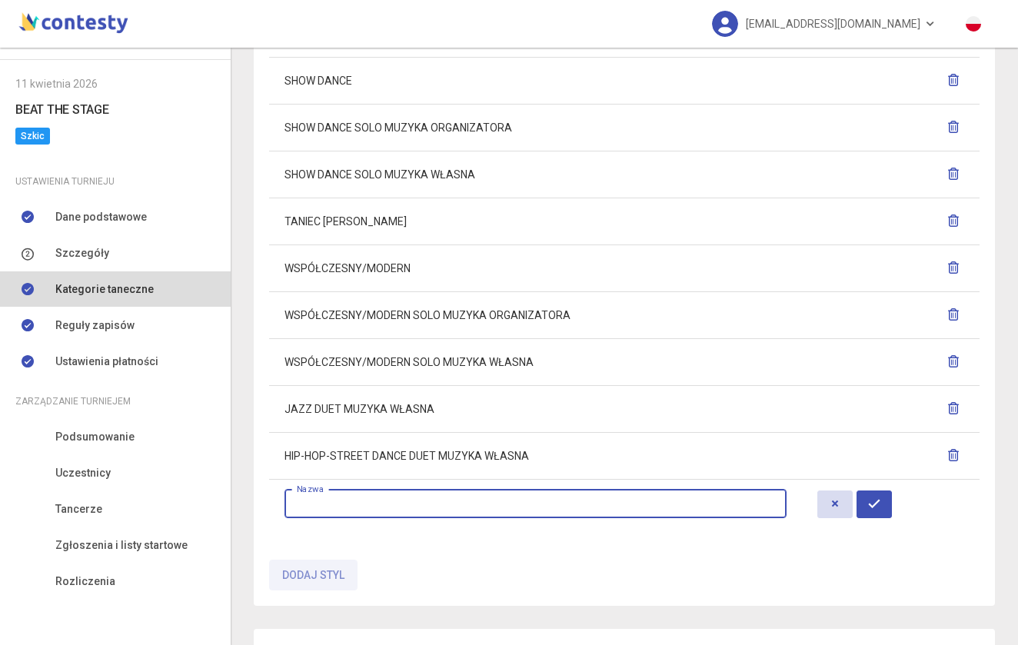
scroll to position [1417, 0]
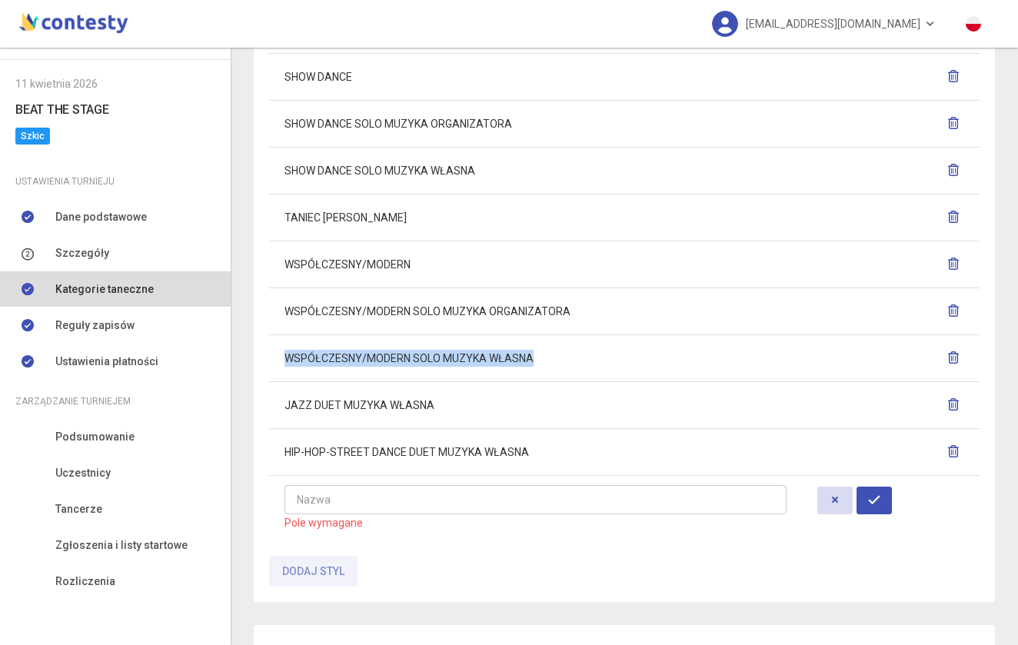
drag, startPoint x: 539, startPoint y: 355, endPoint x: 271, endPoint y: 345, distance: 268.6
click at [271, 345] on td "WSPÓŁCZESNY/MODERN SOLO MUZYKA WŁASNA" at bounding box center [535, 358] width 533 height 47
copy td "WSPÓŁCZESNY/MODERN SOLO MUZYKA WŁASNA"
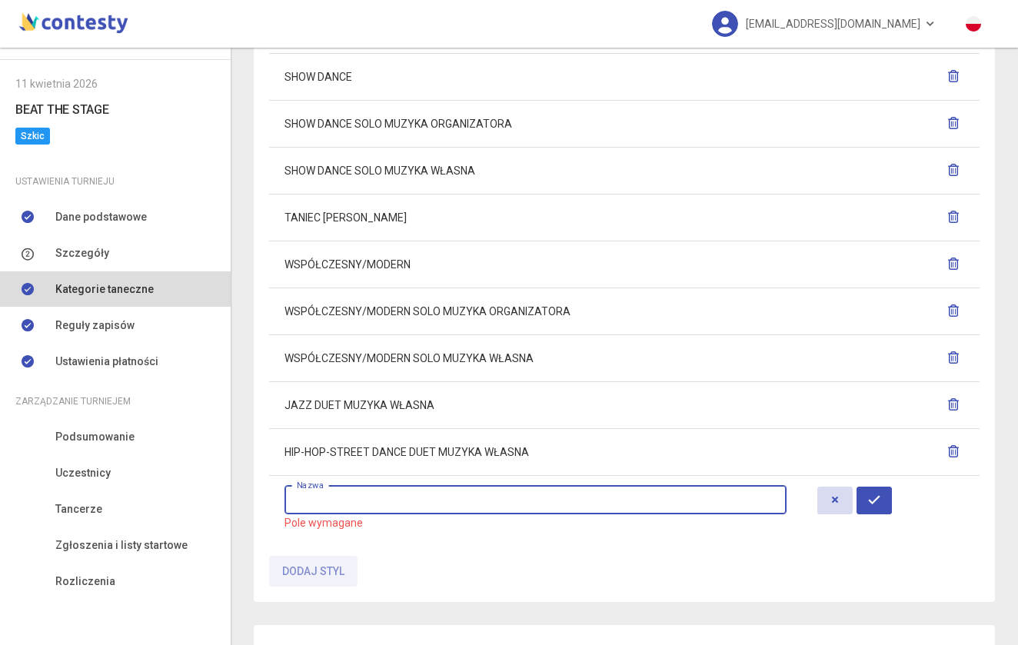
click at [352, 500] on input "text" at bounding box center [536, 499] width 502 height 29
paste input "**********"
click at [438, 499] on input "**********" at bounding box center [536, 499] width 502 height 29
click at [536, 498] on input "**********" at bounding box center [536, 499] width 502 height 29
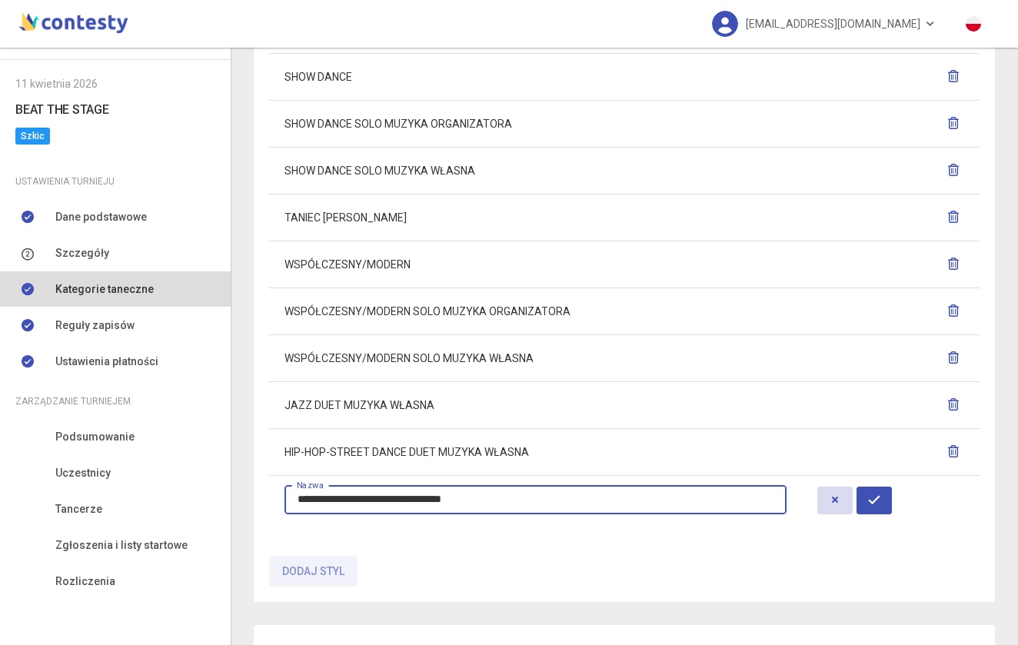
click at [536, 498] on input "**********" at bounding box center [536, 499] width 502 height 29
type input "**********"
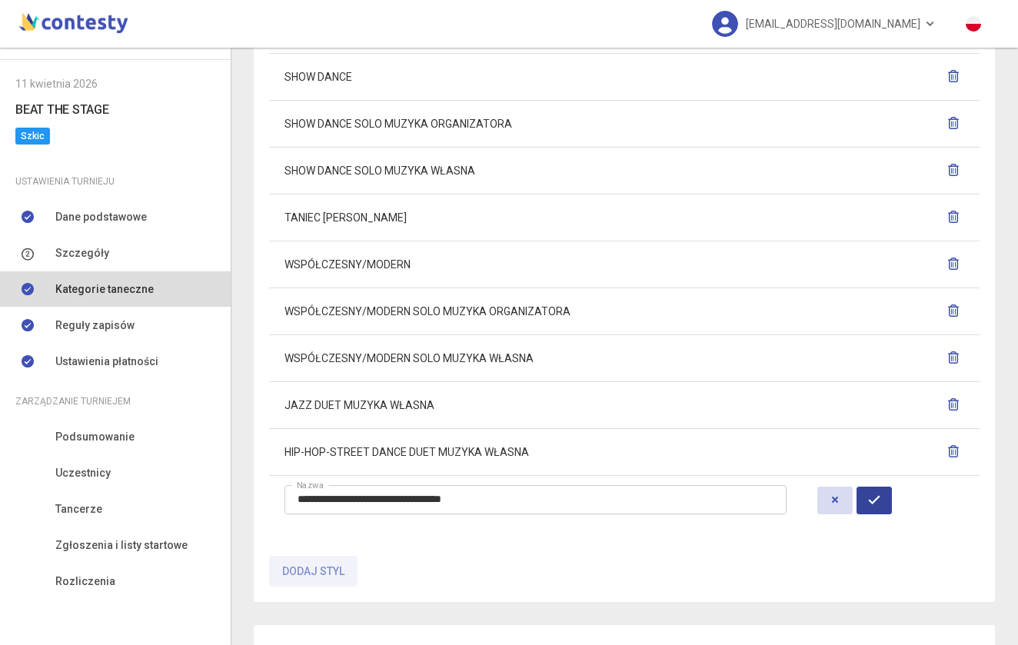
click at [876, 499] on icon "button" at bounding box center [874, 500] width 12 height 12
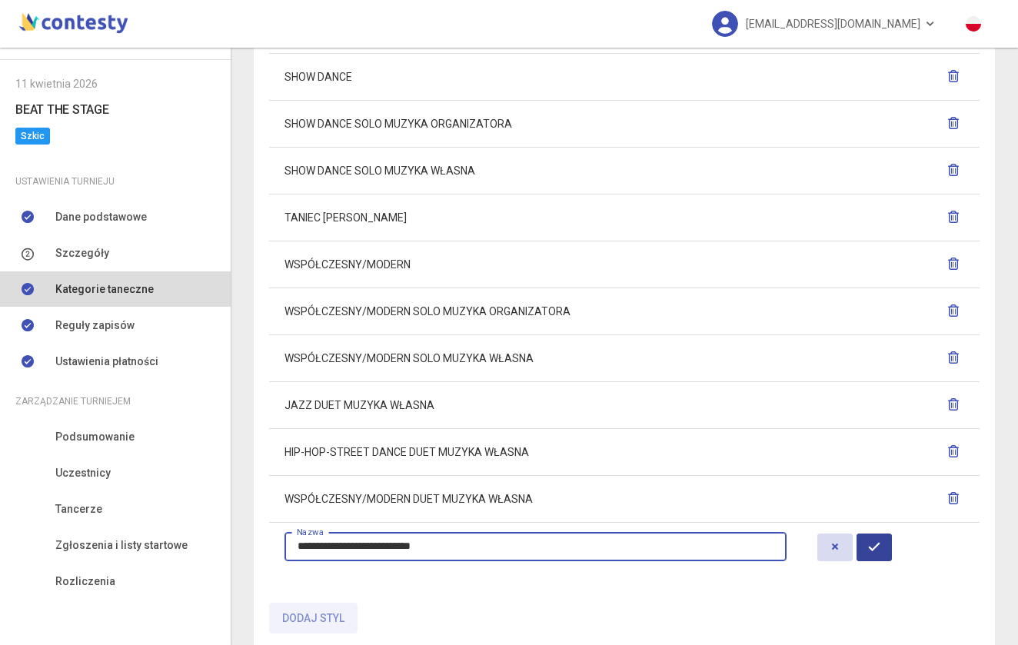
type input "**********"
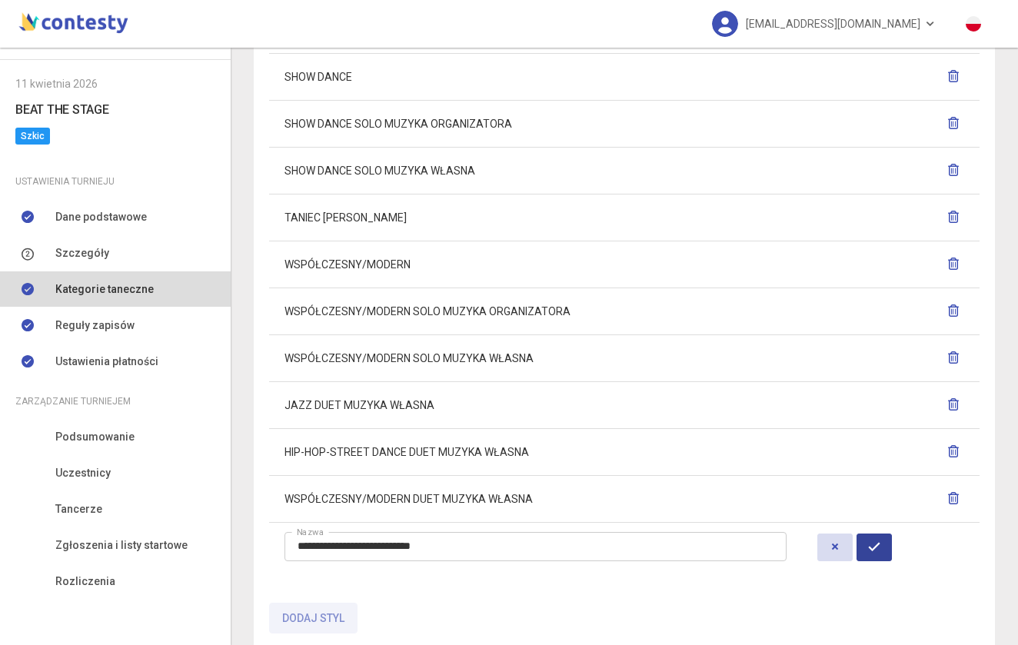
click at [879, 541] on button "button" at bounding box center [874, 548] width 35 height 28
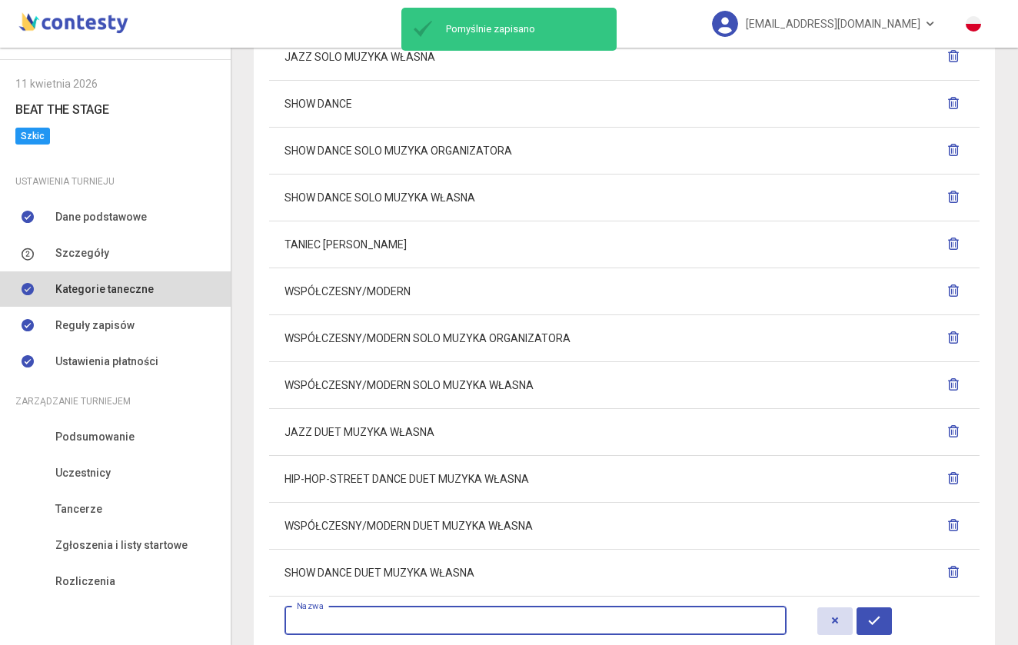
scroll to position [1387, 0]
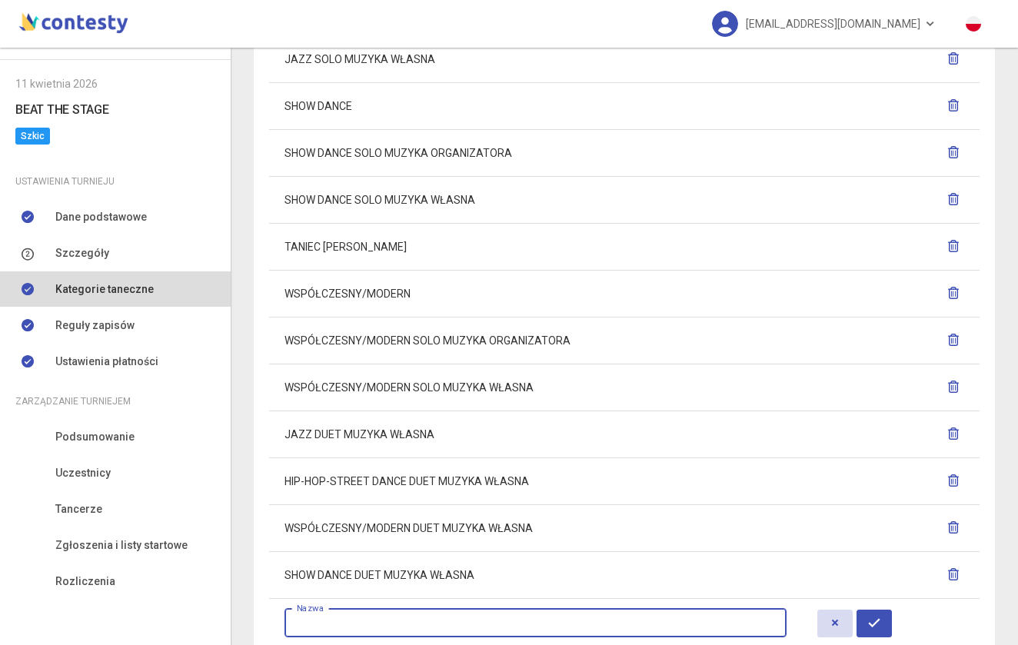
type input "*"
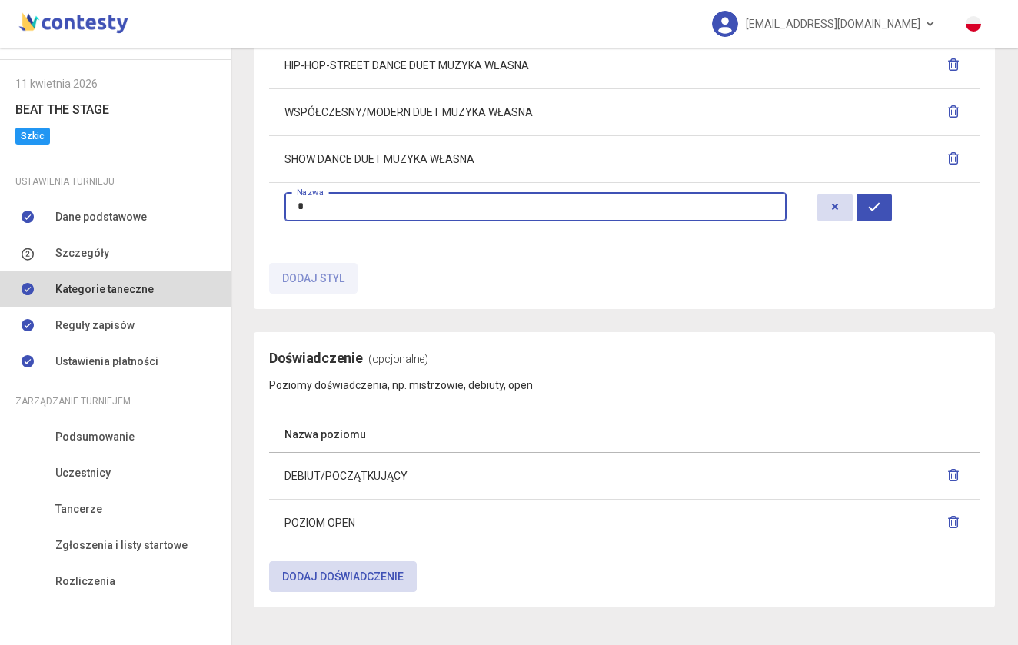
scroll to position [1810, 0]
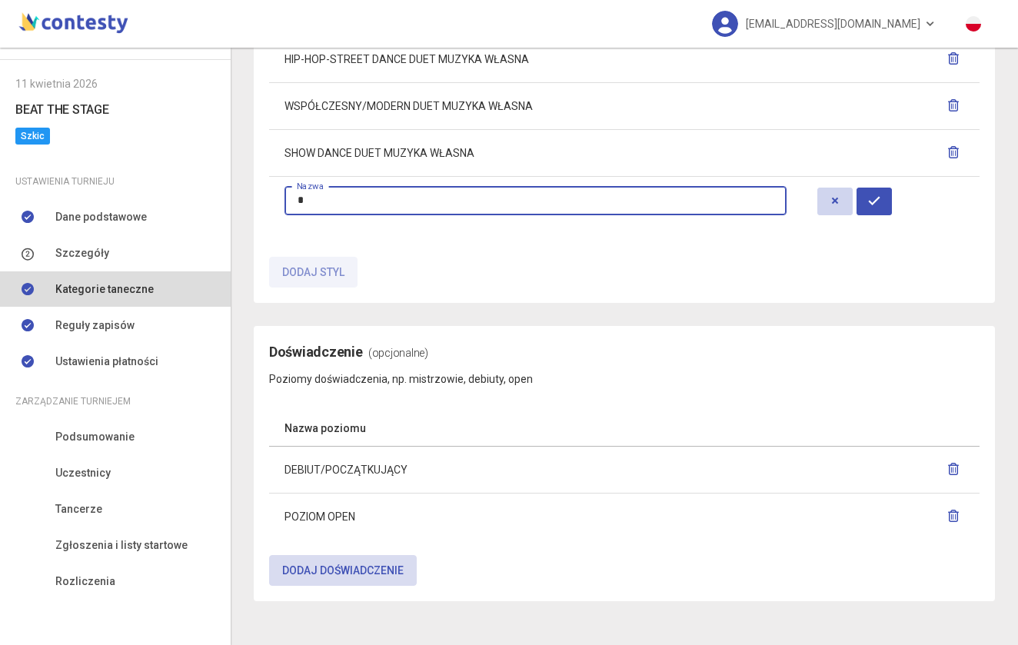
type input "*"
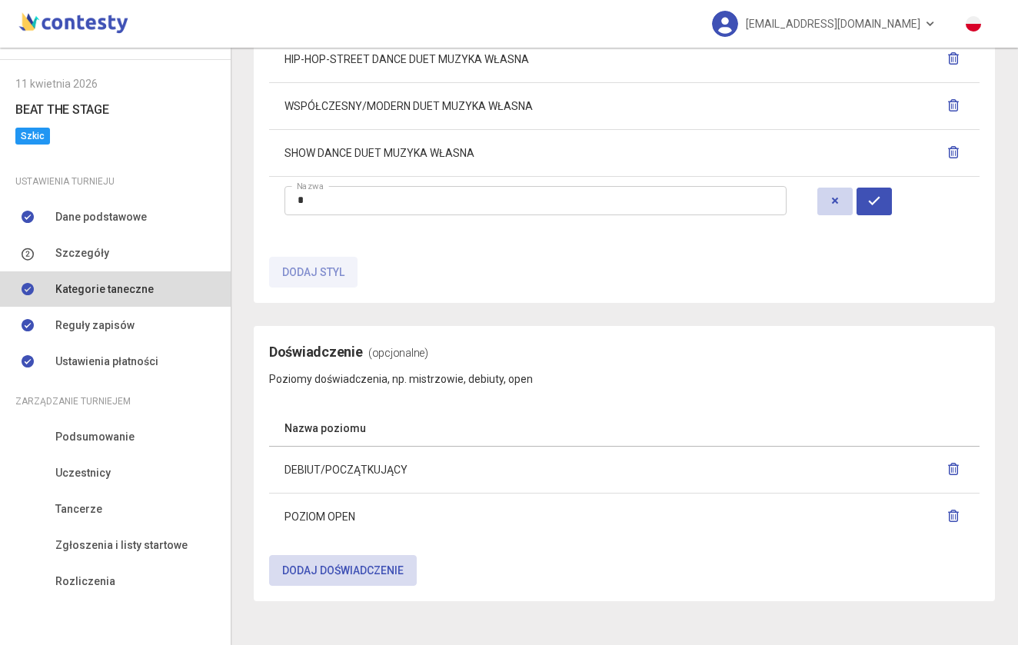
click at [829, 198] on icon "button" at bounding box center [835, 201] width 12 height 12
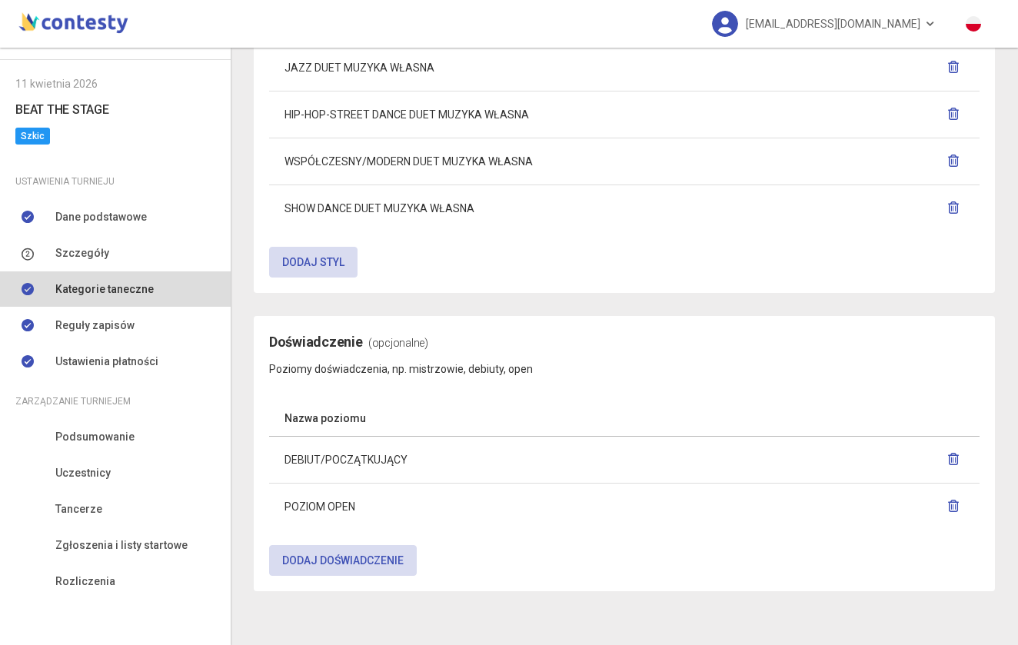
scroll to position [1753, 0]
click at [106, 278] on link "Kategorie taneczne" at bounding box center [115, 288] width 231 height 35
click at [105, 316] on link "Reguły zapisów" at bounding box center [115, 325] width 231 height 35
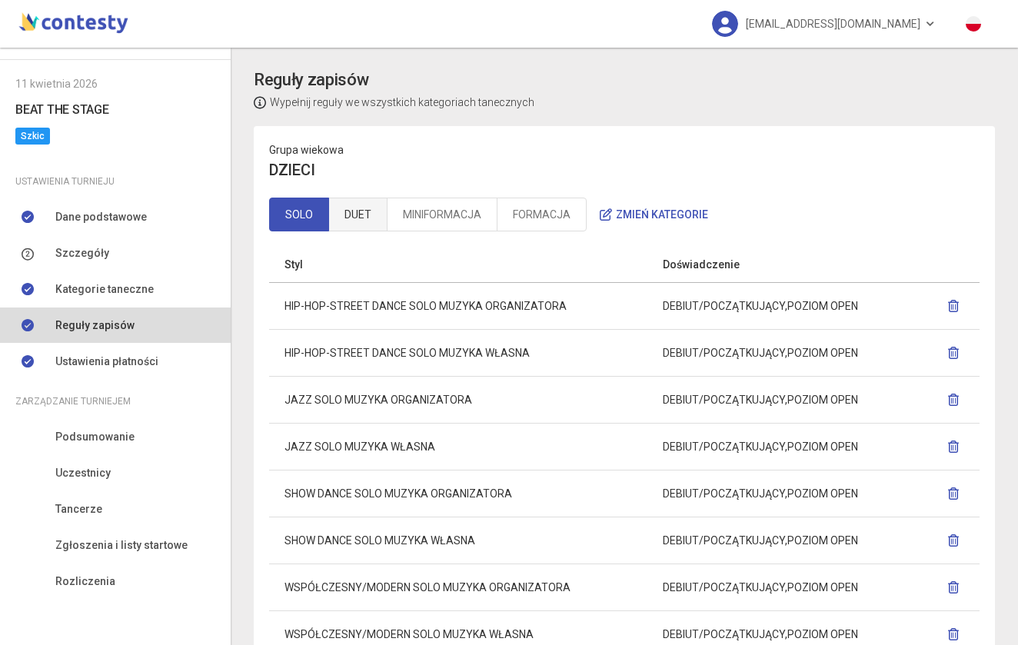
click at [358, 223] on link "DUET" at bounding box center [357, 215] width 59 height 34
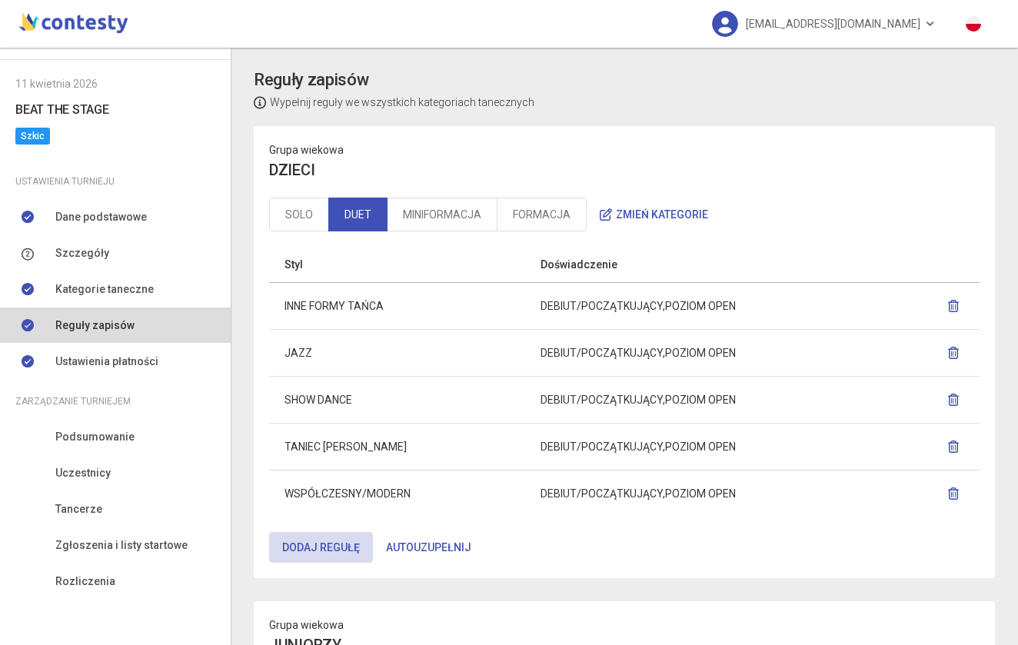
click at [464, 541] on button "Autouzupełnij" at bounding box center [429, 547] width 112 height 31
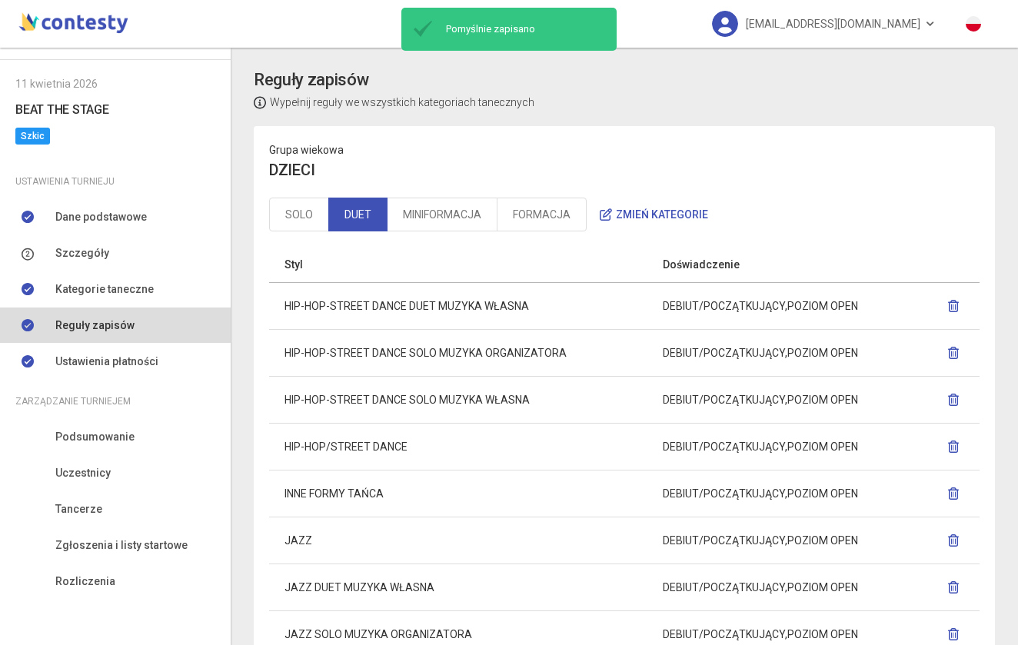
click at [949, 349] on icon "button" at bounding box center [953, 353] width 12 height 12
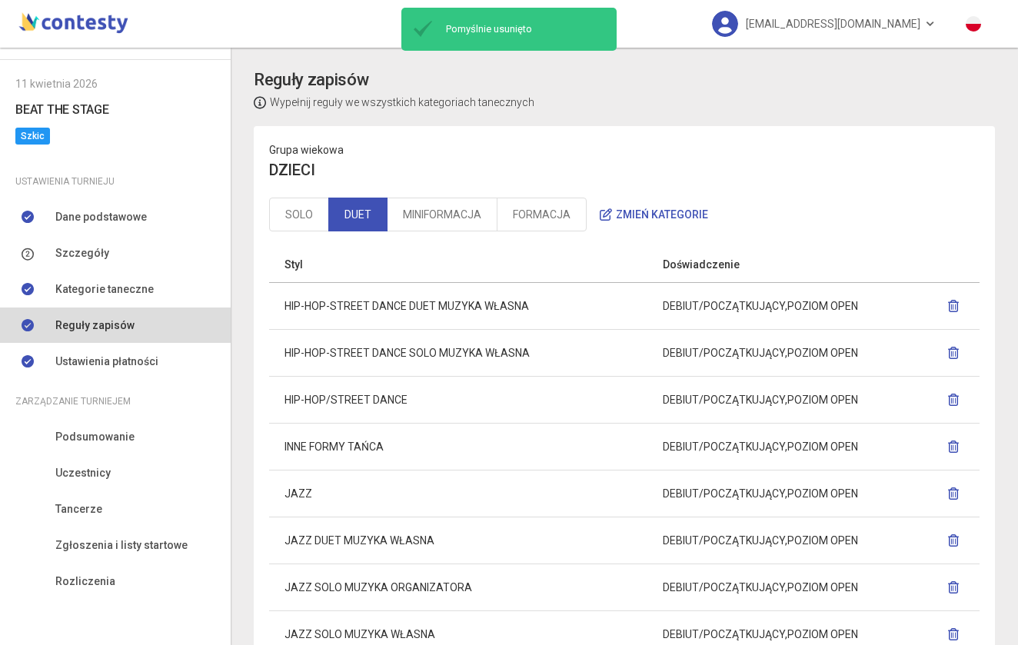
click at [950, 351] on icon "button" at bounding box center [953, 353] width 12 height 12
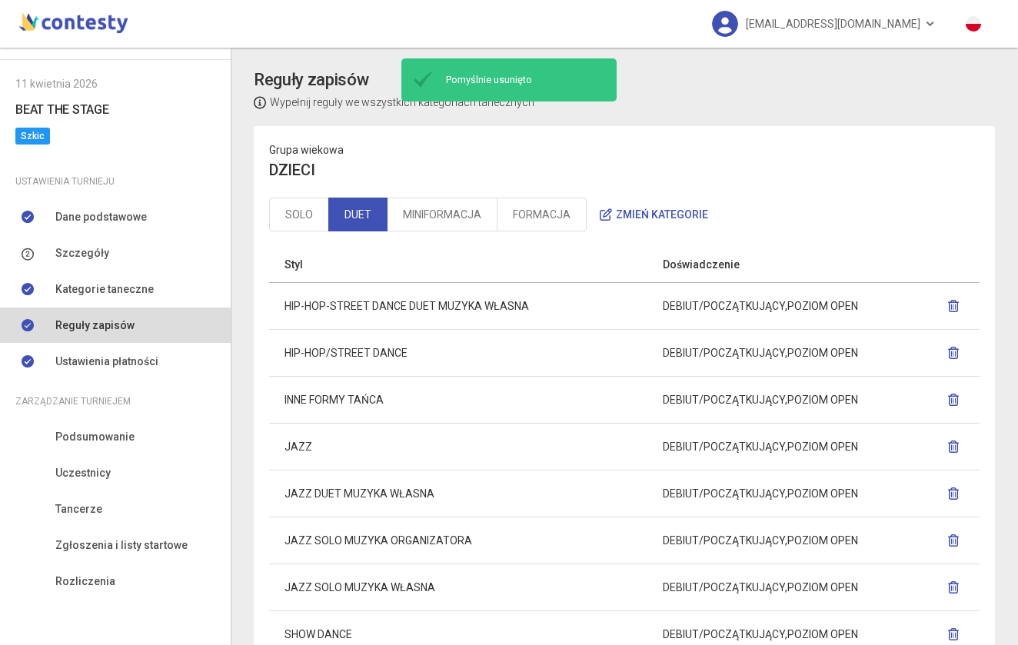
click at [954, 352] on icon "button" at bounding box center [953, 353] width 12 height 12
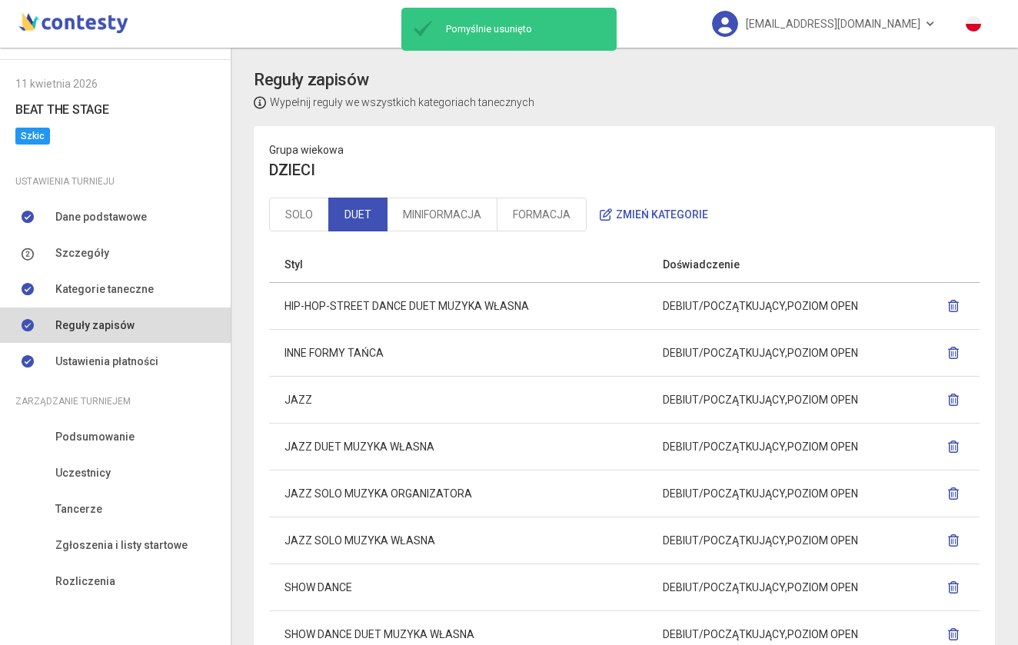
click at [955, 345] on button "button" at bounding box center [954, 353] width 22 height 28
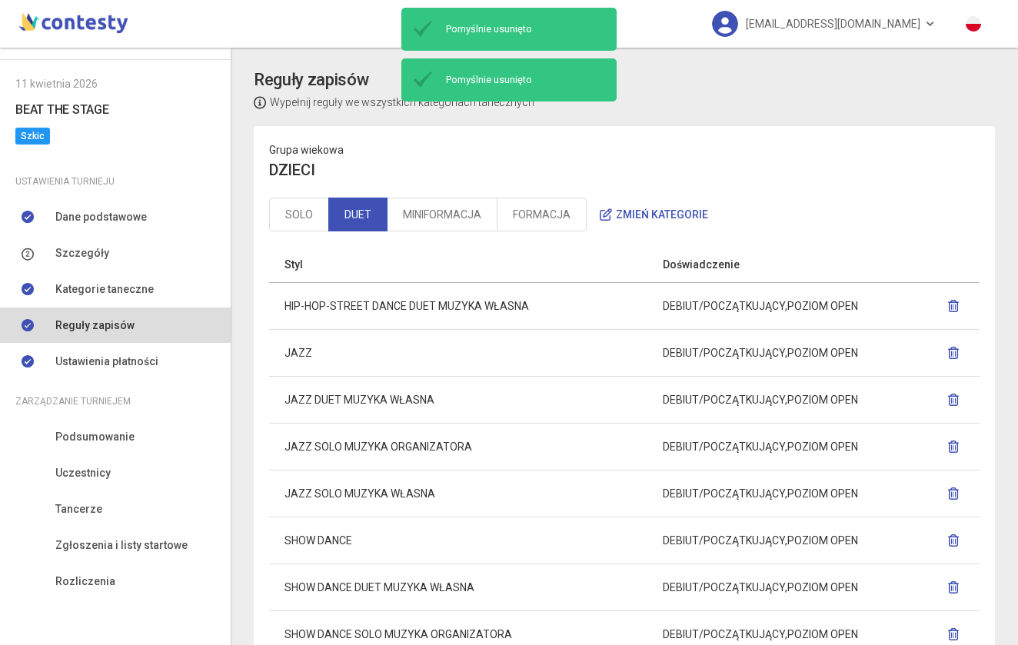
click at [955, 348] on icon "button" at bounding box center [953, 353] width 12 height 12
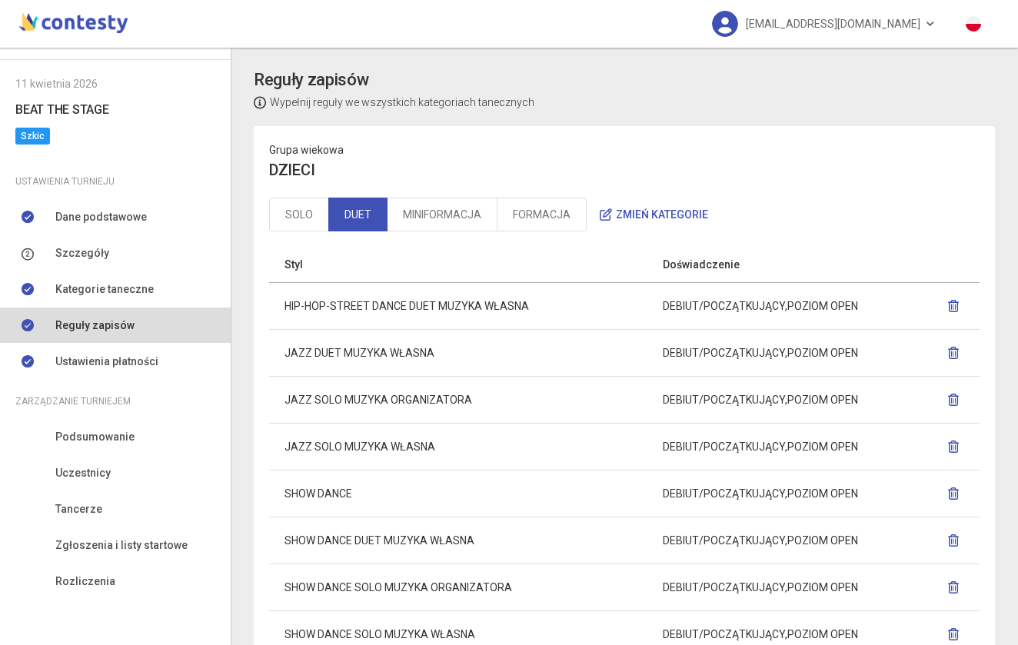
click at [950, 396] on icon "button" at bounding box center [953, 400] width 12 height 12
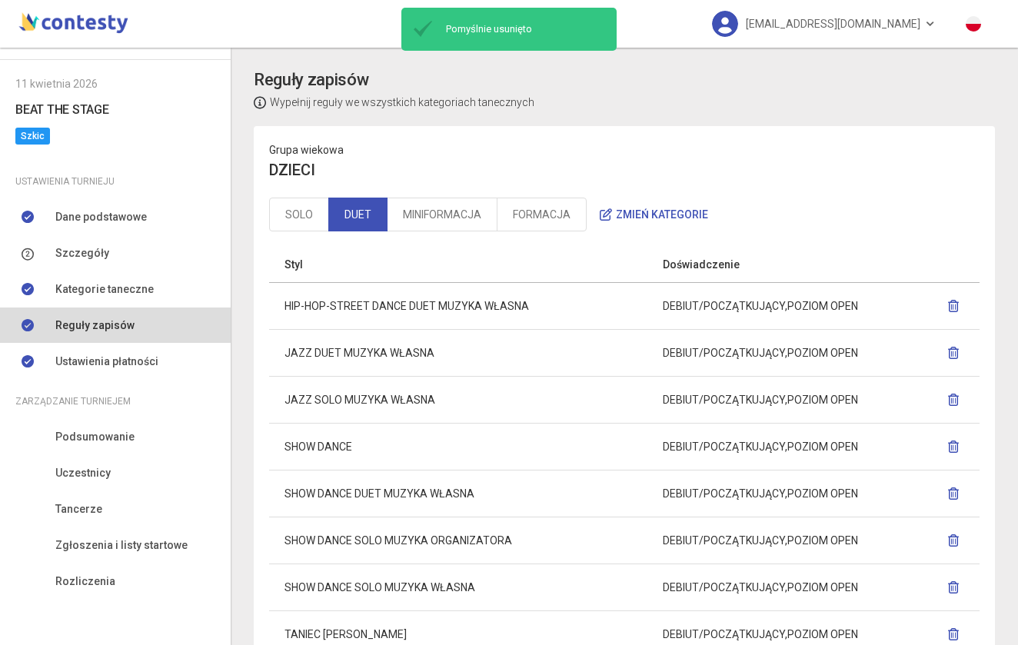
click at [953, 445] on icon "button" at bounding box center [953, 447] width 12 height 12
click at [951, 494] on icon "button" at bounding box center [953, 494] width 12 height 12
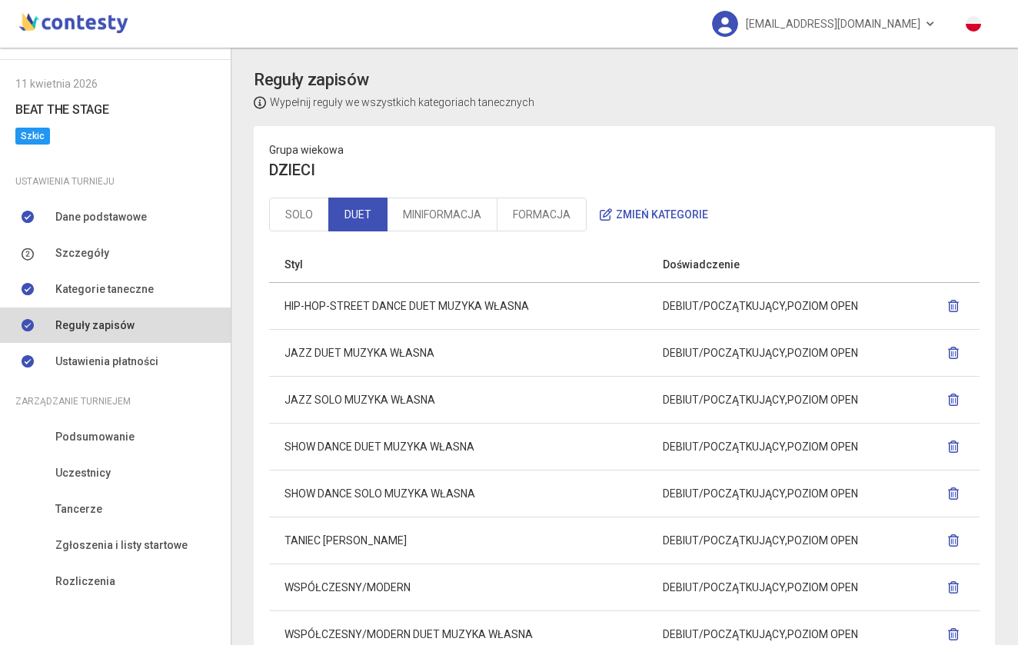
click at [953, 492] on icon "button" at bounding box center [953, 494] width 12 height 12
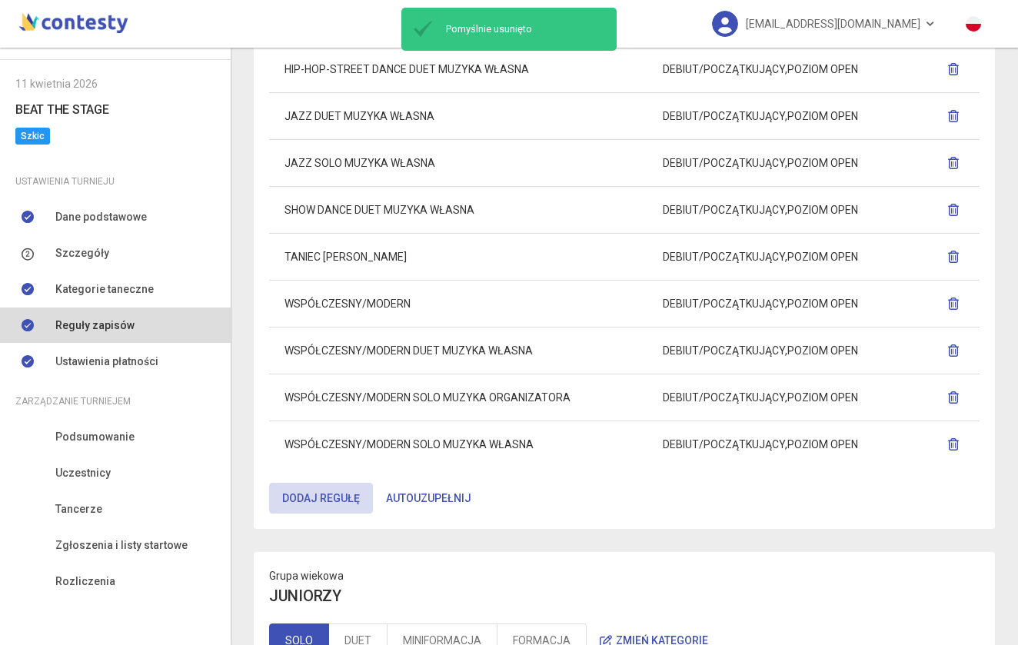
scroll to position [525, 0]
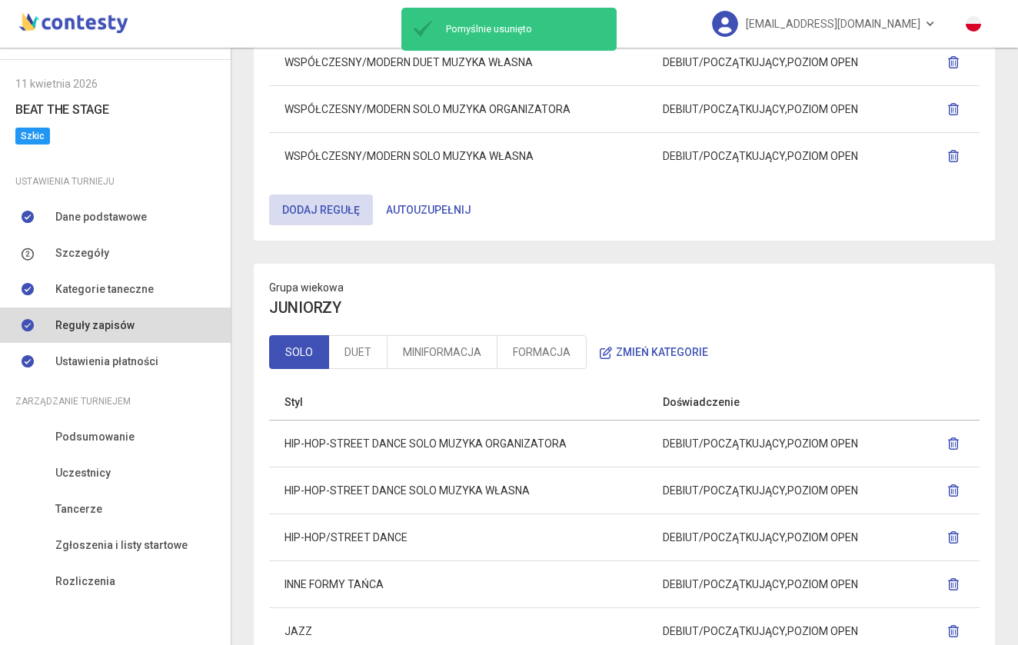
click at [422, 208] on button "Autouzupełnij" at bounding box center [429, 210] width 112 height 31
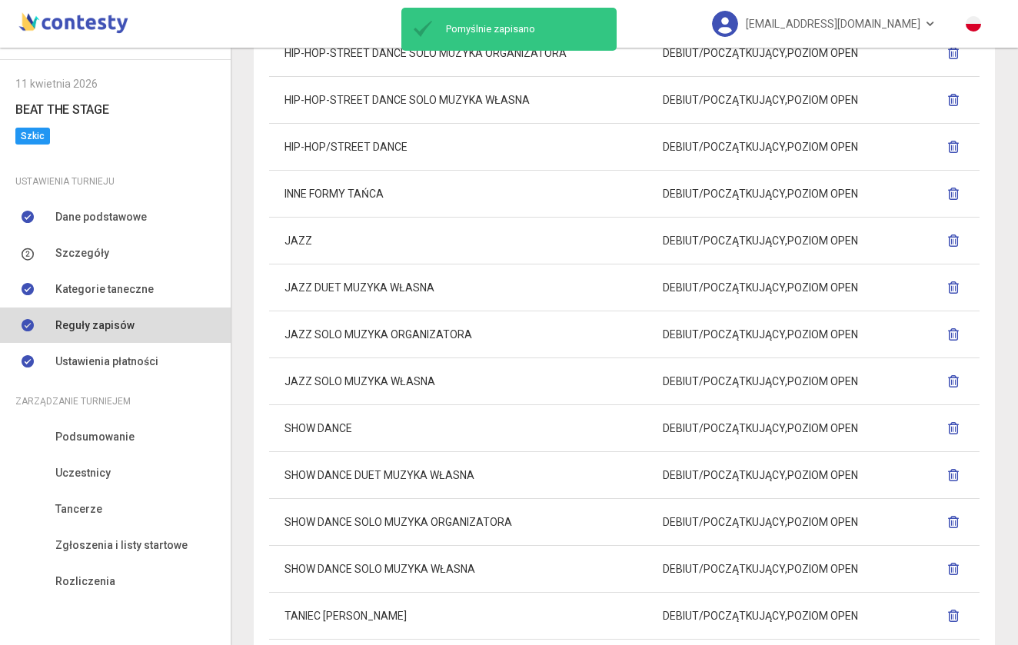
scroll to position [291, 0]
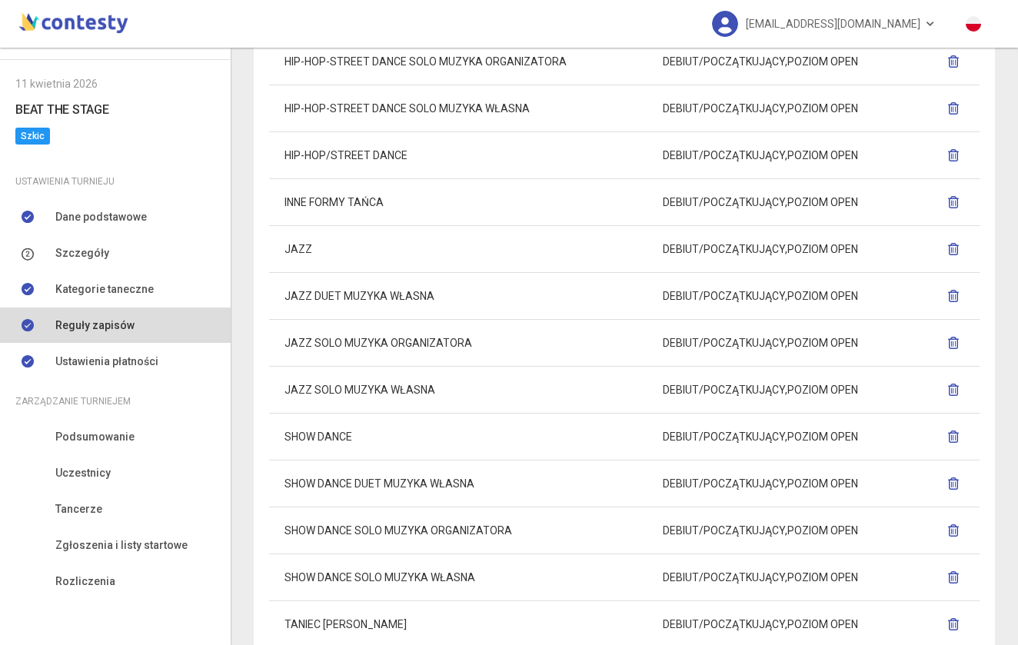
click at [952, 157] on icon "button" at bounding box center [953, 155] width 12 height 12
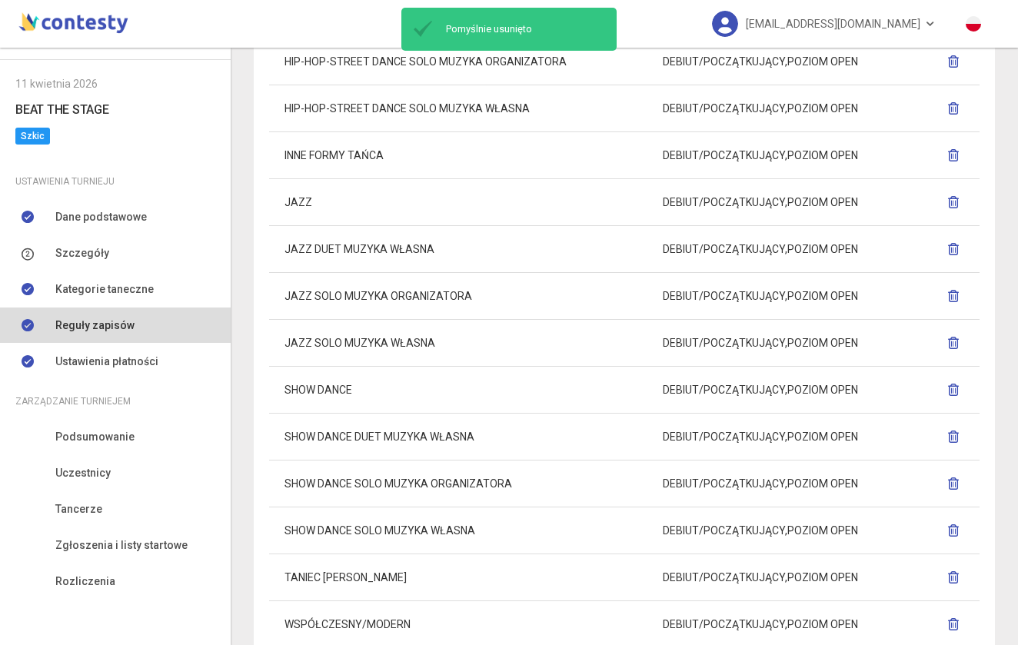
click at [951, 156] on icon "button" at bounding box center [953, 155] width 12 height 12
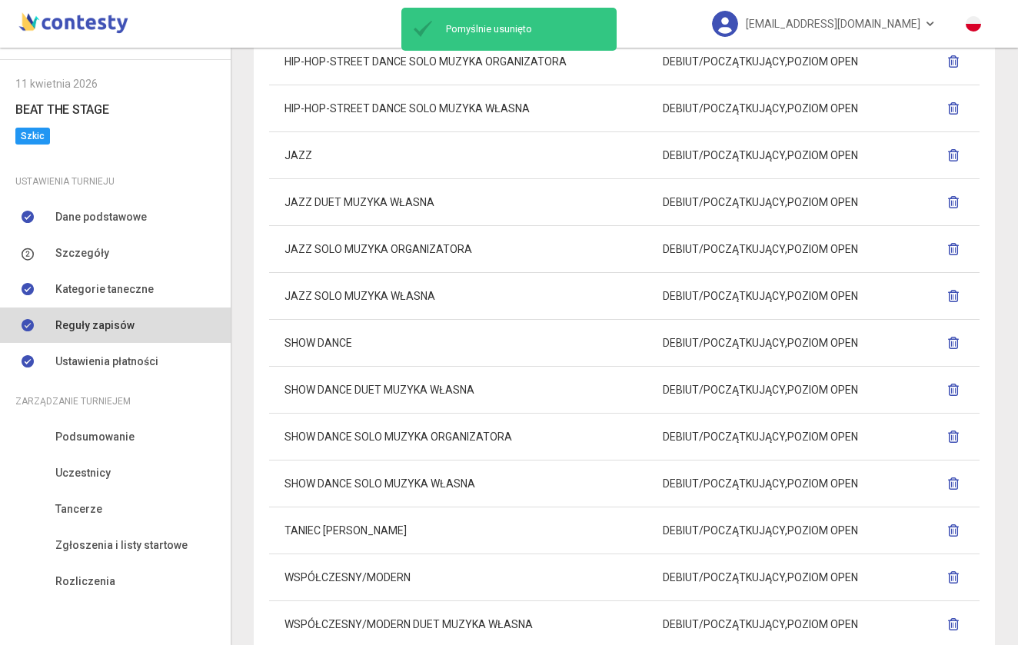
click at [954, 157] on icon "button" at bounding box center [953, 155] width 12 height 12
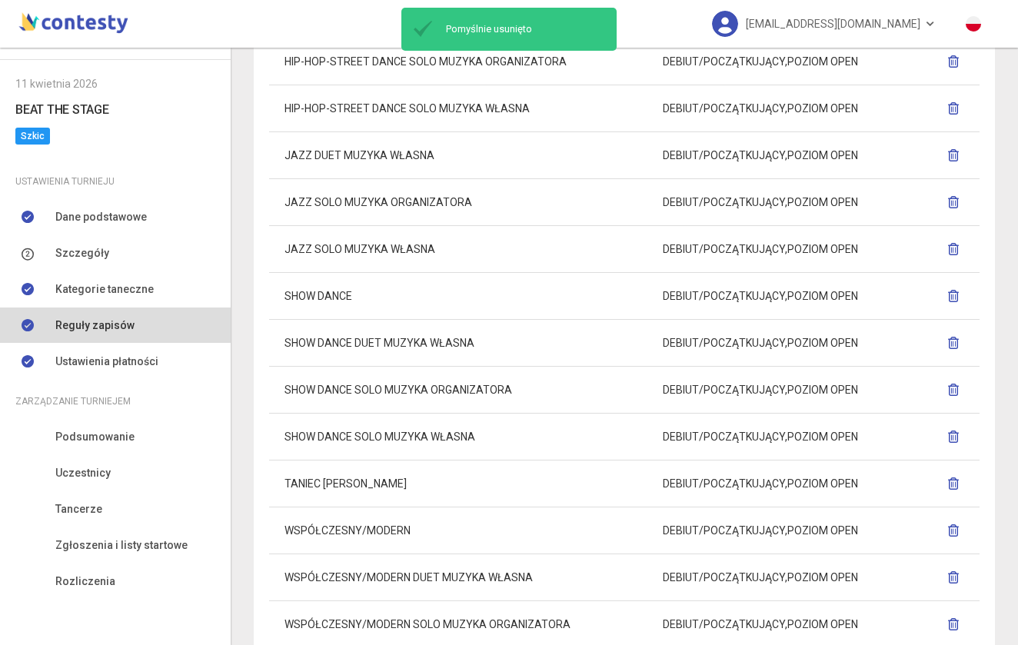
click at [958, 203] on icon "button" at bounding box center [953, 202] width 12 height 12
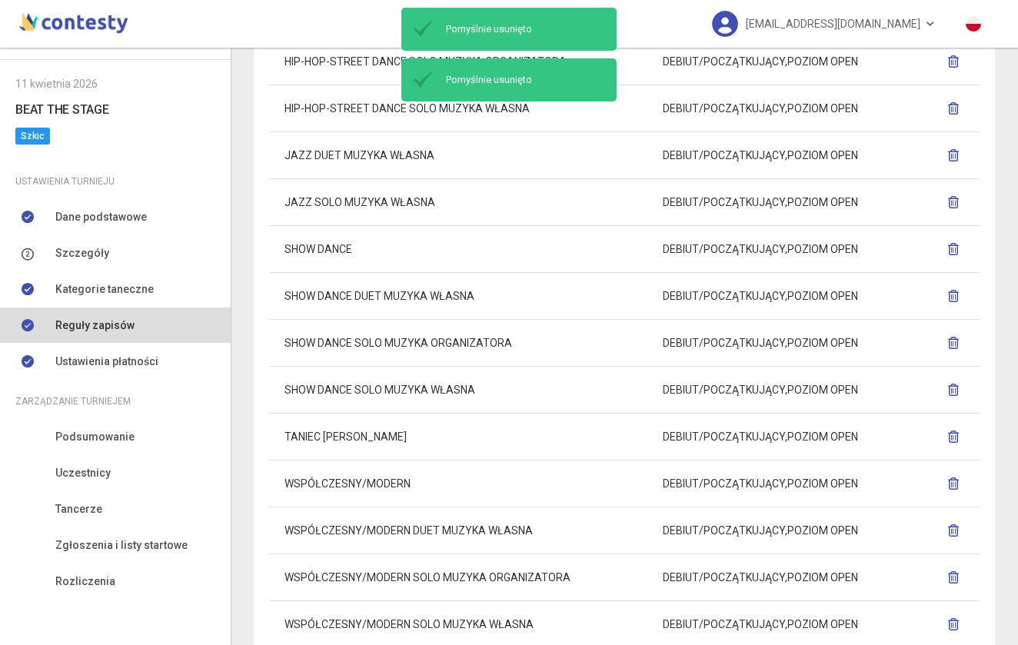
click at [956, 196] on icon "button" at bounding box center [953, 202] width 12 height 12
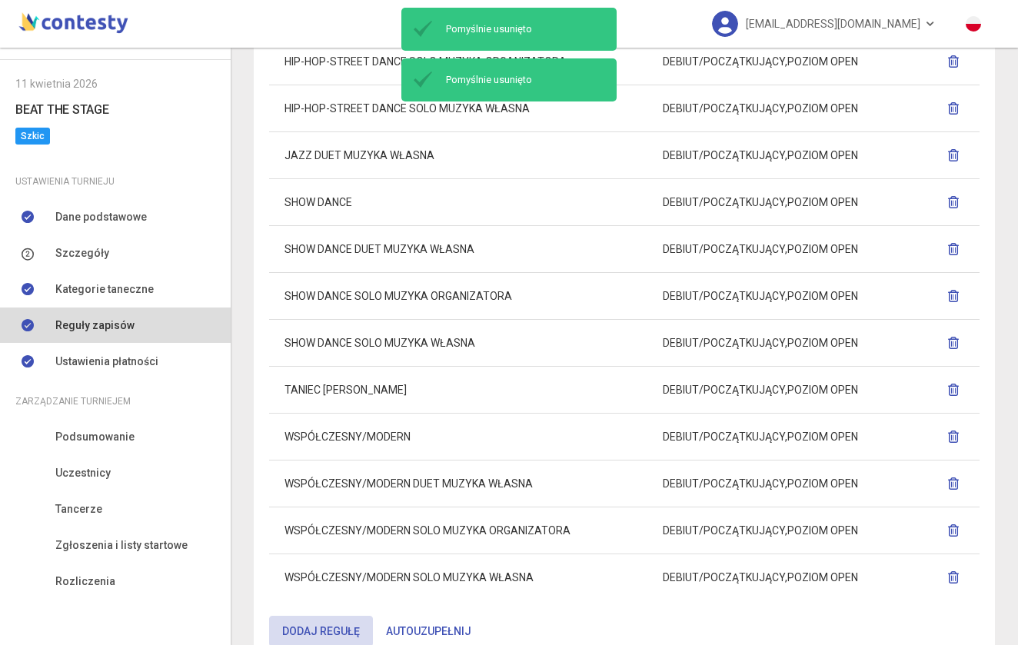
click at [954, 204] on icon "button" at bounding box center [953, 202] width 12 height 12
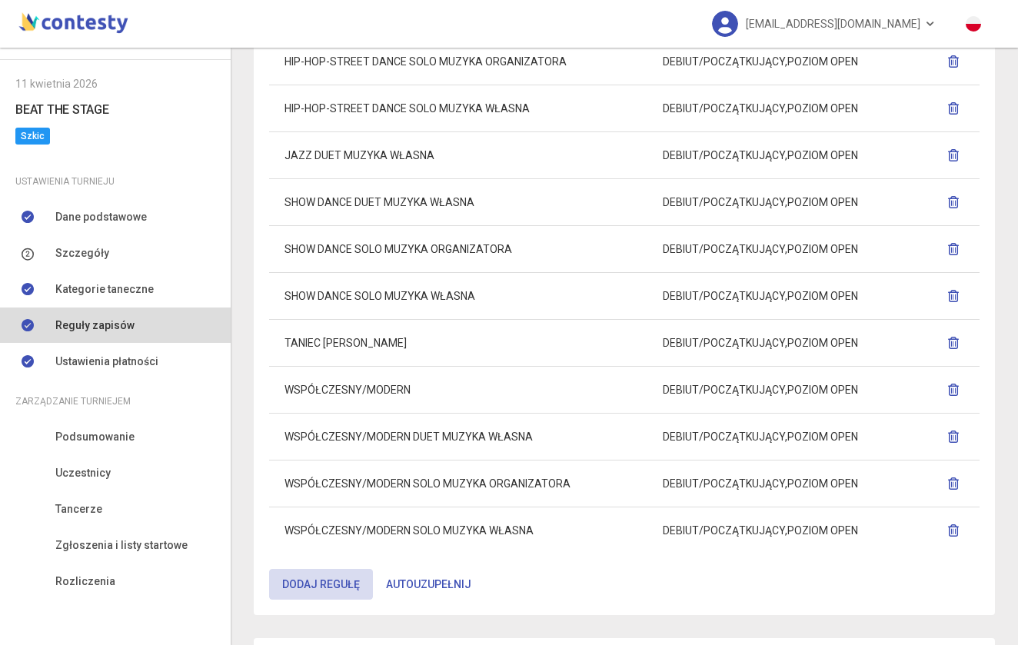
click at [950, 252] on icon "button" at bounding box center [953, 249] width 12 height 12
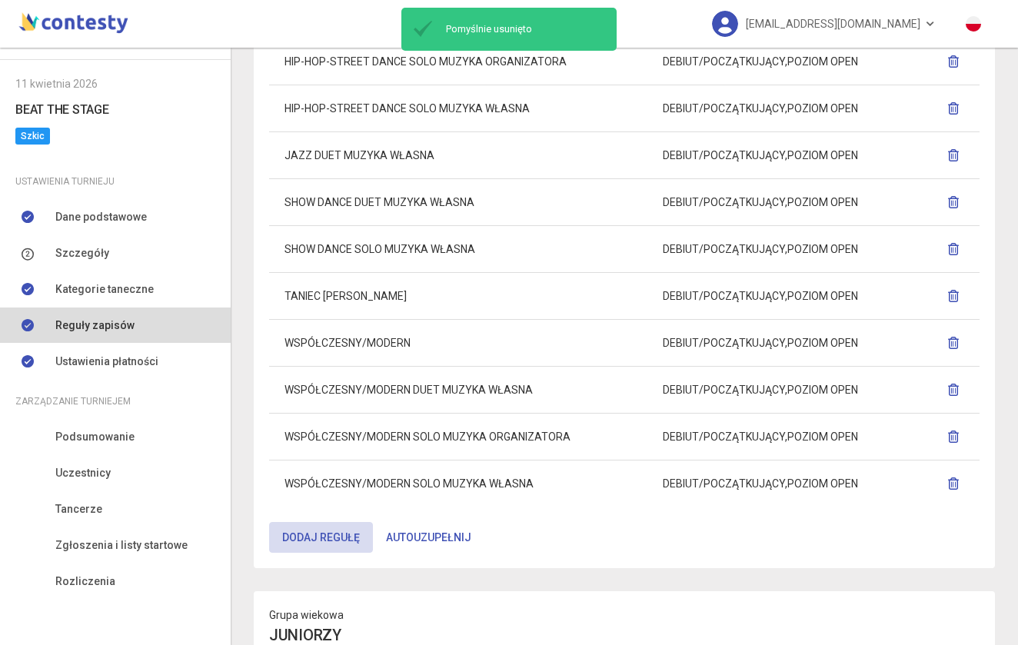
click at [957, 250] on icon "button" at bounding box center [953, 249] width 12 height 12
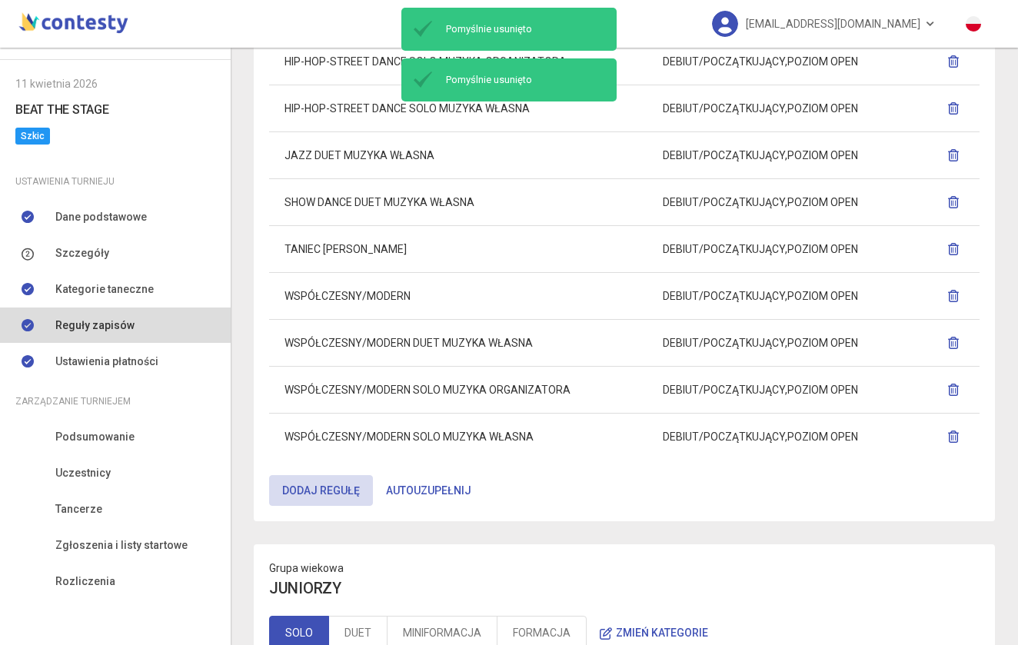
click at [957, 250] on icon "button" at bounding box center [953, 249] width 12 height 12
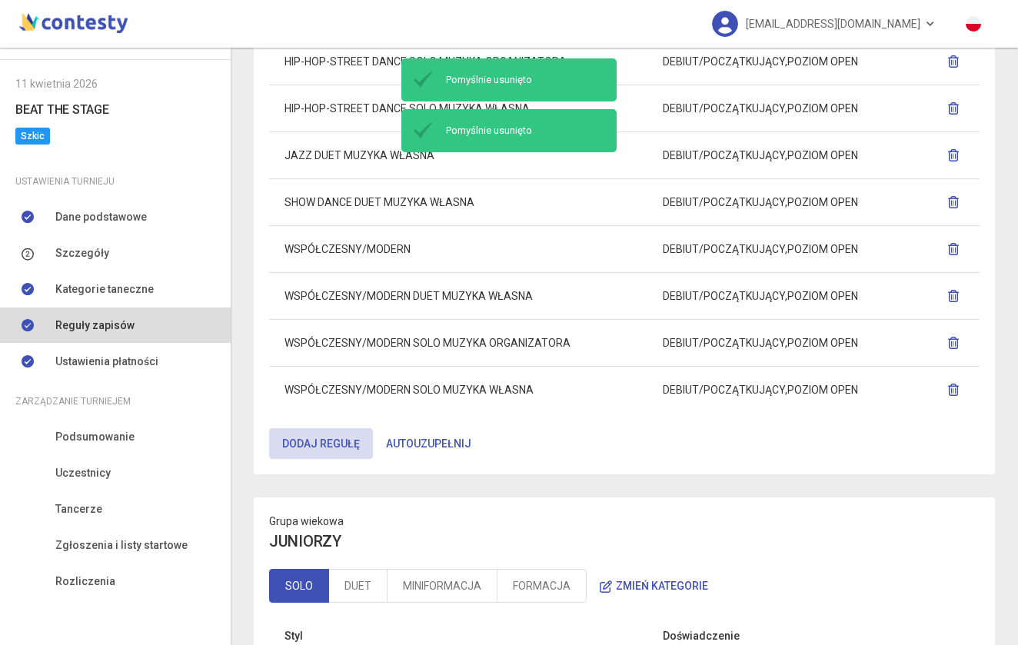
click at [957, 250] on icon "button" at bounding box center [953, 249] width 12 height 12
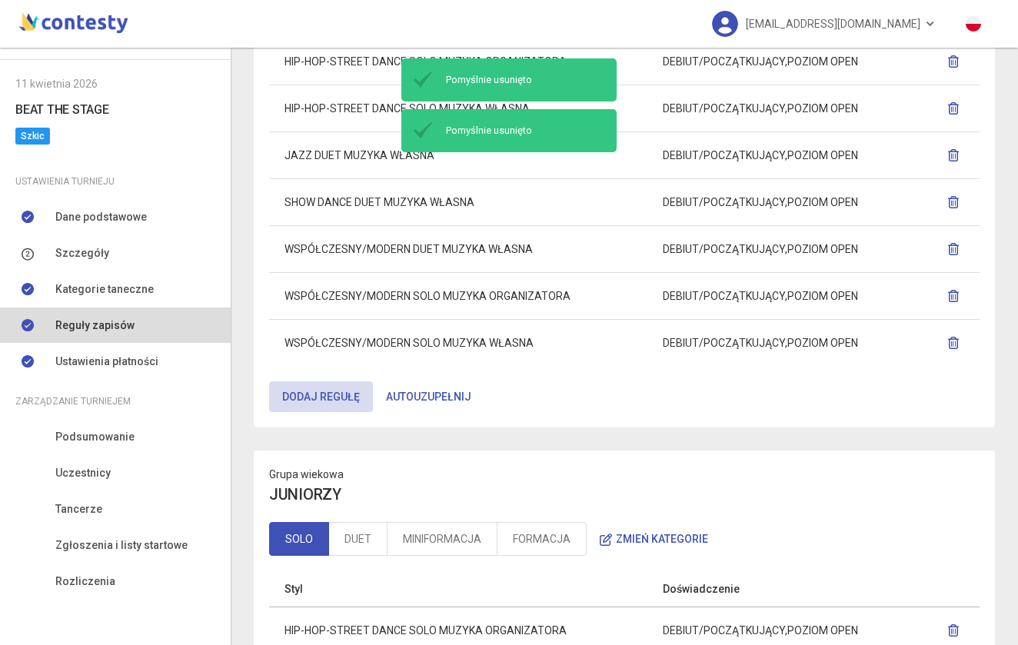
click at [954, 299] on icon "button" at bounding box center [953, 296] width 12 height 12
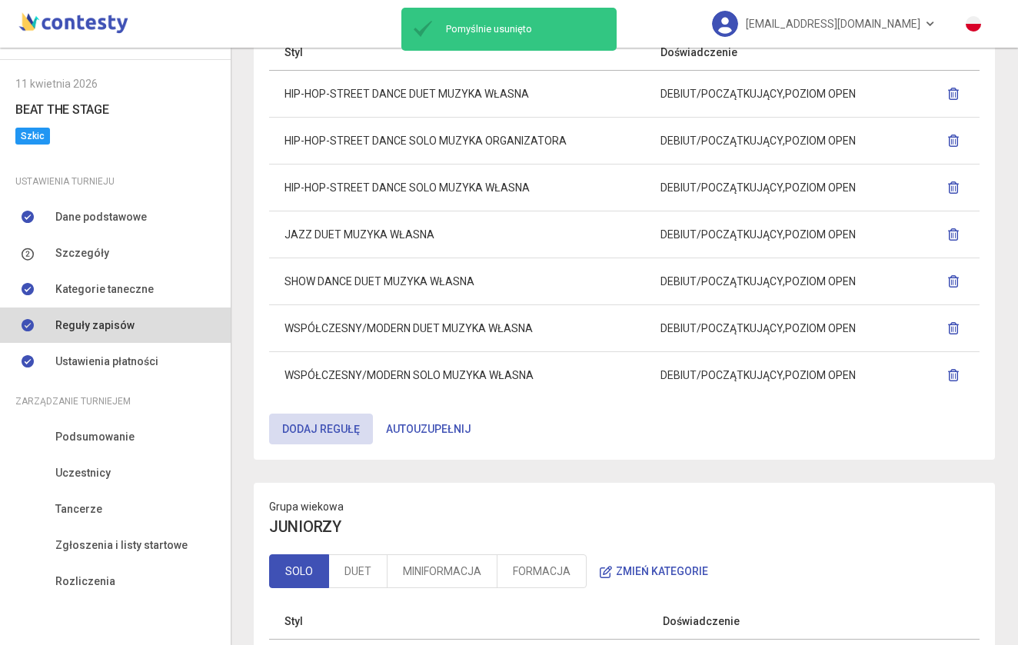
scroll to position [181, 0]
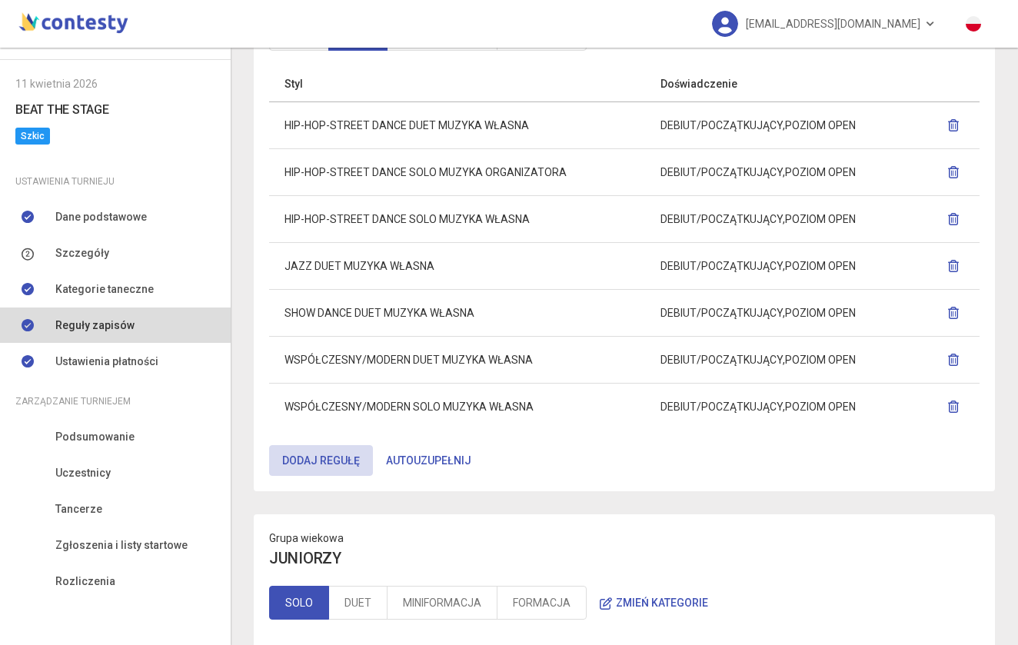
click at [956, 405] on icon "button" at bounding box center [953, 407] width 12 height 12
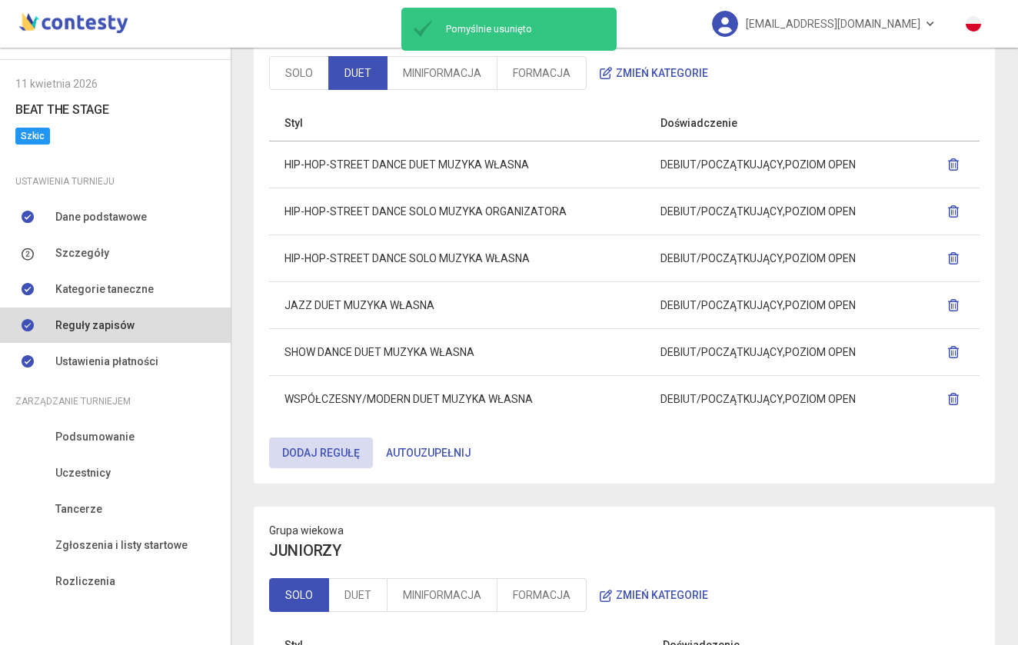
scroll to position [138, 0]
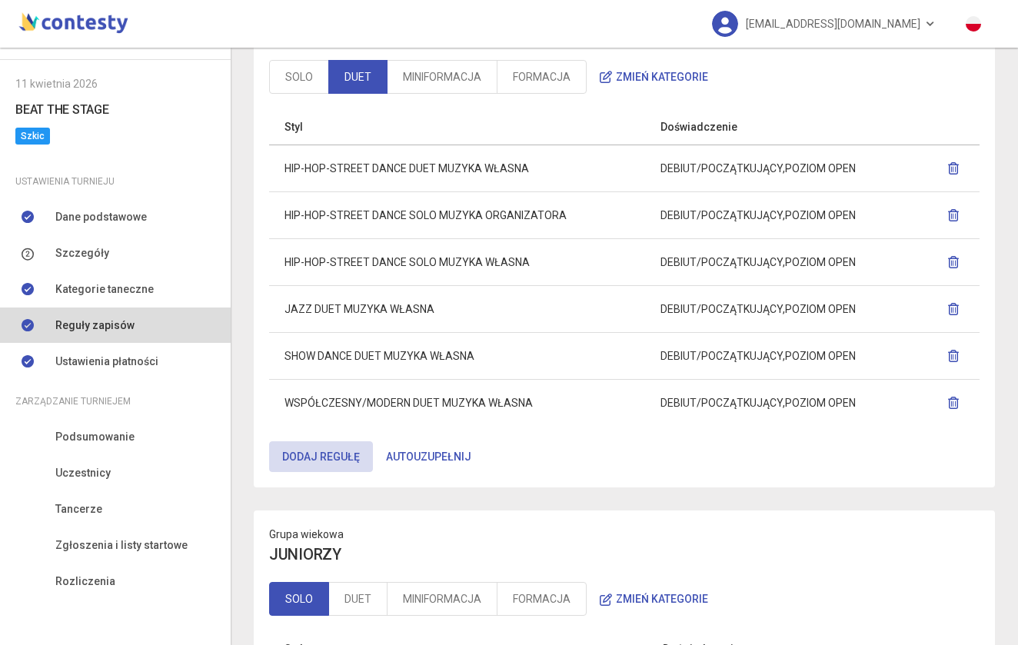
click at [950, 263] on icon "button" at bounding box center [953, 262] width 12 height 12
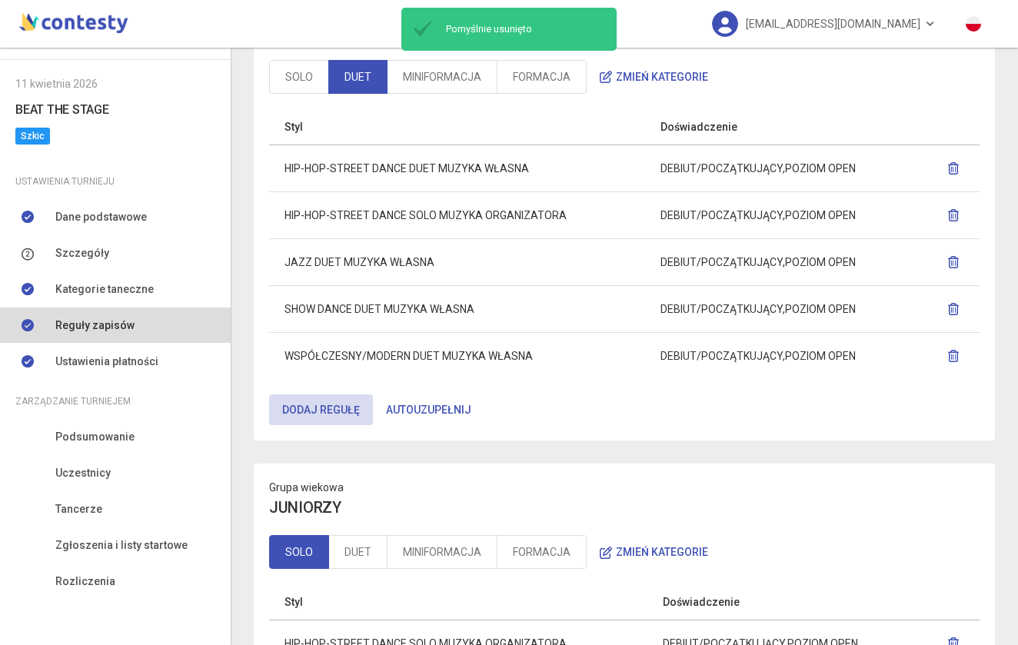
click at [956, 215] on icon "button" at bounding box center [953, 215] width 12 height 12
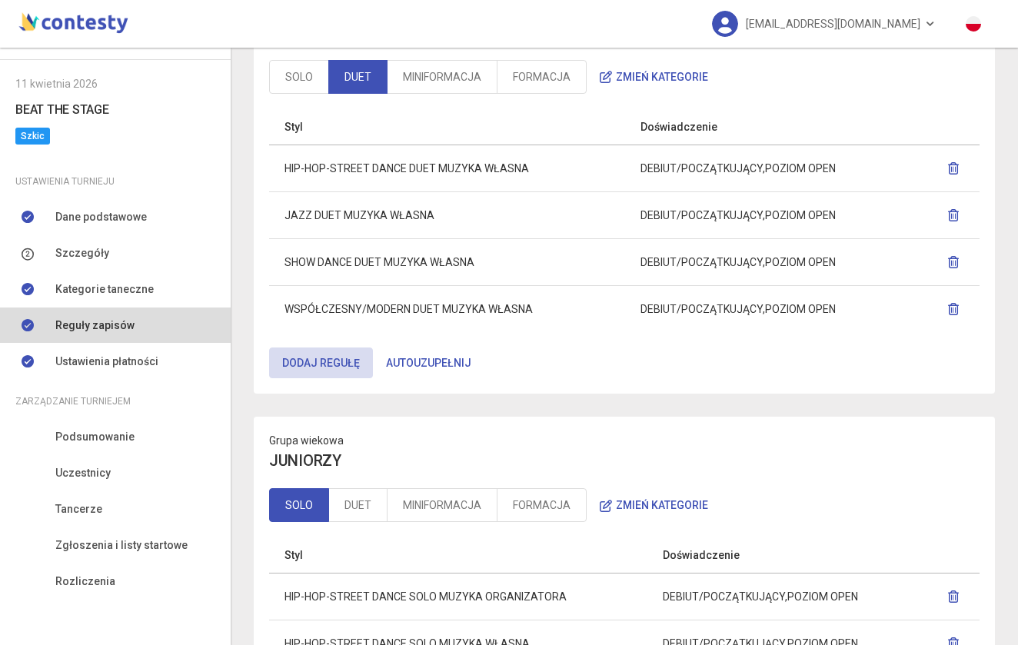
click at [596, 327] on td "WSPÓŁCZESNY/MODERN DUET MUZYKA WŁASNA" at bounding box center [447, 308] width 356 height 47
click at [457, 69] on link "MINIFORMACJA" at bounding box center [442, 77] width 111 height 34
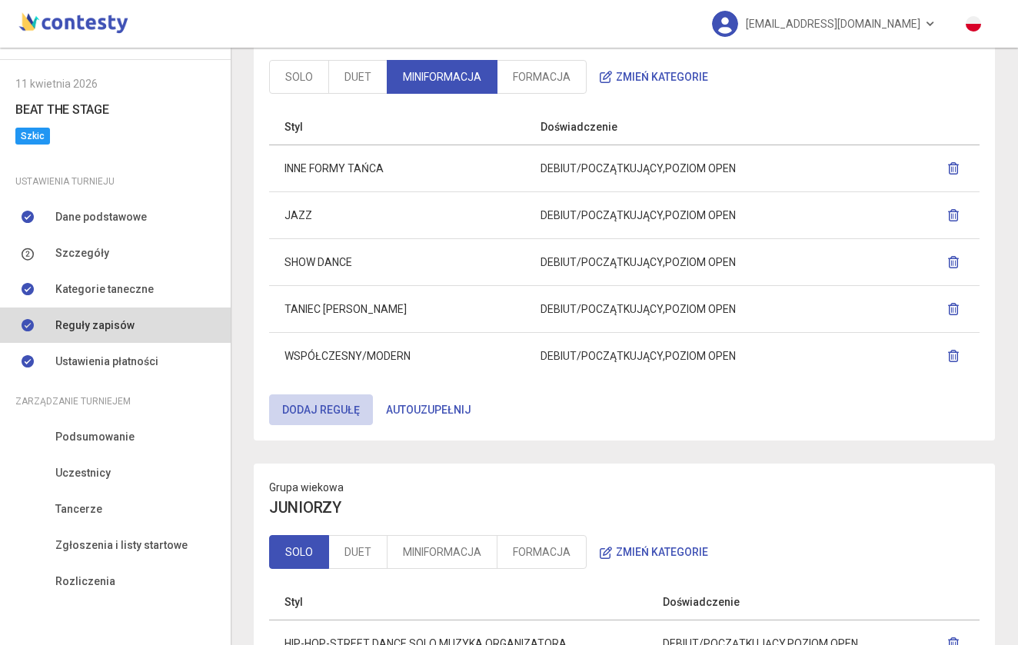
click at [355, 405] on button "Dodaj regułę" at bounding box center [321, 410] width 104 height 31
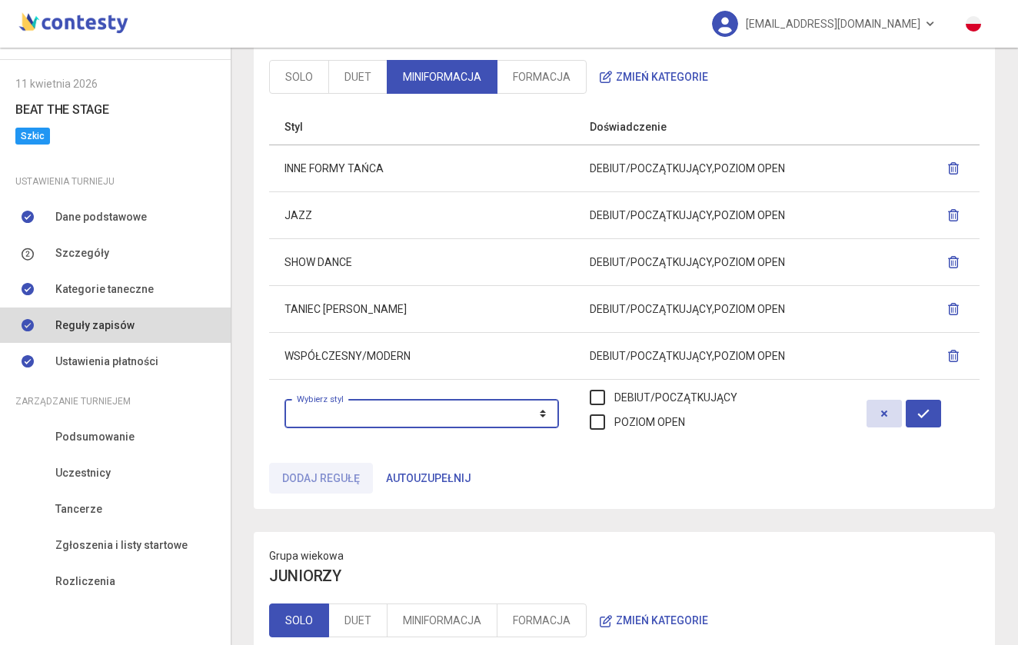
select select "**********"
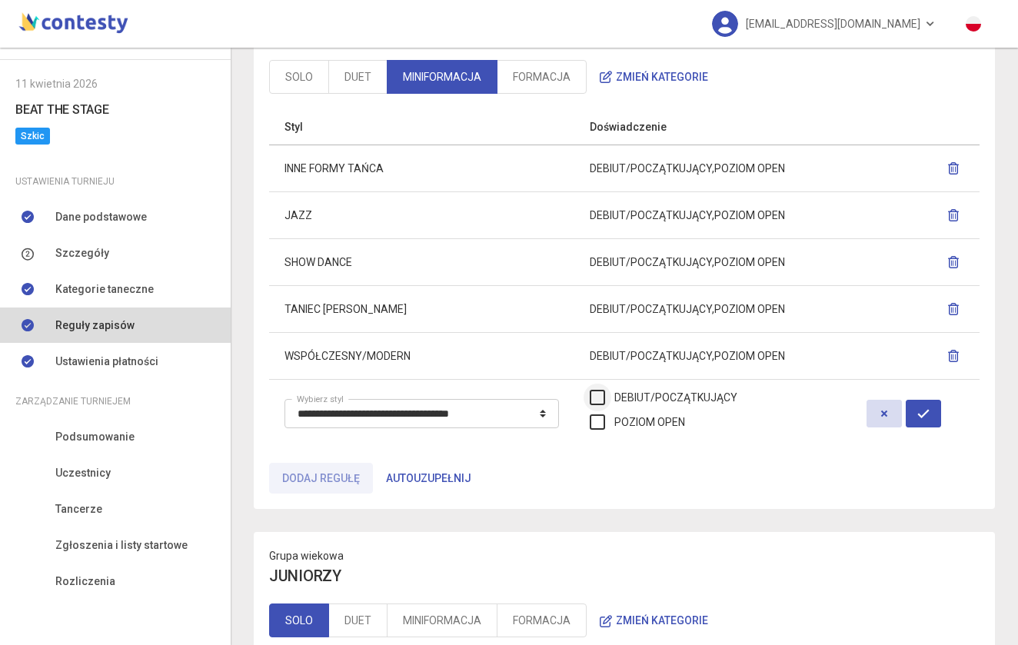
click at [663, 395] on label "DEBIUT/POCZĄTKUJĄCY" at bounding box center [664, 397] width 148 height 17
click at [663, 421] on label "POZIOM OPEN" at bounding box center [637, 422] width 95 height 17
click at [930, 414] on icon "button" at bounding box center [923, 414] width 12 height 12
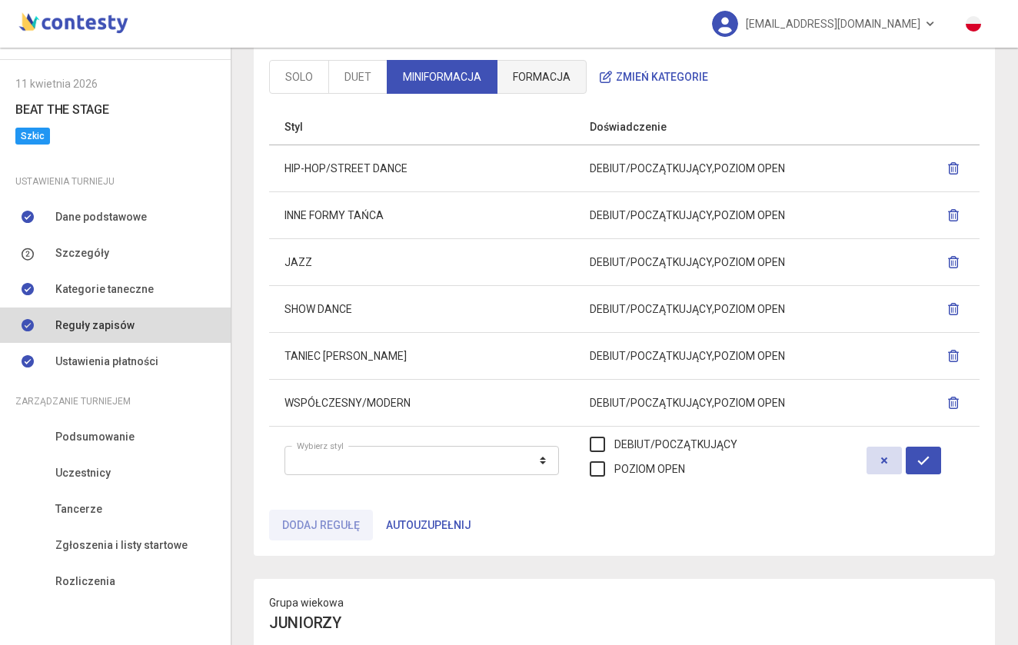
click at [523, 81] on link "FORMACJA" at bounding box center [542, 77] width 90 height 34
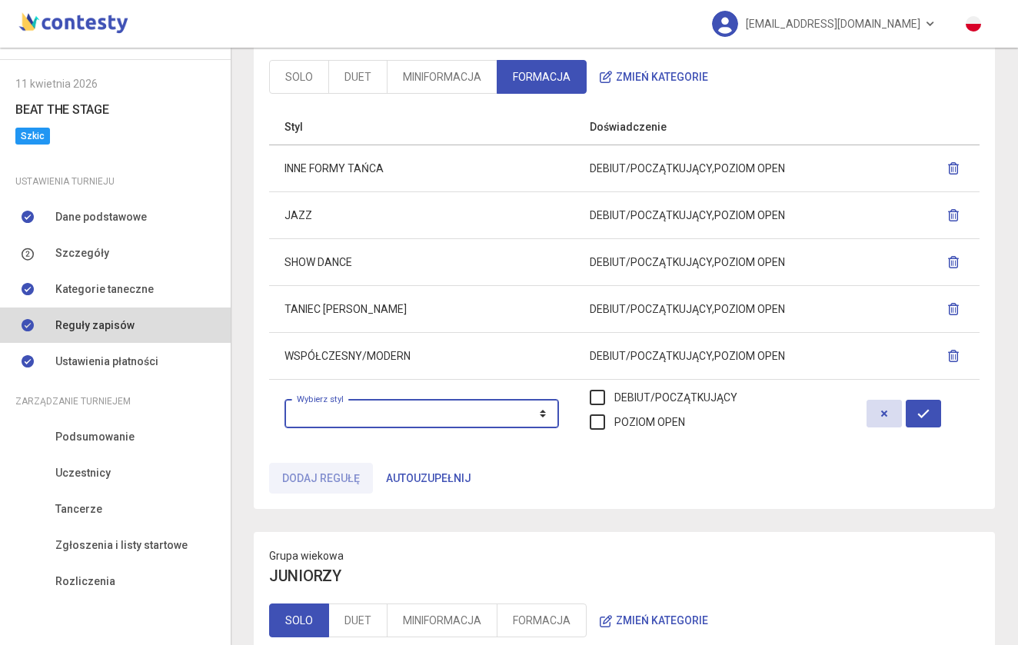
select select "**********"
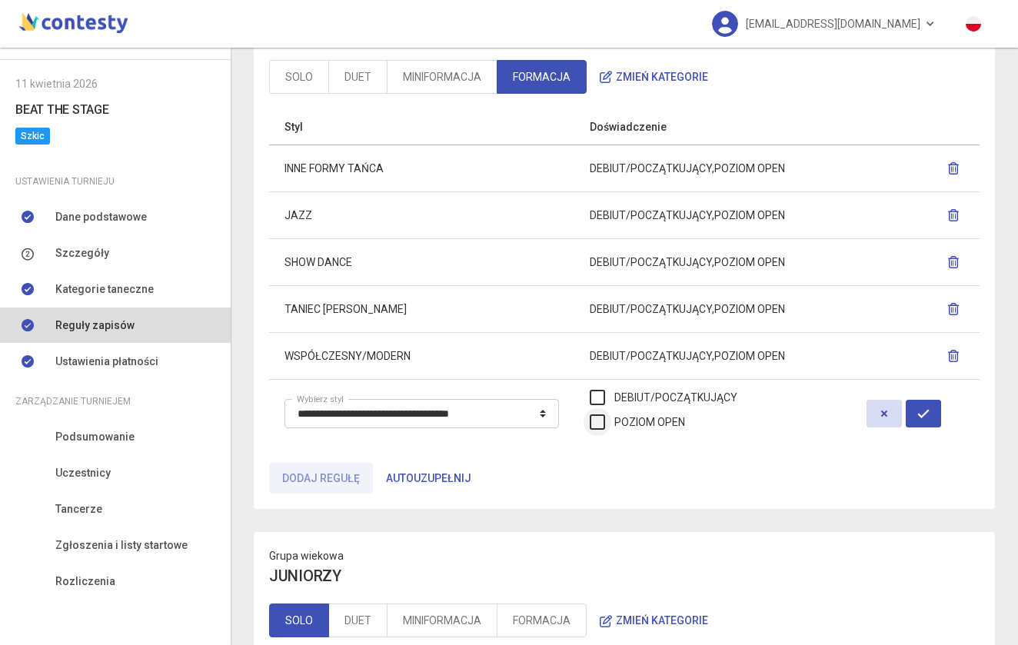
click at [661, 421] on label "POZIOM OPEN" at bounding box center [637, 422] width 95 height 17
click at [654, 396] on label "DEBIUT/POCZĄTKUJĄCY" at bounding box center [664, 397] width 148 height 17
click at [930, 411] on icon "button" at bounding box center [923, 414] width 12 height 12
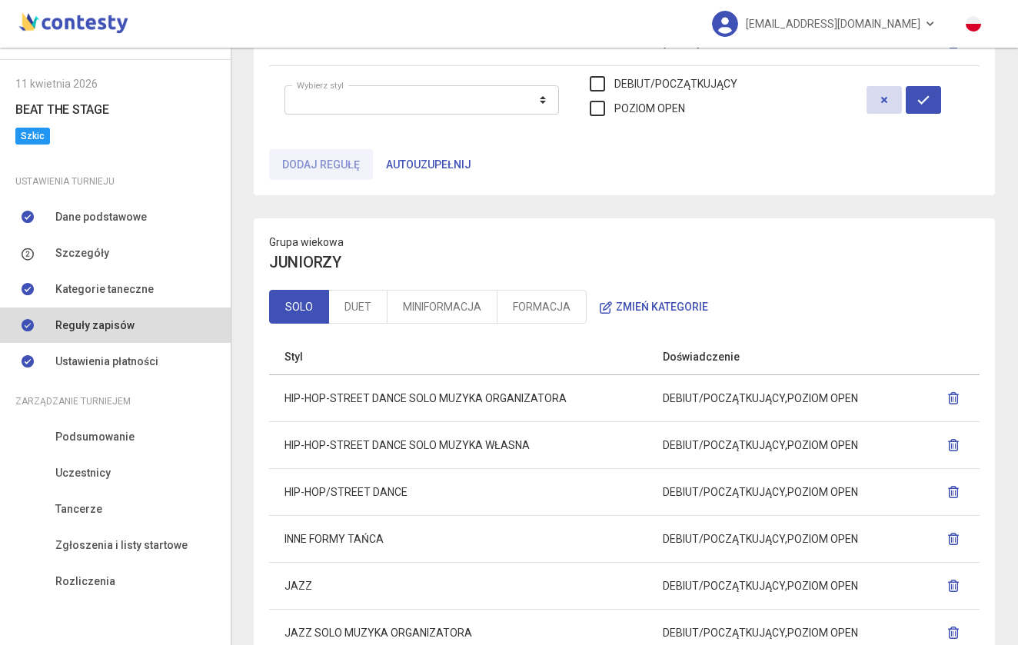
scroll to position [513, 0]
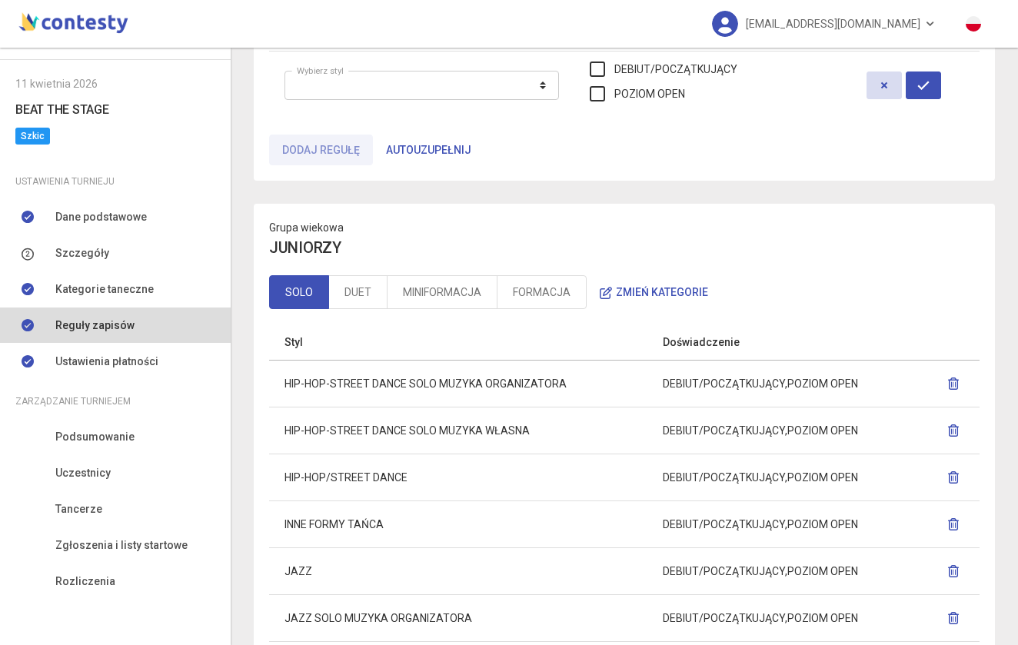
click at [290, 286] on link "SOLO" at bounding box center [299, 292] width 60 height 34
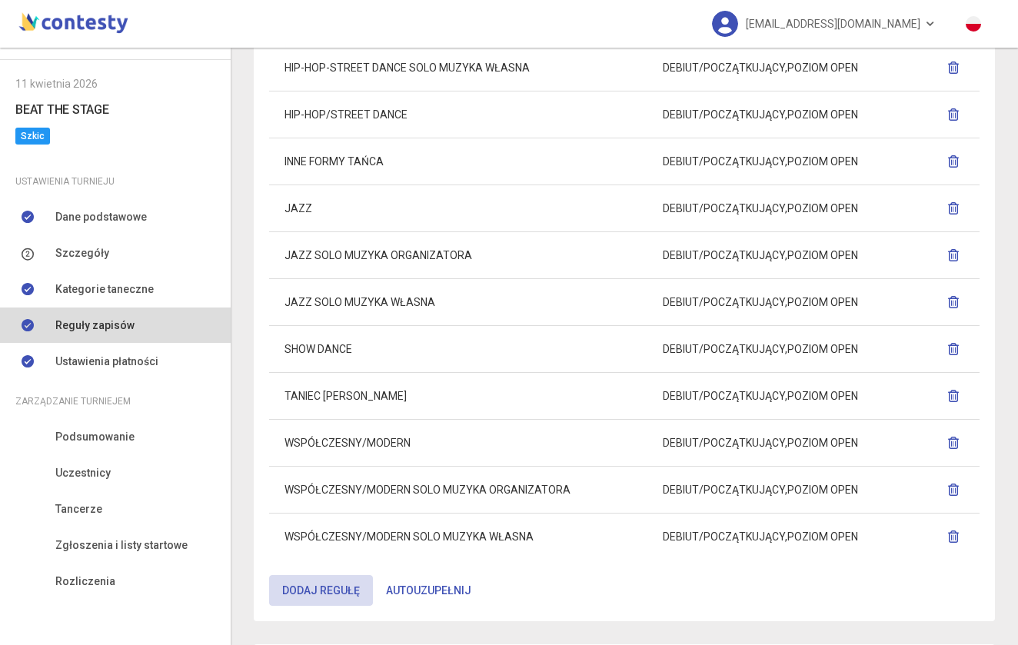
click at [411, 591] on button "Autouzupełnij" at bounding box center [429, 590] width 112 height 31
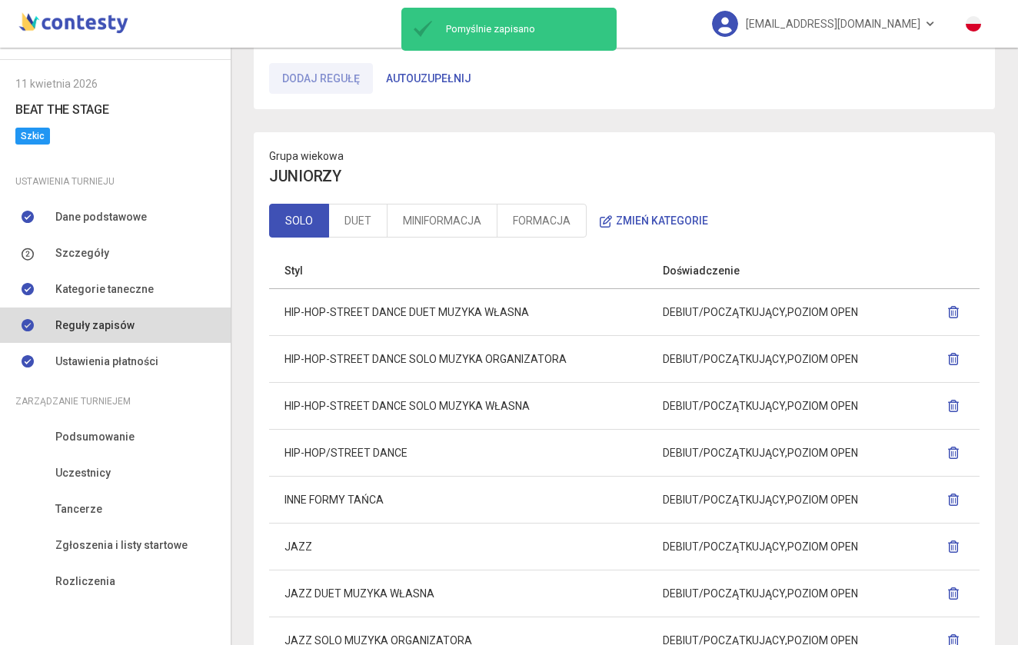
scroll to position [584, 0]
click at [347, 225] on link "DUET" at bounding box center [357, 221] width 59 height 34
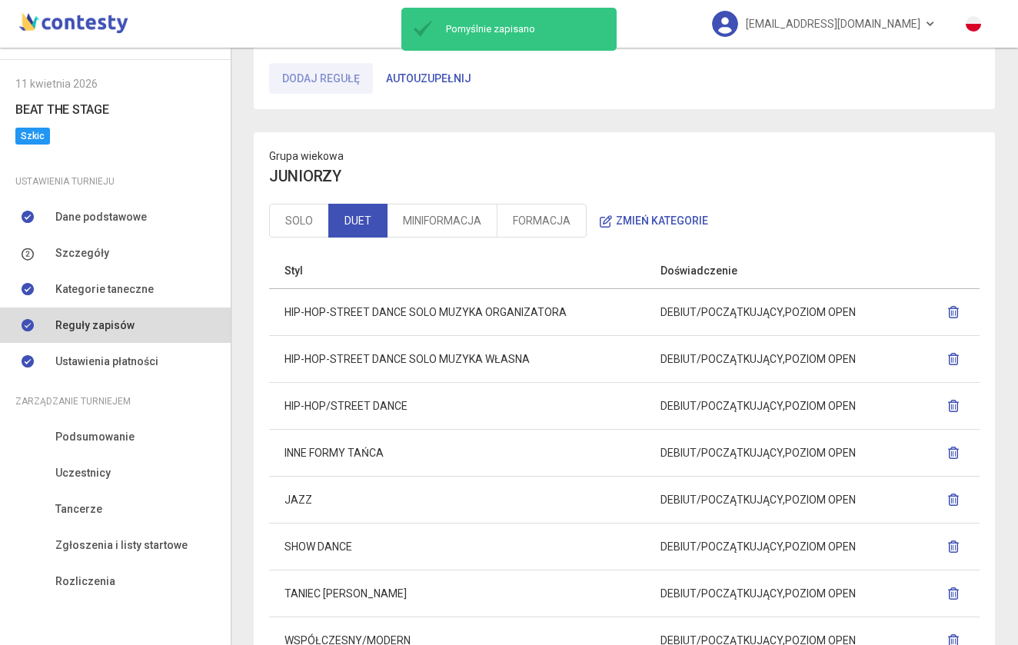
scroll to position [1042, 0]
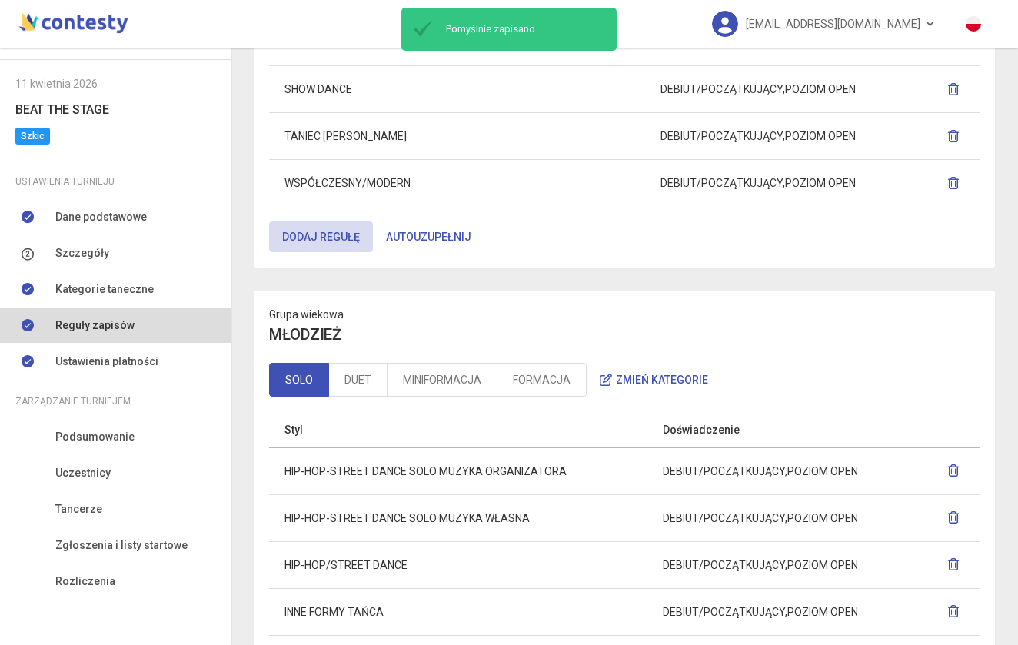
click at [462, 234] on button "Autouzupełnij" at bounding box center [429, 236] width 112 height 31
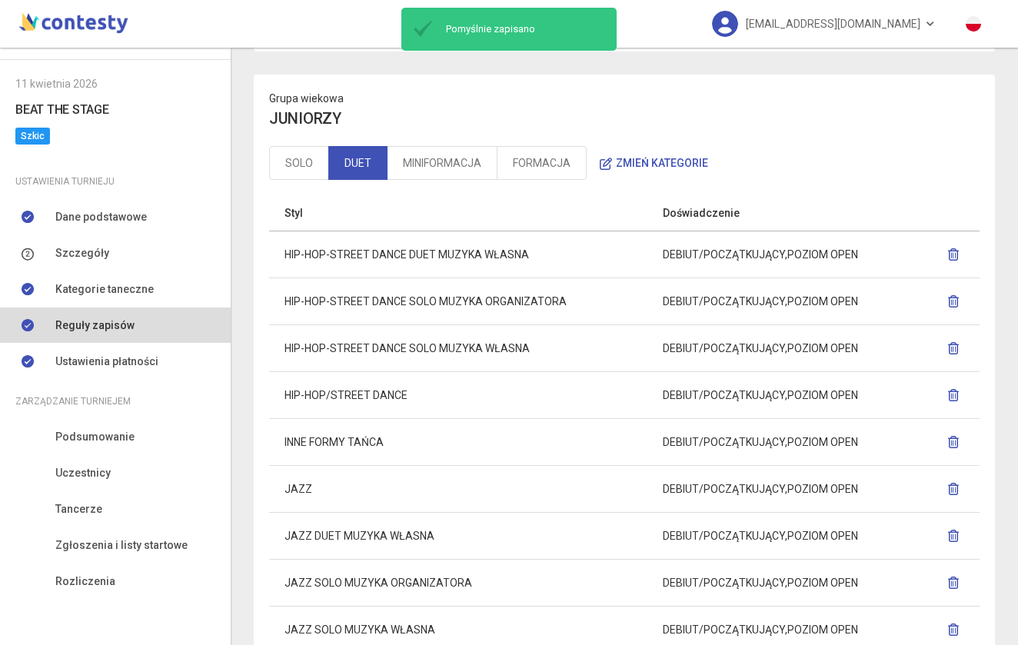
scroll to position [261, 0]
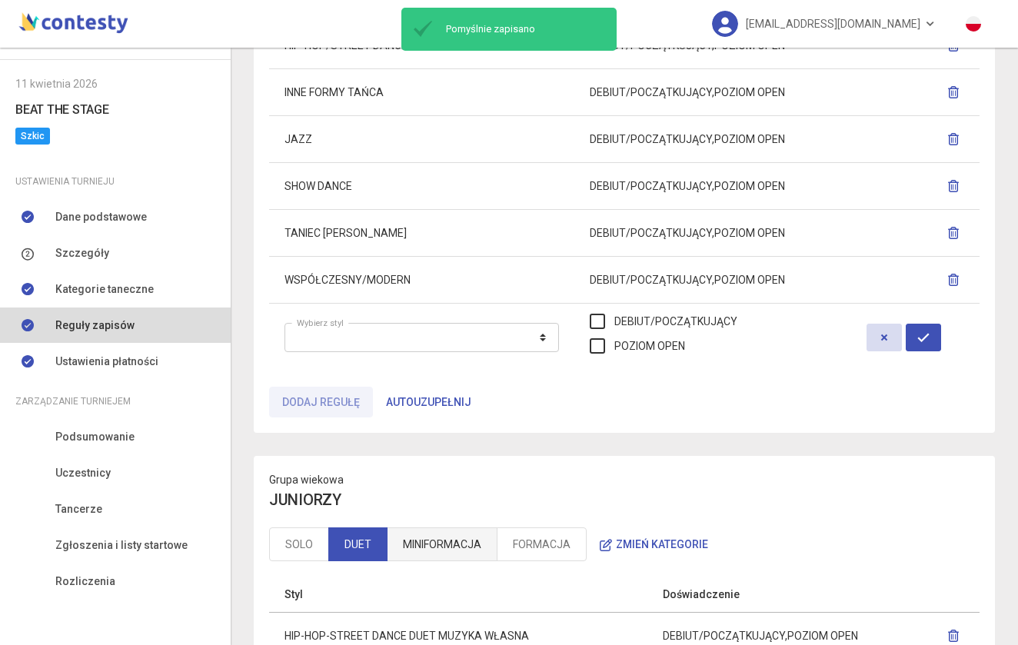
click at [457, 531] on link "MINIFORMACJA" at bounding box center [442, 545] width 111 height 34
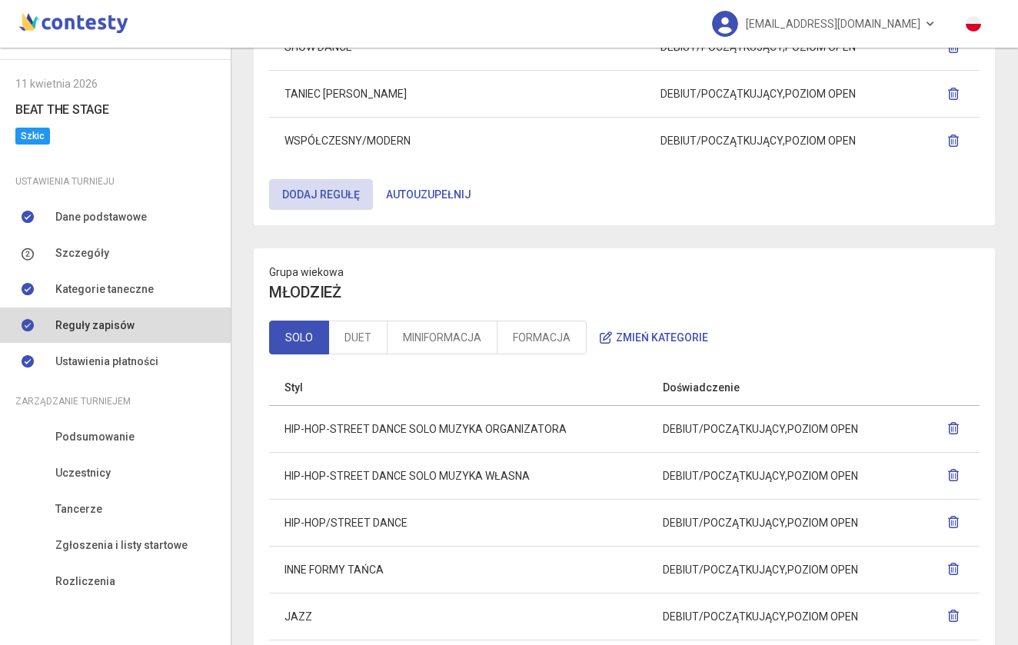
scroll to position [1085, 0]
click at [431, 185] on button "Autouzupełnij" at bounding box center [429, 193] width 112 height 31
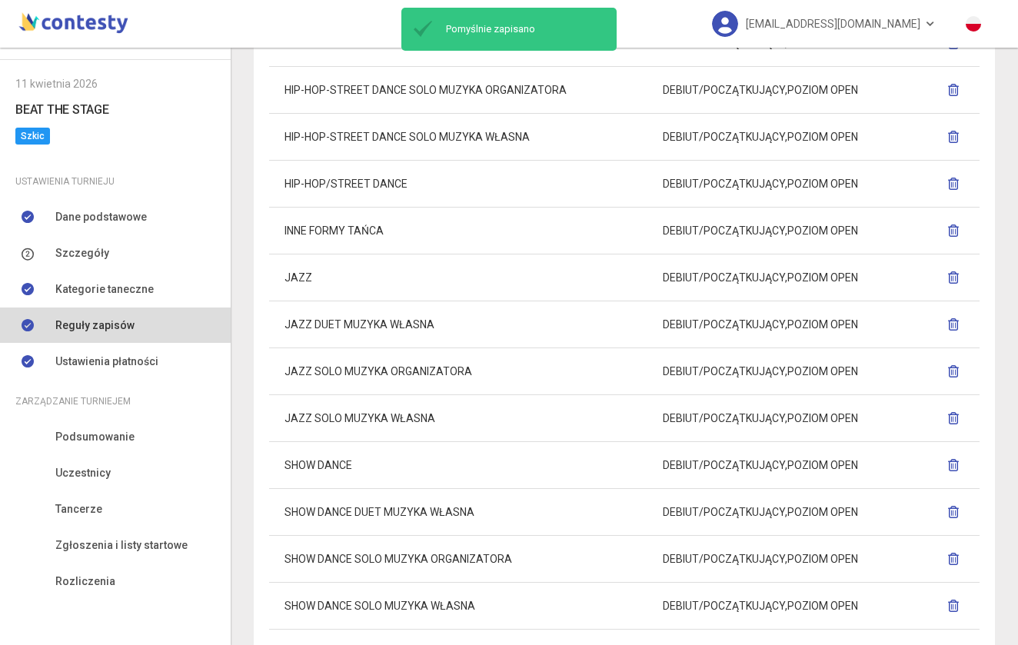
scroll to position [651, 0]
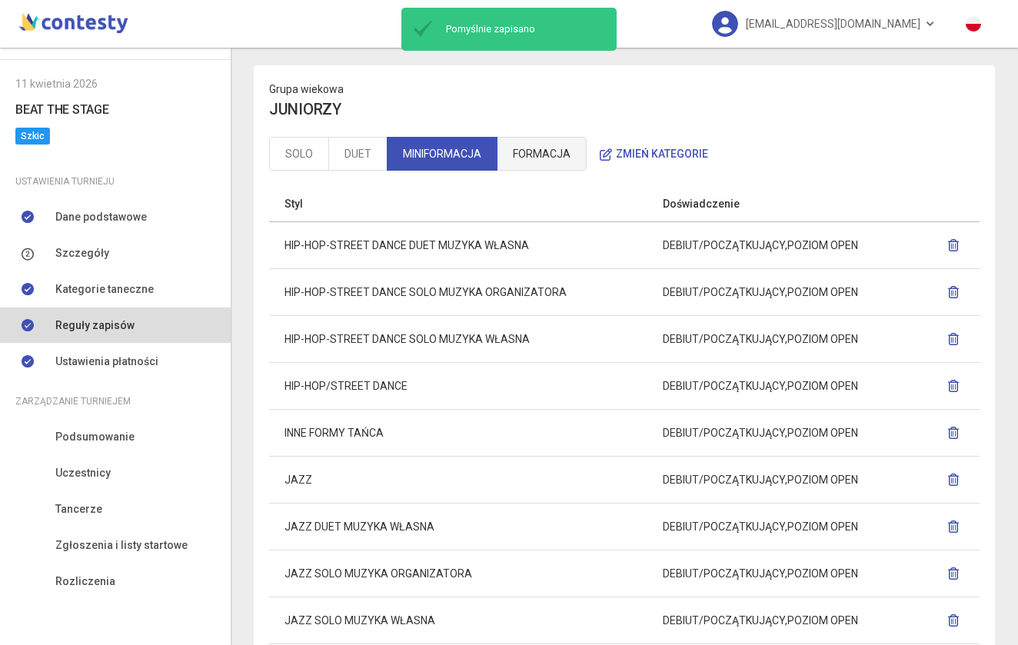
click at [525, 153] on link "FORMACJA" at bounding box center [542, 154] width 90 height 34
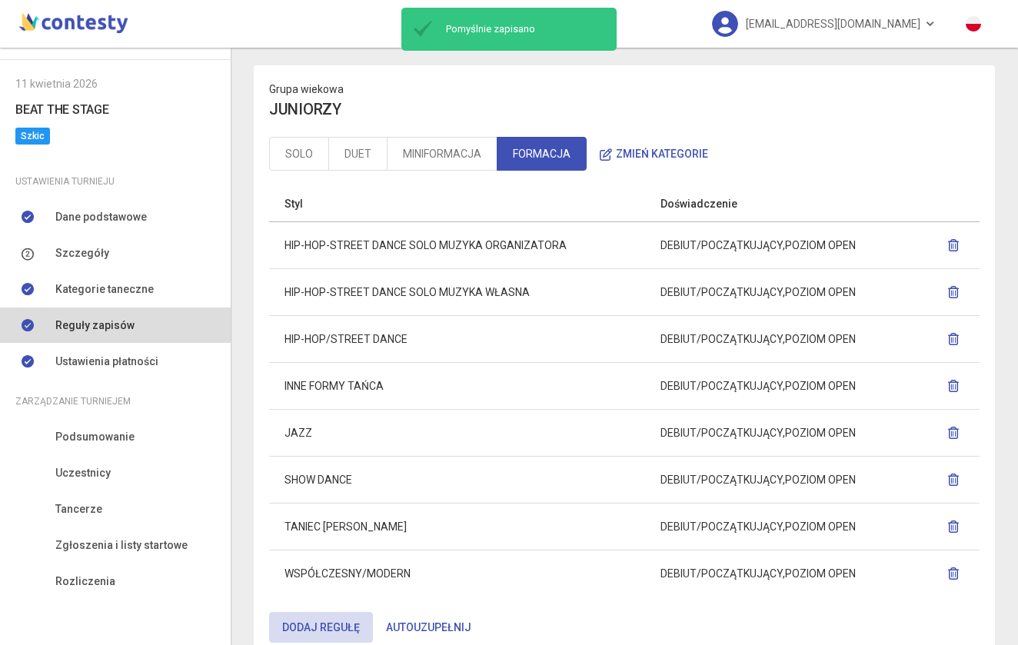
scroll to position [1127, 0]
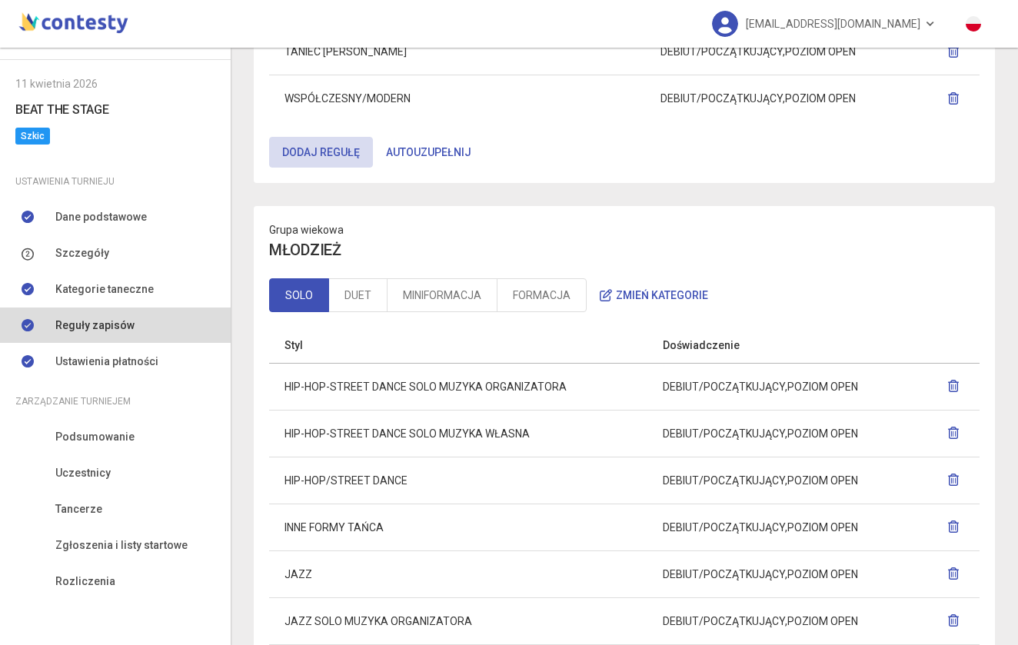
click at [407, 156] on button "Autouzupełnij" at bounding box center [429, 152] width 112 height 31
